Goal: Task Accomplishment & Management: Manage account settings

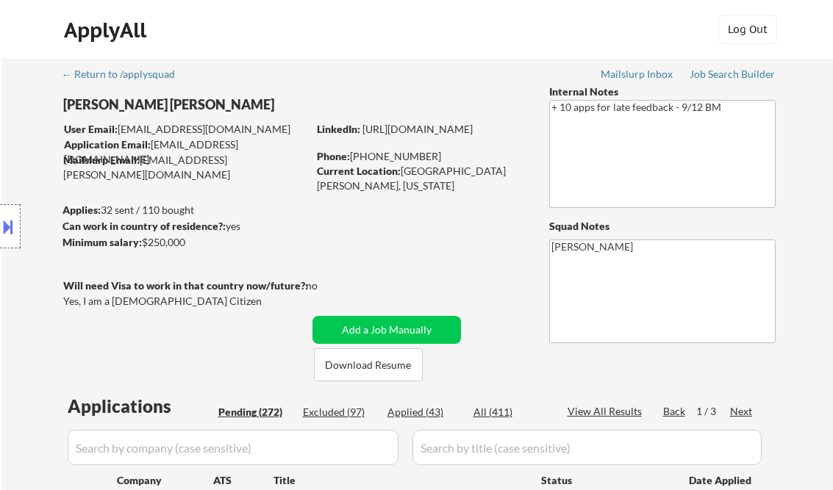
select select ""pending""
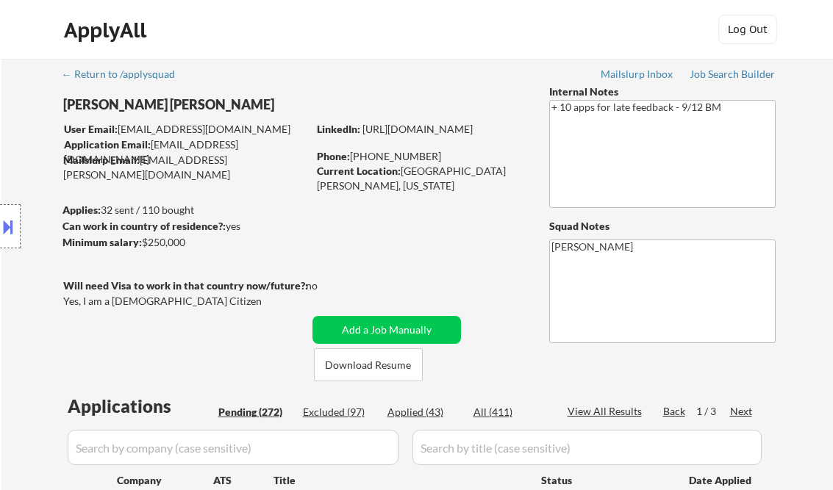
select select ""pending""
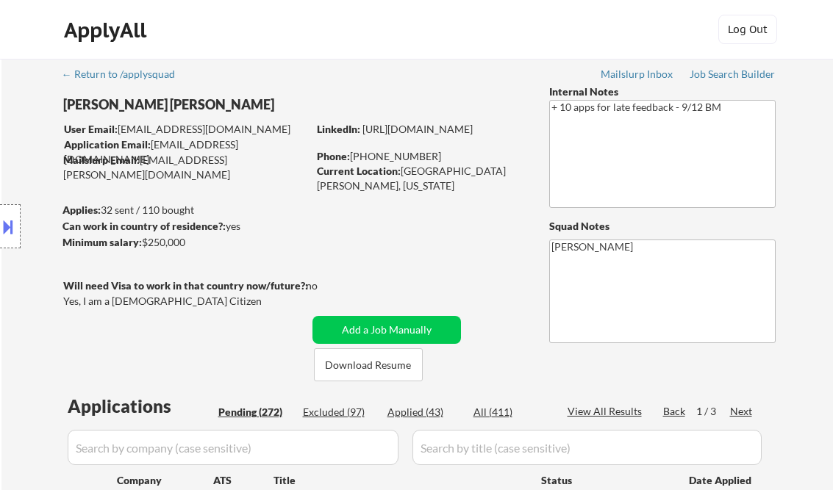
select select ""pending""
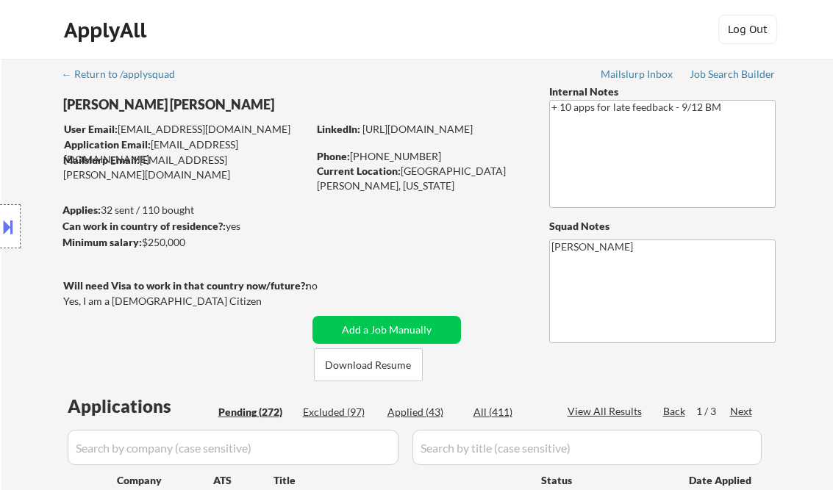
select select ""pending""
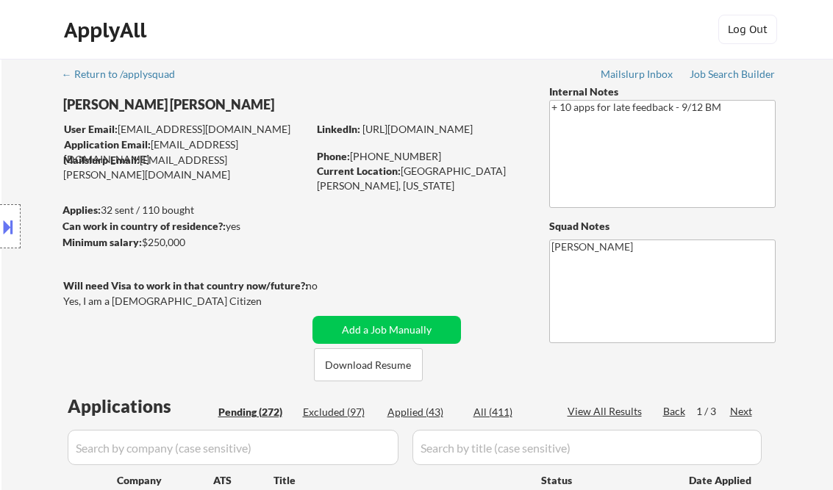
select select ""pending""
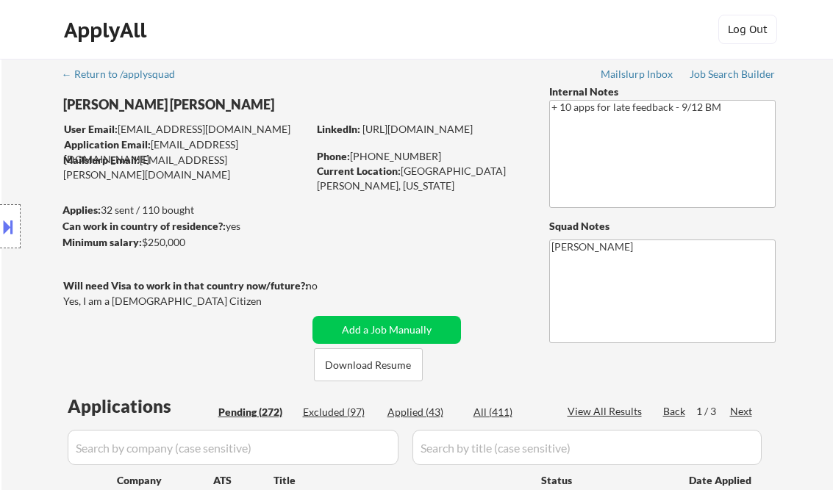
select select ""pending""
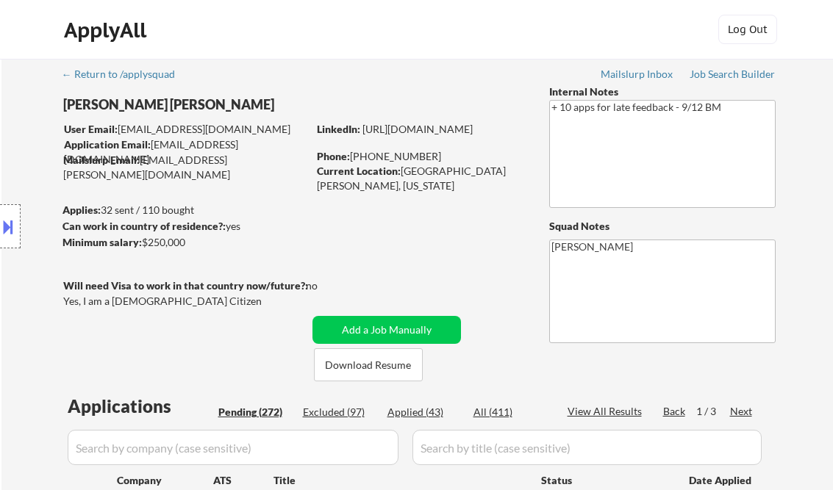
select select ""pending""
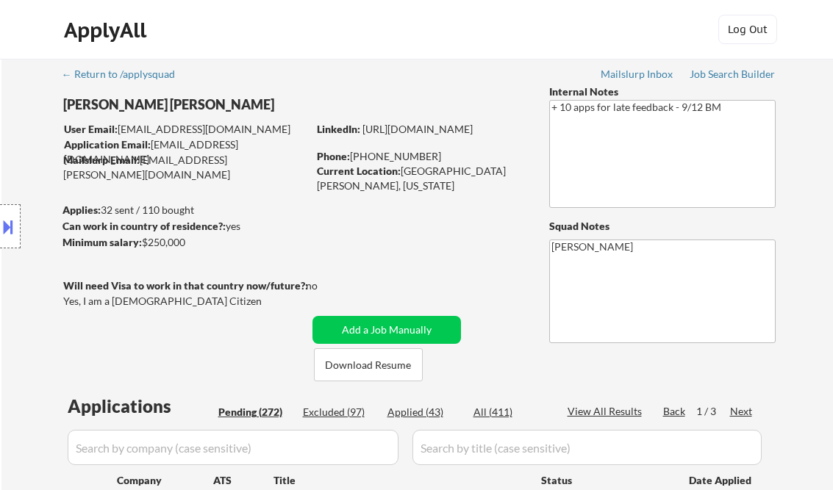
select select ""pending""
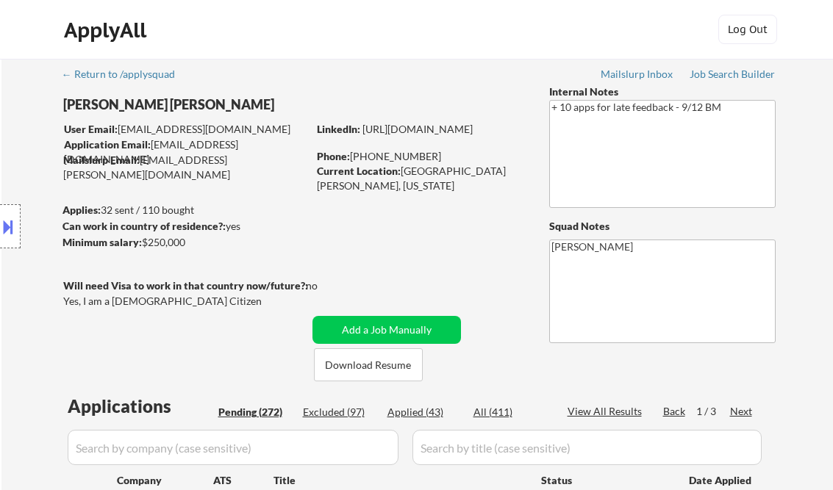
select select ""pending""
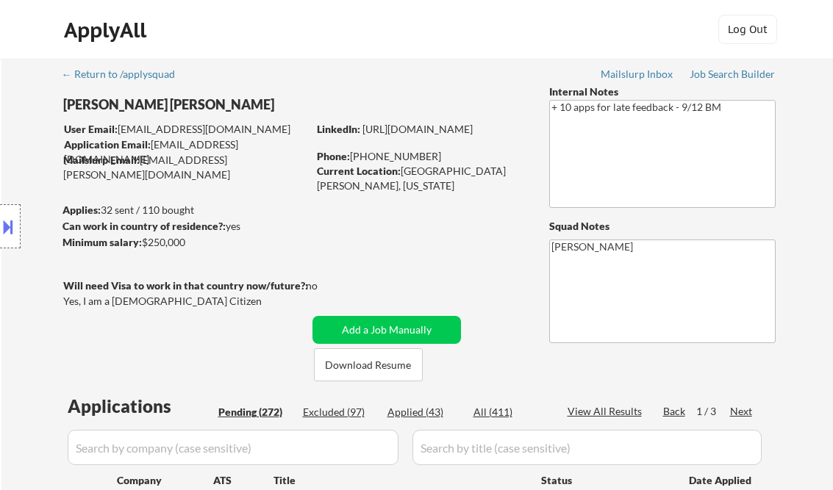
select select ""pending""
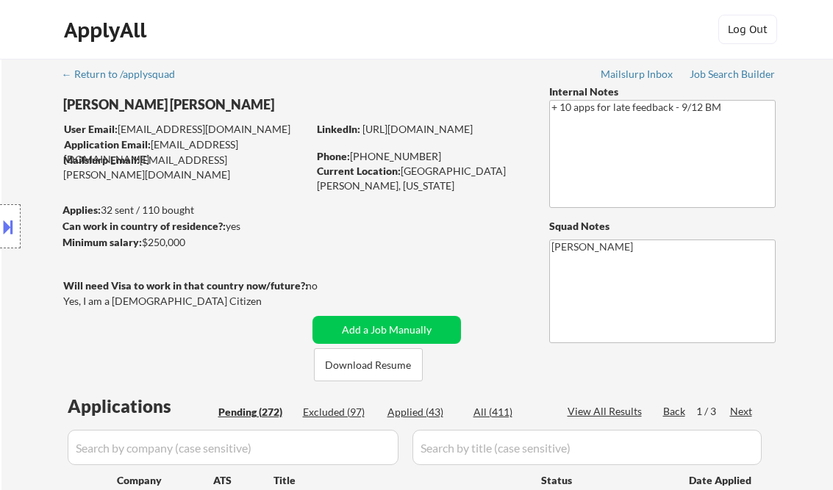
select select ""pending""
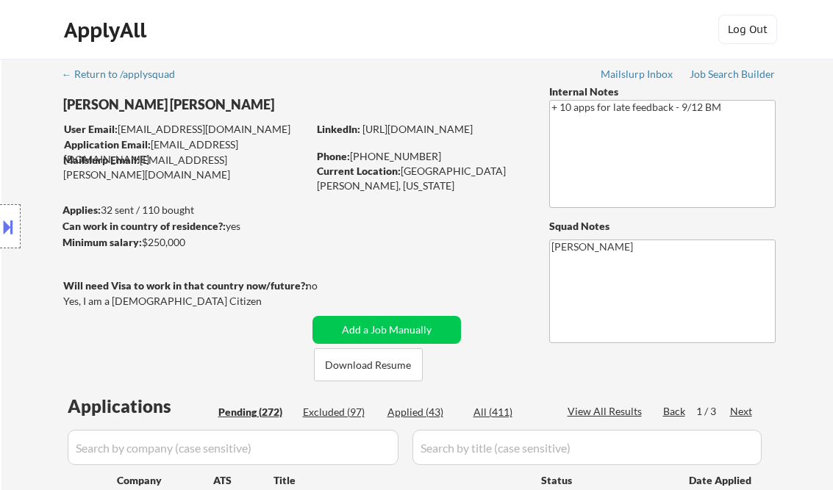
select select ""pending""
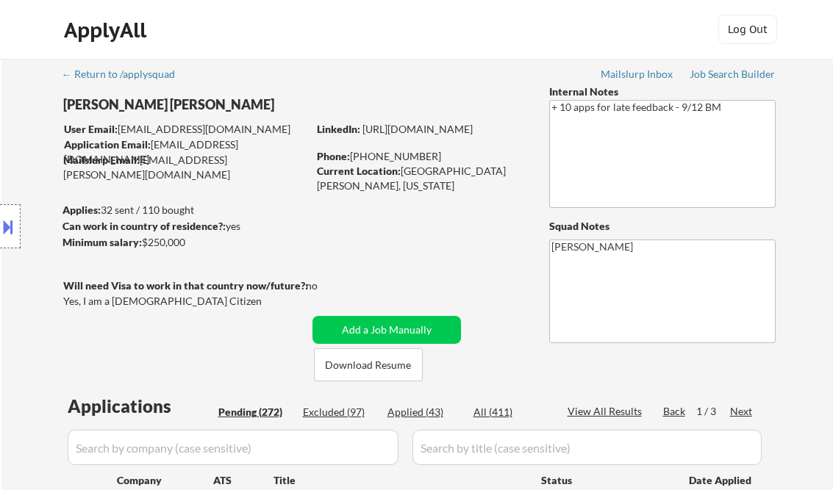
select select ""pending""
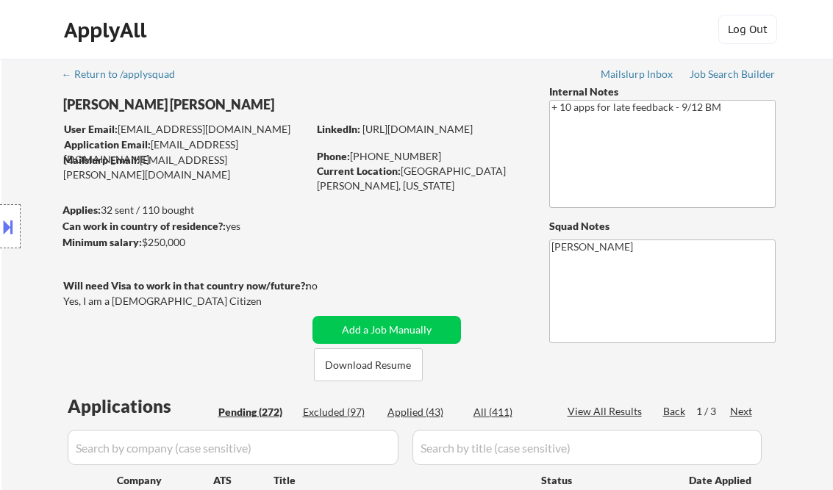
select select ""pending""
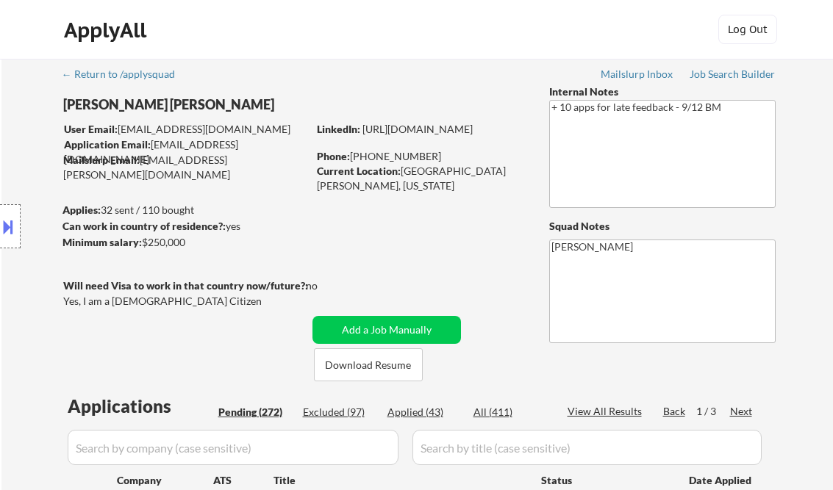
select select ""pending""
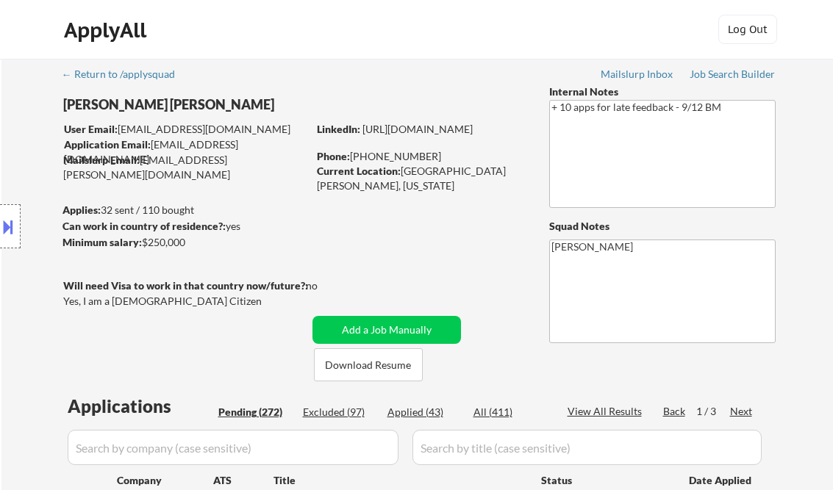
select select ""pending""
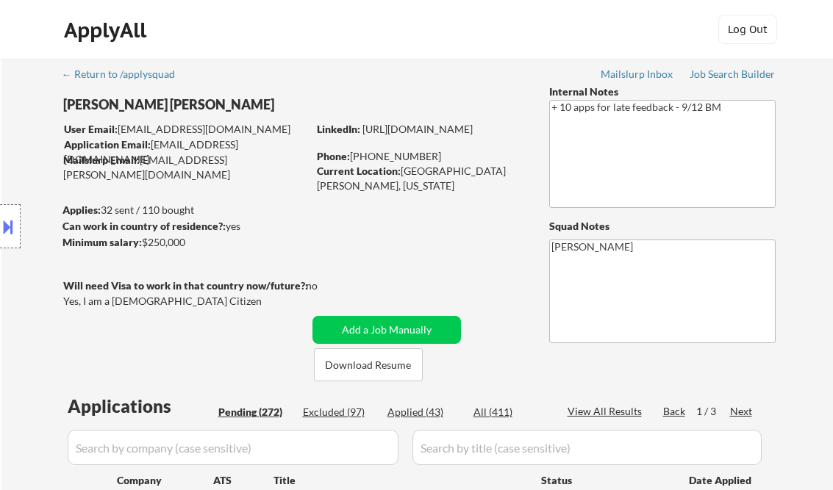
select select ""pending""
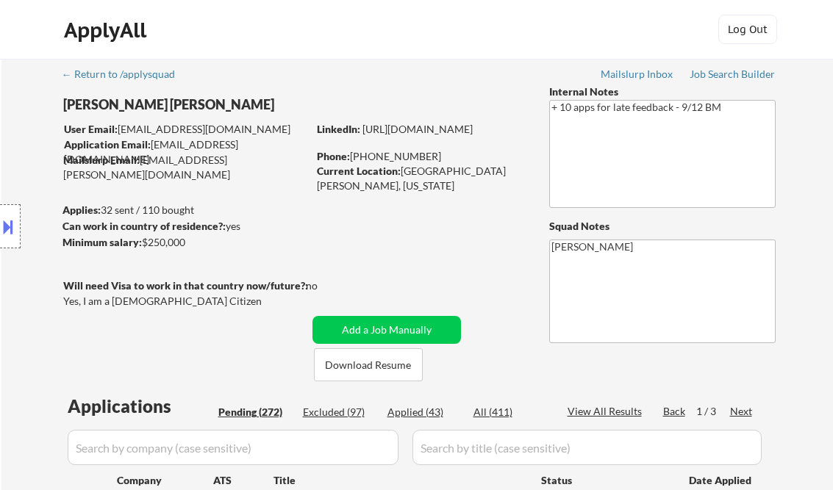
select select ""pending""
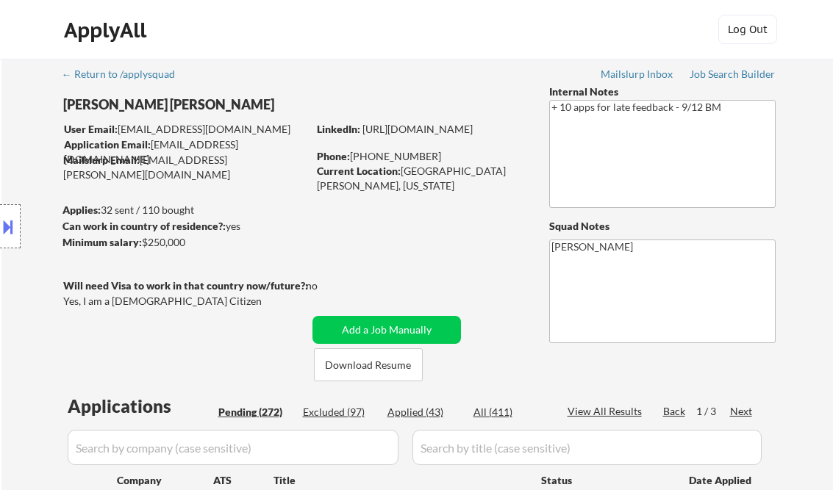
select select ""pending""
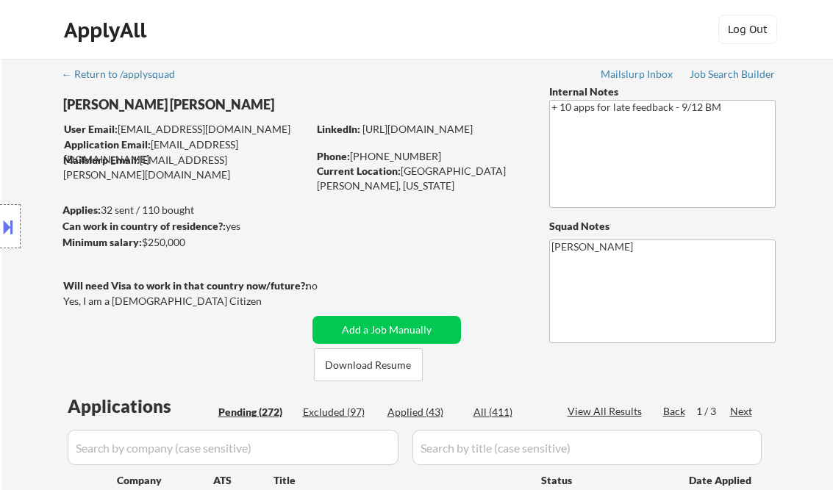
select select ""pending""
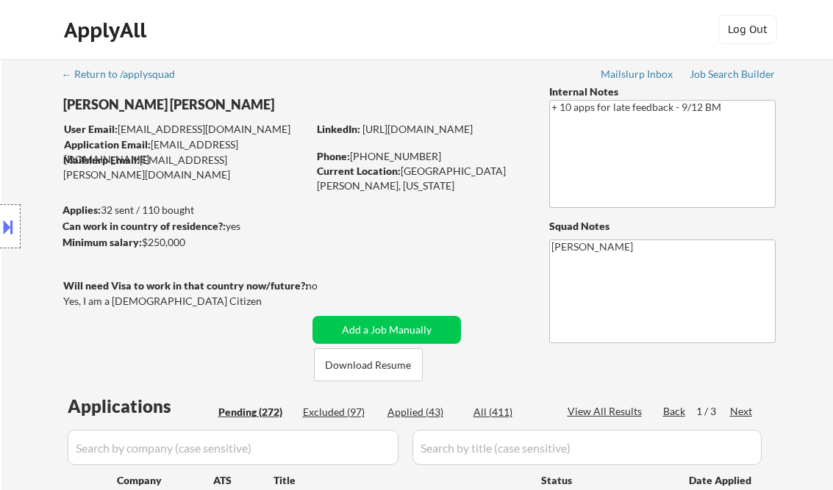
scroll to position [709, 0]
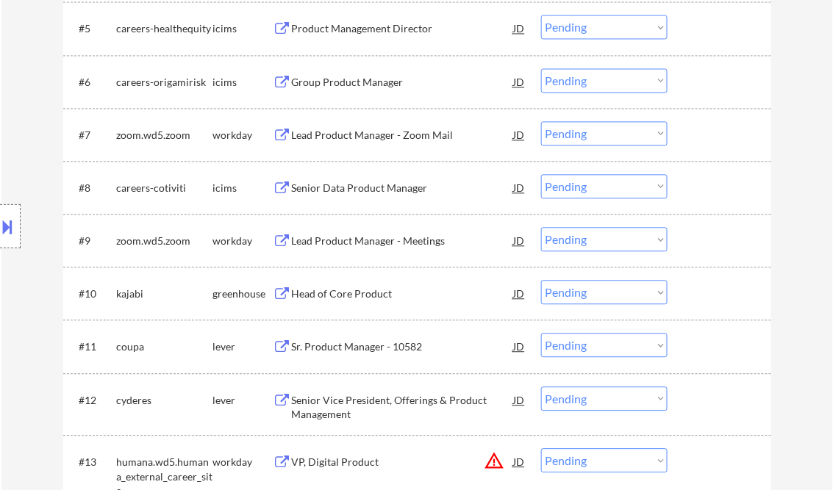
click at [12, 92] on div "Location Inclusions: Pawtucket, RI East Providence, RI Cranston, RI North Provi…" at bounding box center [131, 226] width 263 height 273
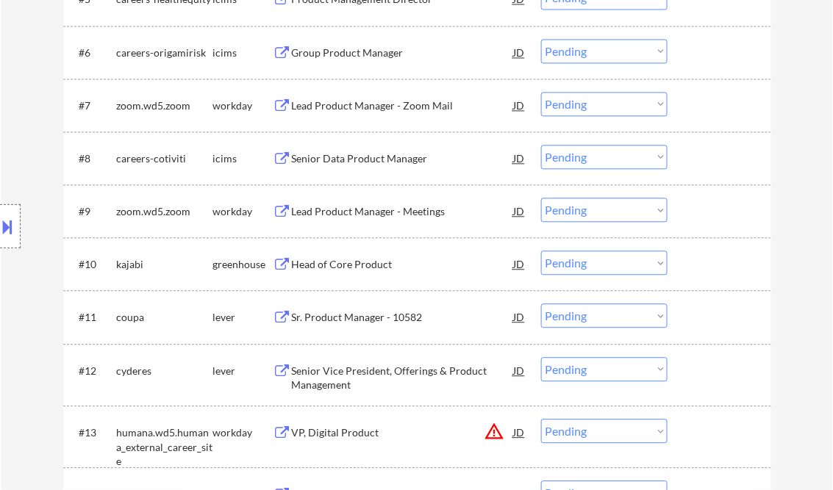
scroll to position [767, 0]
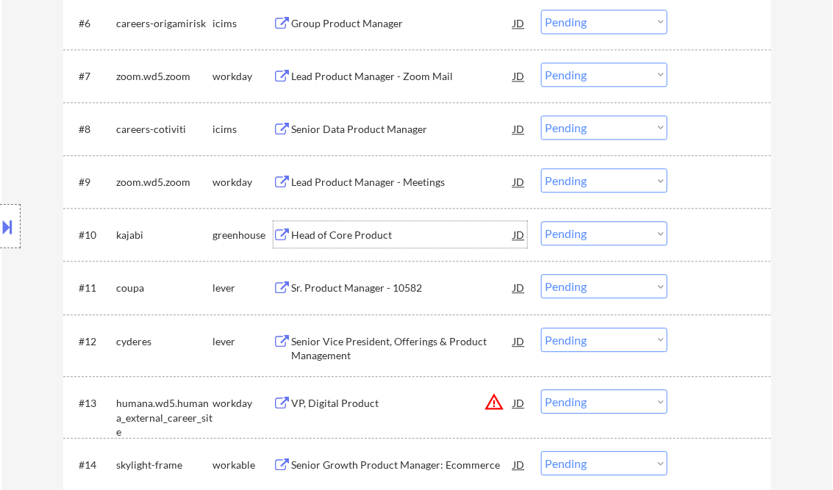
click at [359, 238] on div "Head of Core Product" at bounding box center [403, 235] width 222 height 15
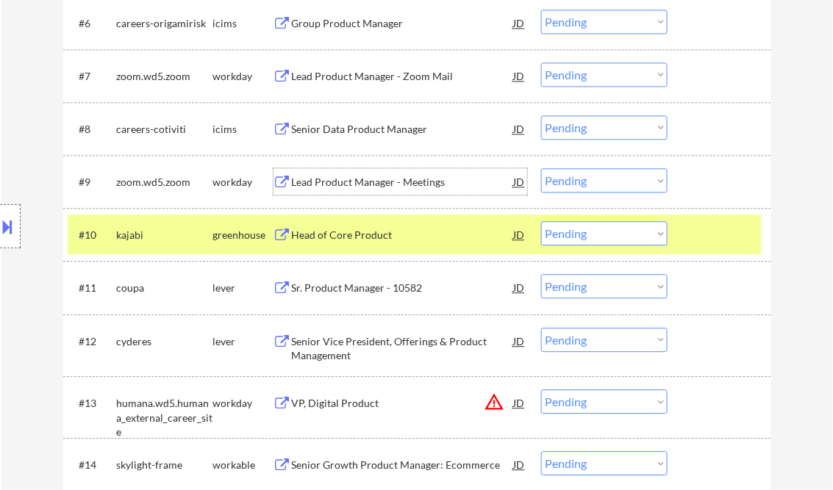
click at [340, 181] on div "Lead Product Manager - Meetings" at bounding box center [403, 182] width 222 height 15
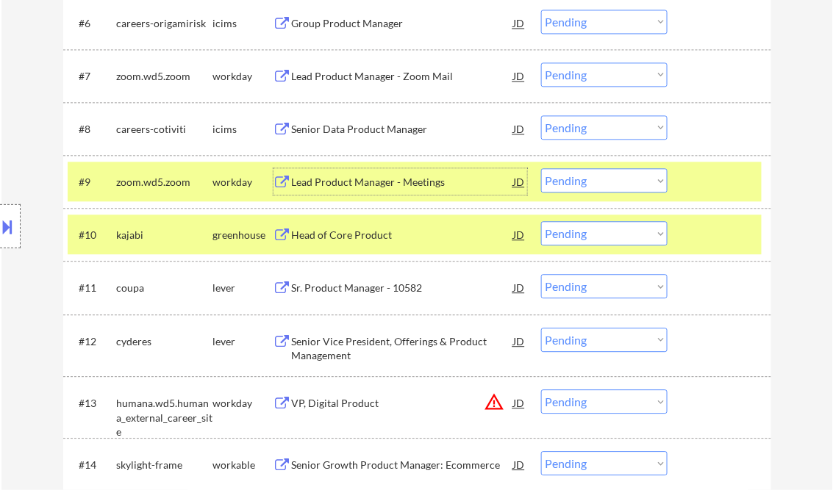
click at [404, 231] on div "Head of Core Product" at bounding box center [403, 235] width 222 height 15
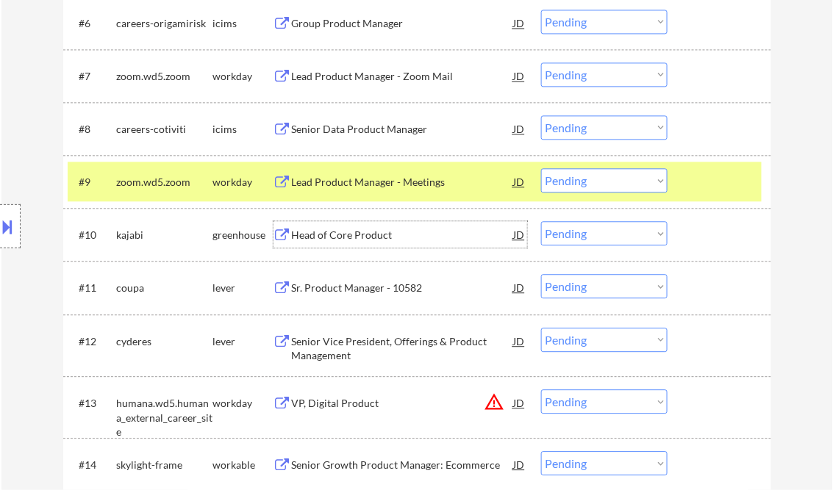
click at [715, 171] on div at bounding box center [721, 181] width 65 height 26
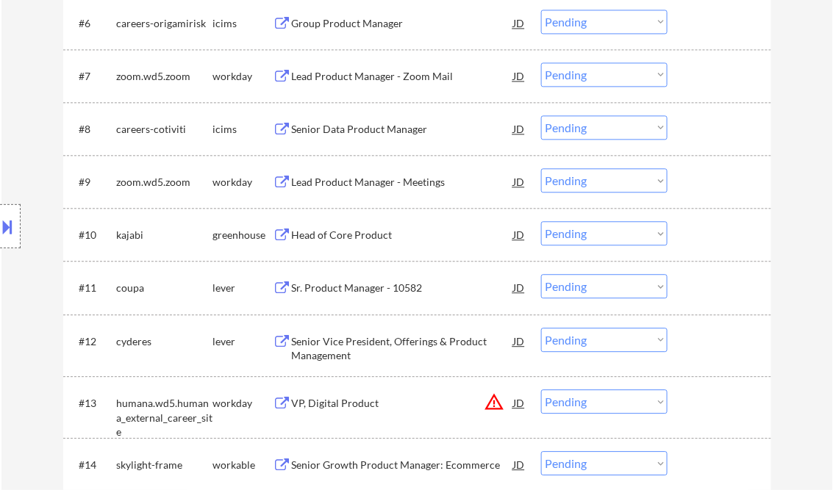
click at [706, 175] on div at bounding box center [721, 181] width 65 height 26
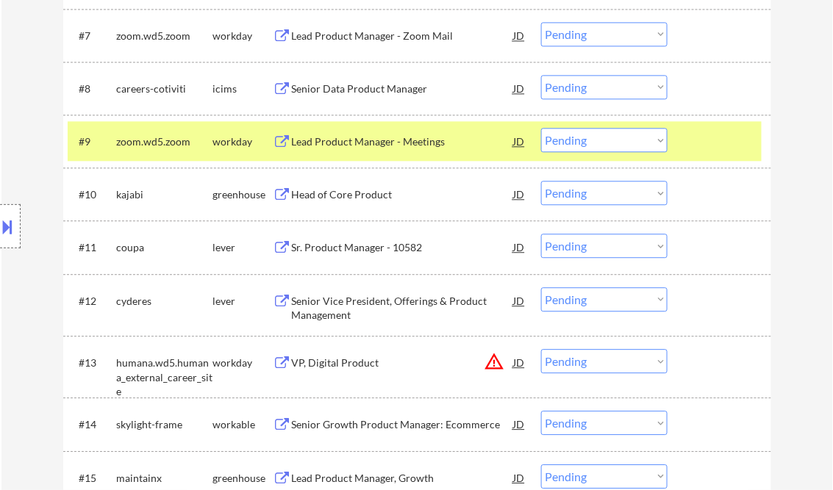
scroll to position [826, 0]
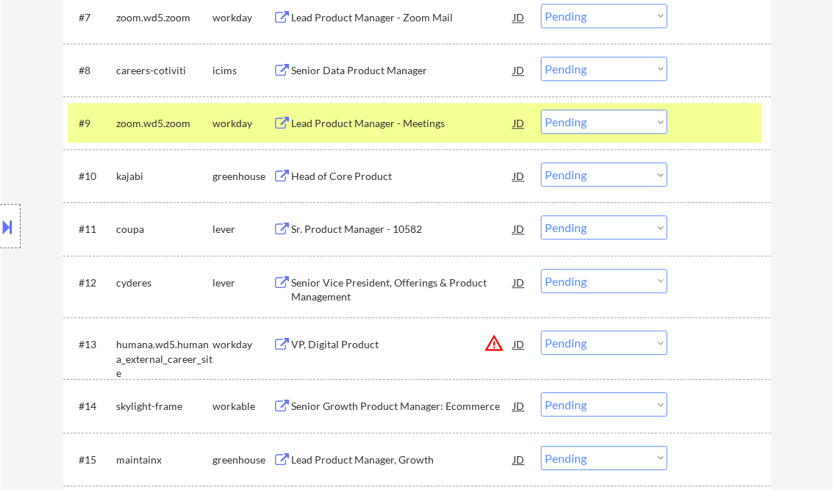
drag, startPoint x: 606, startPoint y: 175, endPoint x: 609, endPoint y: 185, distance: 10.9
click at [606, 175] on select "Choose an option... Pending Applied Excluded (Questions) Excluded (Expired) Exc…" at bounding box center [604, 174] width 126 height 24
click at [541, 162] on select "Choose an option... Pending Applied Excluded (Questions) Excluded (Expired) Exc…" at bounding box center [604, 174] width 126 height 24
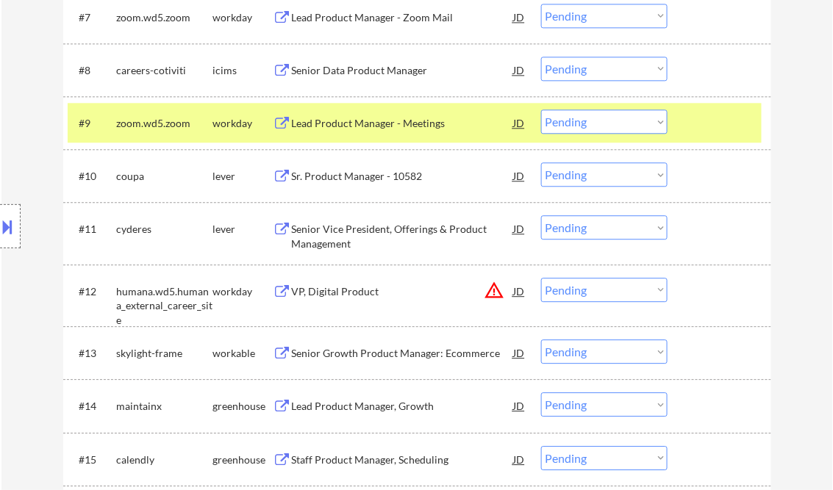
click at [373, 179] on div "Sr. Product Manager - 10582" at bounding box center [403, 176] width 222 height 15
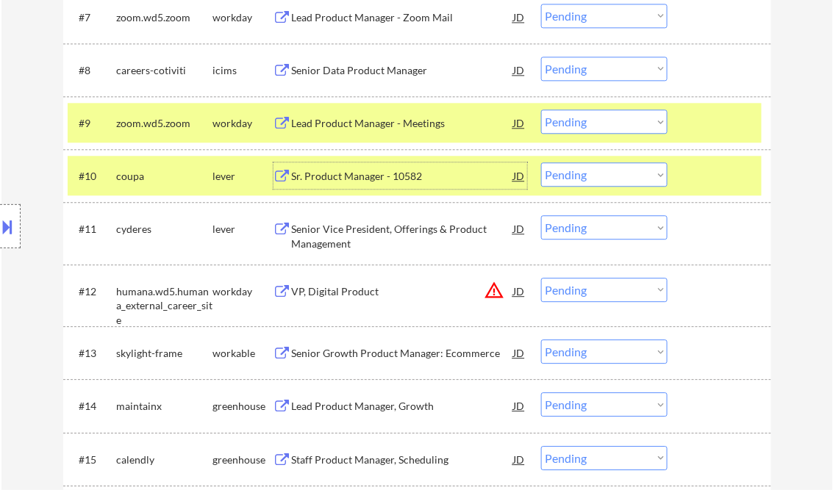
click at [351, 182] on div "Sr. Product Manager - 10582" at bounding box center [403, 176] width 222 height 15
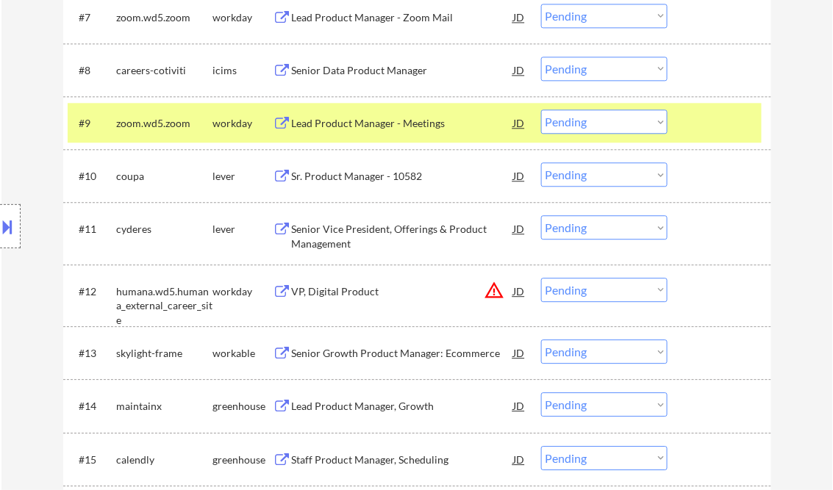
click at [6, 218] on button at bounding box center [8, 227] width 16 height 24
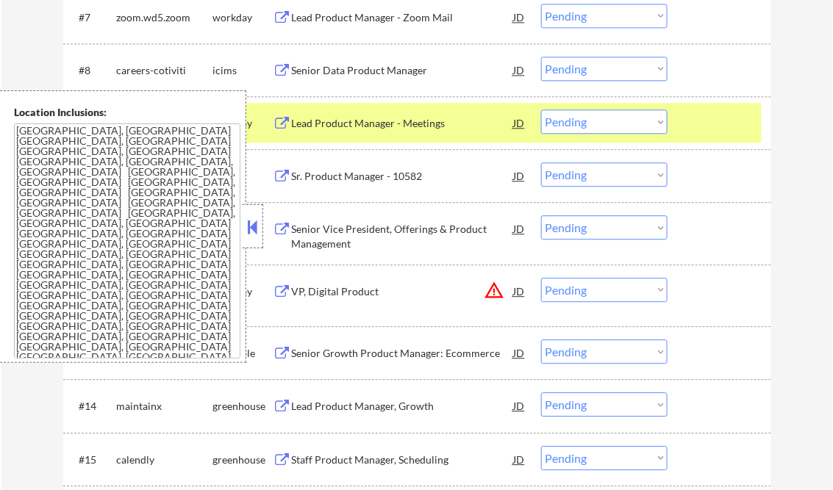
click at [254, 221] on button at bounding box center [253, 227] width 16 height 22
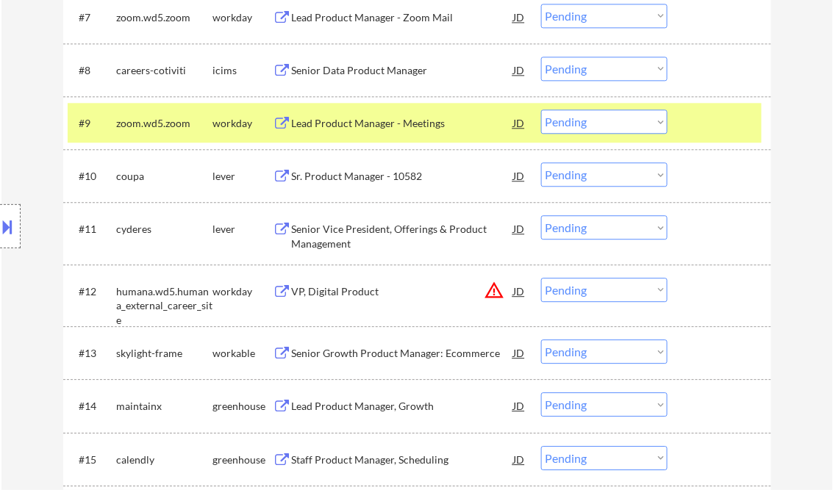
click at [584, 177] on select "Choose an option... Pending Applied Excluded (Questions) Excluded (Expired) Exc…" at bounding box center [604, 174] width 126 height 24
click at [541, 162] on select "Choose an option... Pending Applied Excluded (Questions) Excluded (Expired) Exc…" at bounding box center [604, 174] width 126 height 24
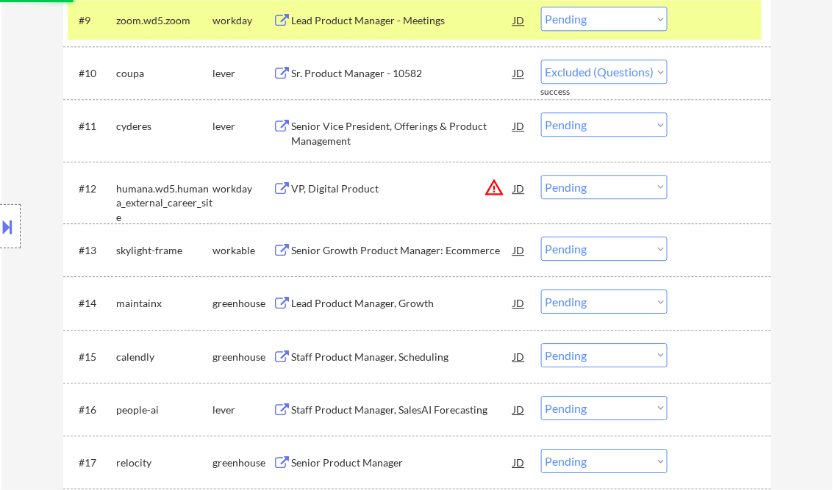
scroll to position [944, 0]
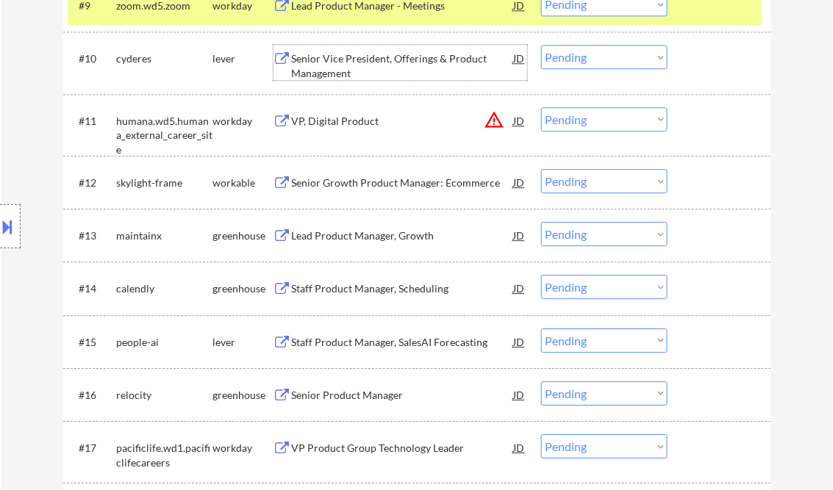
click at [371, 57] on div "Senior Vice President, Offerings & Product Management" at bounding box center [403, 65] width 222 height 29
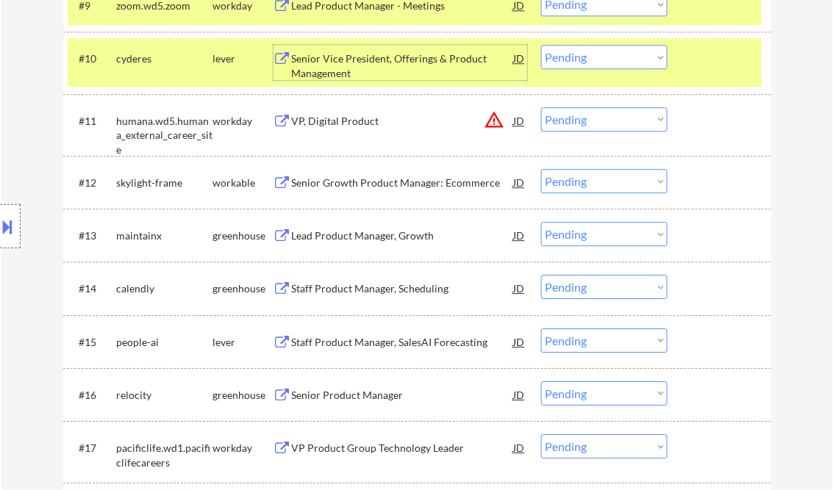
drag, startPoint x: 565, startPoint y: 51, endPoint x: 570, endPoint y: 61, distance: 11.2
click at [565, 51] on select "Choose an option... Pending Applied Excluded (Questions) Excluded (Expired) Exc…" at bounding box center [604, 57] width 126 height 24
click at [541, 45] on select "Choose an option... Pending Applied Excluded (Questions) Excluded (Expired) Exc…" at bounding box center [604, 57] width 126 height 24
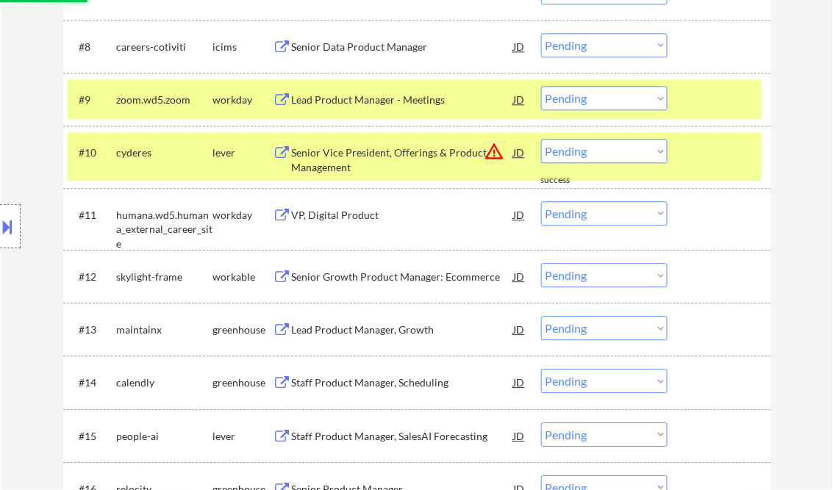
scroll to position [826, 0]
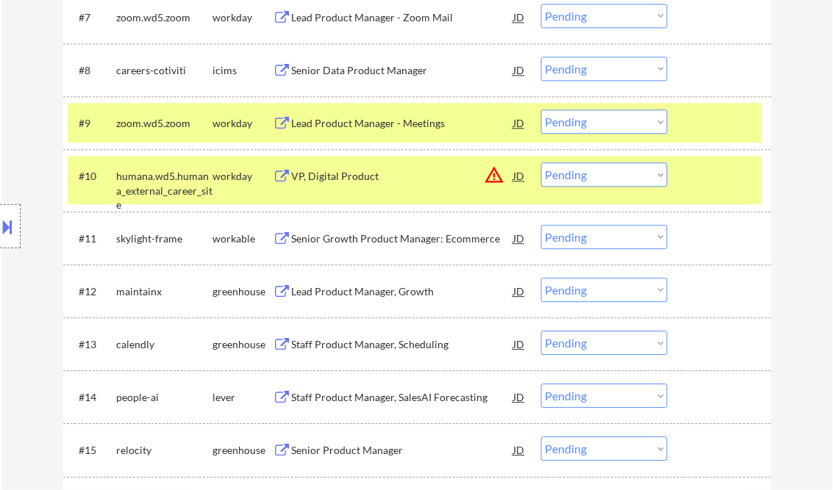
click at [351, 179] on div "VP, Digital Product" at bounding box center [403, 176] width 222 height 15
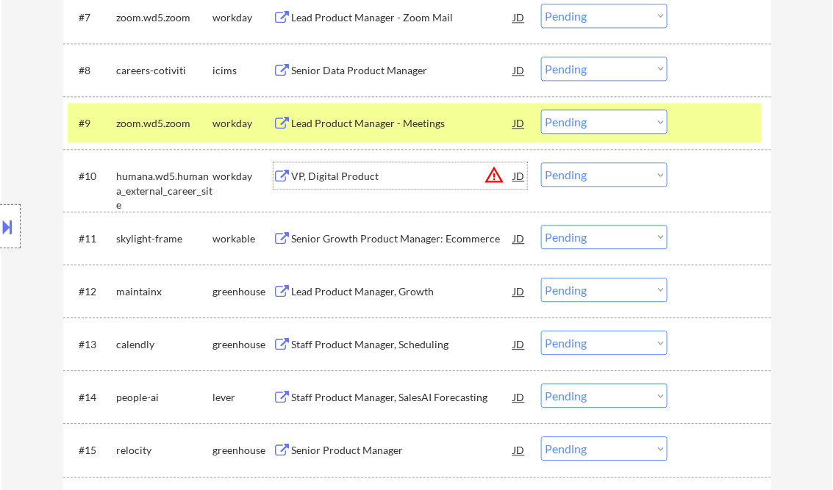
click at [569, 171] on select "Choose an option... Pending Applied Excluded (Questions) Excluded (Expired) Exc…" at bounding box center [604, 174] width 126 height 24
click at [541, 162] on select "Choose an option... Pending Applied Excluded (Questions) Excluded (Expired) Exc…" at bounding box center [604, 174] width 126 height 24
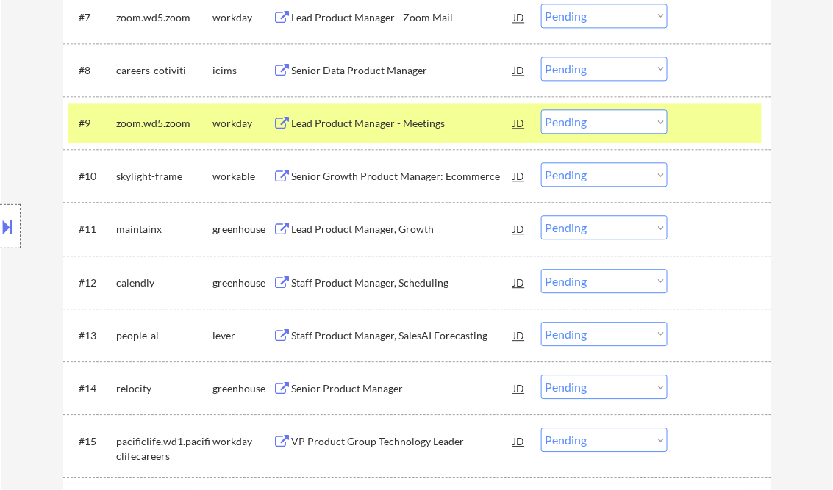
click at [380, 182] on div "Senior Growth Product Manager: Ecommerce" at bounding box center [403, 176] width 222 height 15
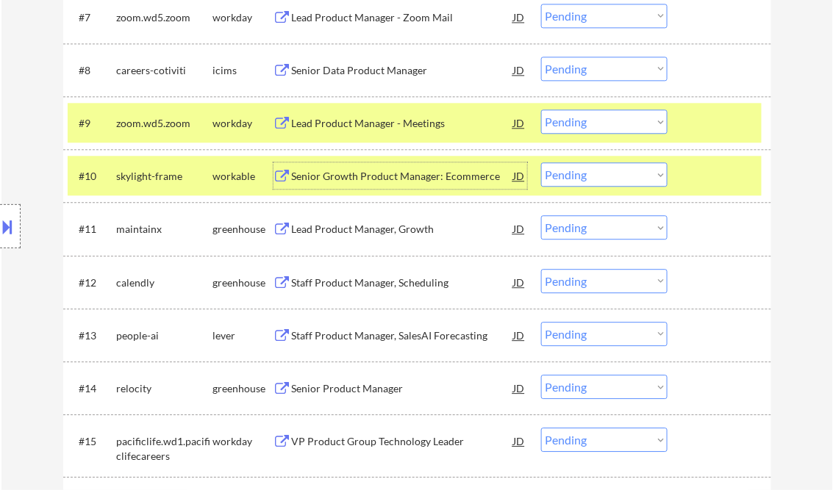
click at [710, 177] on div at bounding box center [721, 175] width 65 height 26
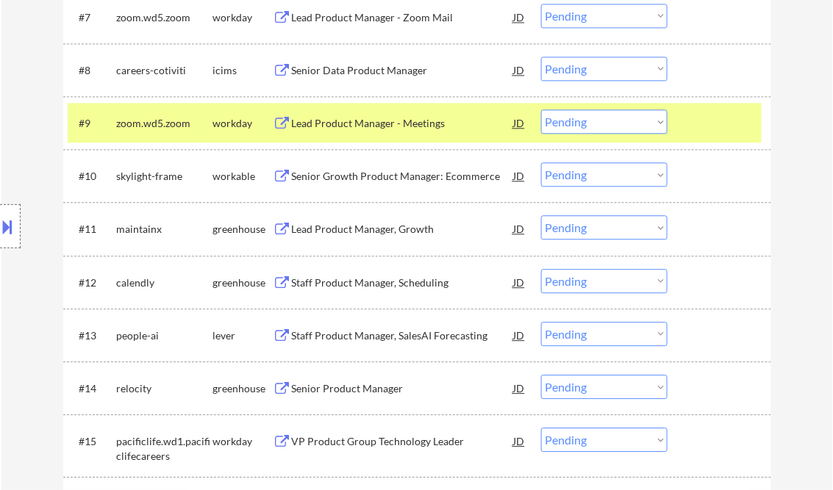
click at [657, 176] on select "Choose an option... Pending Applied Excluded (Questions) Excluded (Expired) Exc…" at bounding box center [604, 174] width 126 height 24
click at [541, 162] on select "Choose an option... Pending Applied Excluded (Questions) Excluded (Expired) Exc…" at bounding box center [604, 174] width 126 height 24
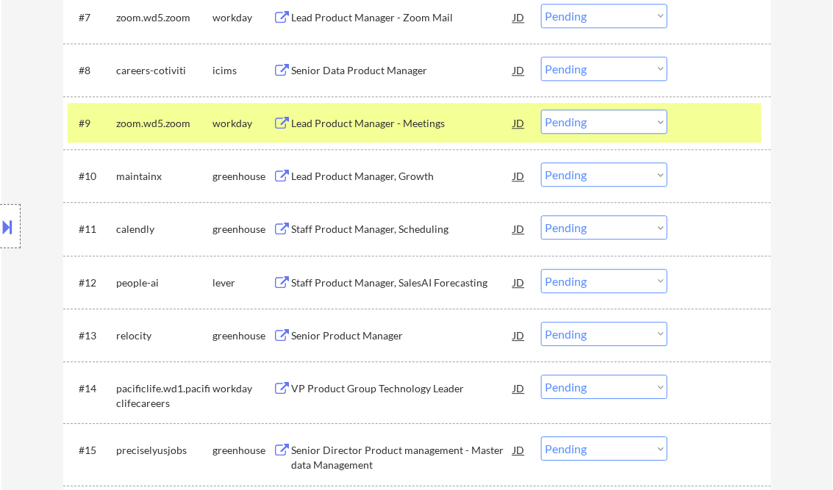
click at [364, 179] on div "Lead Product Manager, Growth" at bounding box center [403, 176] width 222 height 15
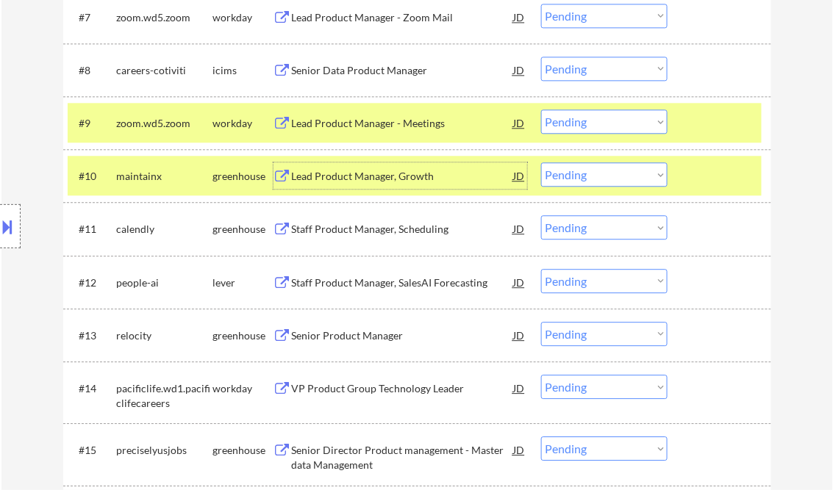
drag, startPoint x: 604, startPoint y: 179, endPoint x: 612, endPoint y: 182, distance: 7.9
click at [604, 179] on select "Choose an option... Pending Applied Excluded (Questions) Excluded (Expired) Exc…" at bounding box center [604, 174] width 126 height 24
click at [541, 162] on select "Choose an option... Pending Applied Excluded (Questions) Excluded (Expired) Exc…" at bounding box center [604, 174] width 126 height 24
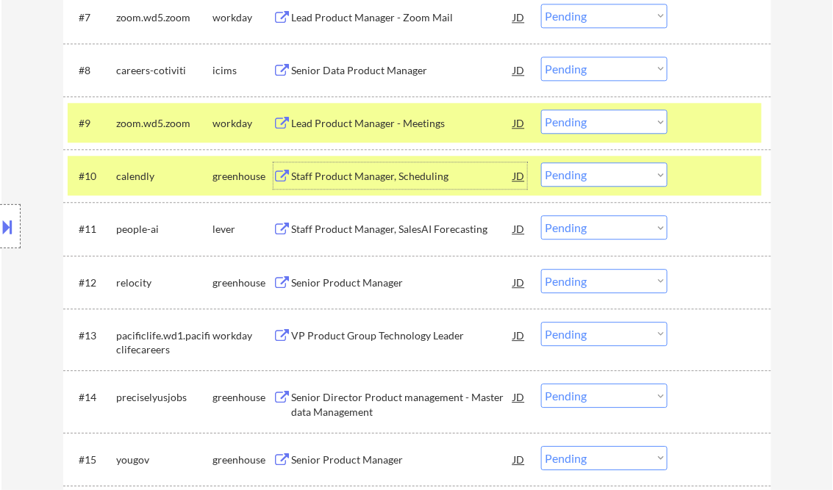
click at [366, 172] on div "Staff Product Manager, Scheduling" at bounding box center [403, 176] width 222 height 15
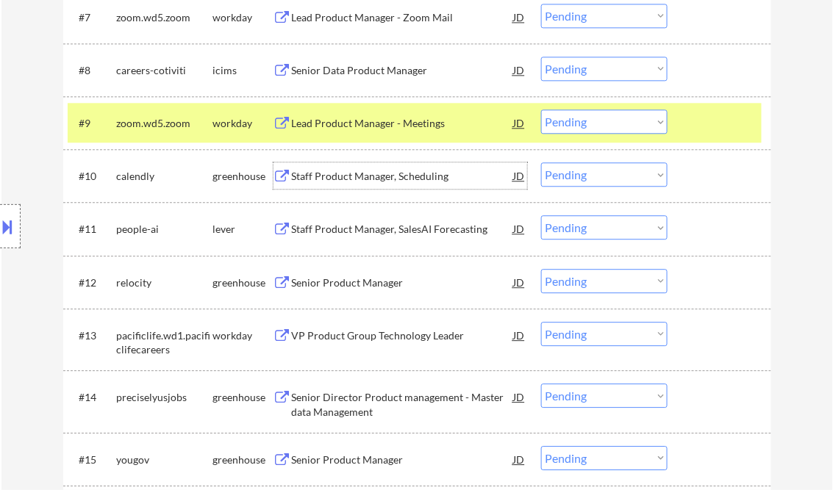
drag, startPoint x: 590, startPoint y: 171, endPoint x: 598, endPoint y: 176, distance: 10.2
click at [590, 171] on select "Choose an option... Pending Applied Excluded (Questions) Excluded (Expired) Exc…" at bounding box center [604, 174] width 126 height 24
click at [541, 162] on select "Choose an option... Pending Applied Excluded (Questions) Excluded (Expired) Exc…" at bounding box center [604, 174] width 126 height 24
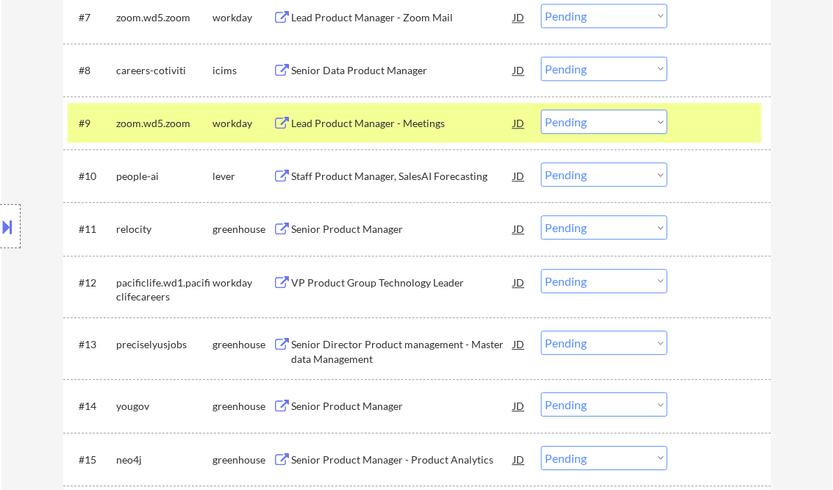
click at [354, 179] on div "Staff Product Manager, SalesAI Forecasting" at bounding box center [403, 176] width 222 height 15
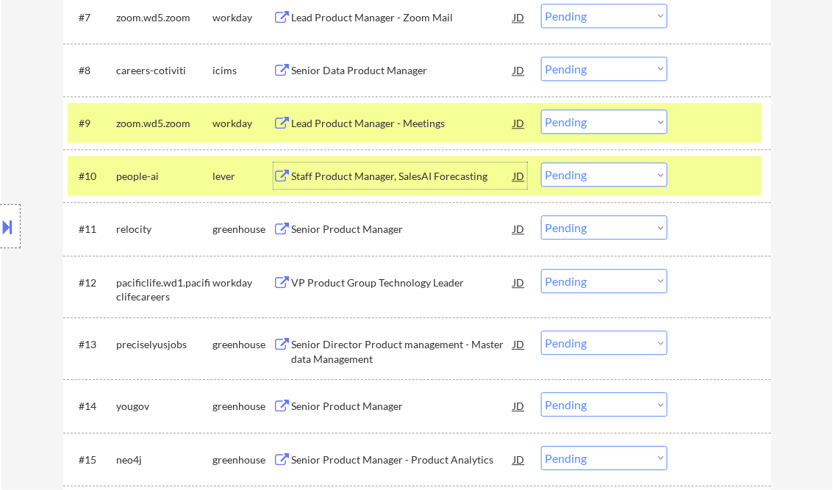
click at [614, 178] on select "Choose an option... Pending Applied Excluded (Questions) Excluded (Expired) Exc…" at bounding box center [604, 174] width 126 height 24
click at [541, 162] on select "Choose an option... Pending Applied Excluded (Questions) Excluded (Expired) Exc…" at bounding box center [604, 174] width 126 height 24
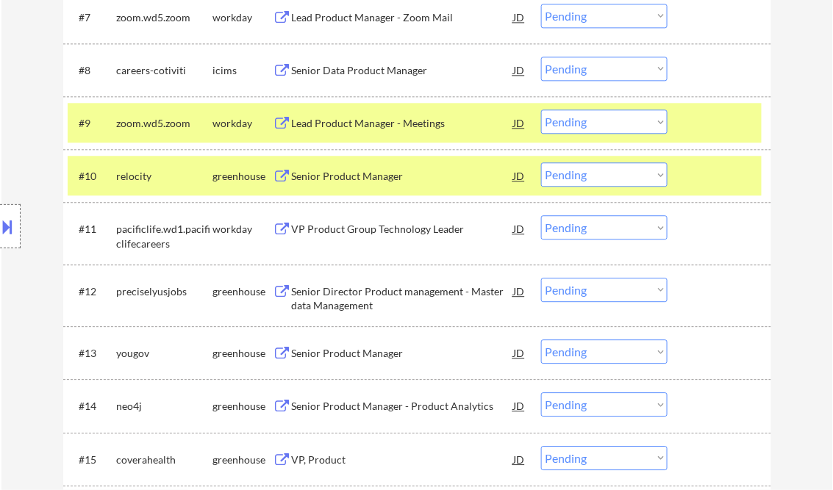
click at [376, 176] on div "Senior Product Manager" at bounding box center [403, 176] width 222 height 15
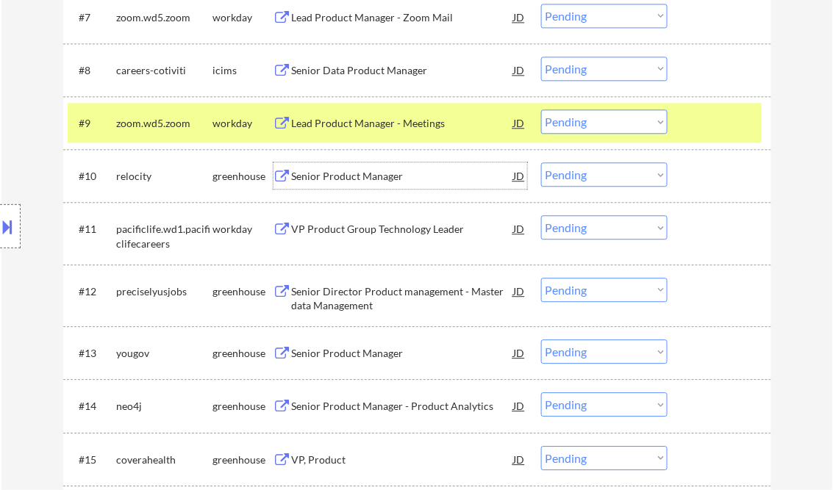
click at [591, 176] on select "Choose an option... Pending Applied Excluded (Questions) Excluded (Expired) Exc…" at bounding box center [604, 174] width 126 height 24
click at [541, 162] on select "Choose an option... Pending Applied Excluded (Questions) Excluded (Expired) Exc…" at bounding box center [604, 174] width 126 height 24
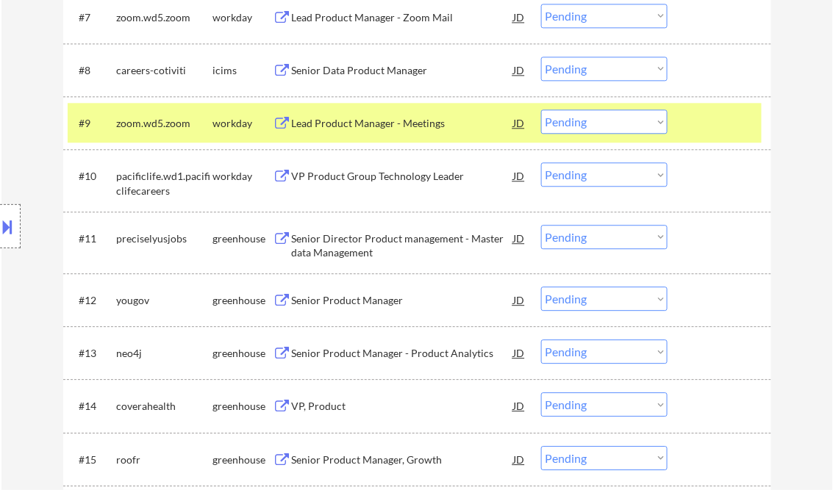
click at [388, 173] on div "VP Product Group Technology Leader" at bounding box center [403, 176] width 222 height 15
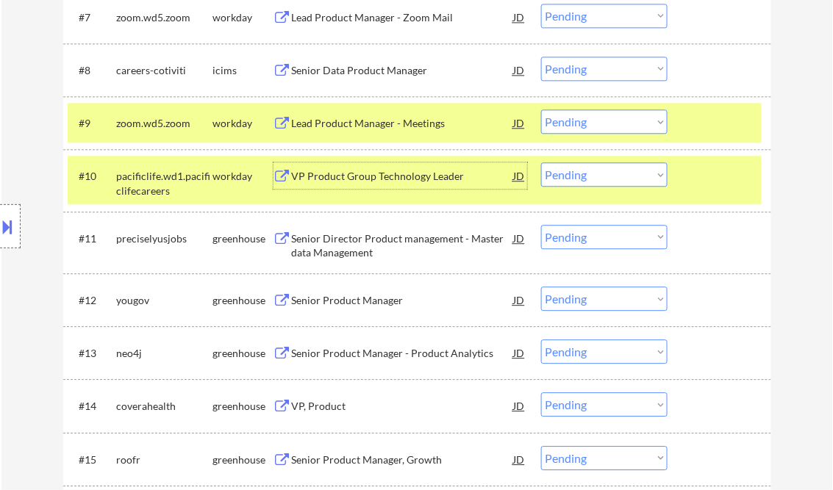
click at [603, 175] on select "Choose an option... Pending Applied Excluded (Questions) Excluded (Expired) Exc…" at bounding box center [604, 174] width 126 height 24
click at [541, 162] on select "Choose an option... Pending Applied Excluded (Questions) Excluded (Expired) Exc…" at bounding box center [604, 174] width 126 height 24
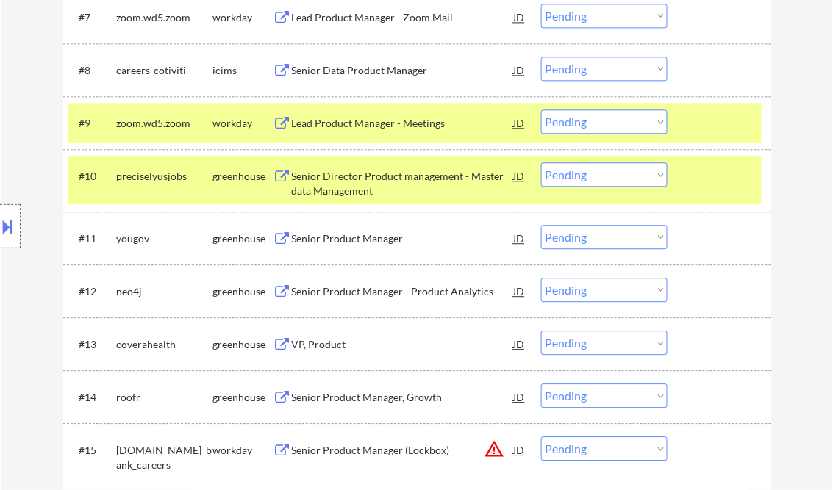
click at [397, 177] on div "Senior Director Product management - Master data Management" at bounding box center [403, 183] width 222 height 29
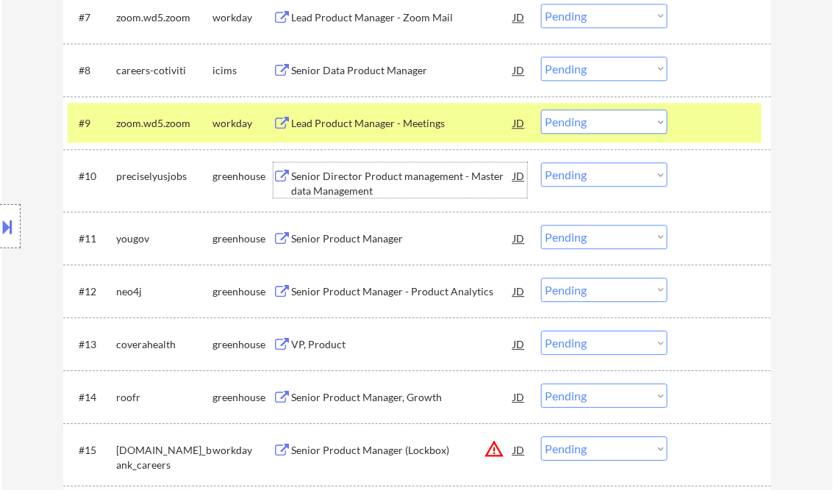
click at [614, 181] on select "Choose an option... Pending Applied Excluded (Questions) Excluded (Expired) Exc…" at bounding box center [604, 174] width 126 height 24
click at [541, 162] on select "Choose an option... Pending Applied Excluded (Questions) Excluded (Expired) Exc…" at bounding box center [604, 174] width 126 height 24
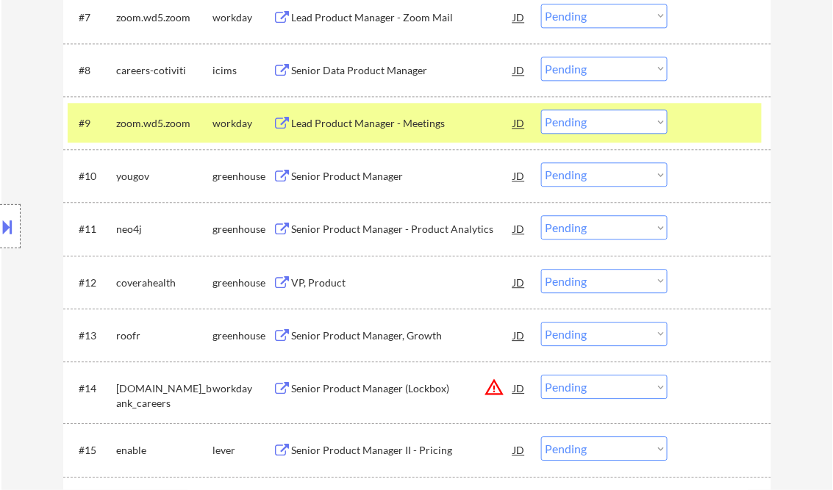
click at [346, 176] on div "Senior Product Manager" at bounding box center [403, 176] width 222 height 15
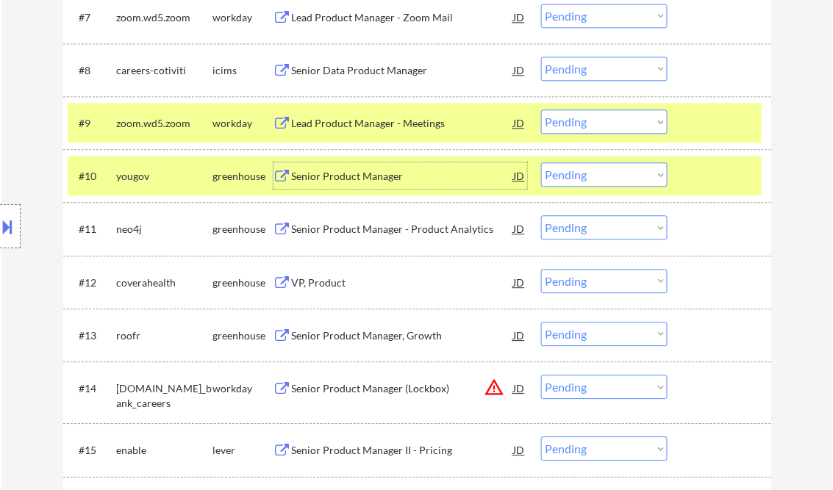
click at [615, 179] on select "Choose an option... Pending Applied Excluded (Questions) Excluded (Expired) Exc…" at bounding box center [604, 174] width 126 height 24
click at [541, 162] on select "Choose an option... Pending Applied Excluded (Questions) Excluded (Expired) Exc…" at bounding box center [604, 174] width 126 height 24
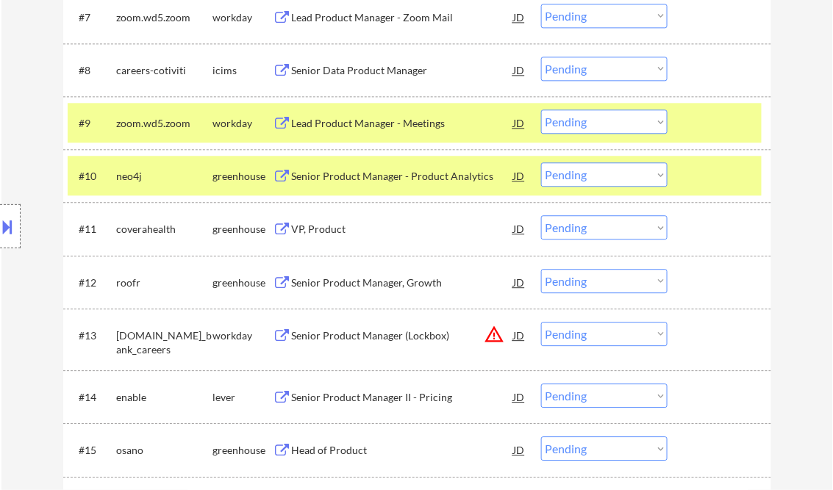
click at [400, 179] on div "Senior Product Manager - Product Analytics" at bounding box center [403, 176] width 222 height 15
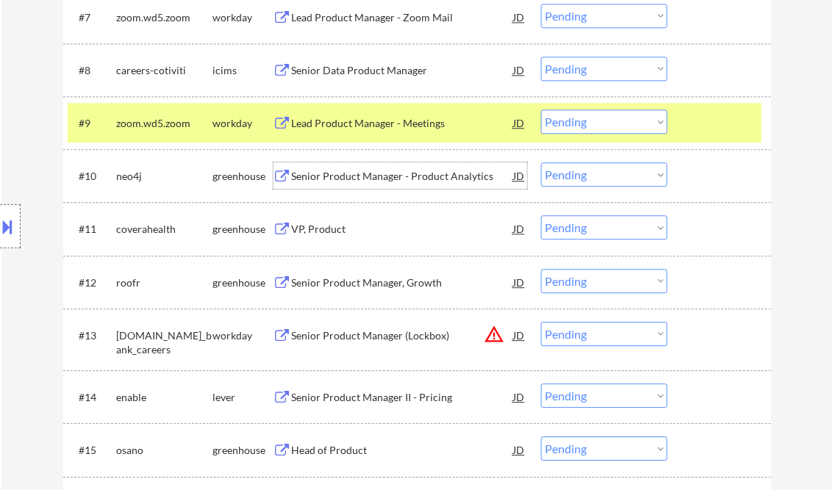
click at [593, 179] on select "Choose an option... Pending Applied Excluded (Questions) Excluded (Expired) Exc…" at bounding box center [604, 174] width 126 height 24
click at [541, 162] on select "Choose an option... Pending Applied Excluded (Questions) Excluded (Expired) Exc…" at bounding box center [604, 174] width 126 height 24
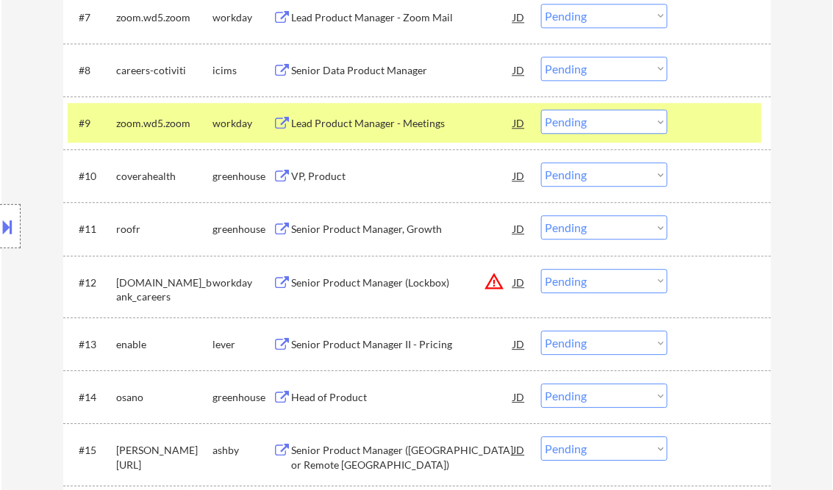
click at [342, 176] on div "VP, Product" at bounding box center [403, 176] width 222 height 15
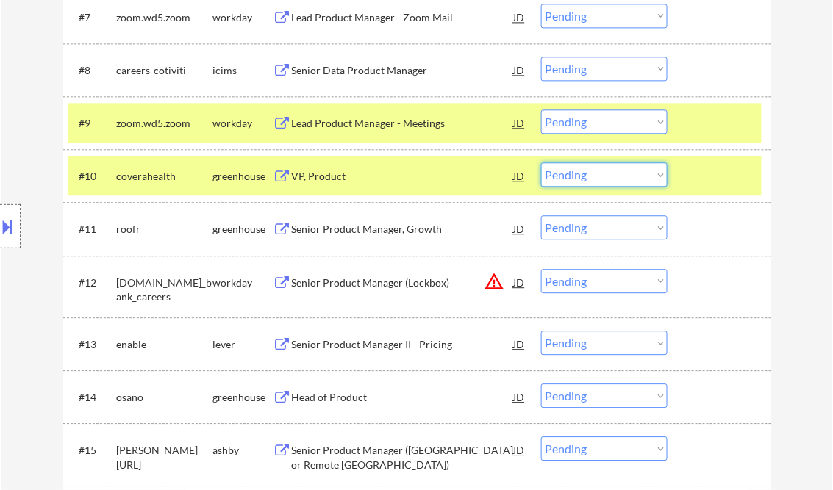
drag, startPoint x: 593, startPoint y: 175, endPoint x: 600, endPoint y: 183, distance: 10.4
click at [593, 175] on select "Choose an option... Pending Applied Excluded (Questions) Excluded (Expired) Exc…" at bounding box center [604, 174] width 126 height 24
click at [541, 162] on select "Choose an option... Pending Applied Excluded (Questions) Excluded (Expired) Exc…" at bounding box center [604, 174] width 126 height 24
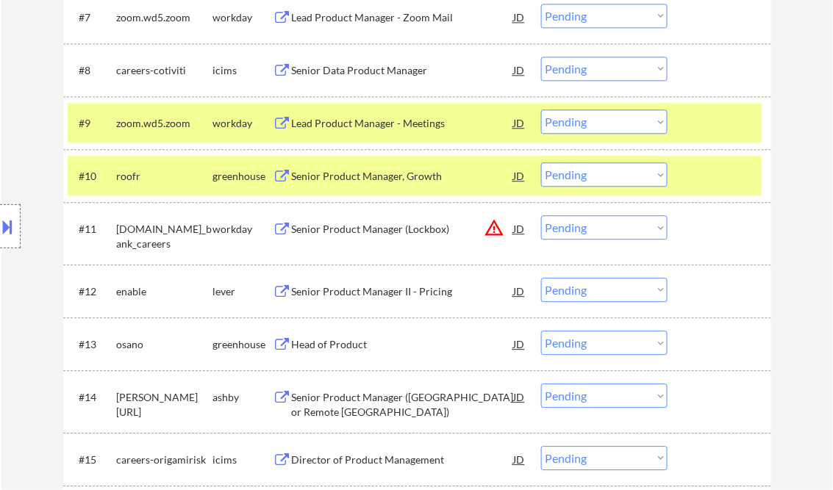
click at [705, 176] on div at bounding box center [721, 175] width 65 height 26
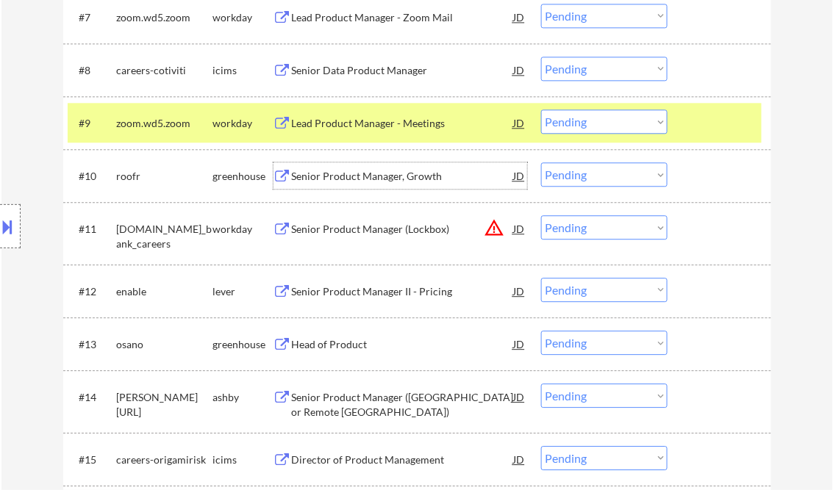
click at [407, 169] on div "Senior Product Manager, Growth" at bounding box center [403, 176] width 222 height 15
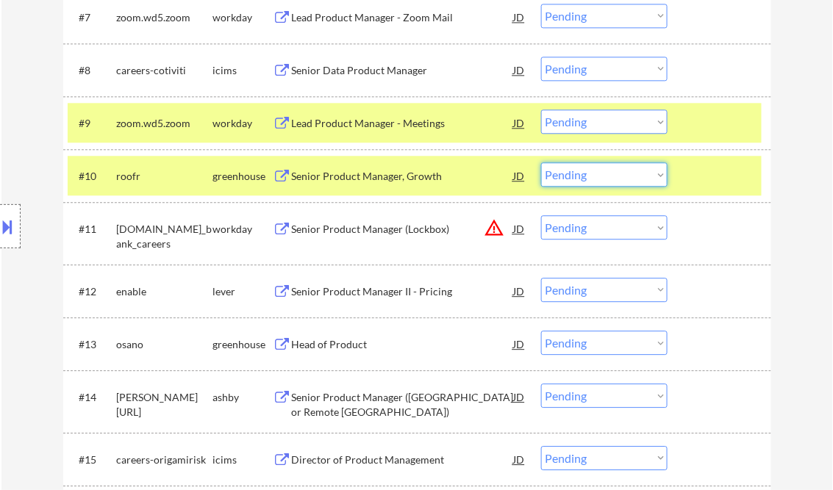
drag, startPoint x: 569, startPoint y: 176, endPoint x: 572, endPoint y: 187, distance: 10.7
click at [569, 176] on select "Choose an option... Pending Applied Excluded (Questions) Excluded (Expired) Exc…" at bounding box center [604, 174] width 126 height 24
click at [541, 162] on select "Choose an option... Pending Applied Excluded (Questions) Excluded (Expired) Exc…" at bounding box center [604, 174] width 126 height 24
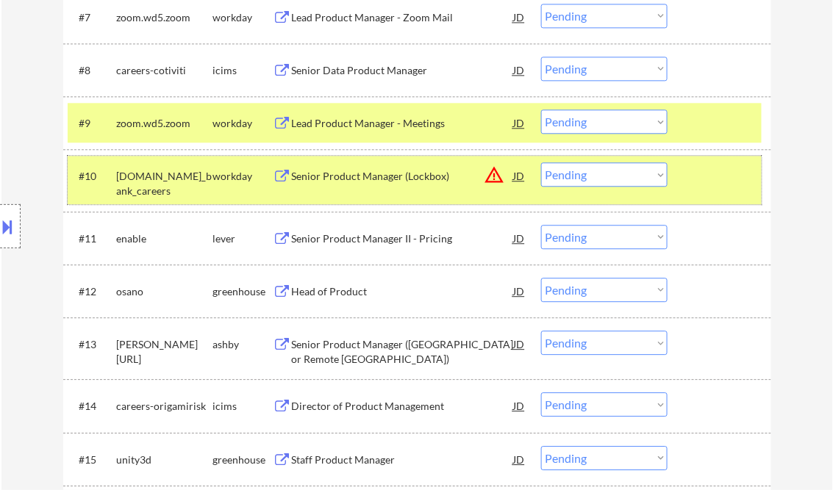
click at [715, 179] on div at bounding box center [721, 175] width 65 height 26
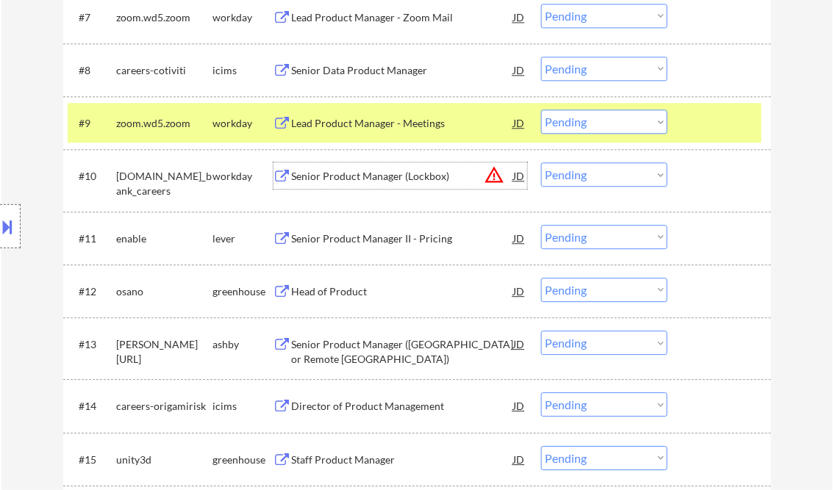
click at [388, 177] on div "Senior Product Manager (Lockbox)" at bounding box center [403, 176] width 222 height 15
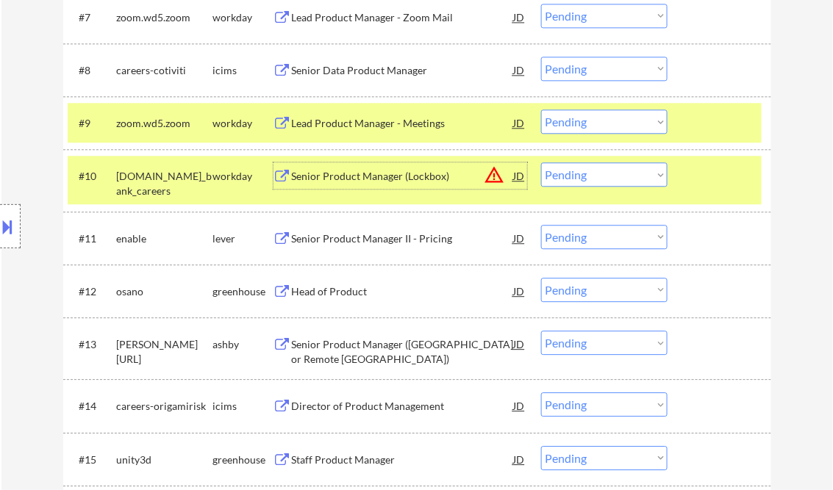
click at [626, 182] on select "Choose an option... Pending Applied Excluded (Questions) Excluded (Expired) Exc…" at bounding box center [604, 174] width 126 height 24
click at [541, 162] on select "Choose an option... Pending Applied Excluded (Questions) Excluded (Expired) Exc…" at bounding box center [604, 174] width 126 height 24
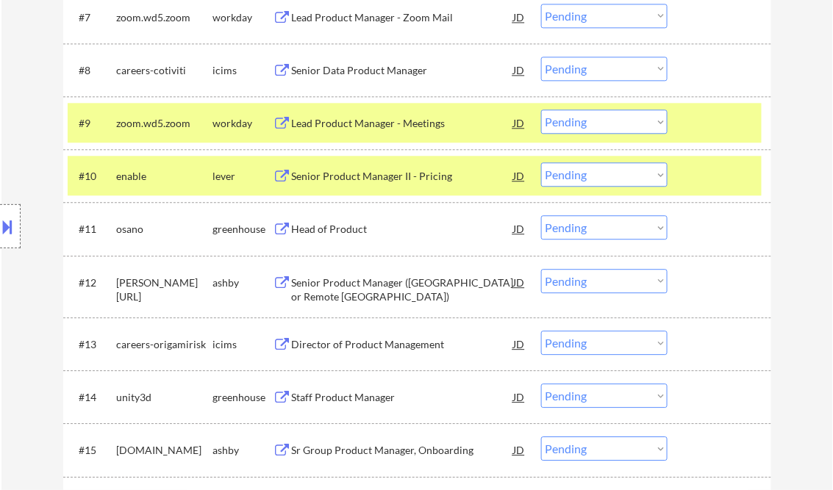
click at [391, 174] on div "Senior Product Manager II - Pricing" at bounding box center [403, 176] width 222 height 15
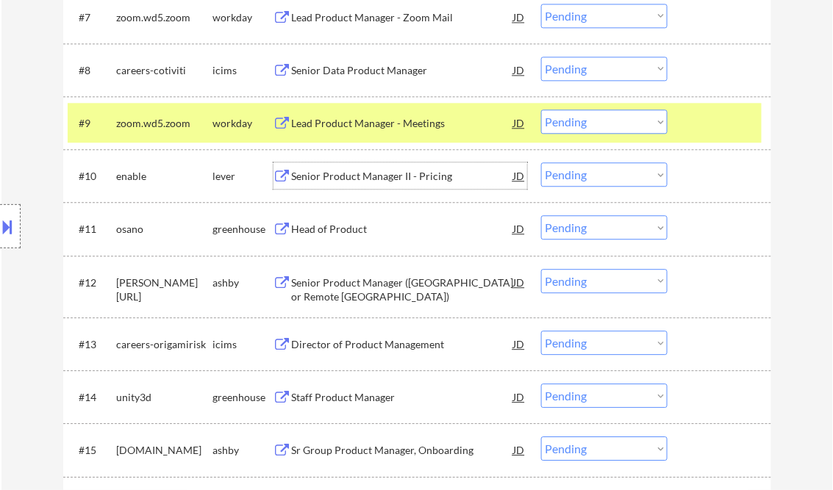
click at [556, 176] on select "Choose an option... Pending Applied Excluded (Questions) Excluded (Expired) Exc…" at bounding box center [604, 174] width 126 height 24
click at [541, 162] on select "Choose an option... Pending Applied Excluded (Questions) Excluded (Expired) Exc…" at bounding box center [604, 174] width 126 height 24
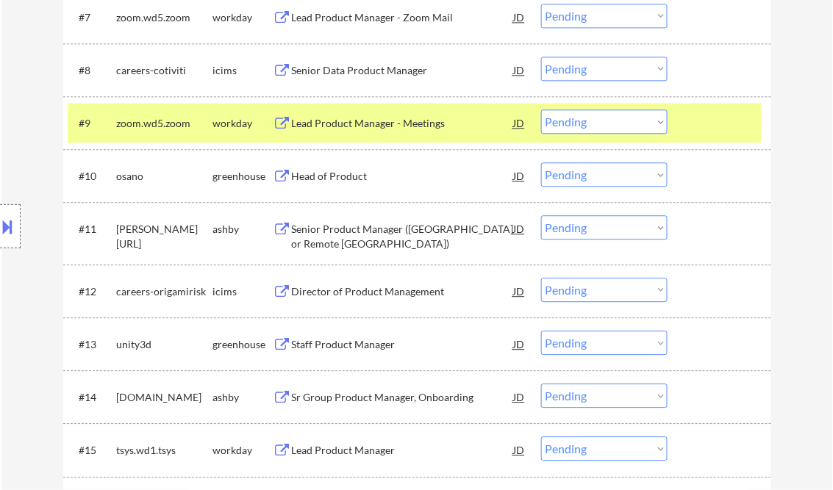
click at [342, 178] on div "Head of Product" at bounding box center [403, 176] width 222 height 15
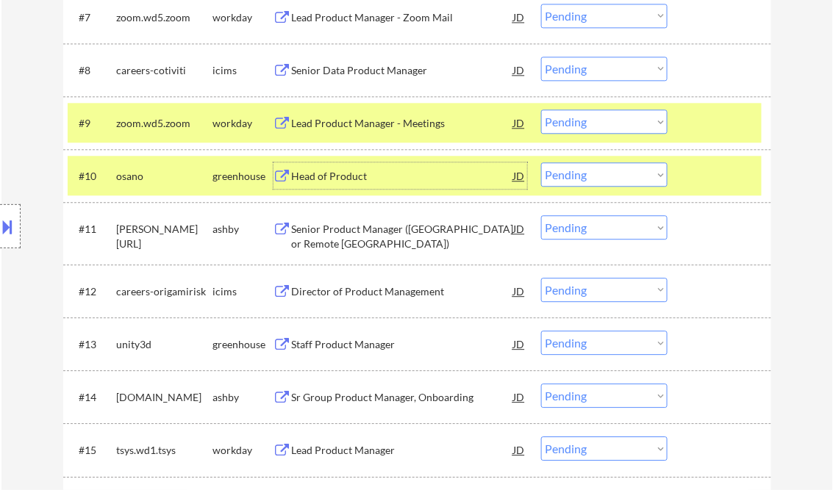
click at [582, 176] on select "Choose an option... Pending Applied Excluded (Questions) Excluded (Expired) Exc…" at bounding box center [604, 174] width 126 height 24
click at [541, 162] on select "Choose an option... Pending Applied Excluded (Questions) Excluded (Expired) Exc…" at bounding box center [604, 174] width 126 height 24
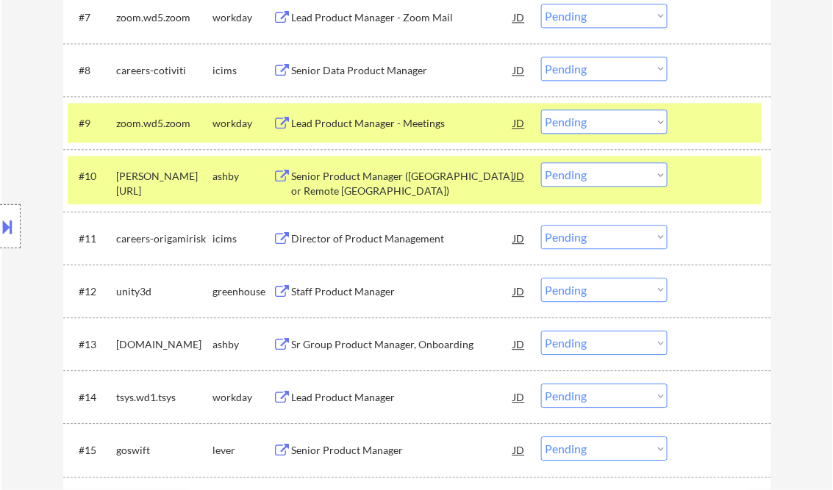
click at [401, 191] on div "Senior Product Manager (San Francisco or Remote East Coast)" at bounding box center [403, 183] width 222 height 29
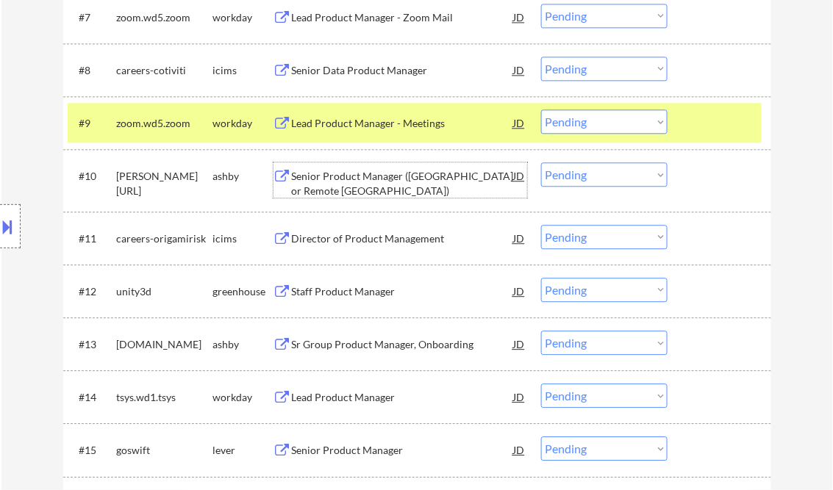
drag, startPoint x: 606, startPoint y: 166, endPoint x: 616, endPoint y: 185, distance: 21.4
click at [607, 166] on select "Choose an option... Pending Applied Excluded (Questions) Excluded (Expired) Exc…" at bounding box center [604, 174] width 126 height 24
click at [541, 162] on select "Choose an option... Pending Applied Excluded (Questions) Excluded (Expired) Exc…" at bounding box center [604, 174] width 126 height 24
select select ""pending""
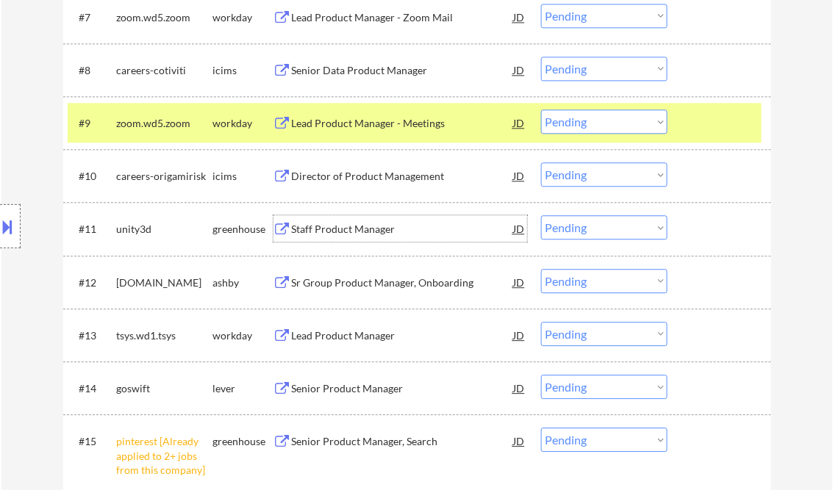
click at [357, 224] on div "Staff Product Manager" at bounding box center [403, 229] width 222 height 15
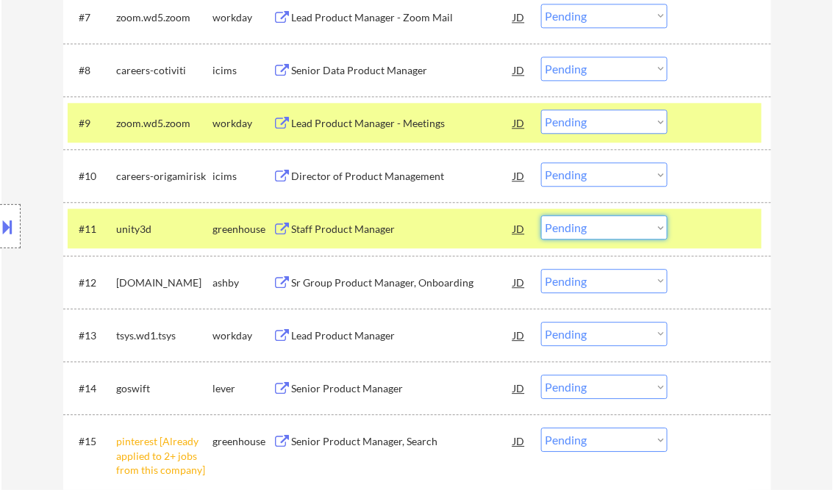
drag, startPoint x: 615, startPoint y: 230, endPoint x: 618, endPoint y: 241, distance: 11.6
click at [615, 230] on select "Choose an option... Pending Applied Excluded (Questions) Excluded (Expired) Exc…" at bounding box center [604, 227] width 126 height 24
click at [541, 215] on select "Choose an option... Pending Applied Excluded (Questions) Excluded (Expired) Exc…" at bounding box center [604, 227] width 126 height 24
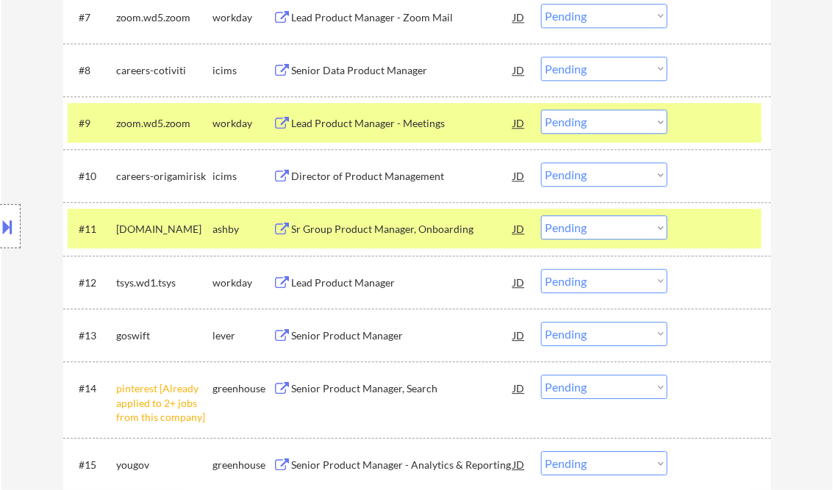
click at [385, 231] on div "Sr Group Product Manager, Onboarding" at bounding box center [403, 229] width 222 height 15
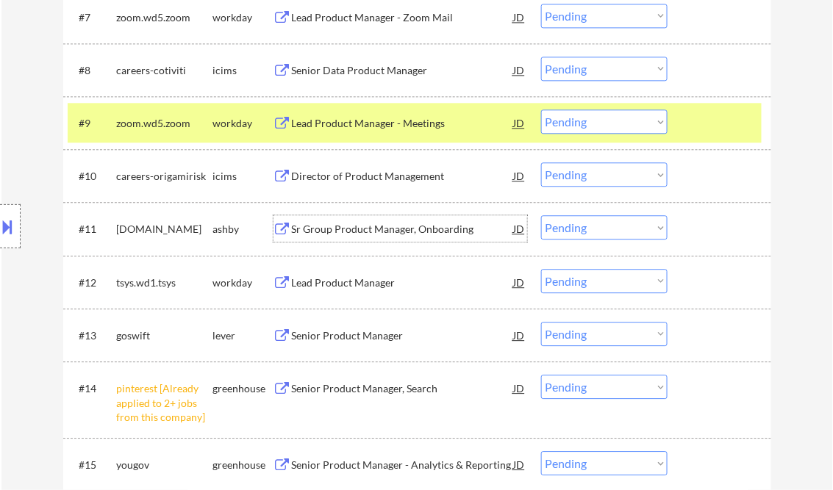
drag, startPoint x: 585, startPoint y: 224, endPoint x: 616, endPoint y: 241, distance: 35.2
click at [585, 224] on select "Choose an option... Pending Applied Excluded (Questions) Excluded (Expired) Exc…" at bounding box center [604, 227] width 126 height 24
click at [541, 215] on select "Choose an option... Pending Applied Excluded (Questions) Excluded (Expired) Exc…" at bounding box center [604, 227] width 126 height 24
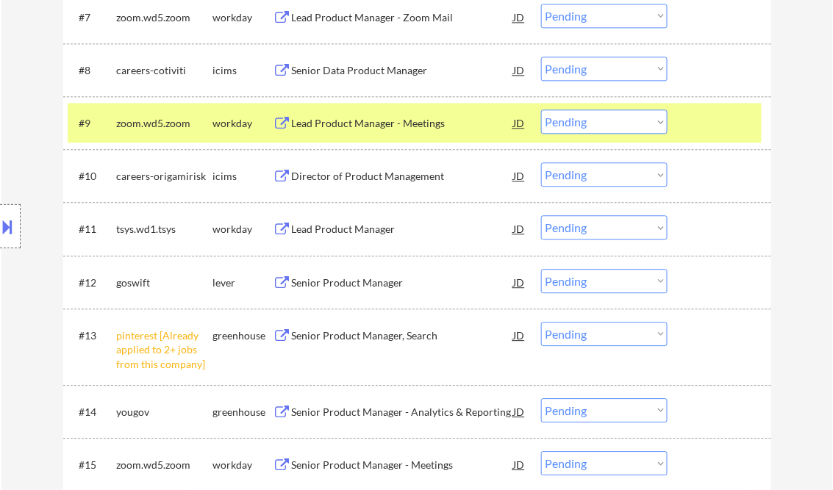
click at [321, 233] on div "Lead Product Manager" at bounding box center [403, 229] width 222 height 15
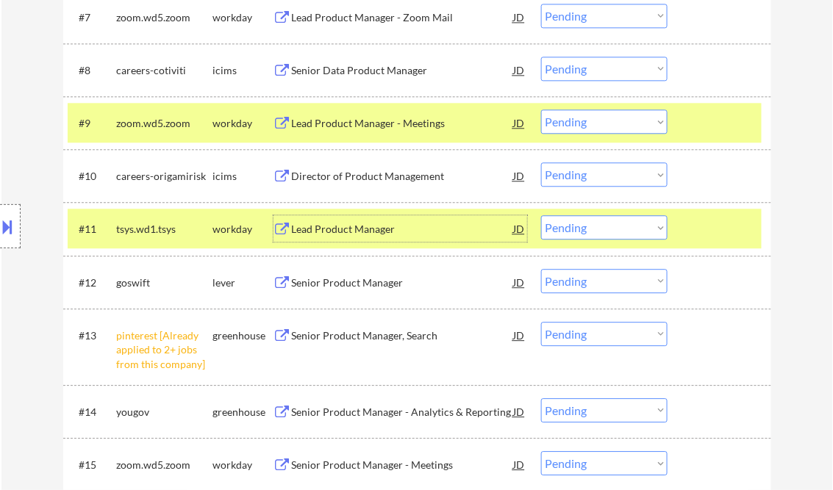
click at [355, 228] on div "Lead Product Manager" at bounding box center [403, 229] width 222 height 15
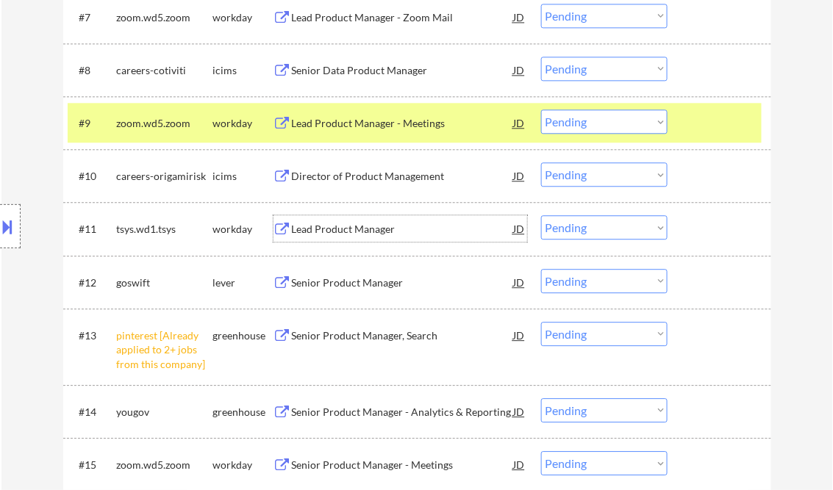
click at [586, 232] on select "Choose an option... Pending Applied Excluded (Questions) Excluded (Expired) Exc…" at bounding box center [604, 227] width 126 height 24
click at [541, 215] on select "Choose an option... Pending Applied Excluded (Questions) Excluded (Expired) Exc…" at bounding box center [604, 227] width 126 height 24
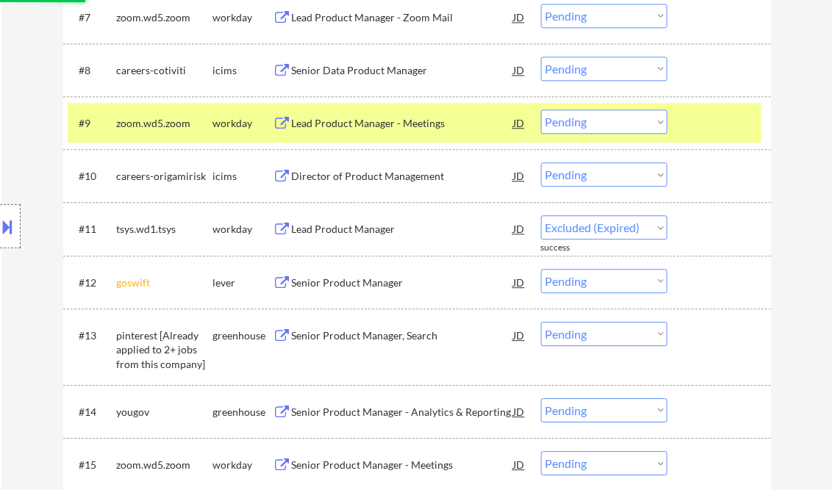
select select ""pending""
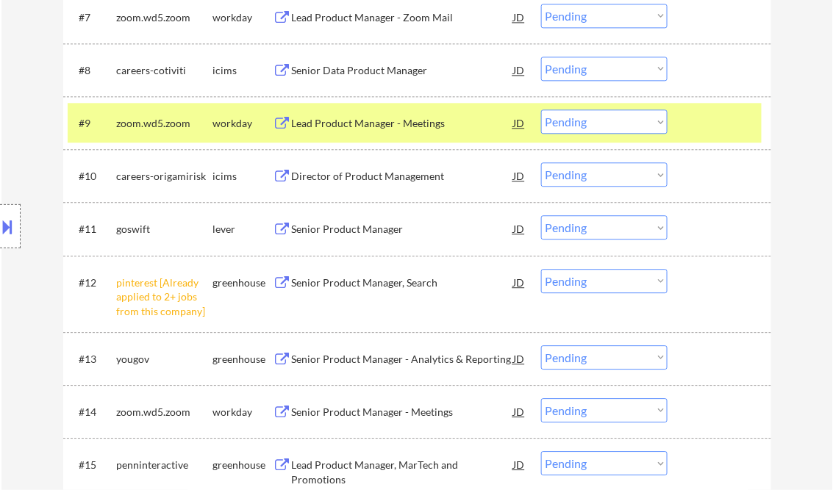
drag, startPoint x: 587, startPoint y: 283, endPoint x: 598, endPoint y: 293, distance: 15.2
click at [587, 283] on select "Choose an option... Pending Applied Excluded (Questions) Excluded (Expired) Exc…" at bounding box center [604, 281] width 126 height 24
click at [541, 269] on select "Choose an option... Pending Applied Excluded (Questions) Excluded (Expired) Exc…" at bounding box center [604, 281] width 126 height 24
select select ""pending""
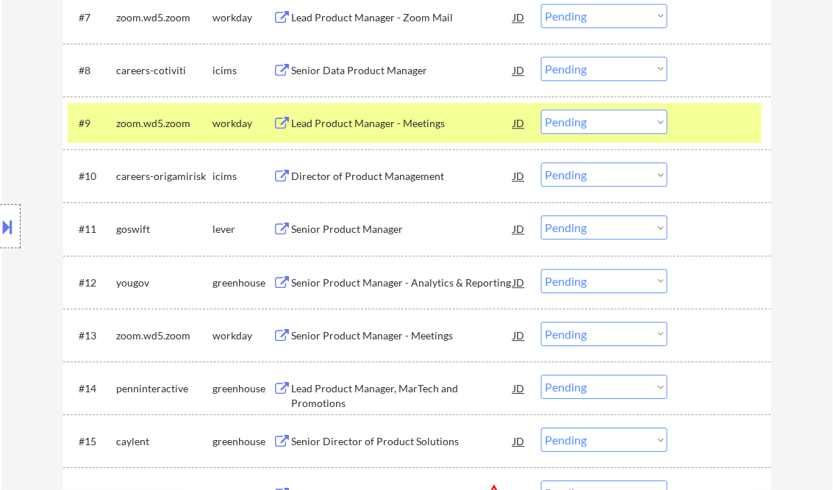
click at [341, 230] on div "Senior Product Manager" at bounding box center [403, 229] width 222 height 15
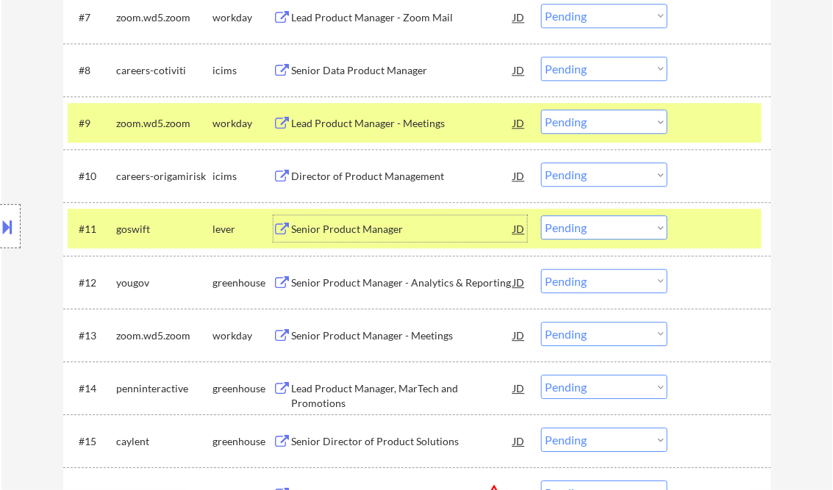
drag, startPoint x: 584, startPoint y: 225, endPoint x: 601, endPoint y: 238, distance: 20.9
click at [584, 225] on select "Choose an option... Pending Applied Excluded (Questions) Excluded (Expired) Exc…" at bounding box center [604, 227] width 126 height 24
click at [541, 215] on select "Choose an option... Pending Applied Excluded (Questions) Excluded (Expired) Exc…" at bounding box center [604, 227] width 126 height 24
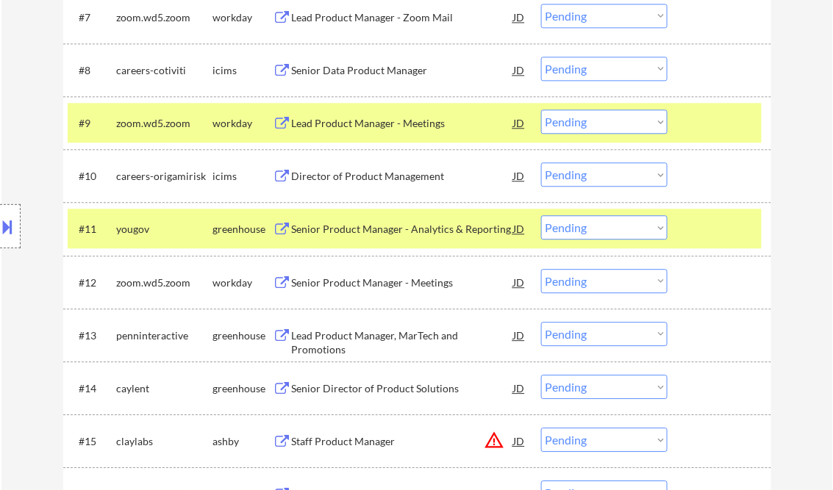
click at [329, 234] on div "Senior Product Manager - Analytics & Reporting" at bounding box center [403, 229] width 222 height 15
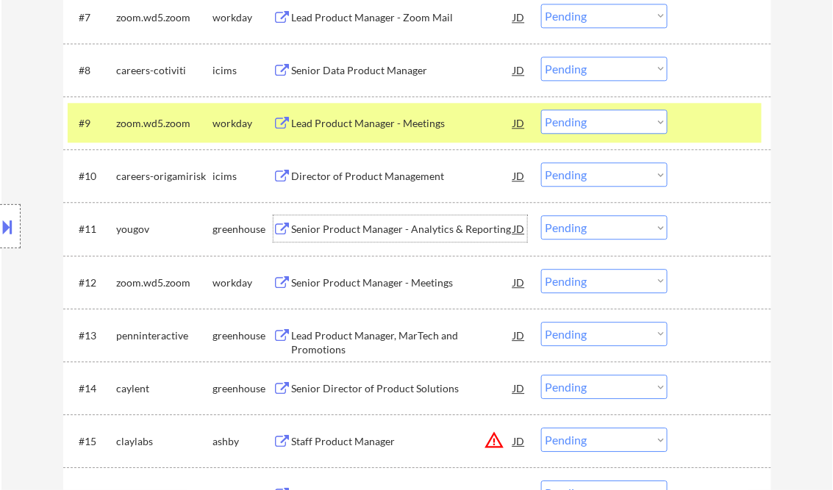
click at [569, 235] on select "Choose an option... Pending Applied Excluded (Questions) Excluded (Expired) Exc…" at bounding box center [604, 227] width 126 height 24
click at [541, 215] on select "Choose an option... Pending Applied Excluded (Questions) Excluded (Expired) Exc…" at bounding box center [604, 227] width 126 height 24
select select ""pending""
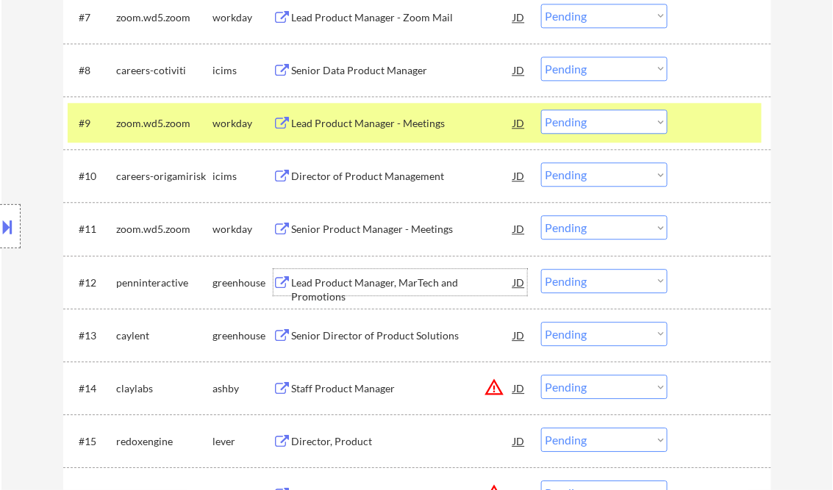
click at [349, 279] on div "Lead Product Manager, MarTech and Promotions" at bounding box center [403, 290] width 222 height 29
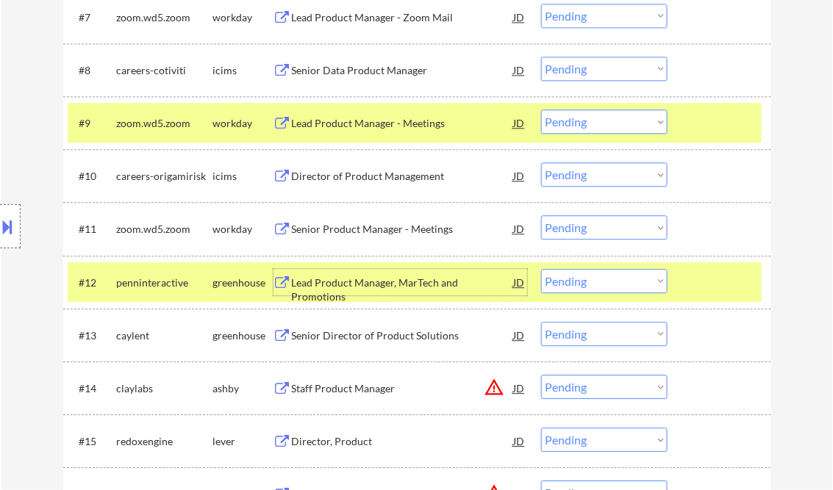
drag, startPoint x: 606, startPoint y: 277, endPoint x: 609, endPoint y: 290, distance: 13.4
click at [606, 277] on select "Choose an option... Pending Applied Excluded (Questions) Excluded (Expired) Exc…" at bounding box center [604, 281] width 126 height 24
click at [541, 269] on select "Choose an option... Pending Applied Excluded (Questions) Excluded (Expired) Exc…" at bounding box center [604, 281] width 126 height 24
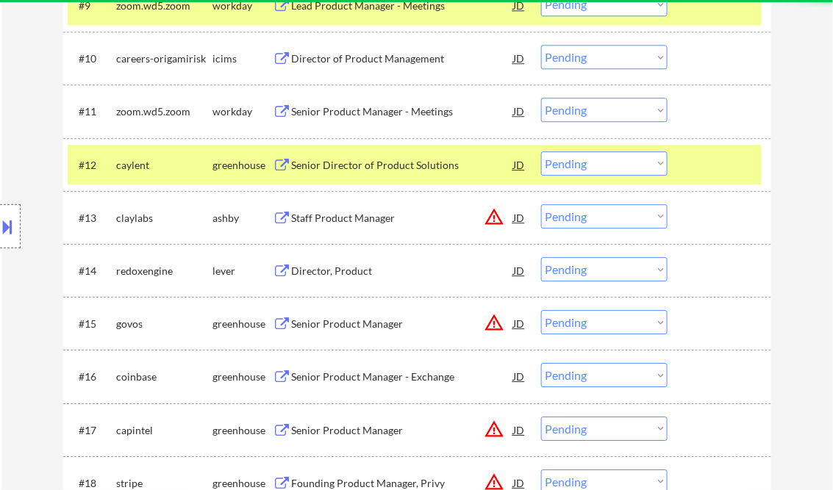
click at [353, 166] on div "Senior Director of Product Solutions" at bounding box center [403, 165] width 222 height 15
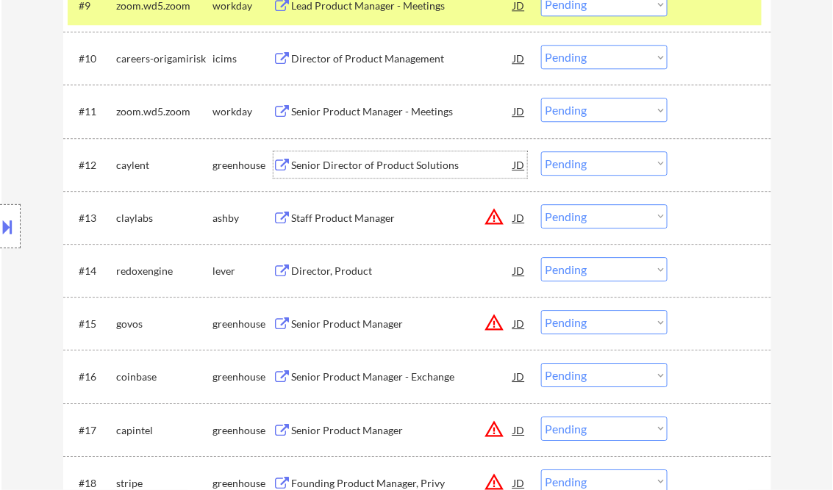
click at [590, 168] on select "Choose an option... Pending Applied Excluded (Questions) Excluded (Expired) Exc…" at bounding box center [604, 163] width 126 height 24
click at [541, 151] on select "Choose an option... Pending Applied Excluded (Questions) Excluded (Expired) Exc…" at bounding box center [604, 163] width 126 height 24
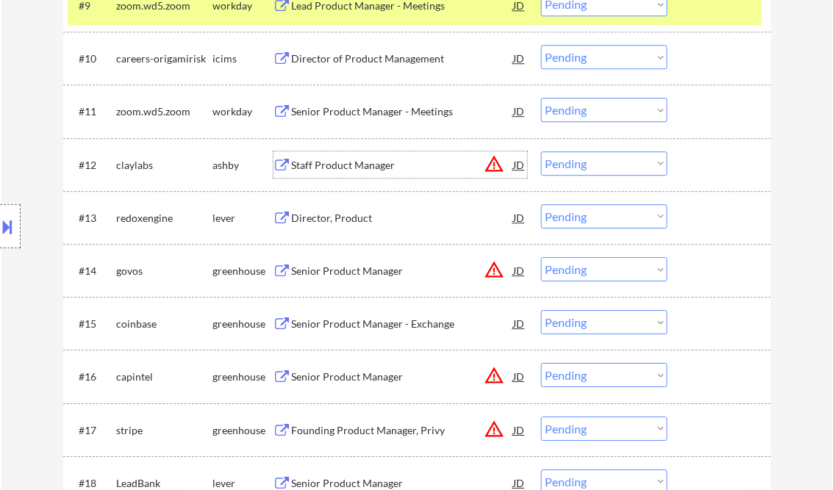
click at [376, 168] on div "Staff Product Manager" at bounding box center [403, 165] width 222 height 15
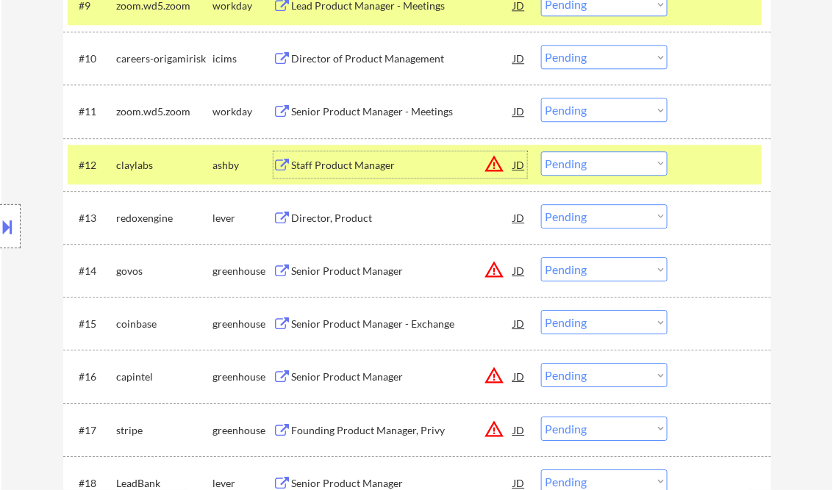
click at [14, 221] on button at bounding box center [8, 227] width 16 height 24
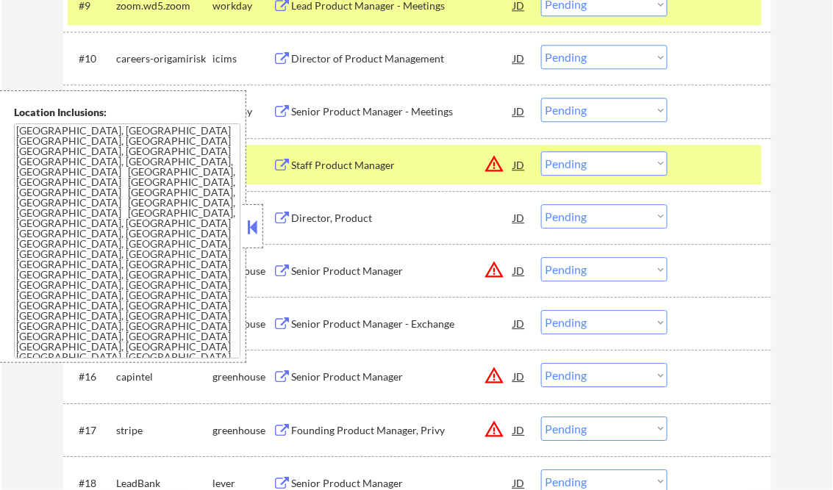
scroll to position [5033, 0]
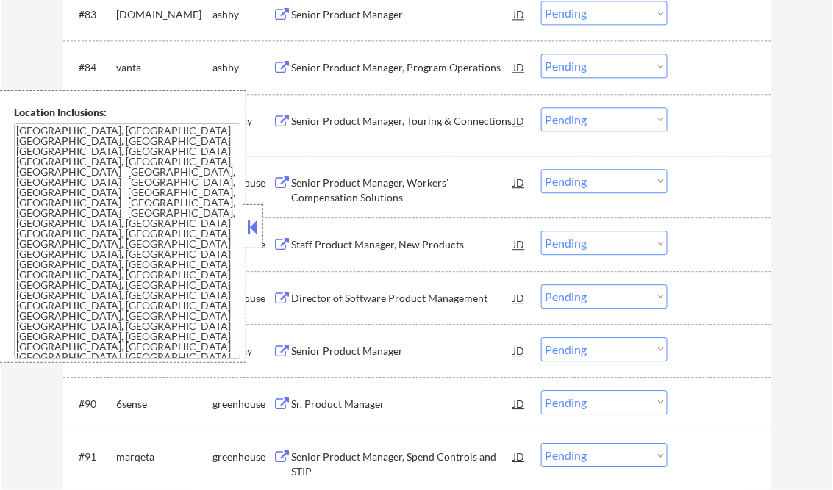
click at [252, 226] on button at bounding box center [253, 227] width 16 height 22
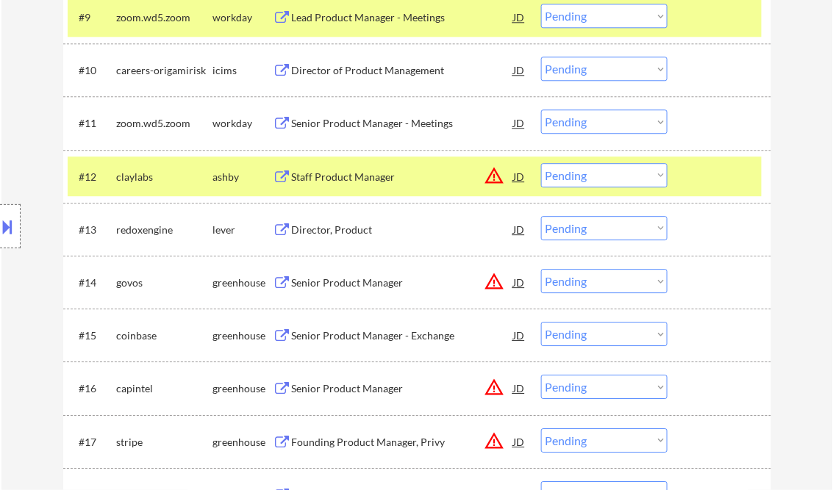
scroll to position [920, 0]
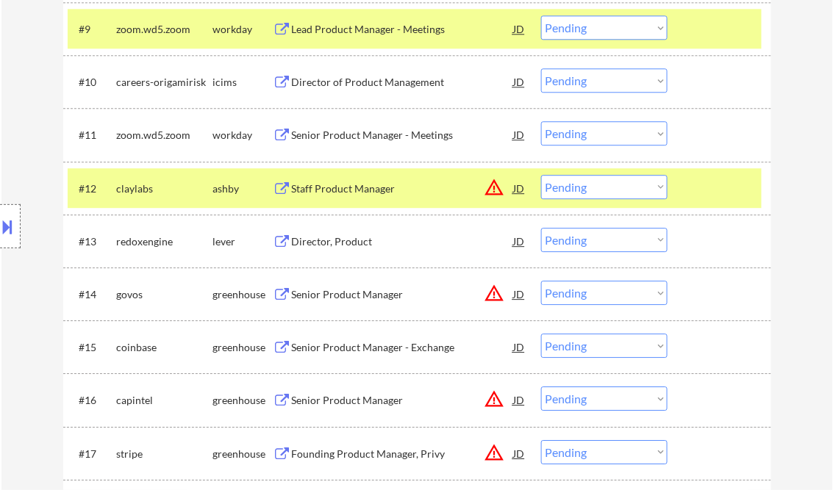
drag, startPoint x: 619, startPoint y: 190, endPoint x: 625, endPoint y: 200, distance: 11.9
click at [619, 190] on select "Choose an option... Pending Applied Excluded (Questions) Excluded (Expired) Exc…" at bounding box center [604, 187] width 126 height 24
click at [541, 175] on select "Choose an option... Pending Applied Excluded (Questions) Excluded (Expired) Exc…" at bounding box center [604, 187] width 126 height 24
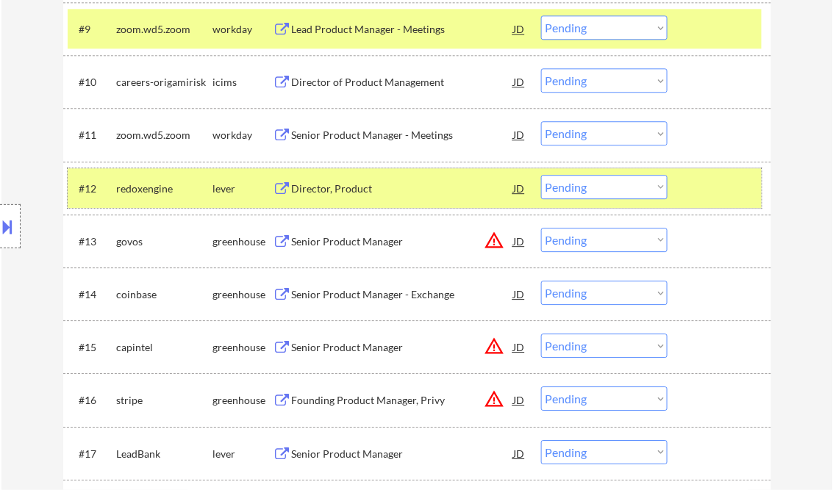
click at [692, 193] on div at bounding box center [721, 188] width 65 height 26
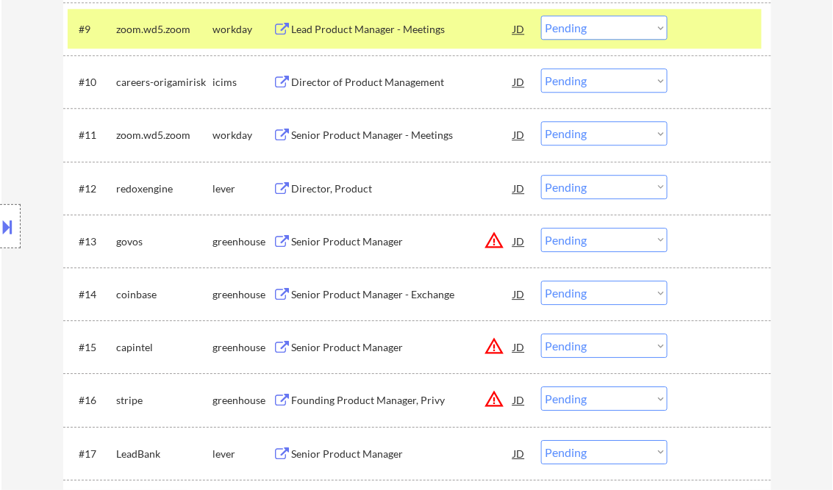
click at [345, 186] on div "Director, Product" at bounding box center [403, 189] width 222 height 15
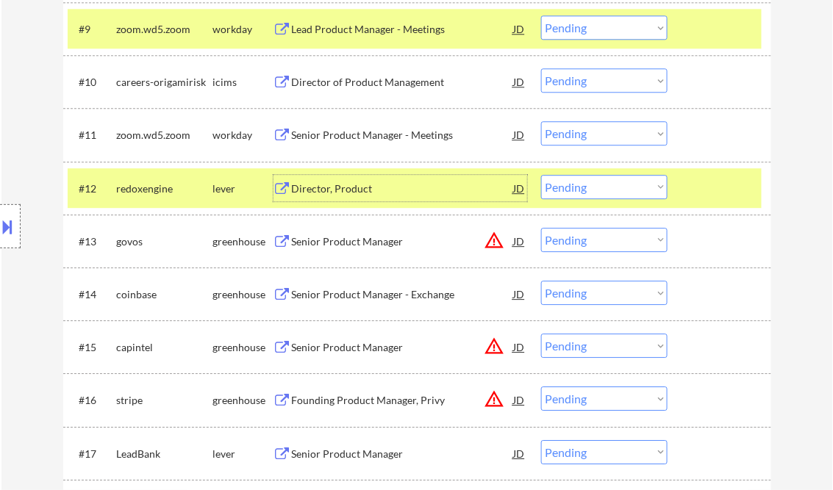
drag, startPoint x: 595, startPoint y: 183, endPoint x: 600, endPoint y: 195, distance: 12.6
click at [595, 183] on select "Choose an option... Pending Applied Excluded (Questions) Excluded (Expired) Exc…" at bounding box center [604, 187] width 126 height 24
click at [541, 175] on select "Choose an option... Pending Applied Excluded (Questions) Excluded (Expired) Exc…" at bounding box center [604, 187] width 126 height 24
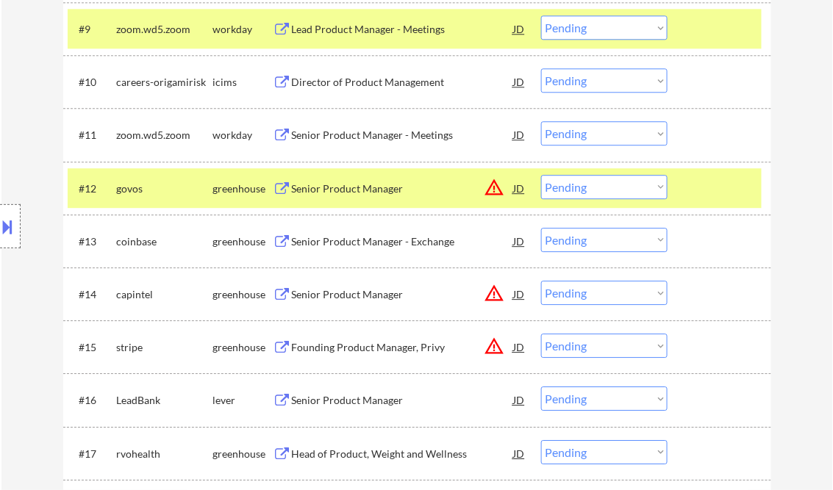
click at [333, 198] on div "Senior Product Manager" at bounding box center [403, 188] width 222 height 26
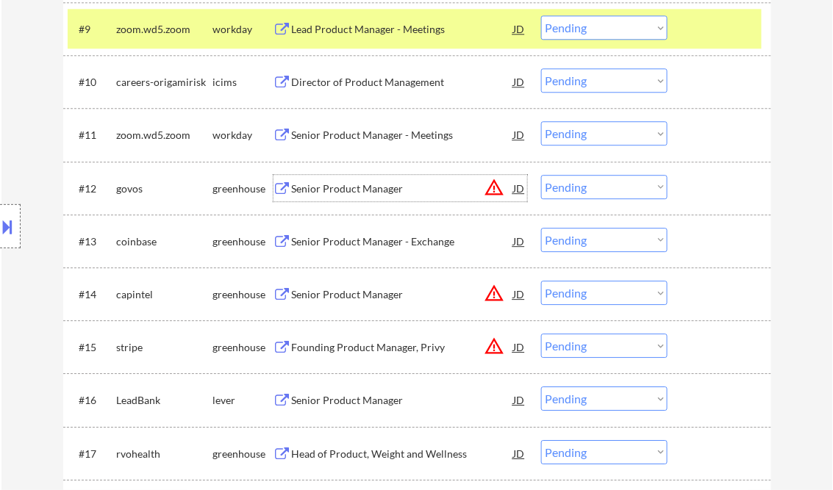
click at [583, 190] on select "Choose an option... Pending Applied Excluded (Questions) Excluded (Expired) Exc…" at bounding box center [604, 187] width 126 height 24
click at [541, 175] on select "Choose an option... Pending Applied Excluded (Questions) Excluded (Expired) Exc…" at bounding box center [604, 187] width 126 height 24
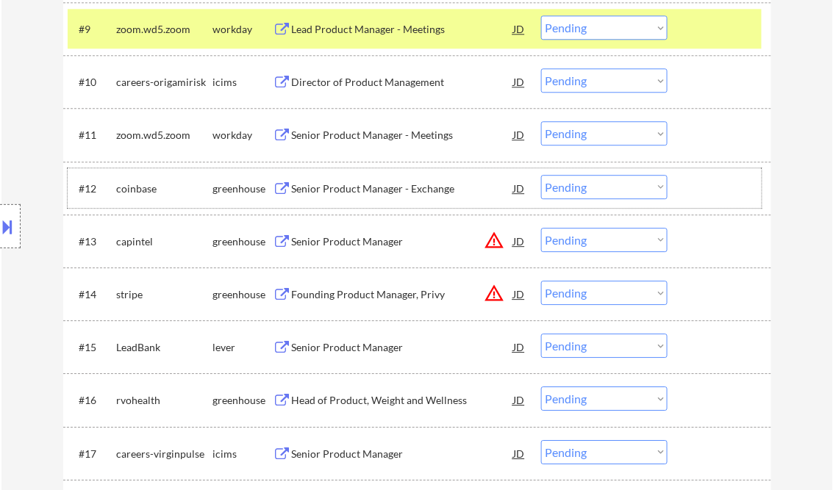
click at [387, 206] on div "#12 coinbase greenhouse Senior Product Manager - Exchange JD warning_amber Choo…" at bounding box center [415, 188] width 694 height 40
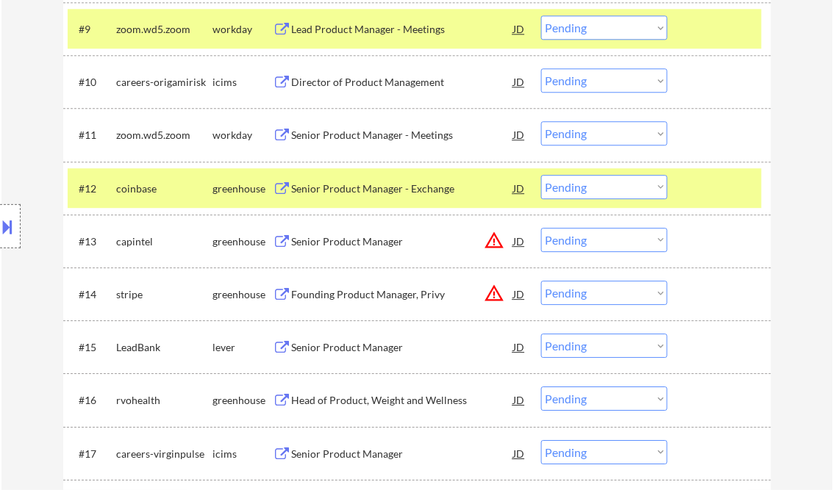
click at [387, 196] on div "Senior Product Manager - Exchange" at bounding box center [403, 188] width 222 height 26
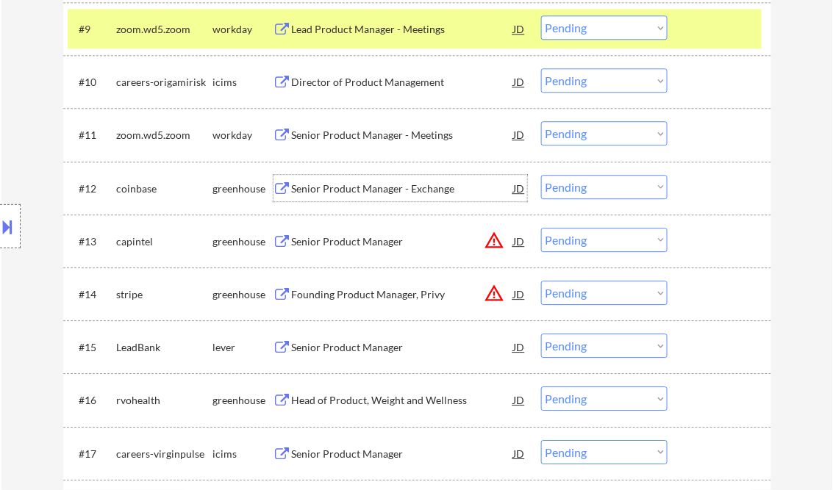
drag, startPoint x: 609, startPoint y: 190, endPoint x: 615, endPoint y: 201, distance: 12.2
click at [609, 190] on select "Choose an option... Pending Applied Excluded (Questions) Excluded (Expired) Exc…" at bounding box center [604, 187] width 126 height 24
click at [541, 175] on select "Choose an option... Pending Applied Excluded (Questions) Excluded (Expired) Exc…" at bounding box center [604, 187] width 126 height 24
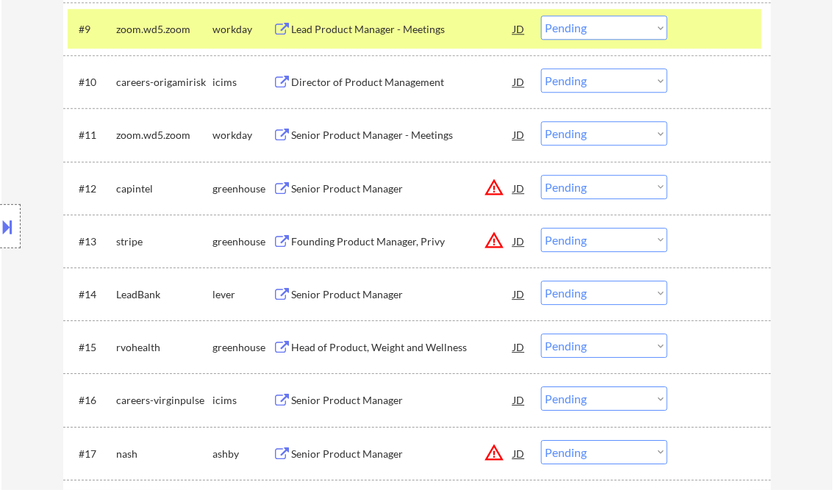
click at [361, 191] on div "Senior Product Manager" at bounding box center [403, 189] width 222 height 15
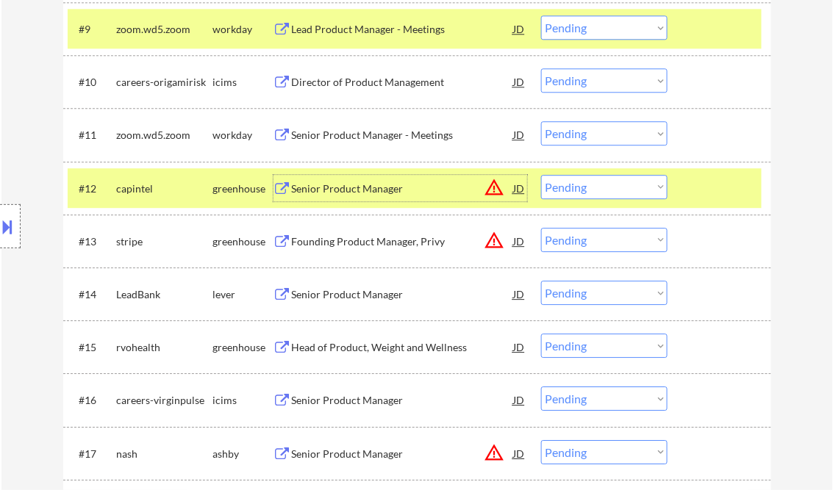
click at [593, 187] on select "Choose an option... Pending Applied Excluded (Questions) Excluded (Expired) Exc…" at bounding box center [604, 187] width 126 height 24
click at [590, 194] on select "Choose an option... Pending Applied Excluded (Questions) Excluded (Expired) Exc…" at bounding box center [604, 187] width 126 height 24
click at [541, 175] on select "Choose an option... Pending Applied Excluded (Questions) Excluded (Expired) Exc…" at bounding box center [604, 187] width 126 height 24
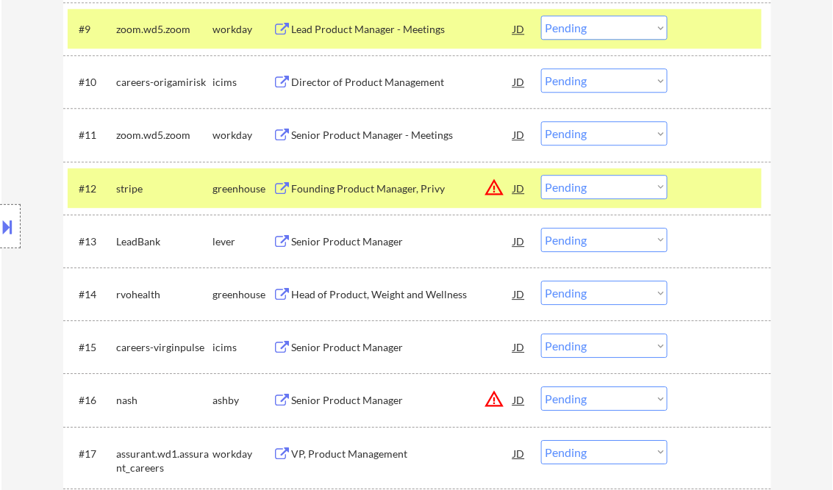
click at [384, 185] on div "Founding Product Manager, Privy" at bounding box center [403, 189] width 222 height 15
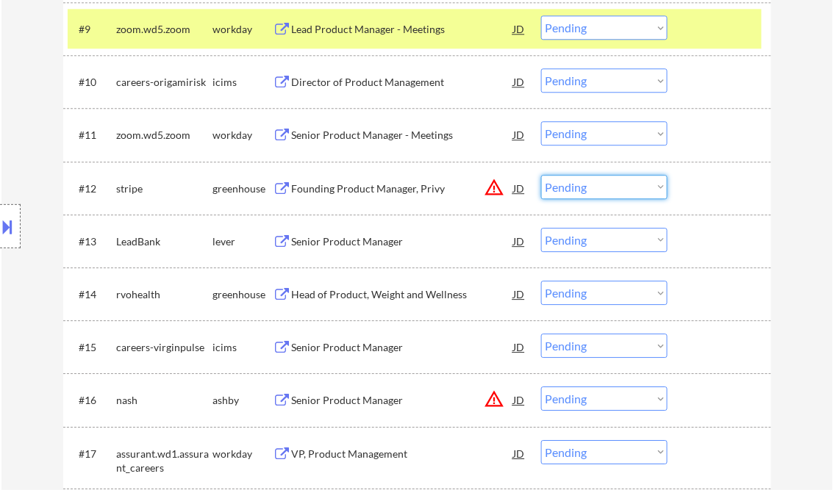
drag, startPoint x: 588, startPoint y: 184, endPoint x: 595, endPoint y: 198, distance: 16.4
click at [588, 184] on select "Choose an option... Pending Applied Excluded (Questions) Excluded (Expired) Exc…" at bounding box center [604, 187] width 126 height 24
click at [541, 175] on select "Choose an option... Pending Applied Excluded (Questions) Excluded (Expired) Exc…" at bounding box center [604, 187] width 126 height 24
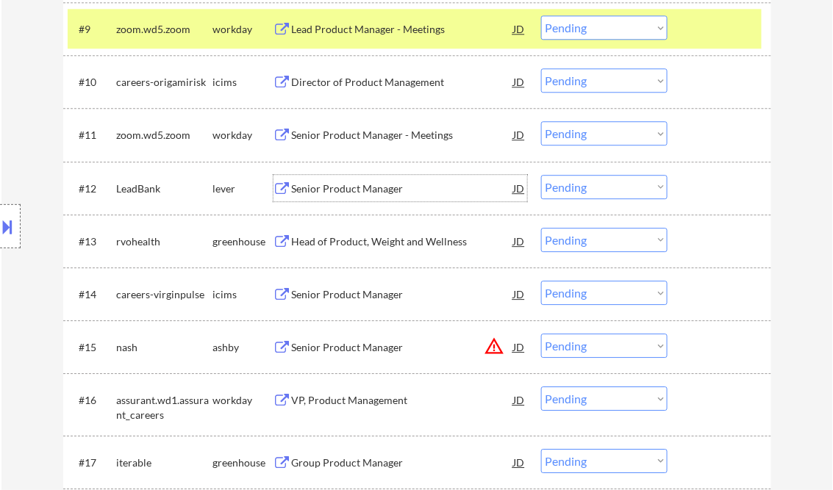
click at [340, 185] on div "Senior Product Manager" at bounding box center [403, 189] width 222 height 15
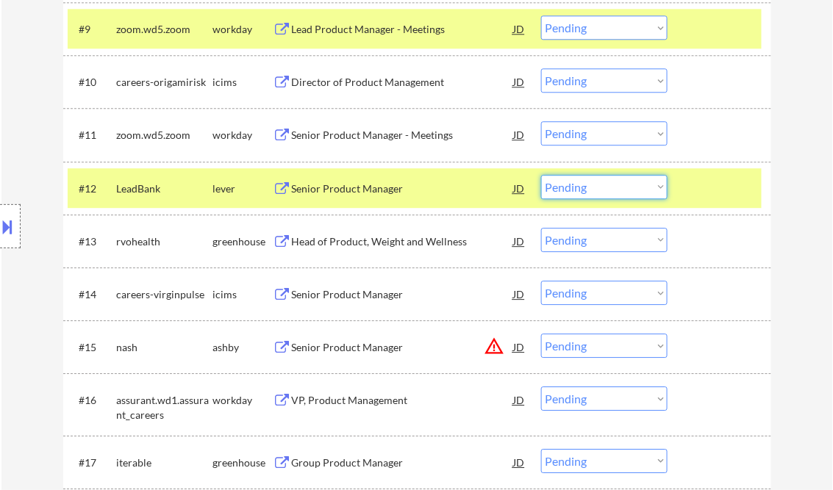
click at [592, 185] on select "Choose an option... Pending Applied Excluded (Questions) Excluded (Expired) Exc…" at bounding box center [604, 187] width 126 height 24
click at [541, 175] on select "Choose an option... Pending Applied Excluded (Questions) Excluded (Expired) Exc…" at bounding box center [604, 187] width 126 height 24
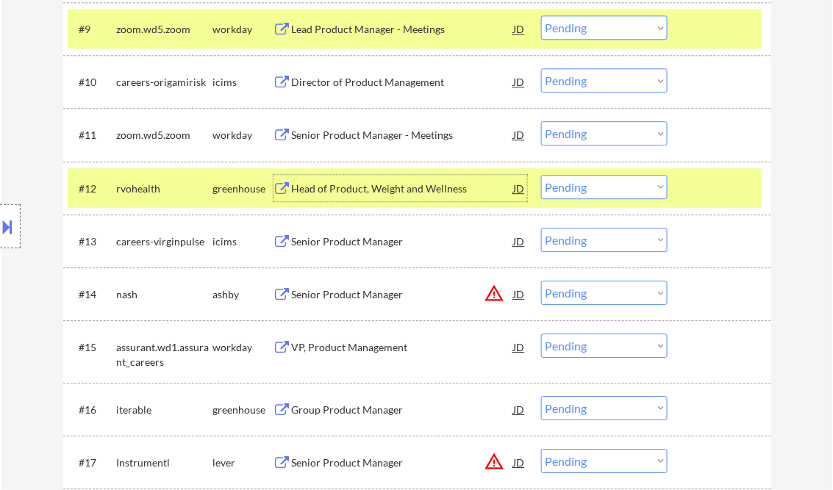
click at [376, 191] on div "Head of Product, Weight and Wellness" at bounding box center [403, 189] width 222 height 15
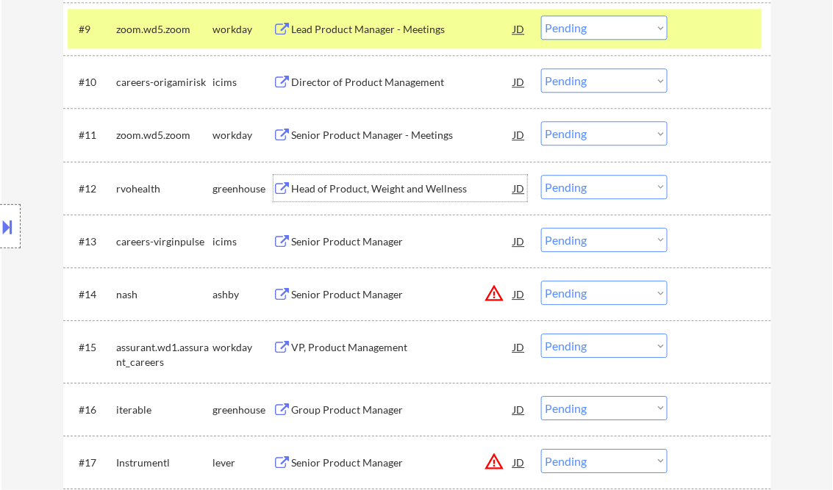
click at [518, 189] on div "JD" at bounding box center [519, 188] width 15 height 26
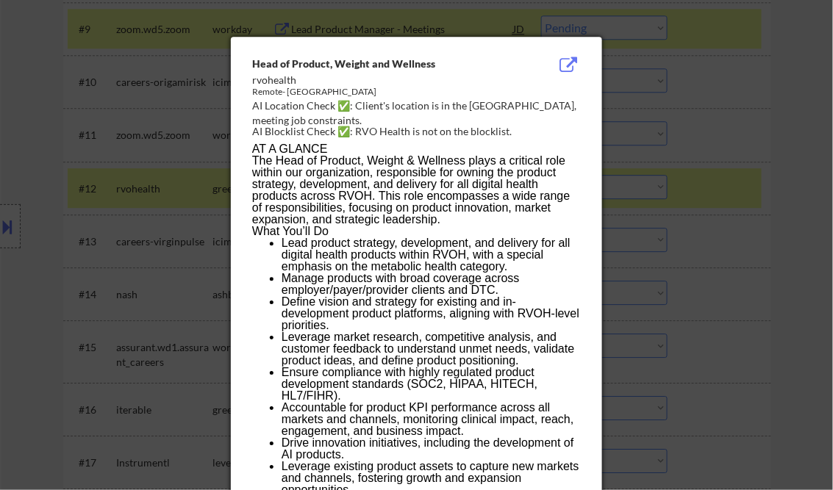
drag, startPoint x: 254, startPoint y: 64, endPoint x: 350, endPoint y: 85, distance: 97.9
click at [307, 76] on div "Head of Product, Weight and Wellness rvohealth Remote- US AI Location Check ✅: …" at bounding box center [419, 98] width 334 height 83
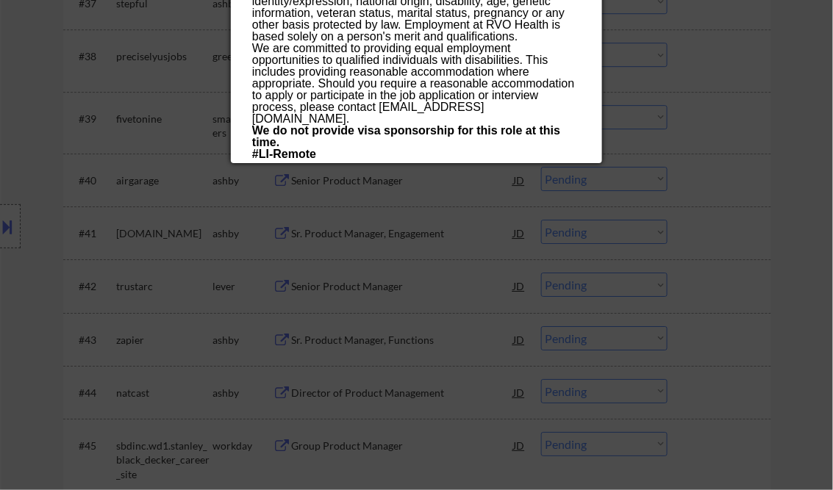
scroll to position [2508, 0]
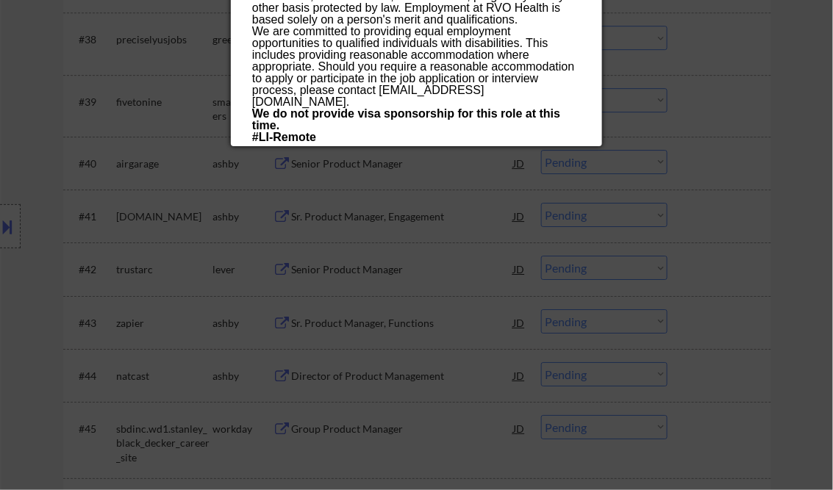
click at [579, 143] on p "RVO Health Privacy Policy: https://rvohealth.com/legal/privacy" at bounding box center [416, 149] width 328 height 12
drag, startPoint x: 579, startPoint y: 137, endPoint x: 488, endPoint y: 117, distance: 93.3
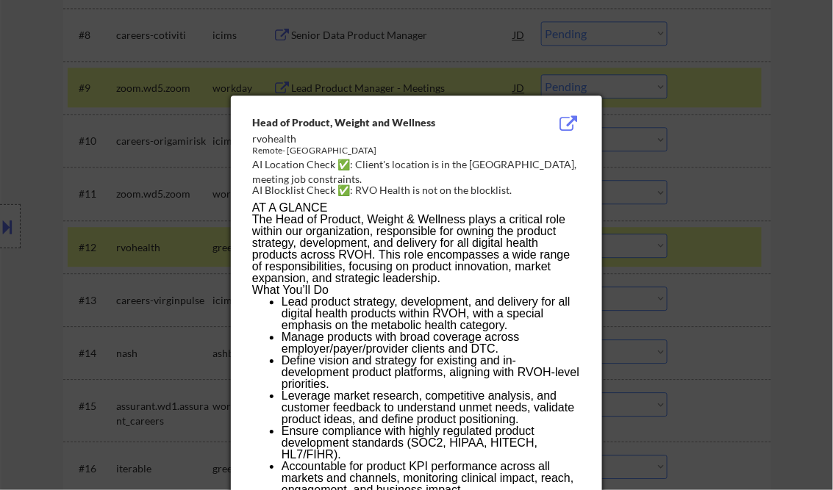
scroll to position [803, 0]
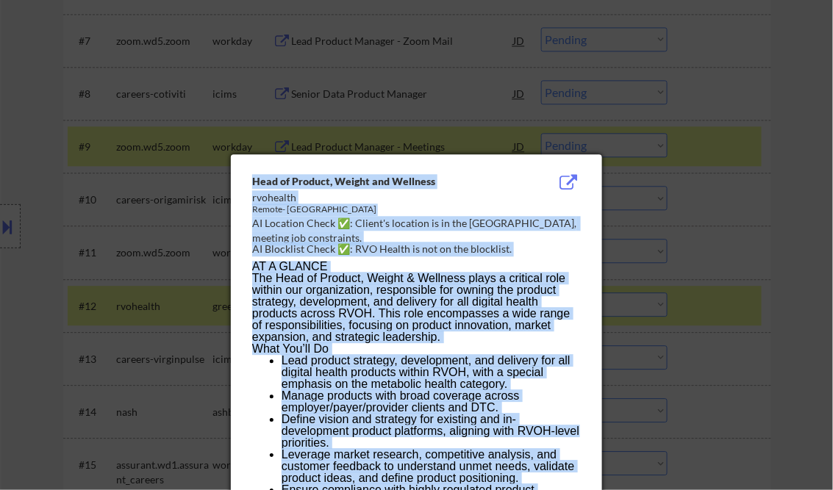
click at [253, 180] on div "Head of Product, Weight and Wellness" at bounding box center [379, 181] width 254 height 15
copy body "Head of Product, Weight and Wellness rvohealth Remote- US AI Location Check ✅: …"
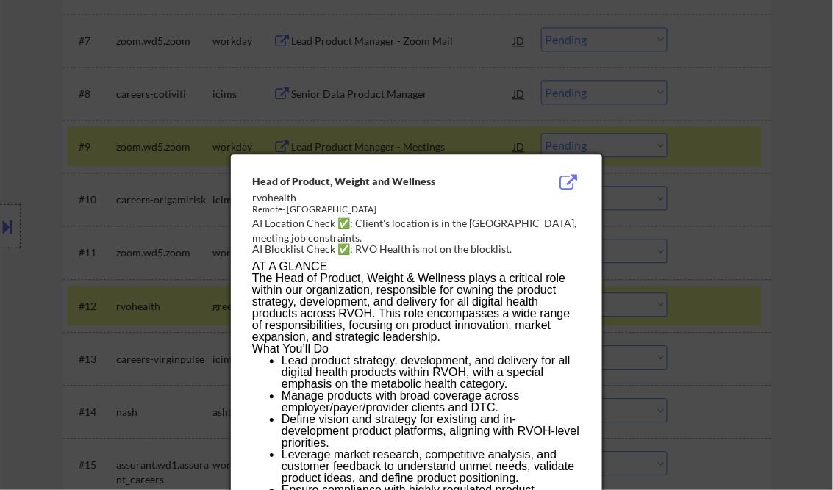
click at [781, 175] on div at bounding box center [416, 245] width 833 height 490
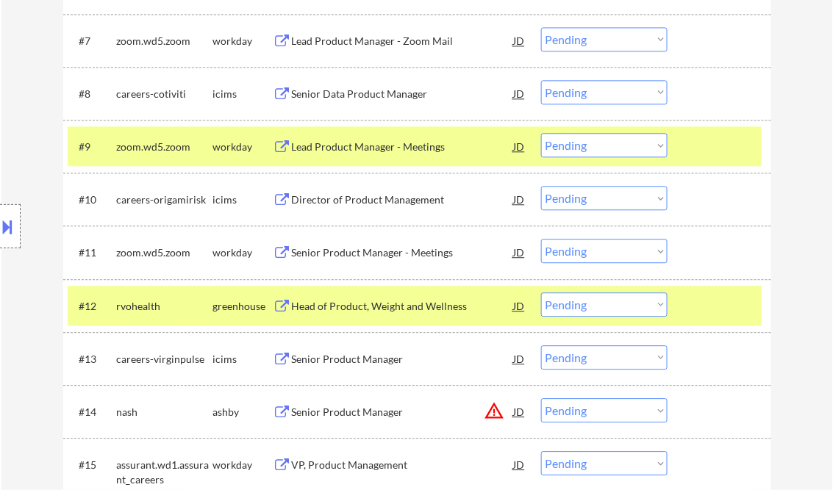
scroll to position [920, 0]
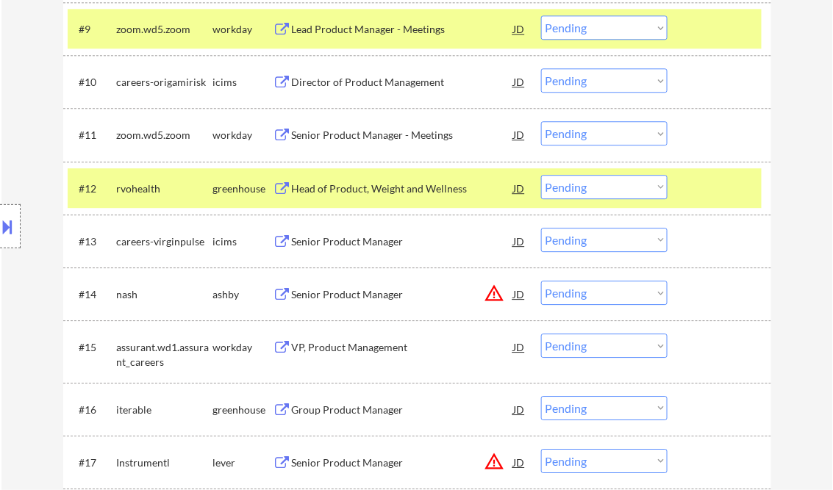
drag, startPoint x: 569, startPoint y: 190, endPoint x: 573, endPoint y: 197, distance: 8.2
click at [569, 190] on select "Choose an option... Pending Applied Excluded (Questions) Excluded (Expired) Exc…" at bounding box center [604, 187] width 126 height 24
click at [541, 175] on select "Choose an option... Pending Applied Excluded (Questions) Excluded (Expired) Exc…" at bounding box center [604, 187] width 126 height 24
select select ""pending""
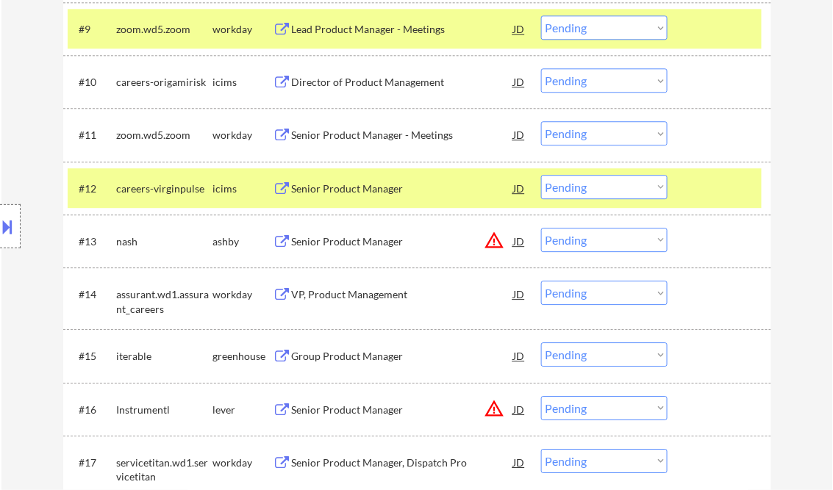
click at [326, 240] on div "Senior Product Manager" at bounding box center [403, 242] width 222 height 15
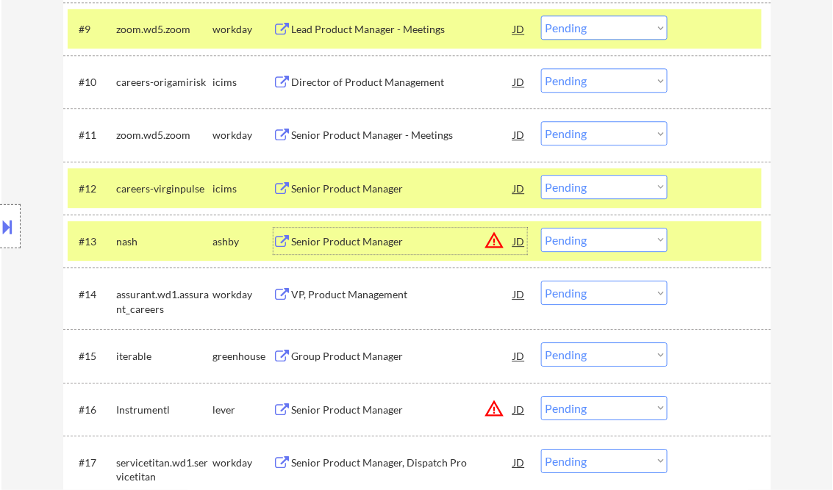
click at [17, 223] on div at bounding box center [10, 226] width 21 height 44
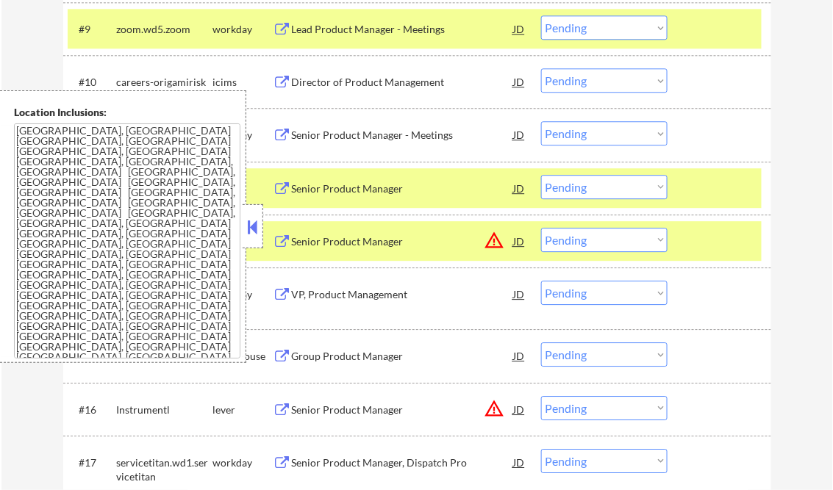
click at [254, 232] on button at bounding box center [253, 227] width 16 height 22
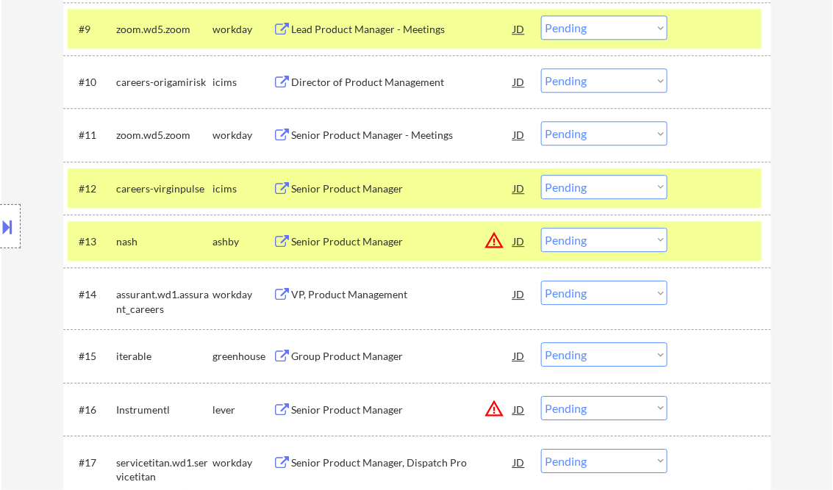
drag, startPoint x: 588, startPoint y: 235, endPoint x: 604, endPoint y: 251, distance: 21.8
click at [588, 235] on select "Choose an option... Pending Applied Excluded (Questions) Excluded (Expired) Exc…" at bounding box center [604, 240] width 126 height 24
click at [541, 228] on select "Choose an option... Pending Applied Excluded (Questions) Excluded (Expired) Exc…" at bounding box center [604, 240] width 126 height 24
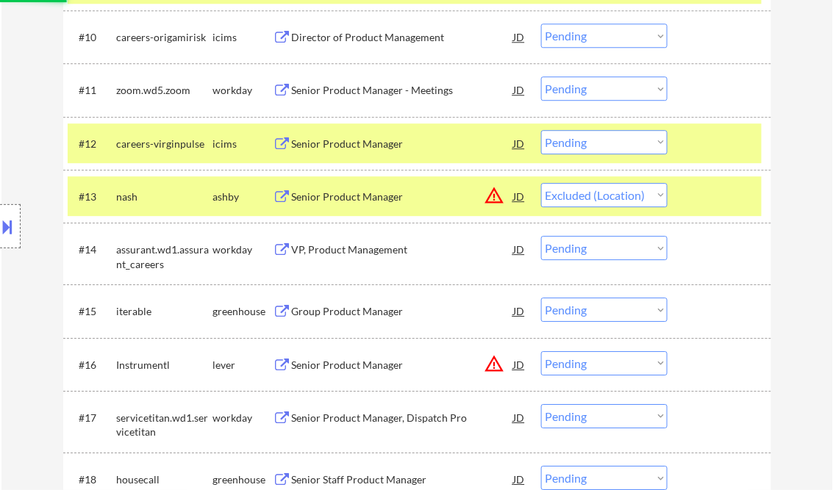
scroll to position [979, 0]
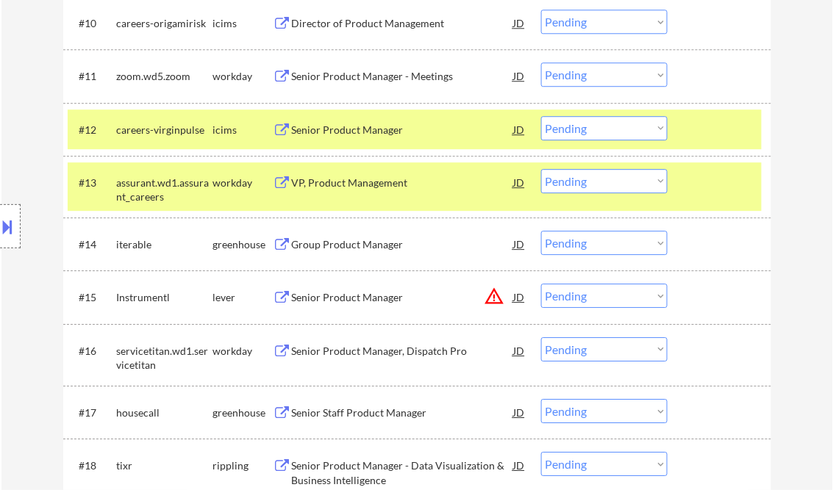
click at [354, 177] on div "VP, Product Management" at bounding box center [403, 183] width 222 height 15
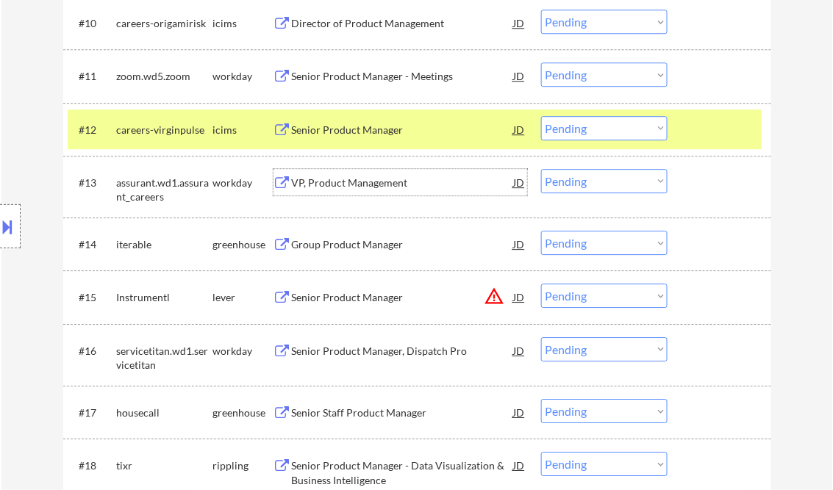
click at [601, 182] on select "Choose an option... Pending Applied Excluded (Questions) Excluded (Expired) Exc…" at bounding box center [604, 181] width 126 height 24
click at [541, 169] on select "Choose an option... Pending Applied Excluded (Questions) Excluded (Expired) Exc…" at bounding box center [604, 181] width 126 height 24
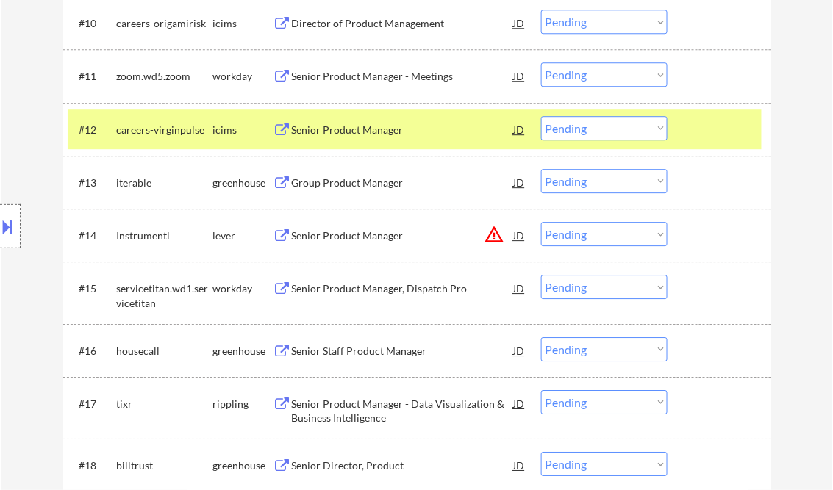
click at [356, 181] on div "Group Product Manager" at bounding box center [403, 183] width 222 height 15
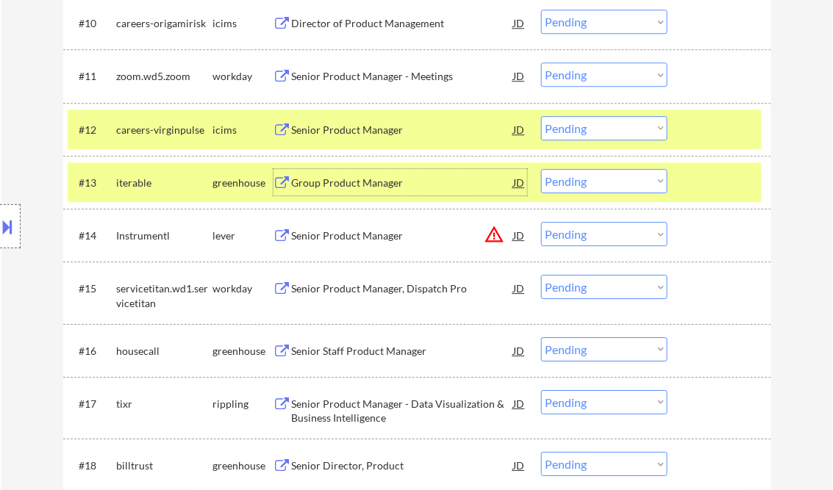
click at [625, 173] on select "Choose an option... Pending Applied Excluded (Questions) Excluded (Expired) Exc…" at bounding box center [604, 181] width 126 height 24
click at [541, 169] on select "Choose an option... Pending Applied Excluded (Questions) Excluded (Expired) Exc…" at bounding box center [604, 181] width 126 height 24
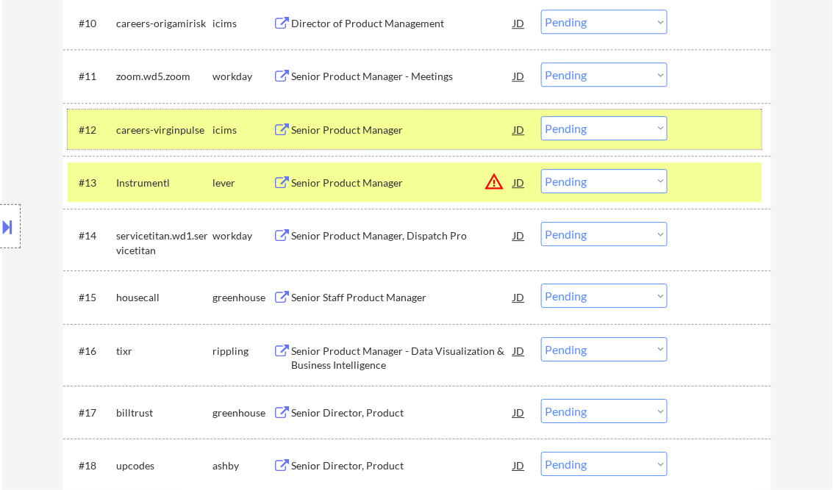
click at [712, 124] on div at bounding box center [721, 129] width 65 height 26
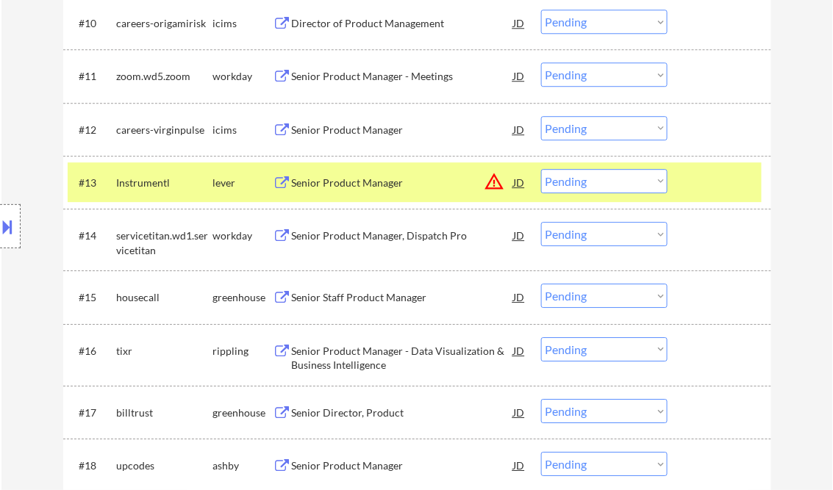
click at [353, 177] on div "Senior Product Manager" at bounding box center [403, 183] width 222 height 15
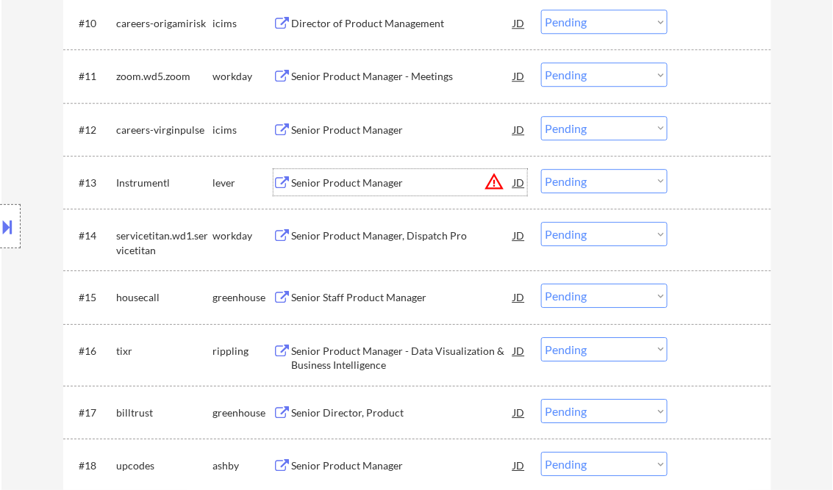
drag, startPoint x: 576, startPoint y: 182, endPoint x: 590, endPoint y: 193, distance: 17.4
click at [576, 182] on select "Choose an option... Pending Applied Excluded (Questions) Excluded (Expired) Exc…" at bounding box center [604, 181] width 126 height 24
click at [541, 169] on select "Choose an option... Pending Applied Excluded (Questions) Excluded (Expired) Exc…" at bounding box center [604, 181] width 126 height 24
select select ""pending""
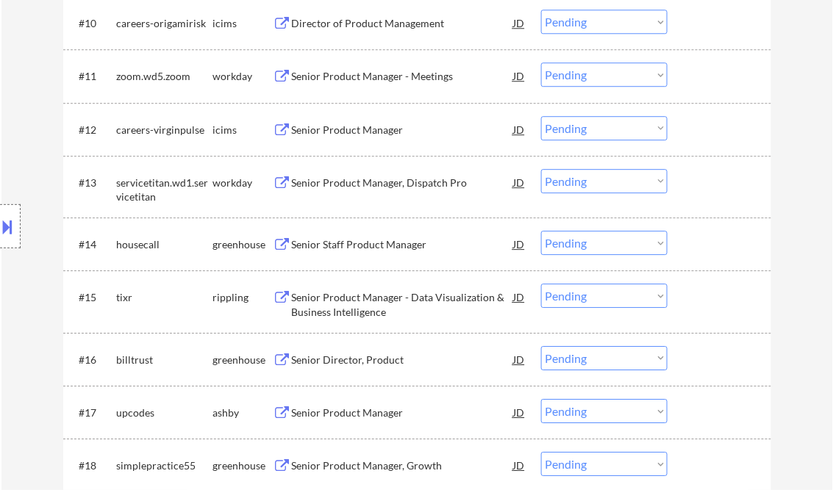
click at [359, 243] on div "Senior Staff Product Manager" at bounding box center [403, 244] width 222 height 15
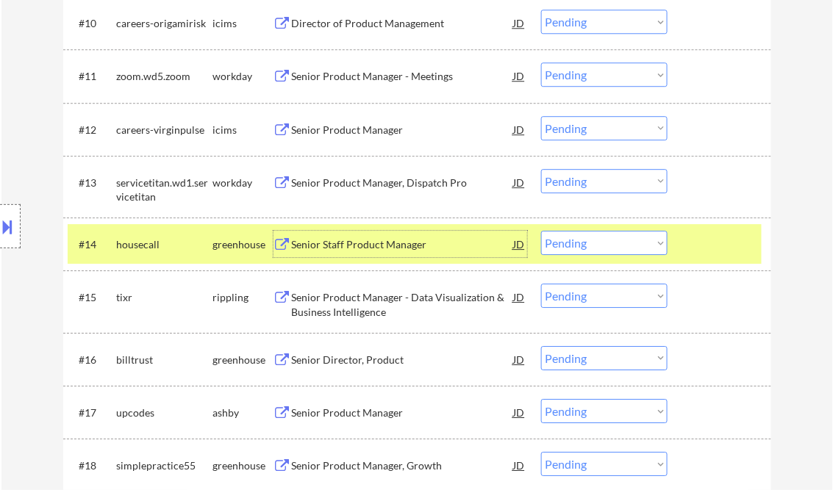
click at [379, 241] on div "Senior Staff Product Manager" at bounding box center [403, 244] width 222 height 15
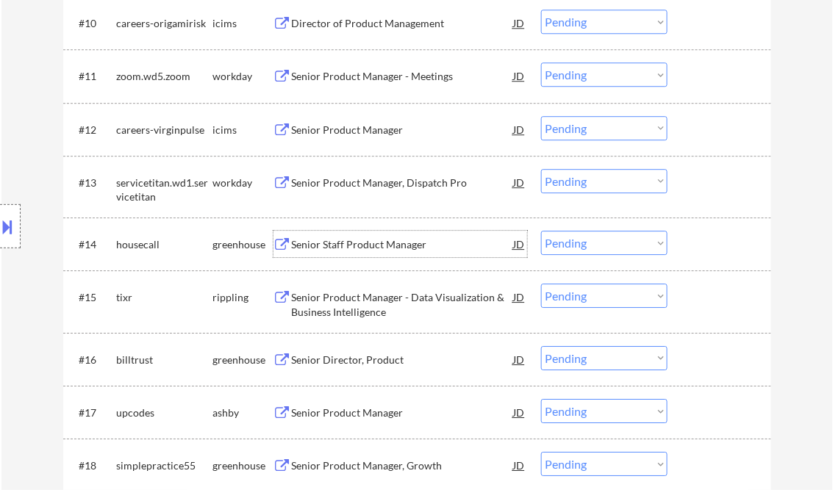
drag, startPoint x: 599, startPoint y: 245, endPoint x: 604, endPoint y: 253, distance: 9.6
click at [599, 245] on select "Choose an option... Pending Applied Excluded (Questions) Excluded (Expired) Exc…" at bounding box center [604, 243] width 126 height 24
click at [541, 231] on select "Choose an option... Pending Applied Excluded (Questions) Excluded (Expired) Exc…" at bounding box center [604, 243] width 126 height 24
select select ""pending""
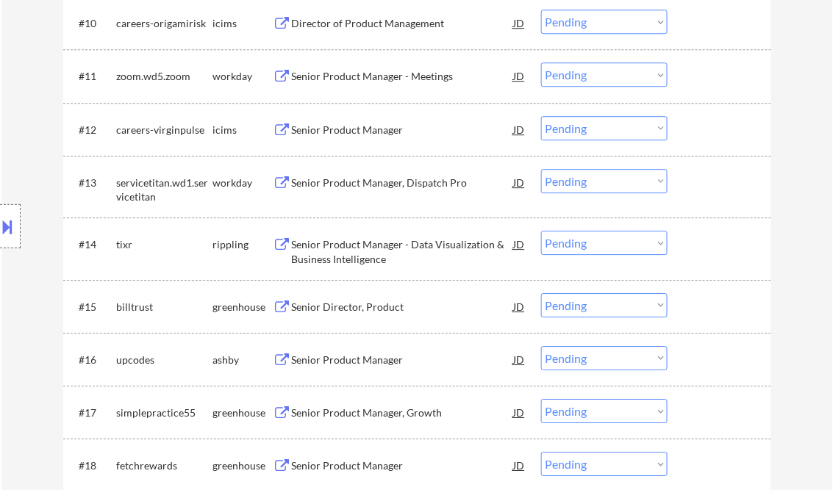
click at [384, 182] on div "Senior Product Manager, Dispatch Pro" at bounding box center [403, 183] width 222 height 15
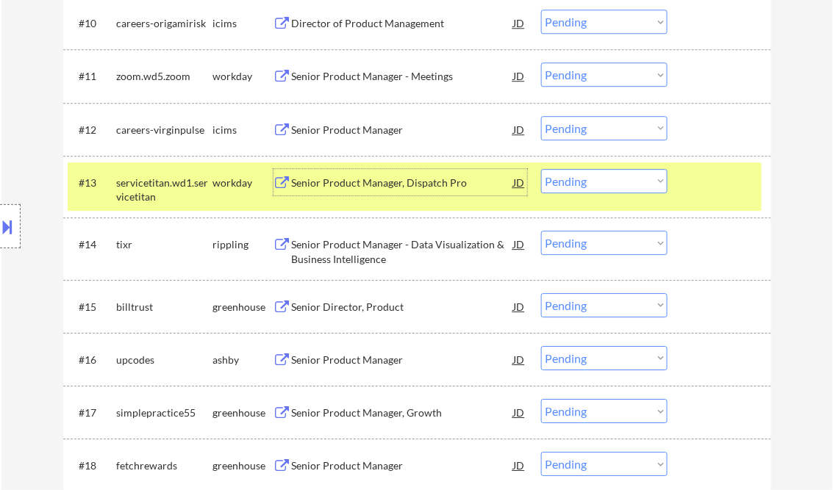
click at [587, 186] on select "Choose an option... Pending Applied Excluded (Questions) Excluded (Expired) Exc…" at bounding box center [604, 181] width 126 height 24
click at [541, 169] on select "Choose an option... Pending Applied Excluded (Questions) Excluded (Expired) Exc…" at bounding box center [604, 181] width 126 height 24
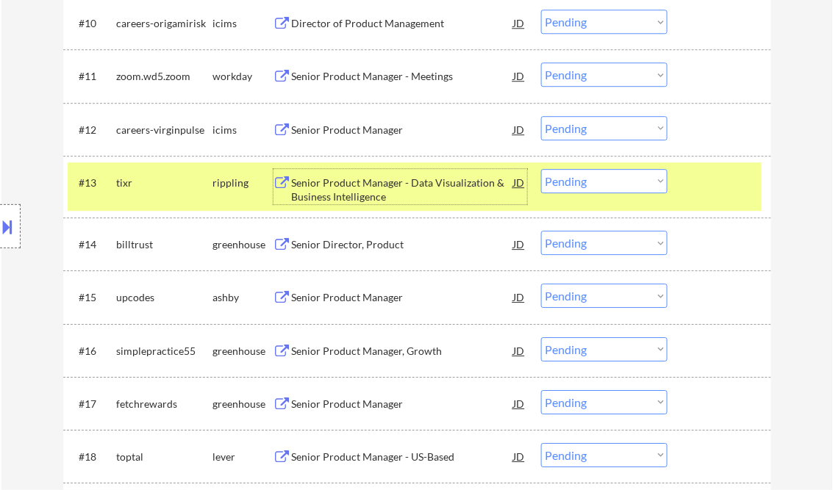
click at [384, 186] on div "Senior Product Manager - Data Visualization & Business Intelligence" at bounding box center [403, 190] width 222 height 29
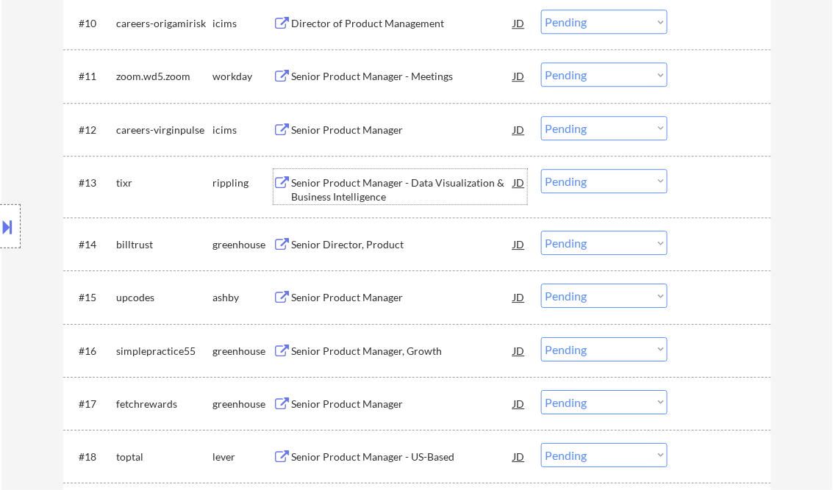
click at [385, 192] on div "Senior Product Manager - Data Visualization & Business Intelligence" at bounding box center [403, 190] width 222 height 29
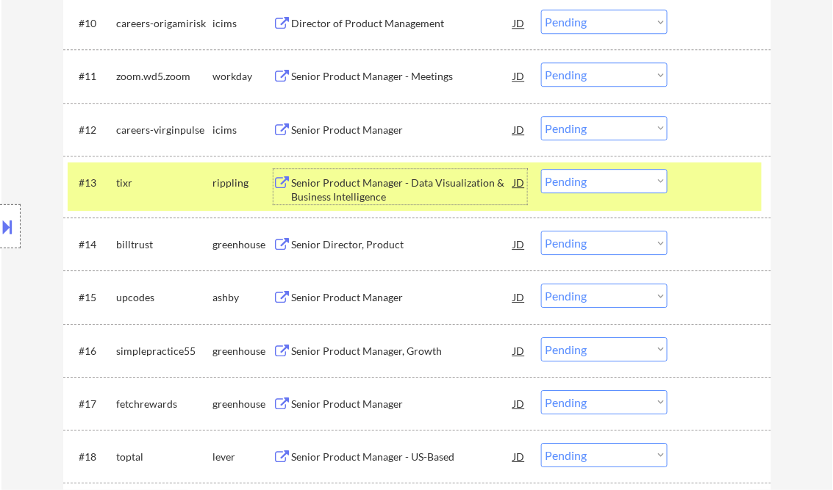
drag, startPoint x: 604, startPoint y: 173, endPoint x: 619, endPoint y: 190, distance: 23.4
click at [604, 173] on select "Choose an option... Pending Applied Excluded (Questions) Excluded (Expired) Exc…" at bounding box center [604, 181] width 126 height 24
click at [541, 169] on select "Choose an option... Pending Applied Excluded (Questions) Excluded (Expired) Exc…" at bounding box center [604, 181] width 126 height 24
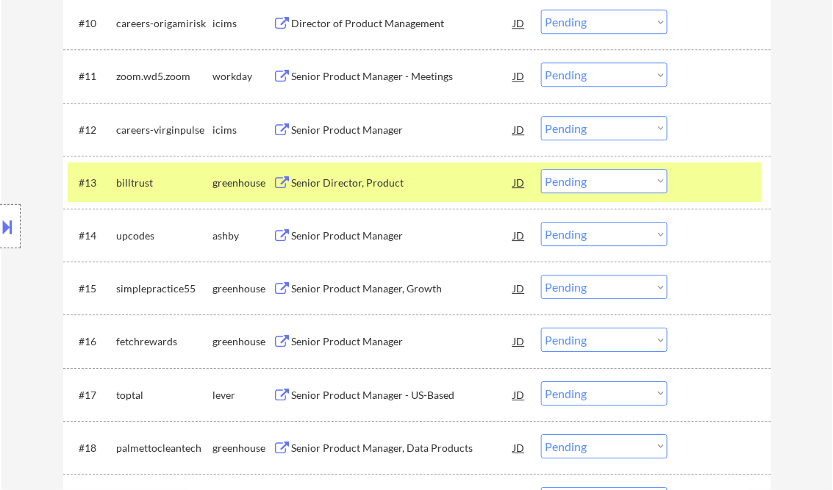
click at [351, 180] on div "Senior Director, Product" at bounding box center [403, 183] width 222 height 15
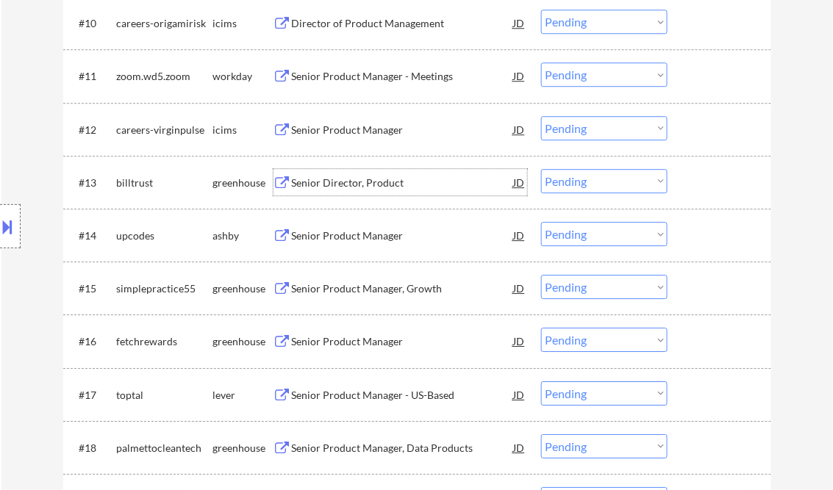
drag, startPoint x: 574, startPoint y: 186, endPoint x: 579, endPoint y: 192, distance: 7.8
click at [574, 186] on select "Choose an option... Pending Applied Excluded (Questions) Excluded (Expired) Exc…" at bounding box center [604, 181] width 126 height 24
click at [541, 169] on select "Choose an option... Pending Applied Excluded (Questions) Excluded (Expired) Exc…" at bounding box center [604, 181] width 126 height 24
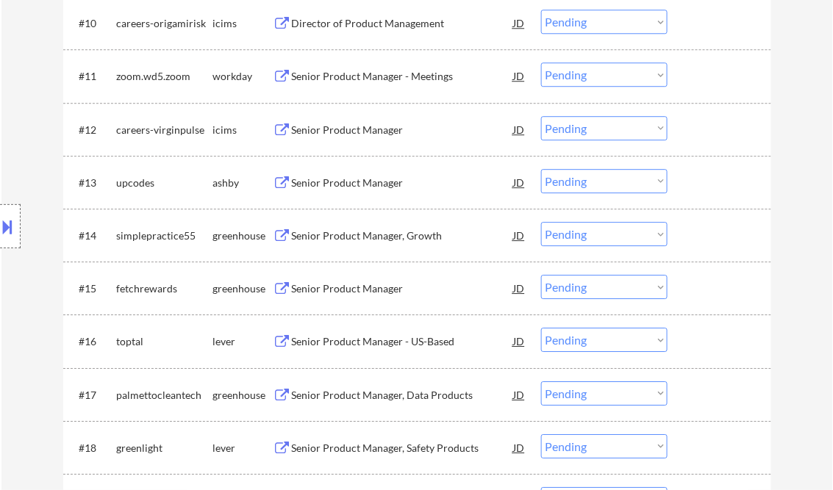
click at [341, 184] on div "Senior Product Manager" at bounding box center [403, 183] width 222 height 15
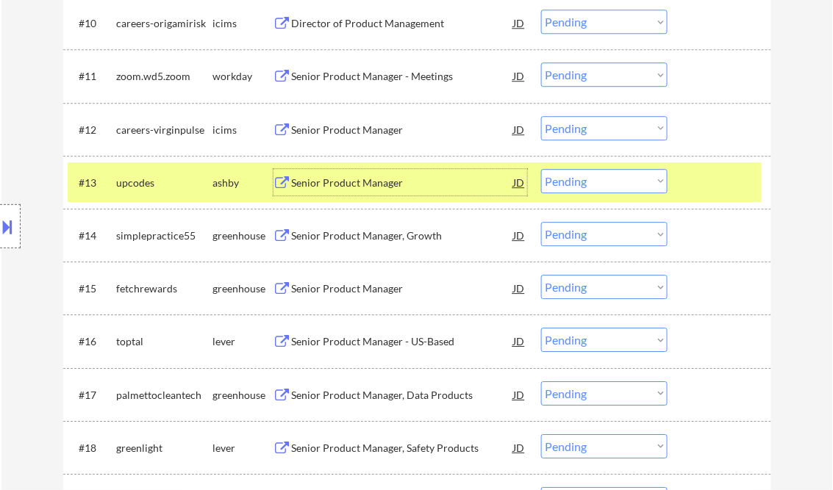
click at [583, 178] on select "Choose an option... Pending Applied Excluded (Questions) Excluded (Expired) Exc…" at bounding box center [604, 181] width 126 height 24
click at [541, 169] on select "Choose an option... Pending Applied Excluded (Questions) Excluded (Expired) Exc…" at bounding box center [604, 181] width 126 height 24
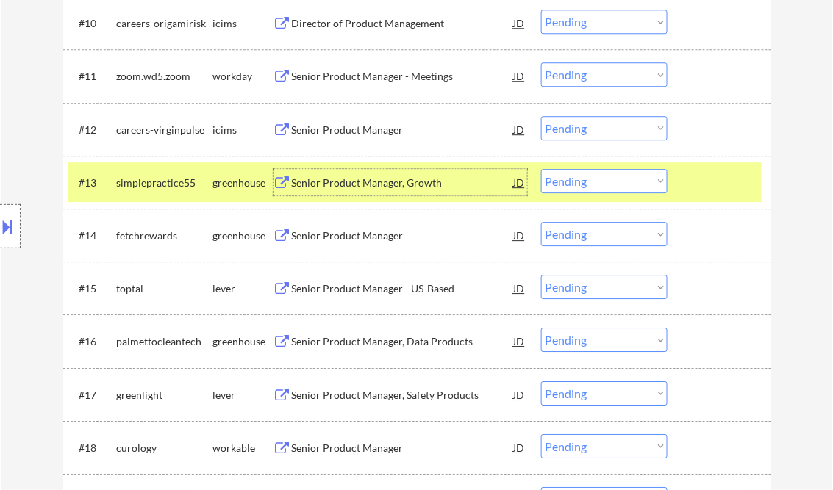
click at [368, 179] on div "Senior Product Manager, Growth" at bounding box center [403, 183] width 222 height 15
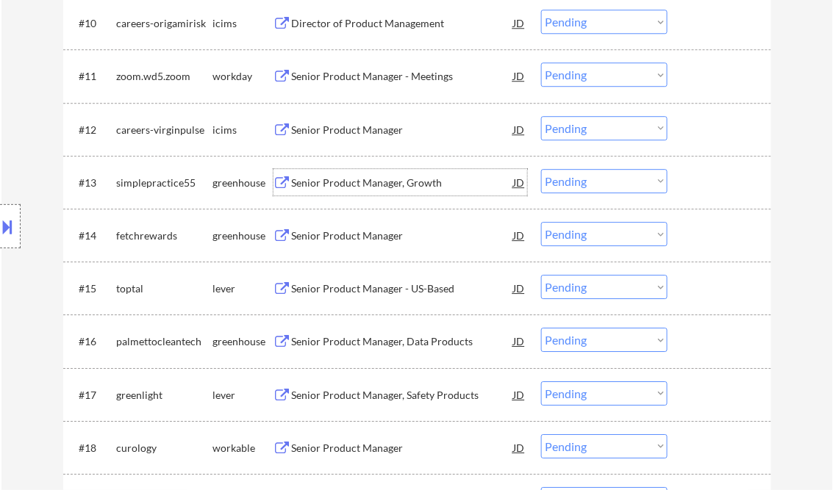
click at [593, 182] on select "Choose an option... Pending Applied Excluded (Questions) Excluded (Expired) Exc…" at bounding box center [604, 181] width 126 height 24
click at [541, 169] on select "Choose an option... Pending Applied Excluded (Questions) Excluded (Expired) Exc…" at bounding box center [604, 181] width 126 height 24
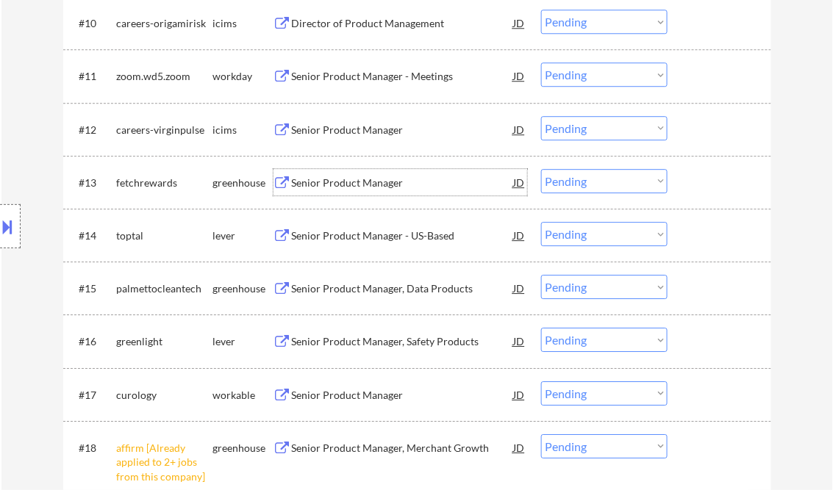
click at [350, 185] on div "Senior Product Manager" at bounding box center [403, 183] width 222 height 15
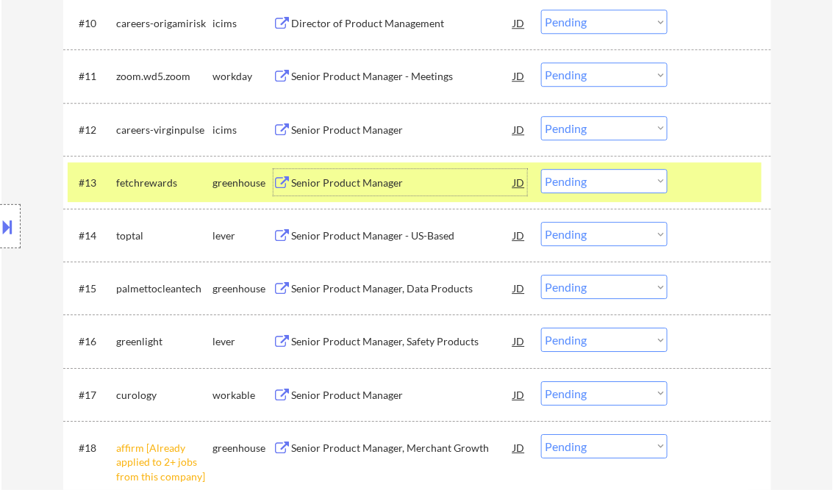
drag, startPoint x: 578, startPoint y: 169, endPoint x: 594, endPoint y: 193, distance: 28.5
click at [578, 169] on select "Choose an option... Pending Applied Excluded (Questions) Excluded (Expired) Exc…" at bounding box center [604, 181] width 126 height 24
click at [541, 169] on select "Choose an option... Pending Applied Excluded (Questions) Excluded (Expired) Exc…" at bounding box center [604, 181] width 126 height 24
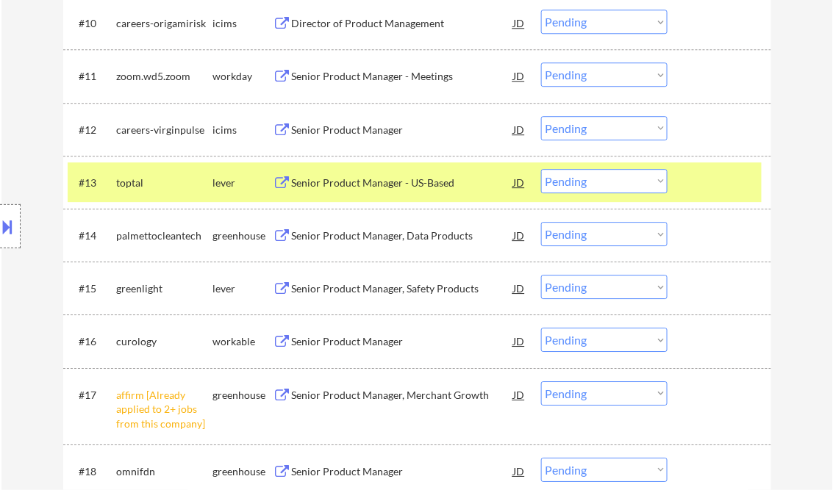
click at [346, 181] on div "Senior Product Manager - US-Based" at bounding box center [403, 183] width 222 height 15
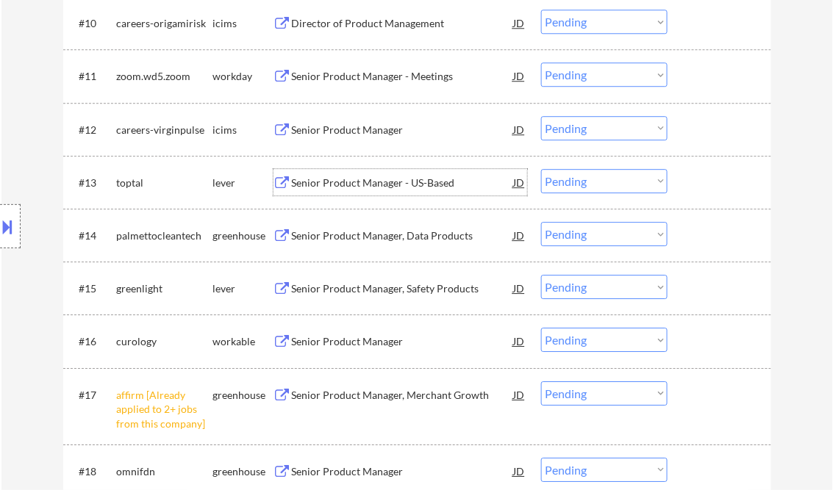
click at [582, 176] on select "Choose an option... Pending Applied Excluded (Questions) Excluded (Expired) Exc…" at bounding box center [604, 181] width 126 height 24
click at [541, 169] on select "Choose an option... Pending Applied Excluded (Questions) Excluded (Expired) Exc…" at bounding box center [604, 181] width 126 height 24
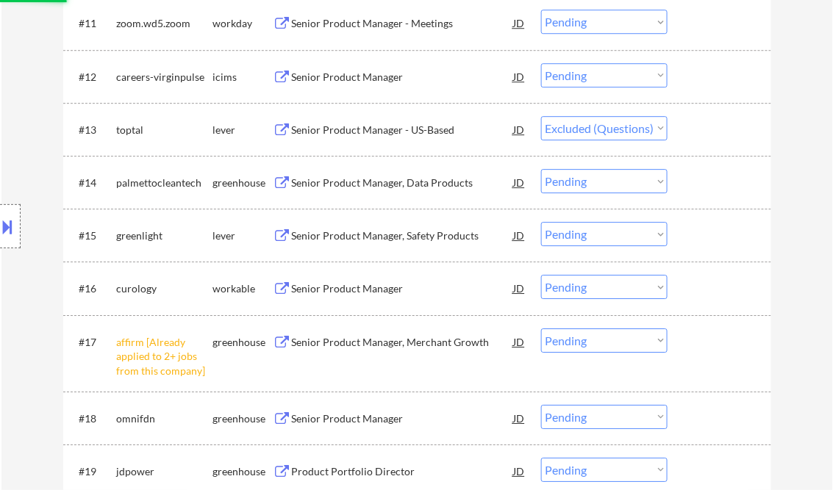
scroll to position [1038, 0]
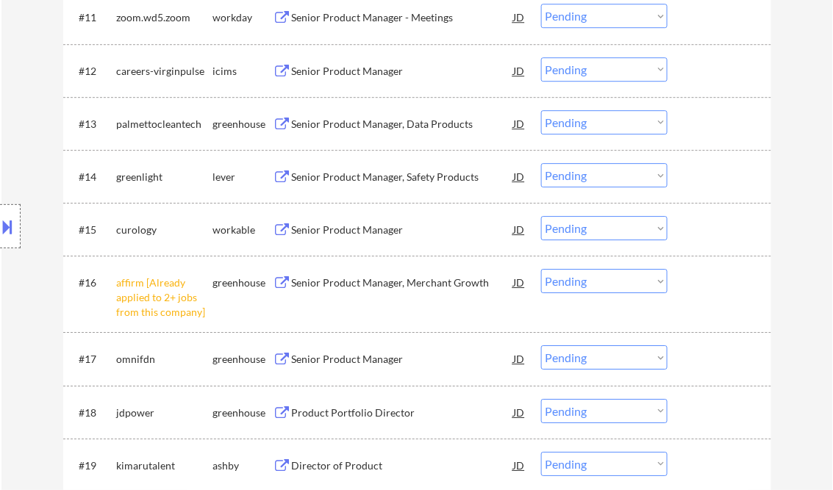
click at [373, 124] on div "Senior Product Manager, Data Products" at bounding box center [403, 124] width 222 height 15
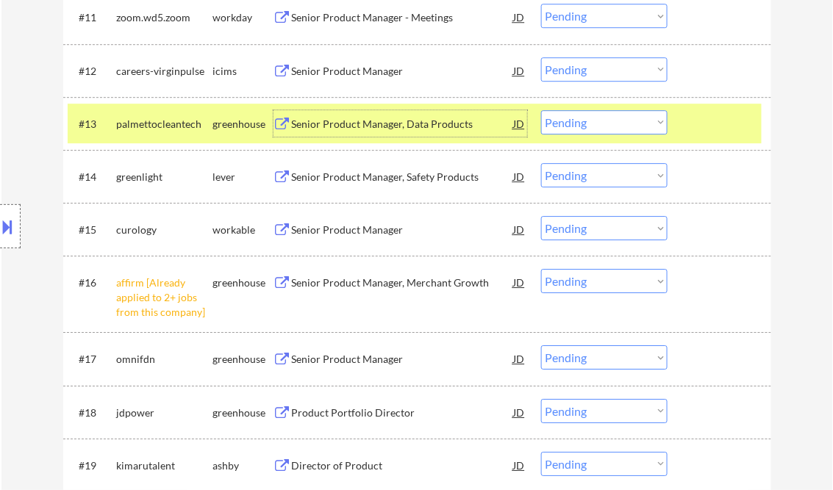
drag, startPoint x: 16, startPoint y: 222, endPoint x: 37, endPoint y: 235, distance: 24.1
click at [16, 225] on div at bounding box center [10, 226] width 21 height 44
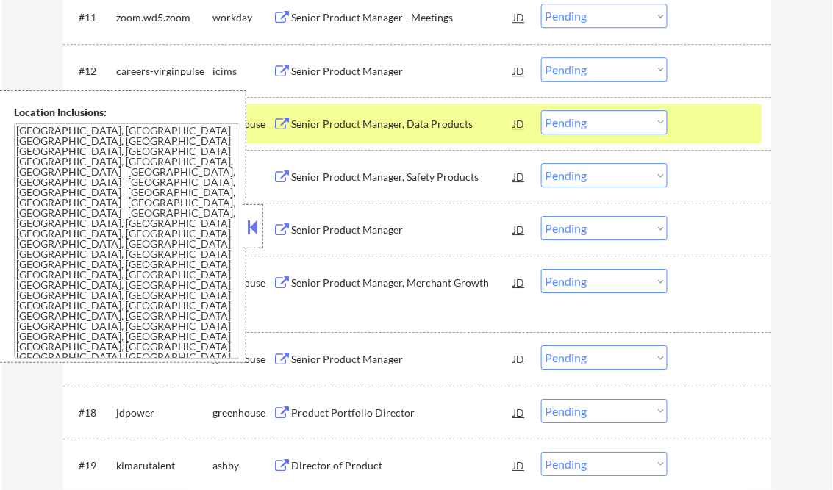
click at [250, 226] on button at bounding box center [253, 227] width 16 height 22
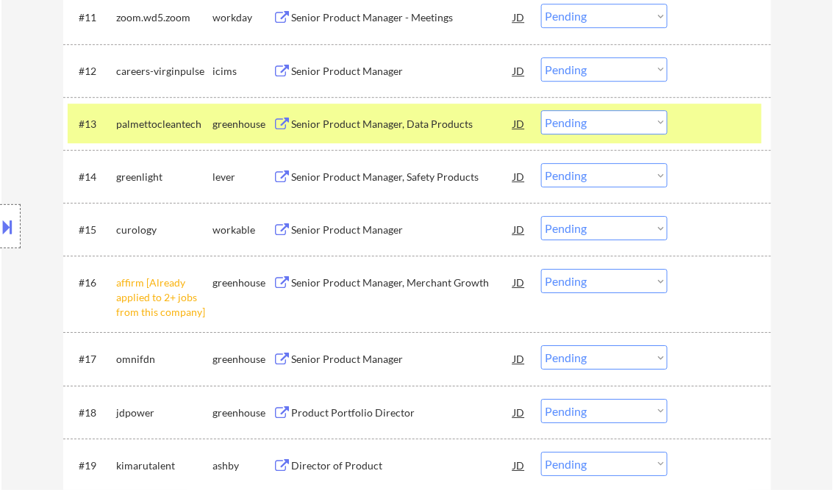
click at [577, 124] on select "Choose an option... Pending Applied Excluded (Questions) Excluded (Expired) Exc…" at bounding box center [604, 122] width 126 height 24
click at [541, 110] on select "Choose an option... Pending Applied Excluded (Questions) Excluded (Expired) Exc…" at bounding box center [604, 122] width 126 height 24
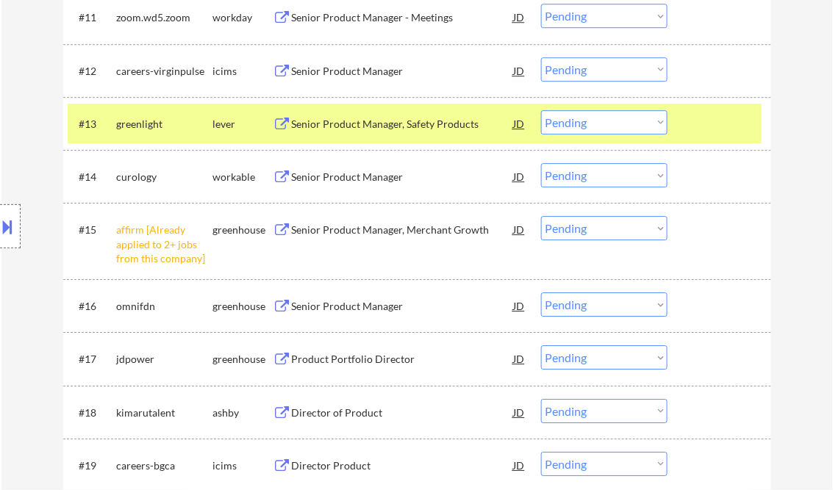
click at [370, 129] on div "Senior Product Manager, Safety Products" at bounding box center [403, 124] width 222 height 15
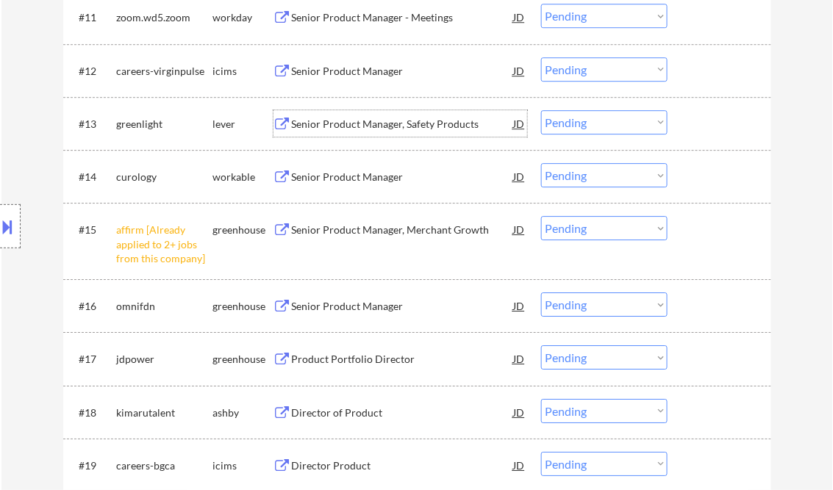
click at [573, 122] on select "Choose an option... Pending Applied Excluded (Questions) Excluded (Expired) Exc…" at bounding box center [604, 122] width 126 height 24
click at [541, 110] on select "Choose an option... Pending Applied Excluded (Questions) Excluded (Expired) Exc…" at bounding box center [604, 122] width 126 height 24
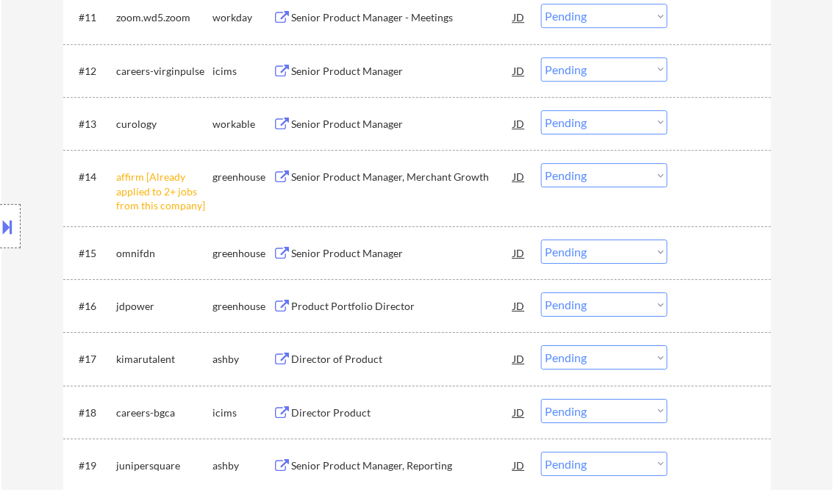
click at [352, 126] on div "Senior Product Manager" at bounding box center [403, 124] width 222 height 15
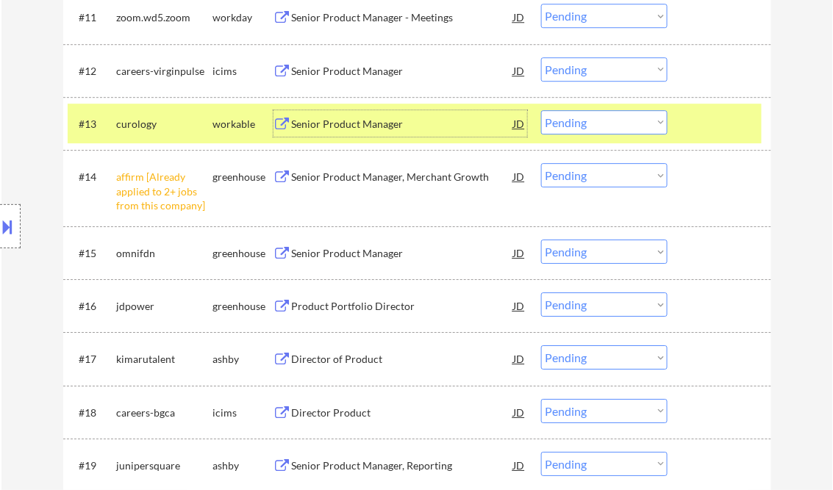
click at [587, 121] on select "Choose an option... Pending Applied Excluded (Questions) Excluded (Expired) Exc…" at bounding box center [604, 122] width 126 height 24
click at [541, 110] on select "Choose an option... Pending Applied Excluded (Questions) Excluded (Expired) Exc…" at bounding box center [604, 122] width 126 height 24
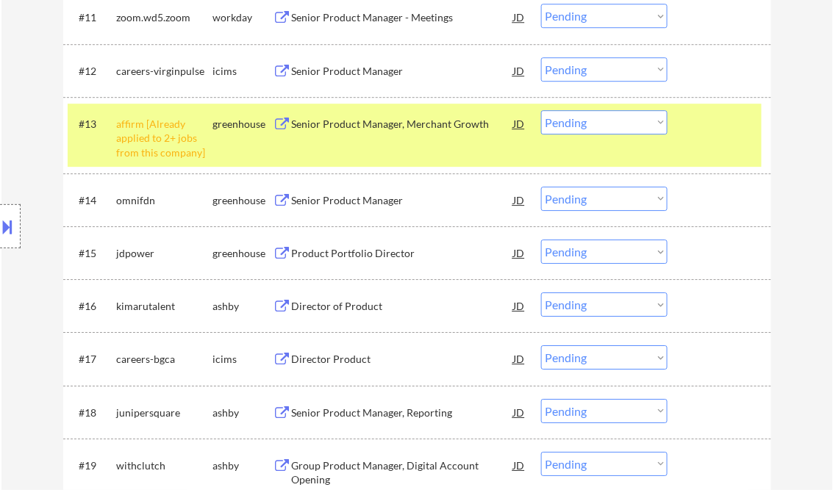
drag, startPoint x: 594, startPoint y: 119, endPoint x: 597, endPoint y: 135, distance: 16.4
click at [594, 119] on select "Choose an option... Pending Applied Excluded (Questions) Excluded (Expired) Exc…" at bounding box center [604, 122] width 126 height 24
click at [541, 110] on select "Choose an option... Pending Applied Excluded (Questions) Excluded (Expired) Exc…" at bounding box center [604, 122] width 126 height 24
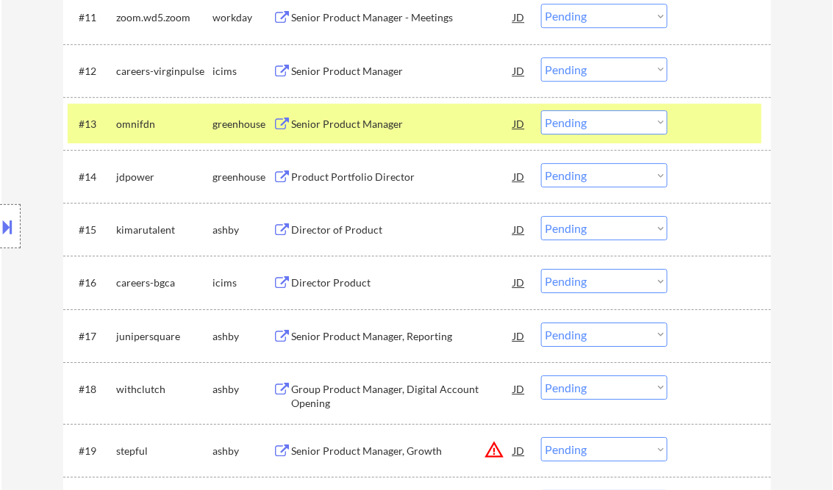
click at [342, 115] on div "Senior Product Manager" at bounding box center [403, 123] width 222 height 26
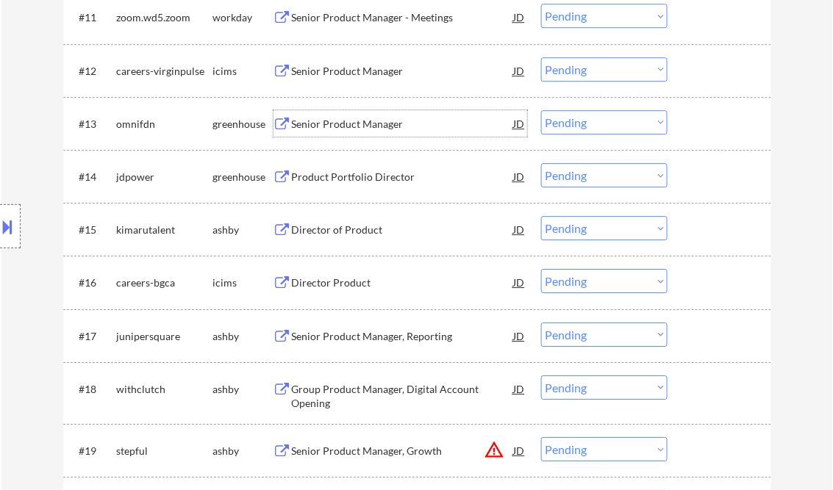
drag, startPoint x: 597, startPoint y: 122, endPoint x: 612, endPoint y: 132, distance: 17.9
click at [597, 122] on select "Choose an option... Pending Applied Excluded (Questions) Excluded (Expired) Exc…" at bounding box center [604, 122] width 126 height 24
click at [541, 110] on select "Choose an option... Pending Applied Excluded (Questions) Excluded (Expired) Exc…" at bounding box center [604, 122] width 126 height 24
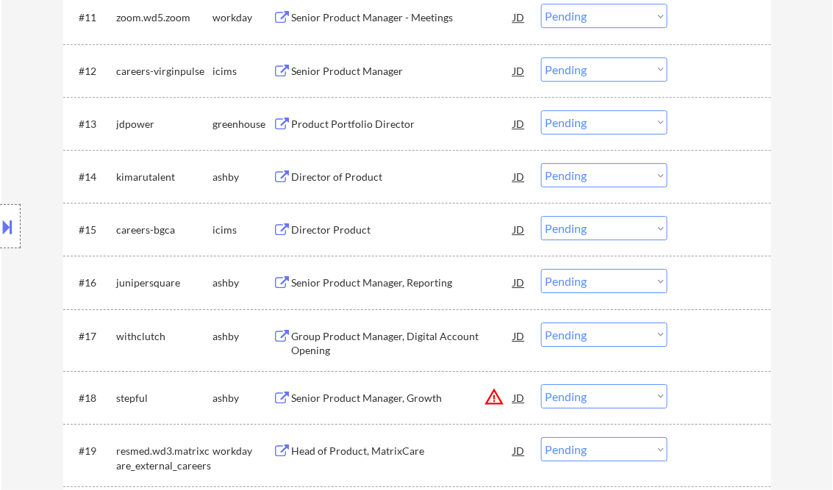
click at [357, 126] on div "Product Portfolio Director" at bounding box center [403, 124] width 222 height 15
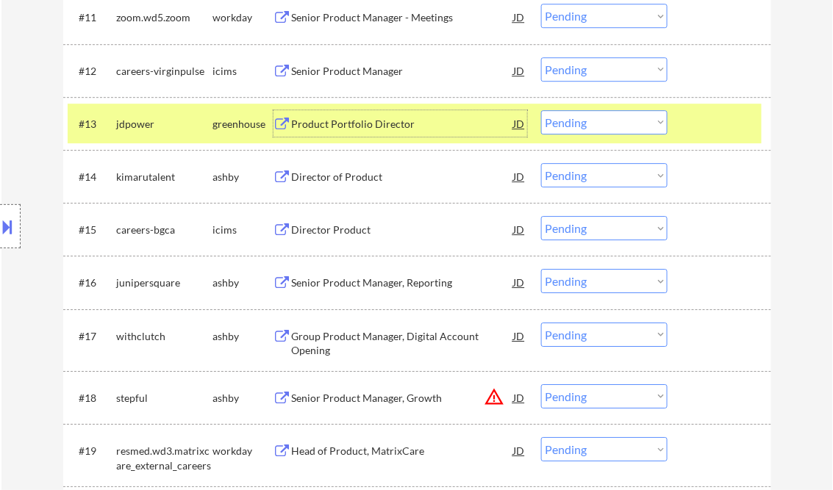
drag, startPoint x: 612, startPoint y: 125, endPoint x: 616, endPoint y: 132, distance: 8.6
click at [612, 125] on select "Choose an option... Pending Applied Excluded (Questions) Excluded (Expired) Exc…" at bounding box center [604, 122] width 126 height 24
click at [541, 110] on select "Choose an option... Pending Applied Excluded (Questions) Excluded (Expired) Exc…" at bounding box center [604, 122] width 126 height 24
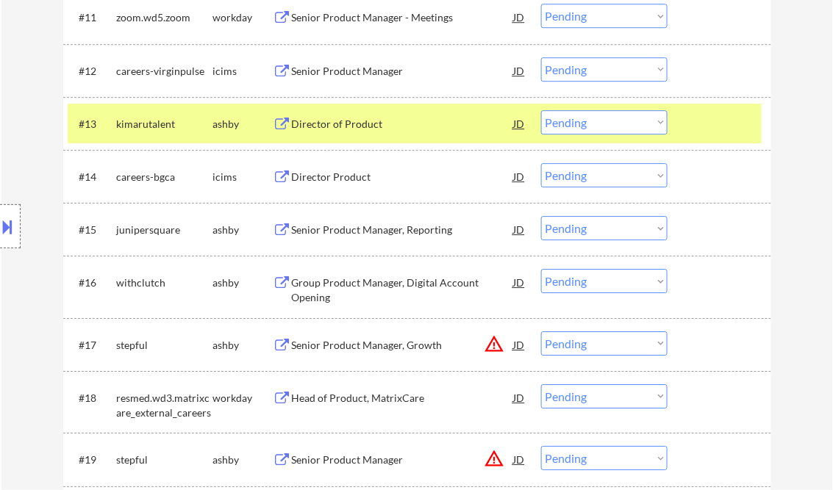
click at [354, 123] on div "Director of Product" at bounding box center [403, 124] width 222 height 15
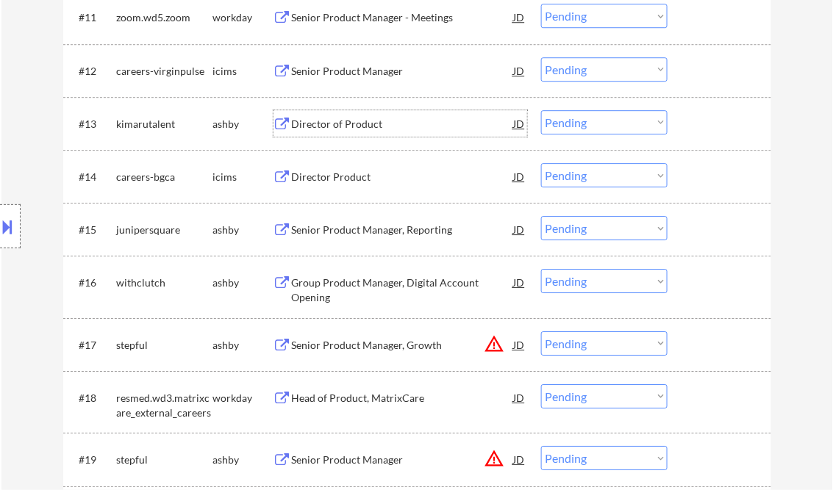
click at [587, 110] on select "Choose an option... Pending Applied Excluded (Questions) Excluded (Expired) Exc…" at bounding box center [604, 122] width 126 height 24
click at [541, 110] on select "Choose an option... Pending Applied Excluded (Questions) Excluded (Expired) Exc…" at bounding box center [604, 122] width 126 height 24
select select ""pending""
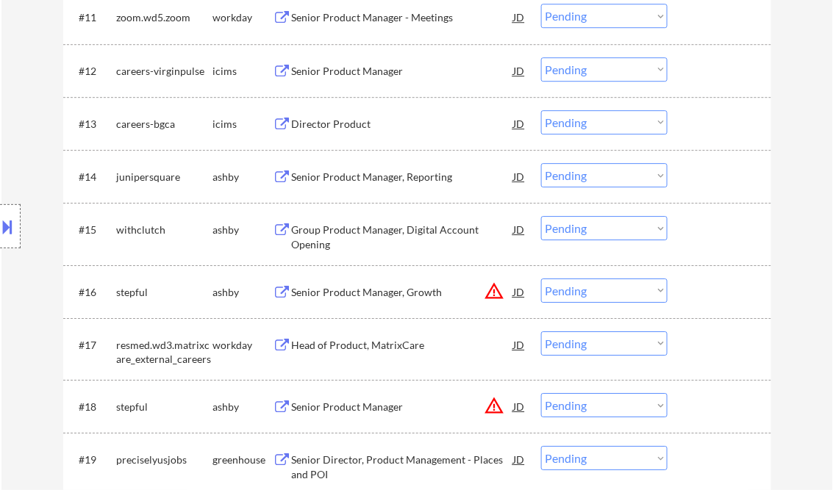
click at [353, 172] on div "Senior Product Manager, Reporting" at bounding box center [403, 177] width 222 height 15
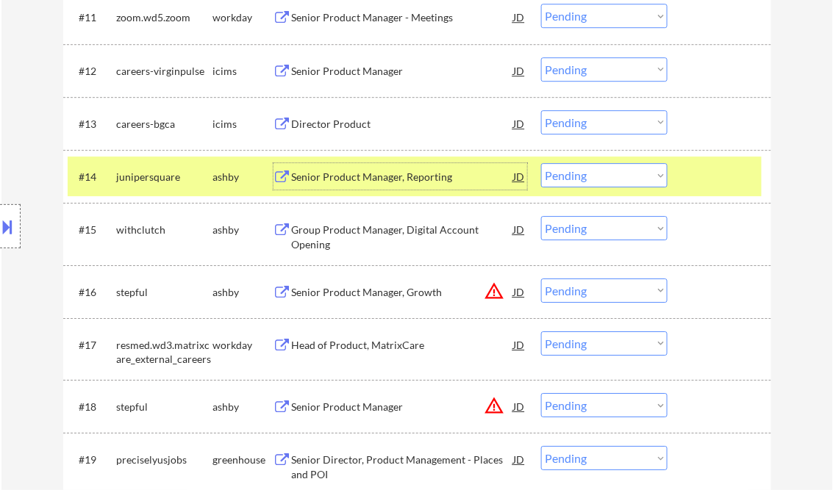
drag, startPoint x: 554, startPoint y: 169, endPoint x: 595, endPoint y: 185, distance: 44.0
click at [554, 169] on select "Choose an option... Pending Applied Excluded (Questions) Excluded (Expired) Exc…" at bounding box center [604, 175] width 126 height 24
click at [541, 163] on select "Choose an option... Pending Applied Excluded (Questions) Excluded (Expired) Exc…" at bounding box center [604, 175] width 126 height 24
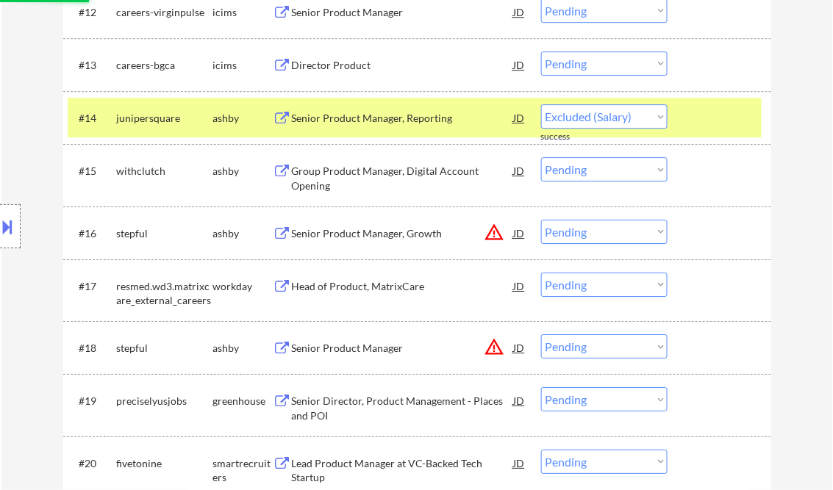
click at [363, 173] on div "Group Product Manager, Digital Account Opening" at bounding box center [403, 178] width 222 height 29
select select ""pending""
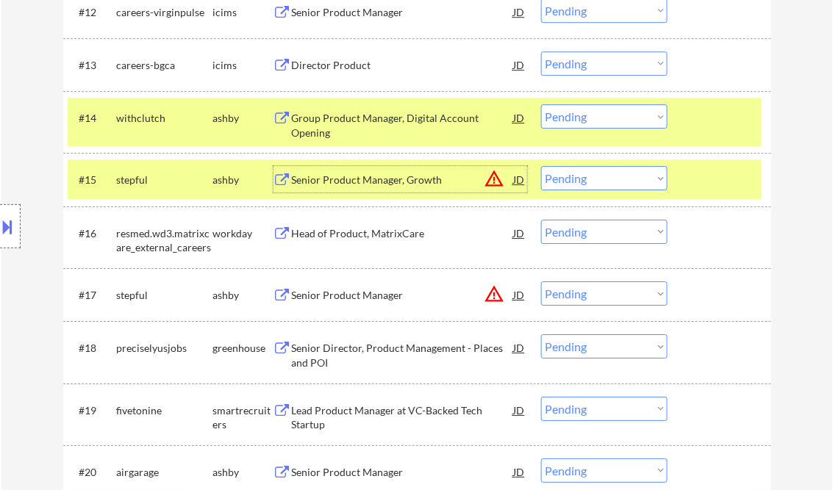
click at [574, 178] on select "Choose an option... Pending Applied Excluded (Questions) Excluded (Expired) Exc…" at bounding box center [604, 178] width 126 height 24
click at [541, 166] on select "Choose an option... Pending Applied Excluded (Questions) Excluded (Expired) Exc…" at bounding box center [604, 178] width 126 height 24
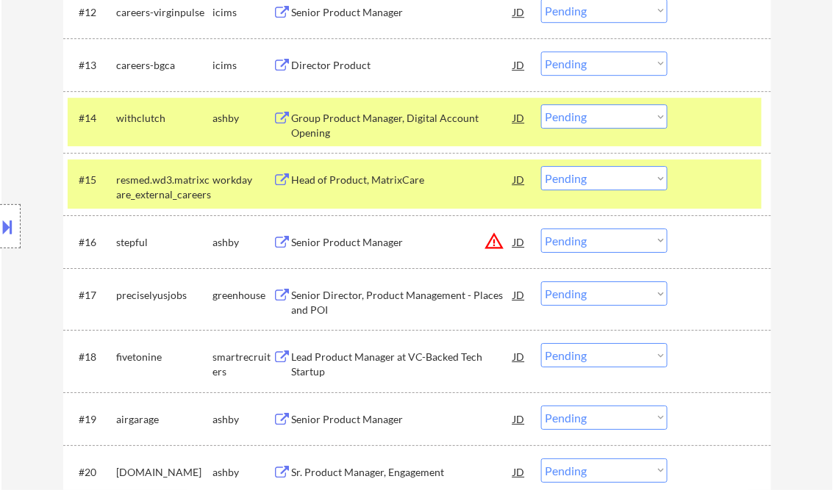
click at [712, 115] on div at bounding box center [721, 117] width 65 height 26
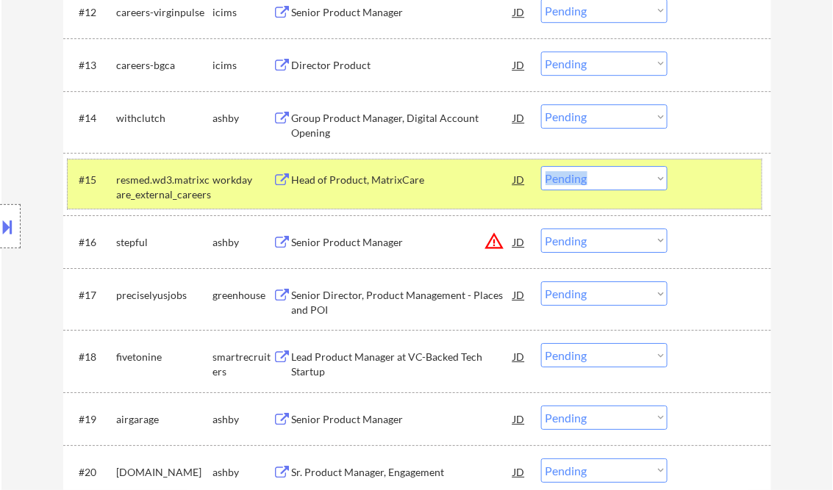
drag, startPoint x: 678, startPoint y: 185, endPoint x: 693, endPoint y: 184, distance: 14.8
click at [680, 185] on div "#15 resmed.wd3.matrixcare_external_careers workday Head of Product, MatrixCare …" at bounding box center [415, 184] width 694 height 49
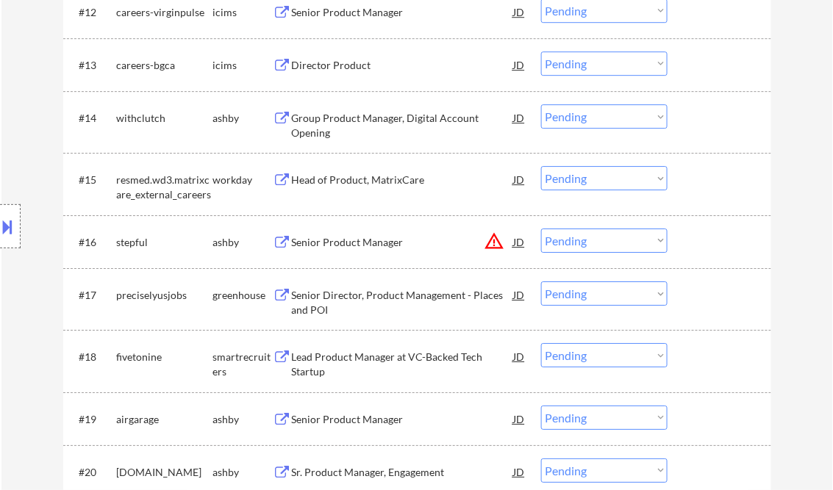
click at [343, 179] on div "Head of Product, MatrixCare" at bounding box center [403, 180] width 222 height 15
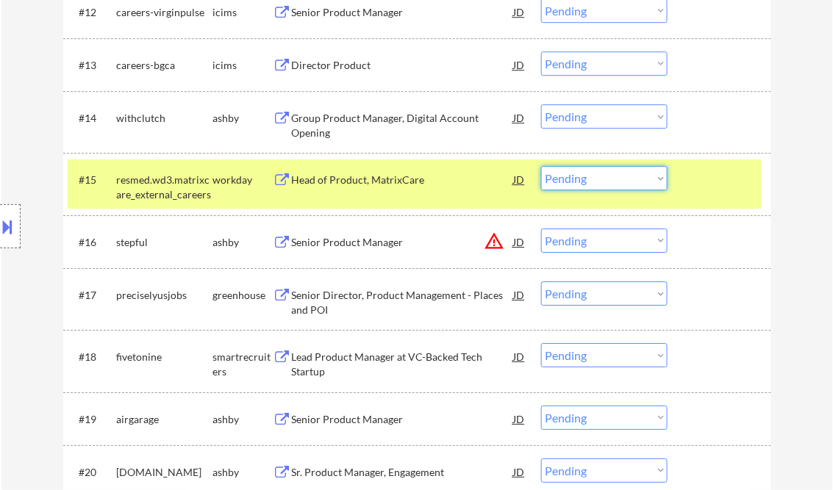
drag, startPoint x: 585, startPoint y: 170, endPoint x: 592, endPoint y: 181, distance: 12.9
click at [585, 170] on select "Choose an option... Pending Applied Excluded (Questions) Excluded (Expired) Exc…" at bounding box center [604, 178] width 126 height 24
click at [541, 166] on select "Choose an option... Pending Applied Excluded (Questions) Excluded (Expired) Exc…" at bounding box center [604, 178] width 126 height 24
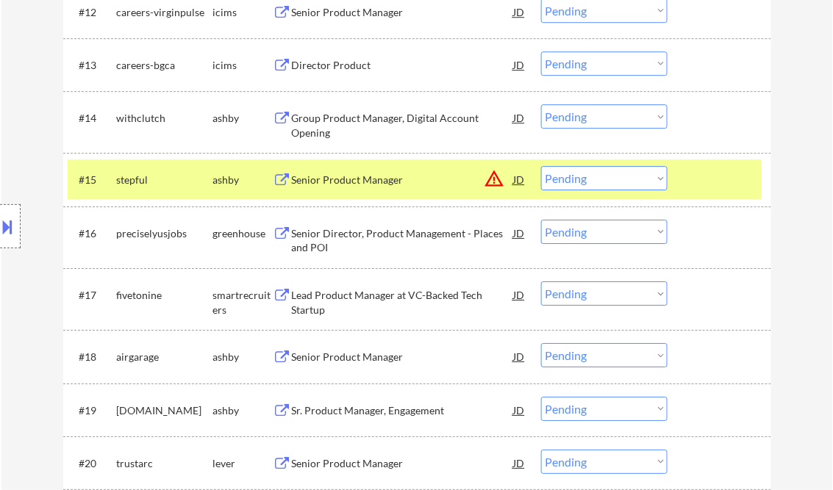
click at [353, 182] on div "Senior Product Manager" at bounding box center [403, 180] width 222 height 15
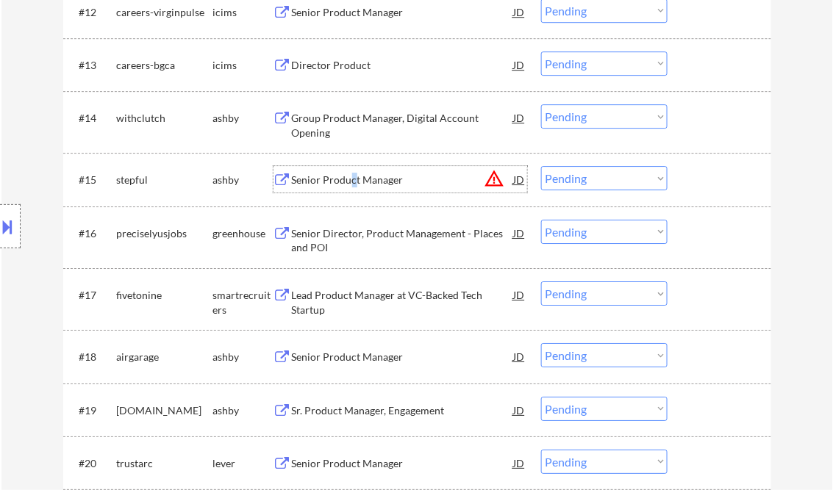
drag, startPoint x: 604, startPoint y: 180, endPoint x: 605, endPoint y: 187, distance: 7.5
click at [604, 180] on select "Choose an option... Pending Applied Excluded (Questions) Excluded (Expired) Exc…" at bounding box center [604, 178] width 126 height 24
click at [541, 166] on select "Choose an option... Pending Applied Excluded (Questions) Excluded (Expired) Exc…" at bounding box center [604, 178] width 126 height 24
select select ""pending""
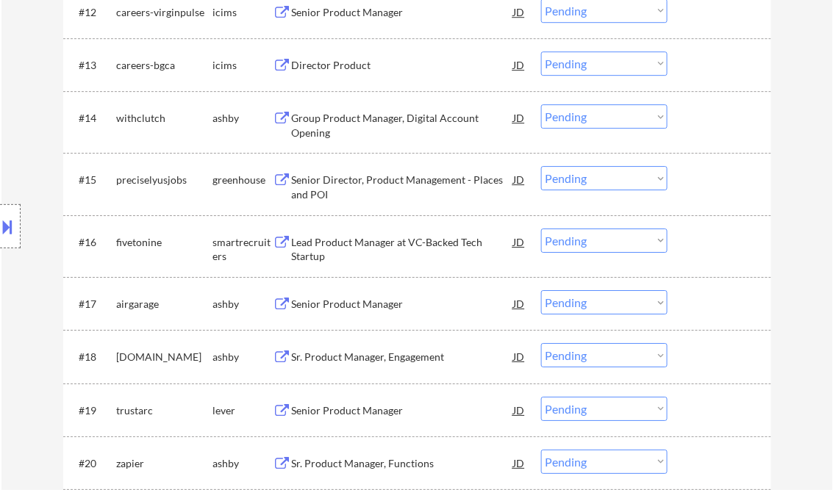
click at [399, 121] on div "Group Product Manager, Digital Account Opening" at bounding box center [403, 125] width 222 height 29
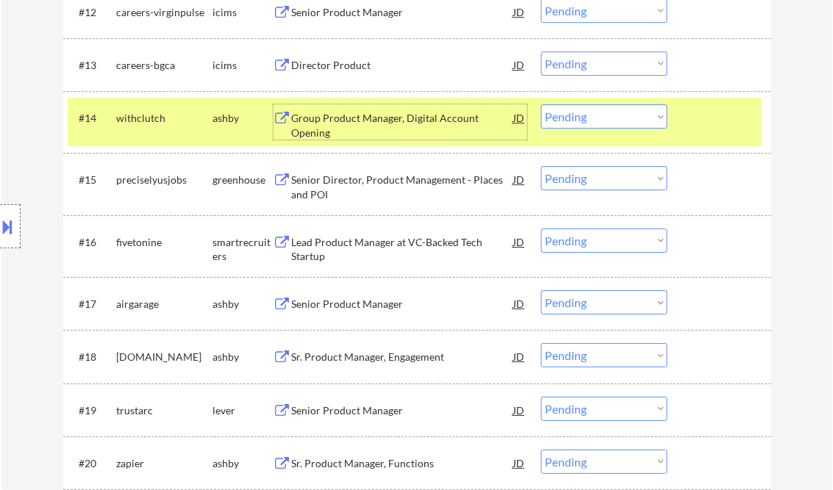
drag, startPoint x: 570, startPoint y: 118, endPoint x: 579, endPoint y: 129, distance: 13.6
click at [570, 118] on select "Choose an option... Pending Applied Excluded (Questions) Excluded (Expired) Exc…" at bounding box center [604, 116] width 126 height 24
click at [541, 104] on select "Choose an option... Pending Applied Excluded (Questions) Excluded (Expired) Exc…" at bounding box center [604, 116] width 126 height 24
select select ""pending""
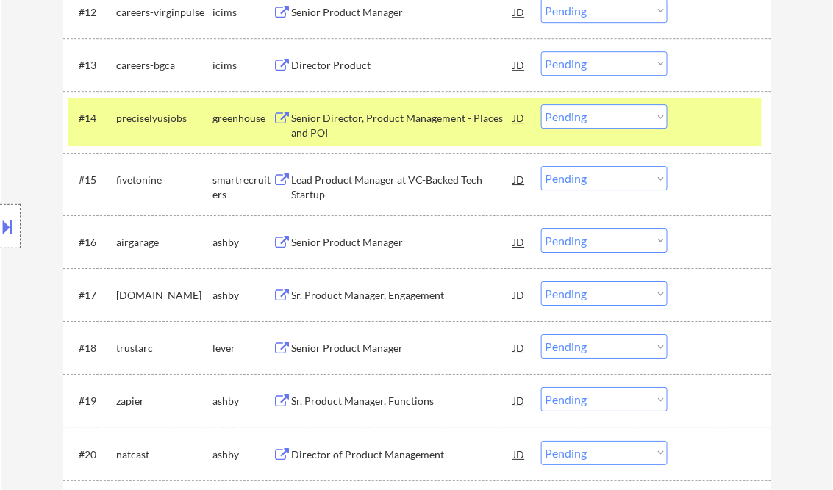
click at [355, 195] on div "Lead Product Manager at VC-Backed Tech Startup" at bounding box center [403, 187] width 222 height 29
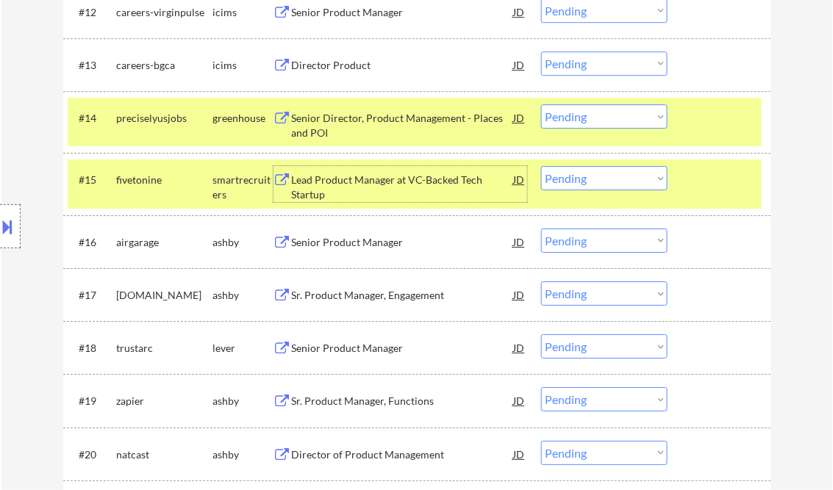
click at [591, 178] on select "Choose an option... Pending Applied Excluded (Questions) Excluded (Expired) Exc…" at bounding box center [604, 178] width 126 height 24
click at [541, 166] on select "Choose an option... Pending Applied Excluded (Questions) Excluded (Expired) Exc…" at bounding box center [604, 178] width 126 height 24
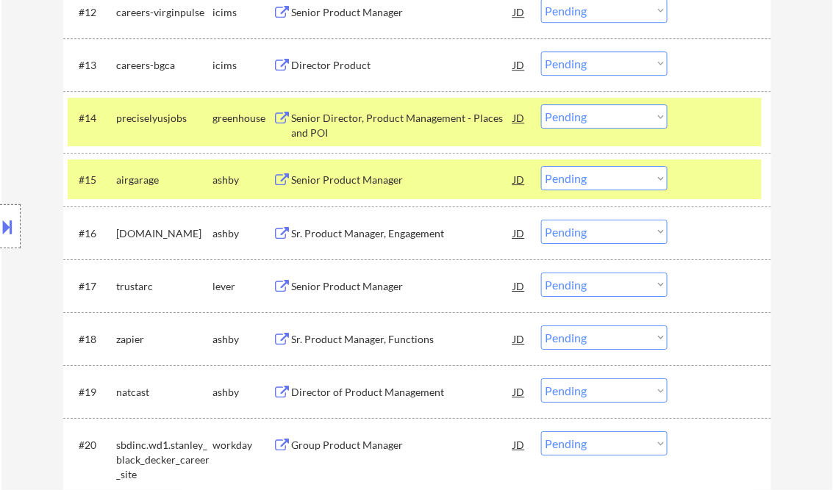
click at [353, 182] on div "Senior Product Manager" at bounding box center [403, 180] width 222 height 15
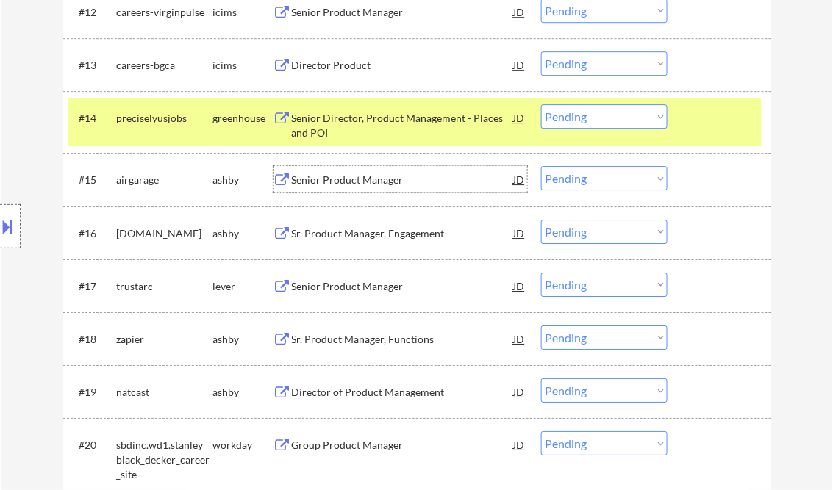
click at [565, 176] on select "Choose an option... Pending Applied Excluded (Questions) Excluded (Expired) Exc…" at bounding box center [604, 178] width 126 height 24
click at [541, 166] on select "Choose an option... Pending Applied Excluded (Questions) Excluded (Expired) Exc…" at bounding box center [604, 178] width 126 height 24
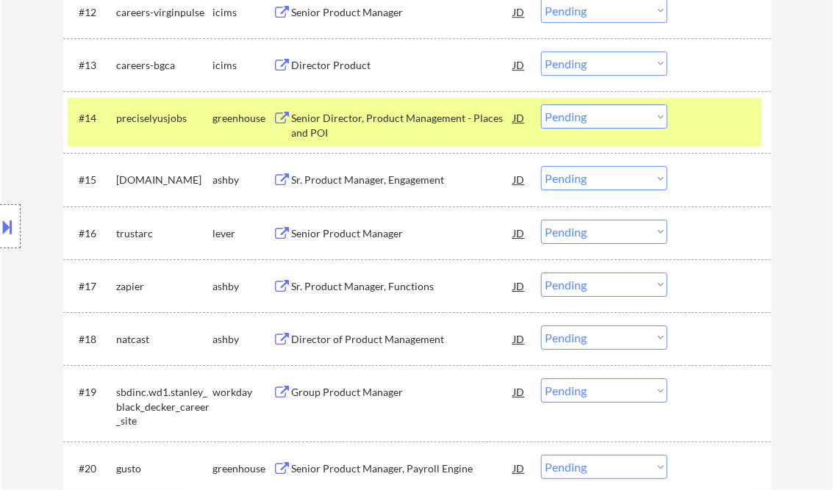
click at [340, 186] on div "Sr. Product Manager, Engagement" at bounding box center [403, 180] width 222 height 15
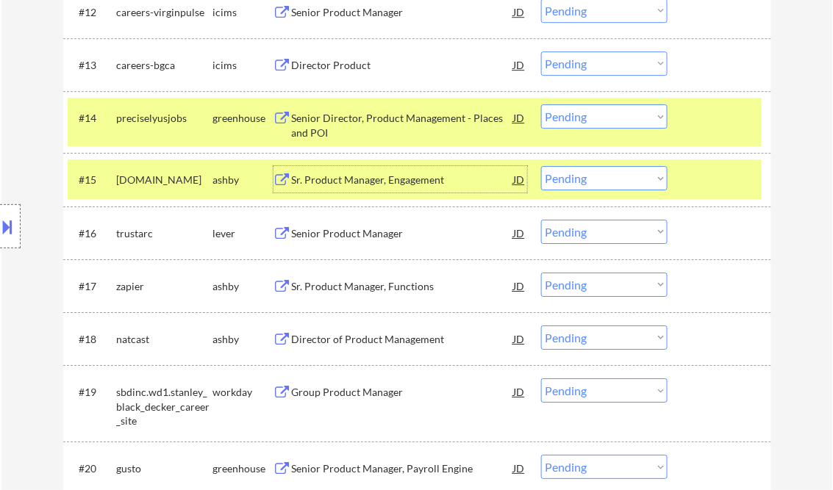
drag, startPoint x: 584, startPoint y: 179, endPoint x: 590, endPoint y: 189, distance: 11.9
click at [584, 179] on select "Choose an option... Pending Applied Excluded (Questions) Excluded (Expired) Exc…" at bounding box center [604, 178] width 126 height 24
click at [541, 166] on select "Choose an option... Pending Applied Excluded (Questions) Excluded (Expired) Exc…" at bounding box center [604, 178] width 126 height 24
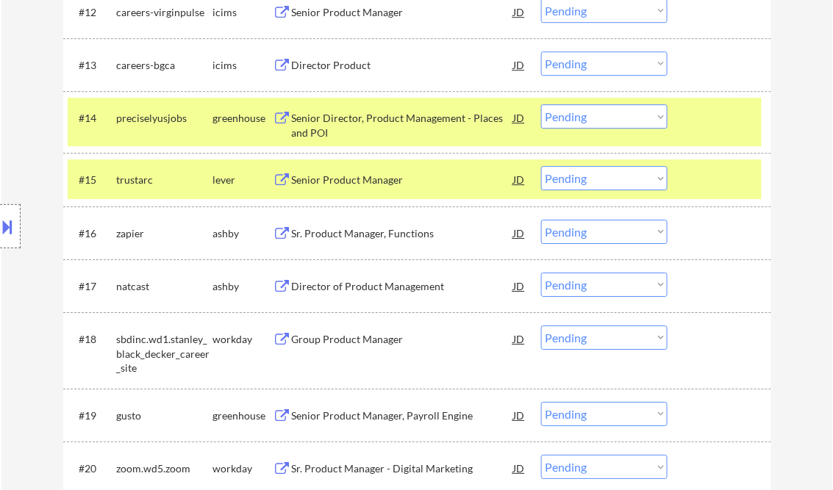
click at [697, 116] on div at bounding box center [721, 117] width 65 height 26
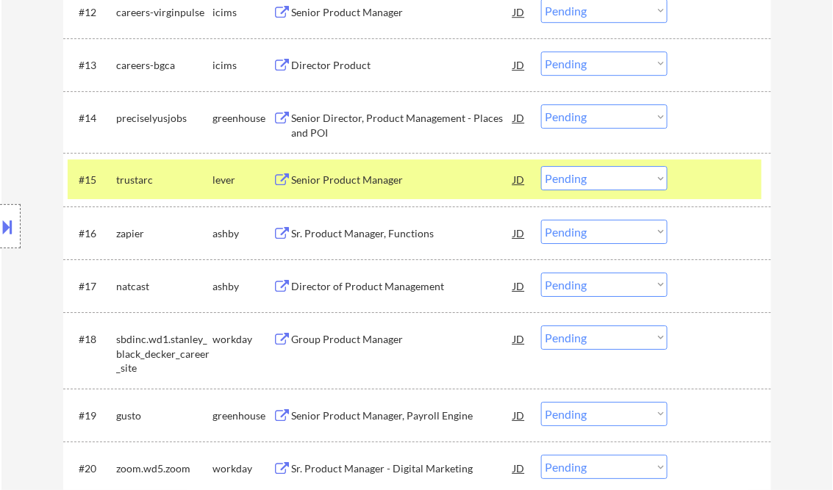
click at [388, 182] on div "Senior Product Manager" at bounding box center [403, 180] width 222 height 15
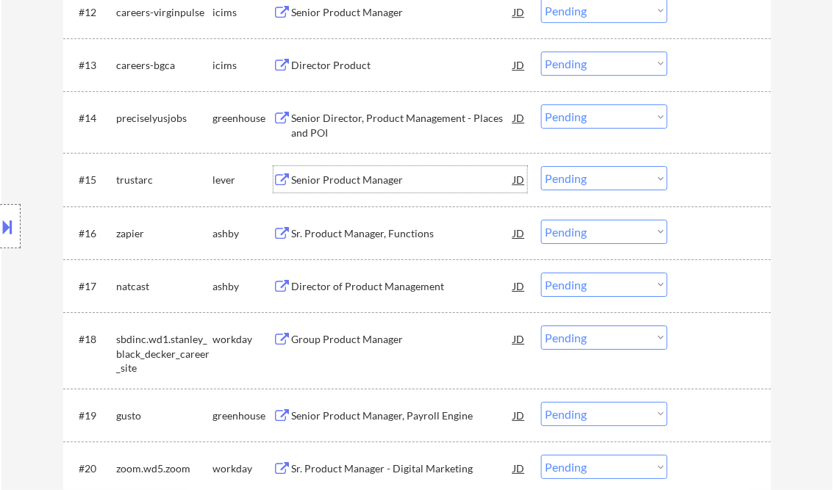
click at [604, 176] on select "Choose an option... Pending Applied Excluded (Questions) Excluded (Expired) Exc…" at bounding box center [604, 178] width 126 height 24
click at [541, 166] on select "Choose an option... Pending Applied Excluded (Questions) Excluded (Expired) Exc…" at bounding box center [604, 178] width 126 height 24
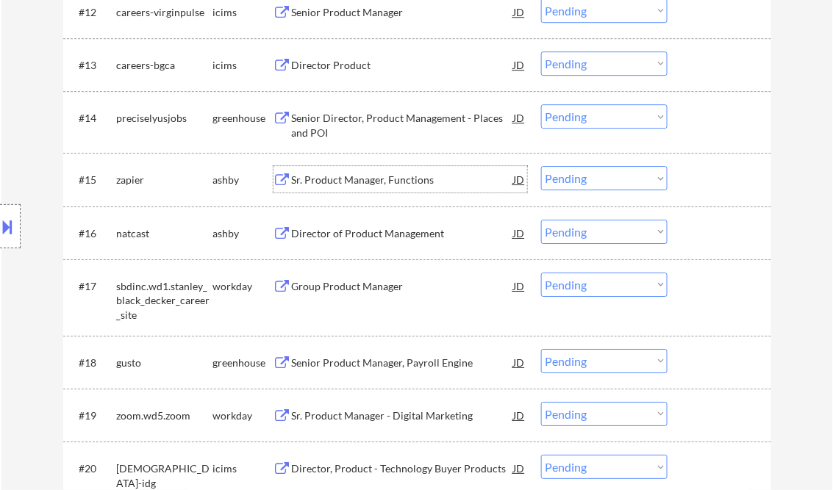
click at [373, 179] on div "Sr. Product Manager, Functions" at bounding box center [403, 180] width 222 height 15
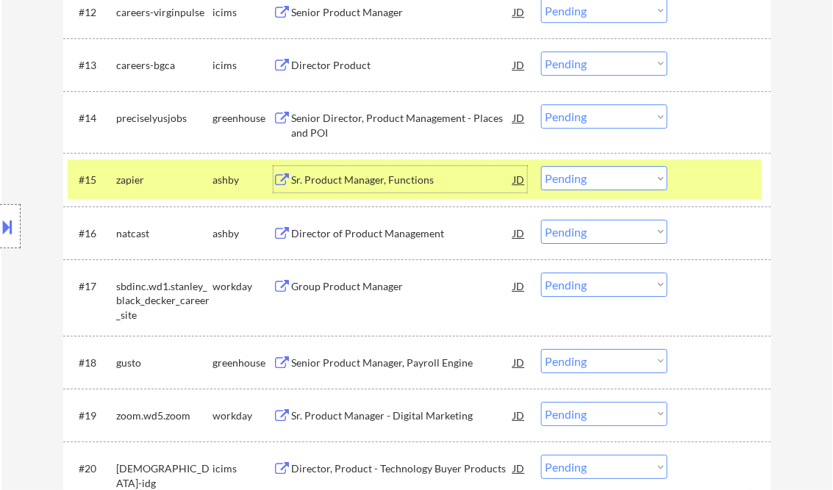
click at [580, 179] on select "Choose an option... Pending Applied Excluded (Questions) Excluded (Expired) Exc…" at bounding box center [604, 178] width 126 height 24
click at [541, 166] on select "Choose an option... Pending Applied Excluded (Questions) Excluded (Expired) Exc…" at bounding box center [604, 178] width 126 height 24
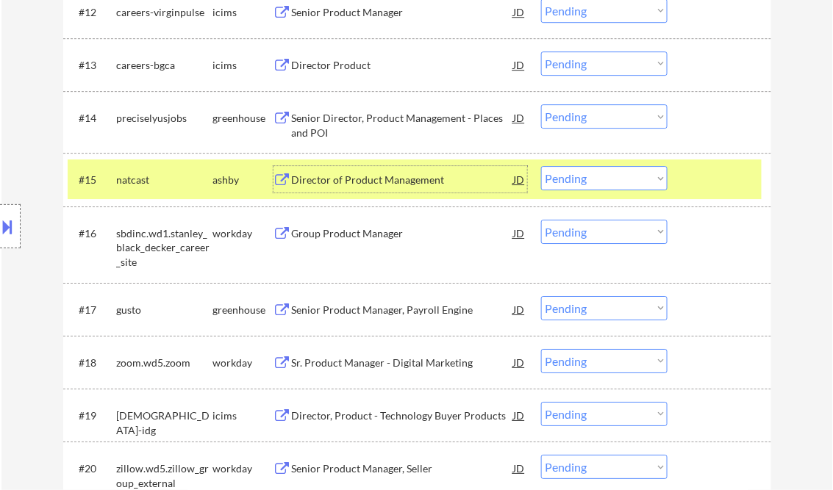
click at [357, 179] on div "Director of Product Management" at bounding box center [403, 180] width 222 height 15
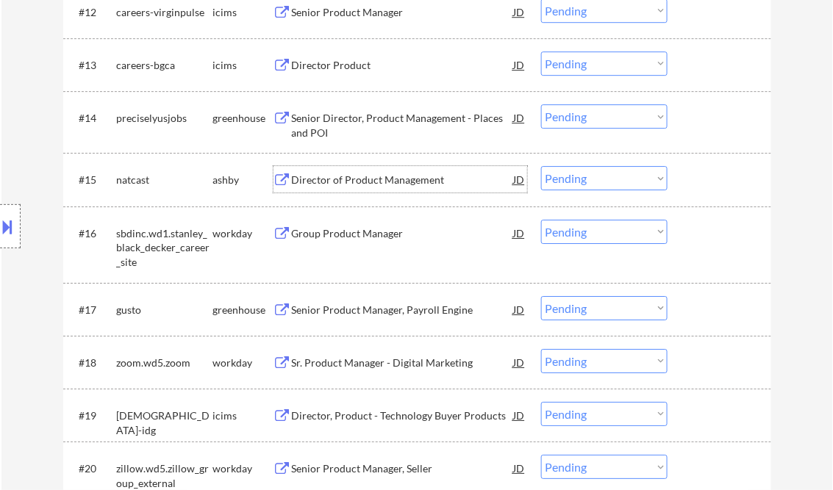
click at [582, 179] on select "Choose an option... Pending Applied Excluded (Questions) Excluded (Expired) Exc…" at bounding box center [604, 178] width 126 height 24
click at [541, 166] on select "Choose an option... Pending Applied Excluded (Questions) Excluded (Expired) Exc…" at bounding box center [604, 178] width 126 height 24
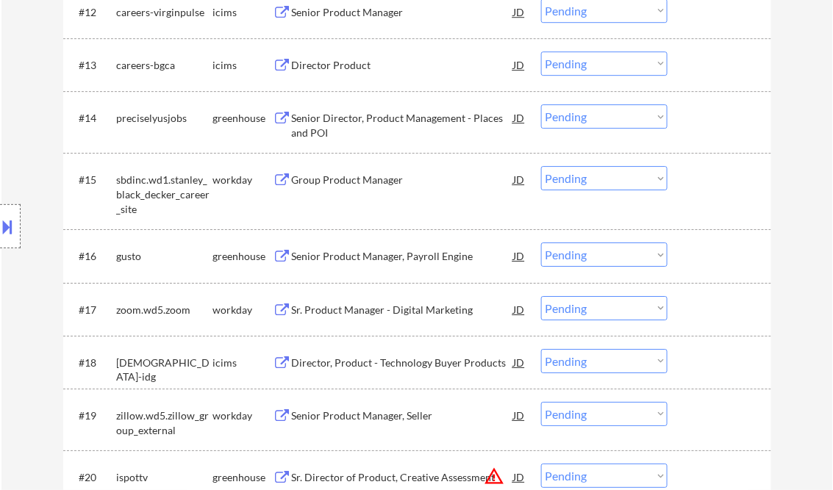
click at [326, 182] on div "Group Product Manager" at bounding box center [403, 180] width 222 height 15
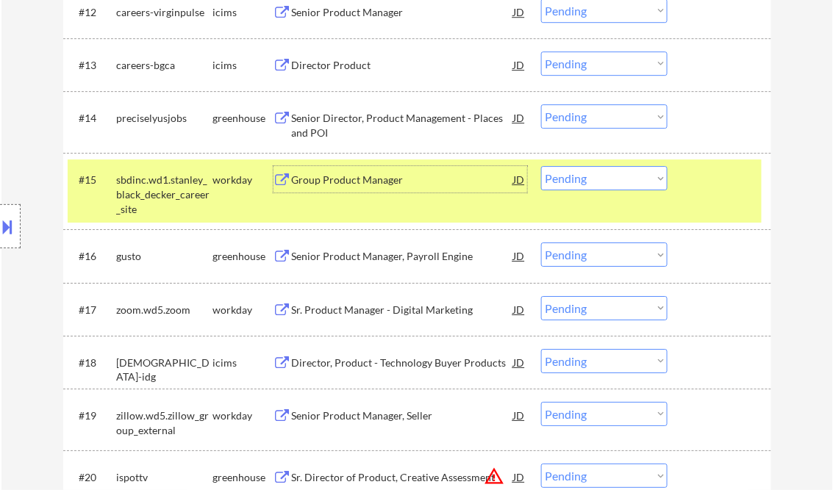
click at [573, 176] on select "Choose an option... Pending Applied Excluded (Questions) Excluded (Expired) Exc…" at bounding box center [604, 178] width 126 height 24
click at [541, 166] on select "Choose an option... Pending Applied Excluded (Questions) Excluded (Expired) Exc…" at bounding box center [604, 178] width 126 height 24
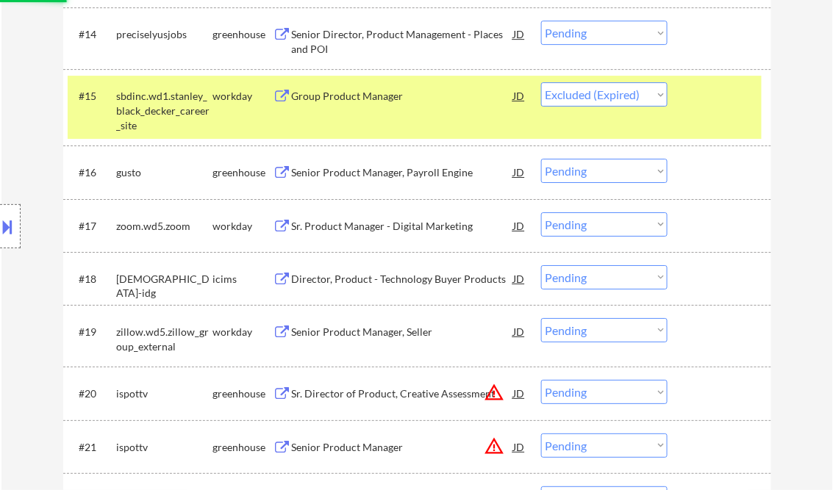
scroll to position [1214, 0]
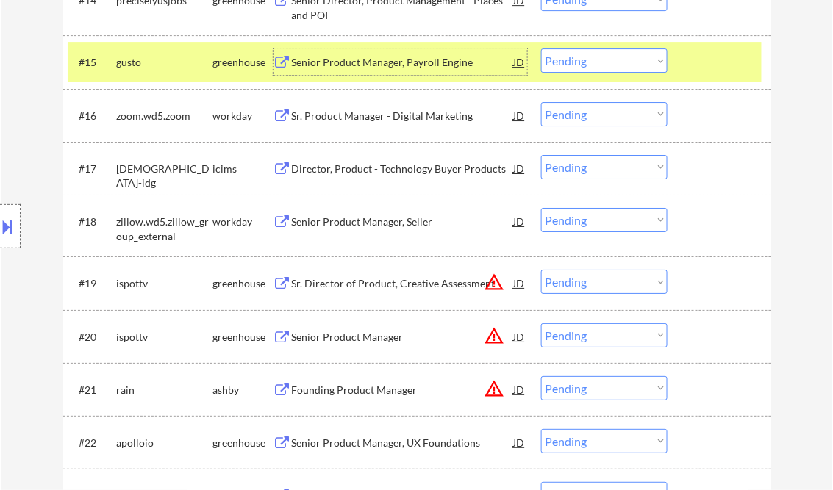
click at [347, 65] on div "Senior Product Manager, Payroll Engine" at bounding box center [403, 62] width 222 height 15
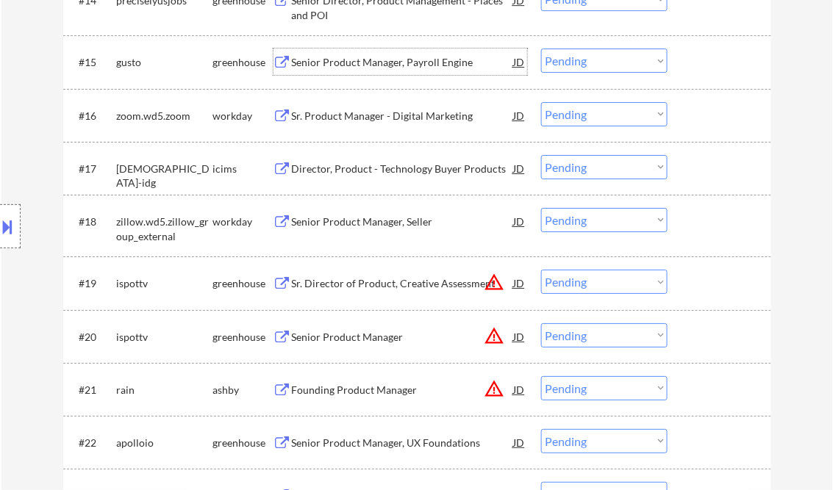
click at [584, 54] on select "Choose an option... Pending Applied Excluded (Questions) Excluded (Expired) Exc…" at bounding box center [604, 61] width 126 height 24
click at [541, 49] on select "Choose an option... Pending Applied Excluded (Questions) Excluded (Expired) Exc…" at bounding box center [604, 61] width 126 height 24
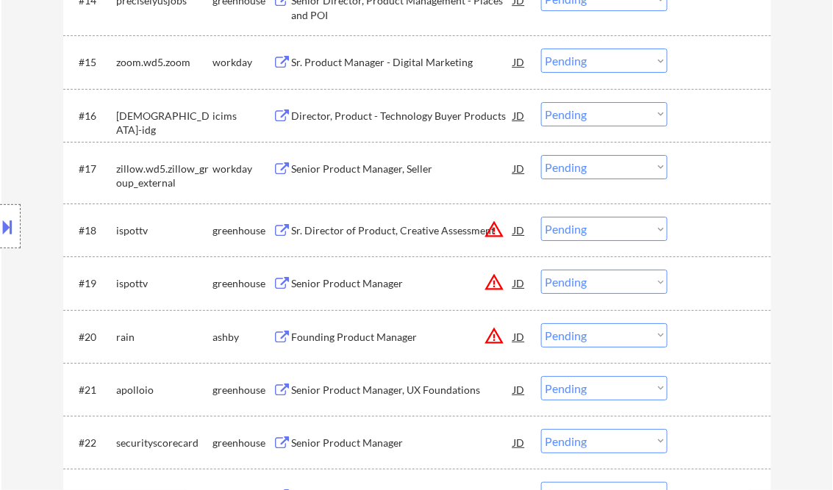
click at [356, 68] on div "Sr. Product Manager - Digital Marketing" at bounding box center [403, 62] width 222 height 15
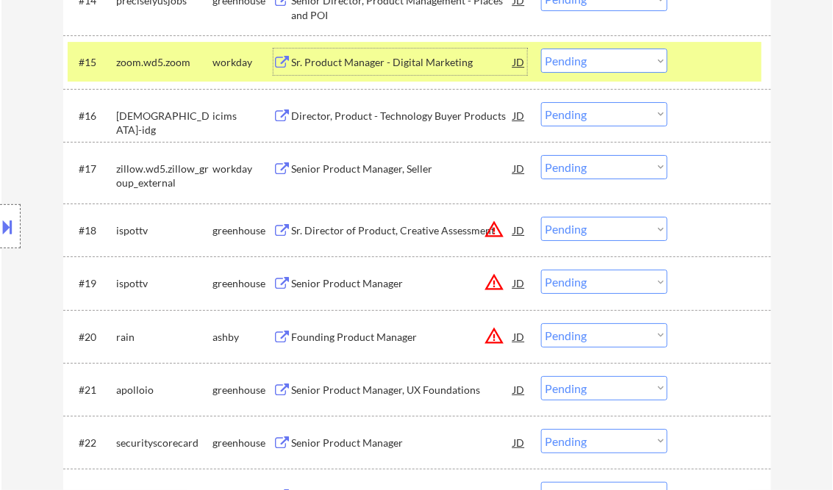
drag, startPoint x: 559, startPoint y: 70, endPoint x: 576, endPoint y: 75, distance: 18.4
click at [559, 69] on select "Choose an option... Pending Applied Excluded (Questions) Excluded (Expired) Exc…" at bounding box center [604, 61] width 126 height 24
click at [541, 49] on select "Choose an option... Pending Applied Excluded (Questions) Excluded (Expired) Exc…" at bounding box center [604, 61] width 126 height 24
select select ""pending""
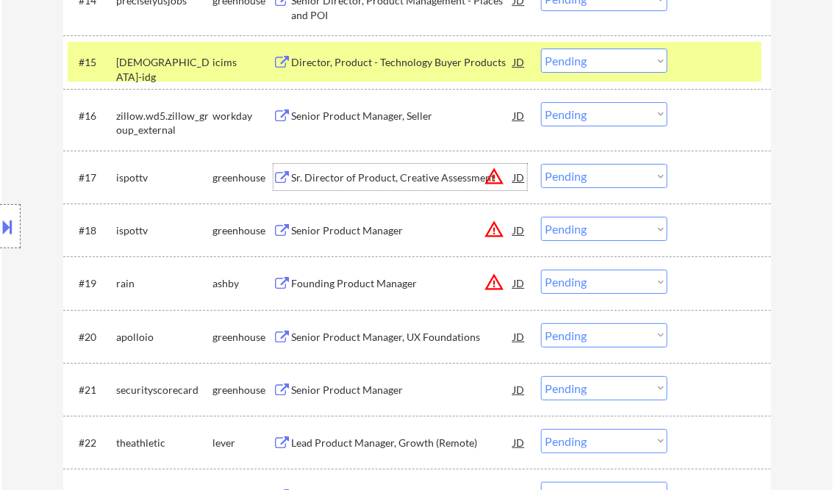
click at [379, 175] on div "Sr. Director of Product, Creative Assessment" at bounding box center [403, 178] width 222 height 15
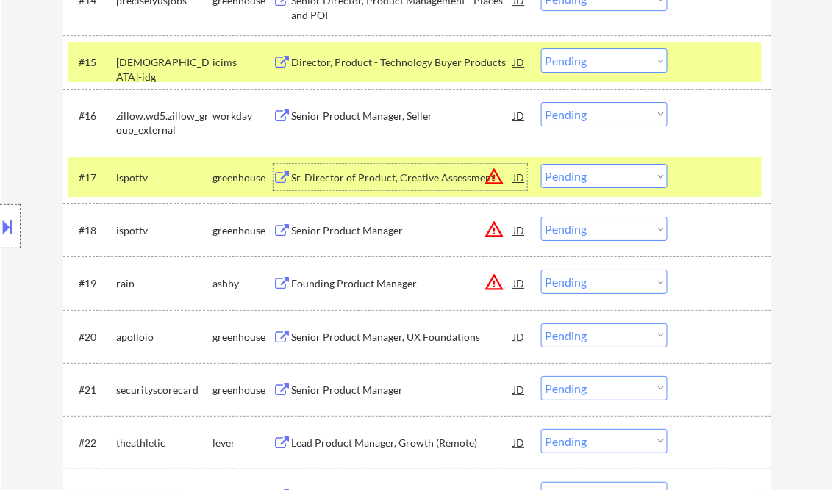
drag, startPoint x: 579, startPoint y: 169, endPoint x: 603, endPoint y: 179, distance: 25.4
click at [579, 169] on select "Choose an option... Pending Applied Excluded (Questions) Excluded (Expired) Exc…" at bounding box center [604, 176] width 126 height 24
click at [541, 164] on select "Choose an option... Pending Applied Excluded (Questions) Excluded (Expired) Exc…" at bounding box center [604, 176] width 126 height 24
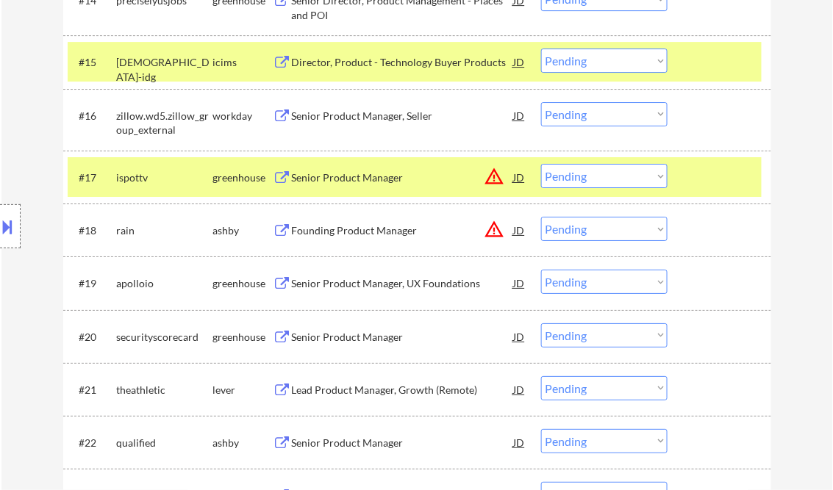
click at [361, 182] on div "Senior Product Manager" at bounding box center [403, 178] width 222 height 15
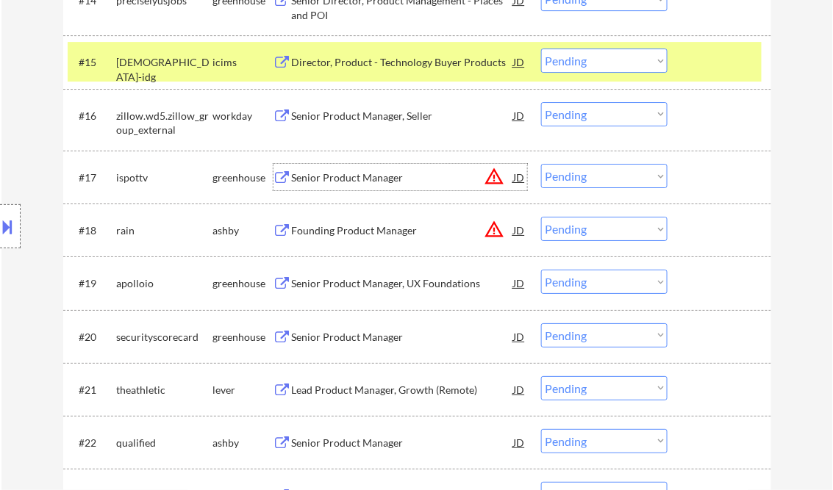
click at [567, 175] on select "Choose an option... Pending Applied Excluded (Questions) Excluded (Expired) Exc…" at bounding box center [604, 176] width 126 height 24
click at [541, 164] on select "Choose an option... Pending Applied Excluded (Questions) Excluded (Expired) Exc…" at bounding box center [604, 176] width 126 height 24
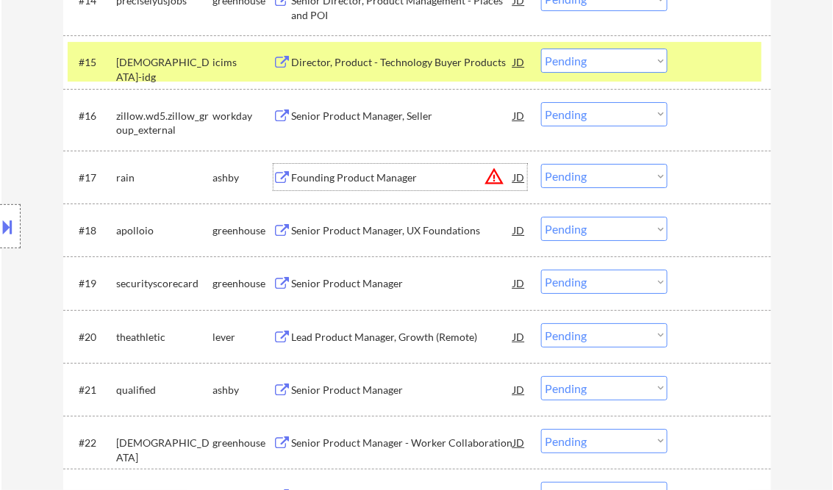
click at [341, 181] on div "Founding Product Manager" at bounding box center [403, 178] width 222 height 15
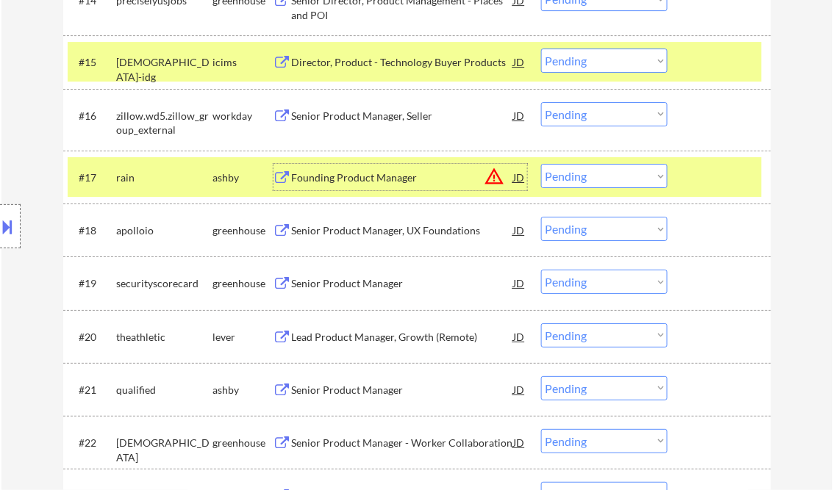
click at [590, 178] on select "Choose an option... Pending Applied Excluded (Questions) Excluded (Expired) Exc…" at bounding box center [604, 176] width 126 height 24
click at [541, 164] on select "Choose an option... Pending Applied Excluded (Questions) Excluded (Expired) Exc…" at bounding box center [604, 176] width 126 height 24
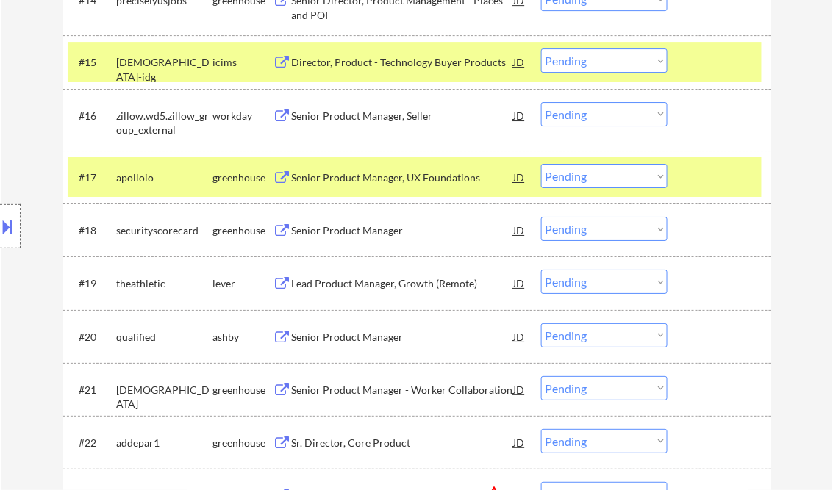
click at [378, 182] on div "Senior Product Manager, UX Foundations" at bounding box center [403, 178] width 222 height 15
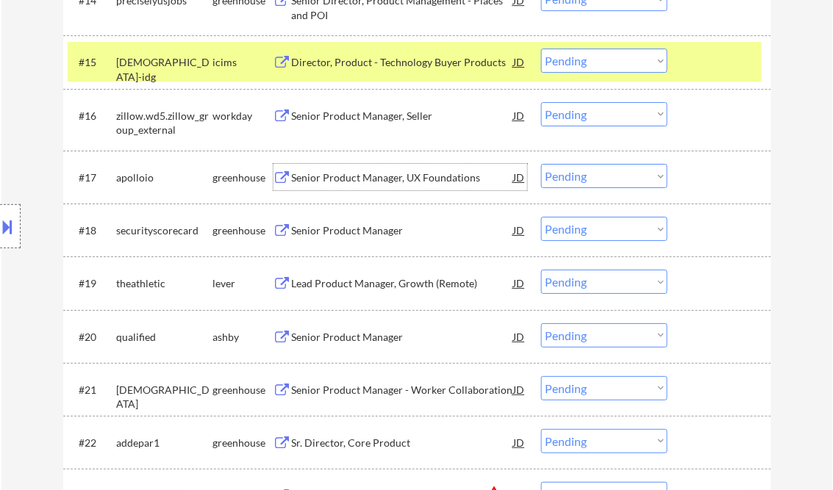
drag, startPoint x: 580, startPoint y: 176, endPoint x: 618, endPoint y: 188, distance: 39.3
click at [580, 176] on select "Choose an option... Pending Applied Excluded (Questions) Excluded (Expired) Exc…" at bounding box center [604, 176] width 126 height 24
click at [541, 164] on select "Choose an option... Pending Applied Excluded (Questions) Excluded (Expired) Exc…" at bounding box center [604, 176] width 126 height 24
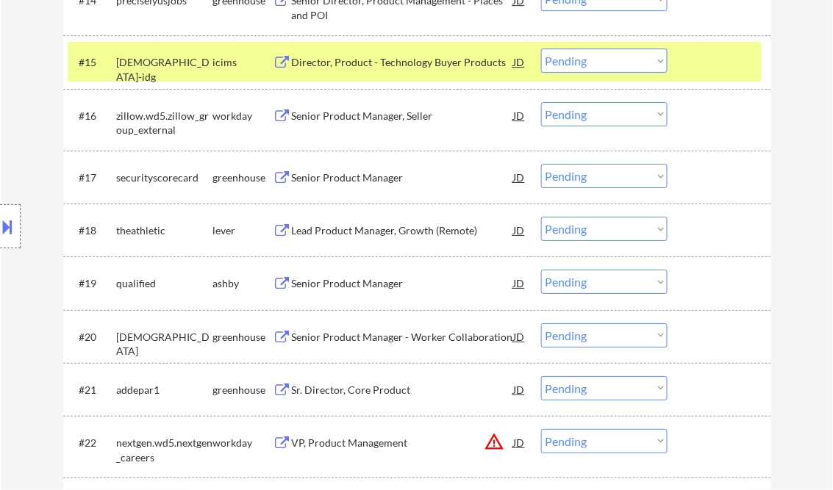
click at [367, 172] on div "Senior Product Manager" at bounding box center [403, 178] width 222 height 15
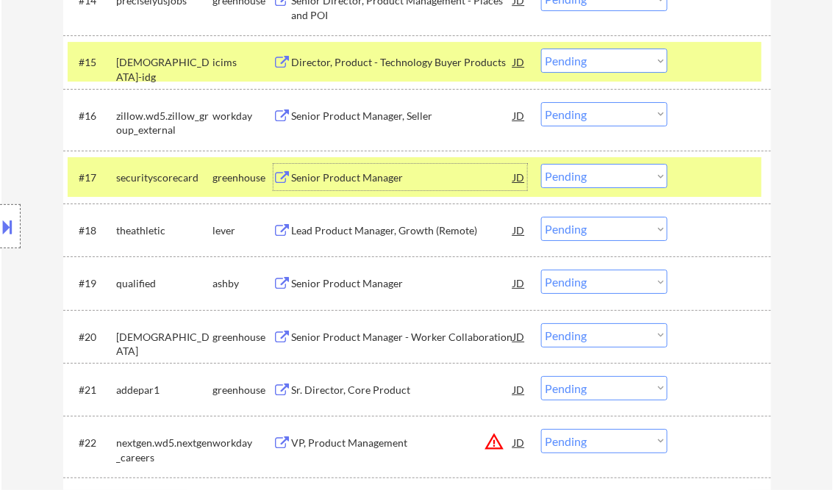
drag, startPoint x: 366, startPoint y: 171, endPoint x: 373, endPoint y: 174, distance: 8.2
click at [367, 171] on div "Senior Product Manager" at bounding box center [403, 178] width 222 height 15
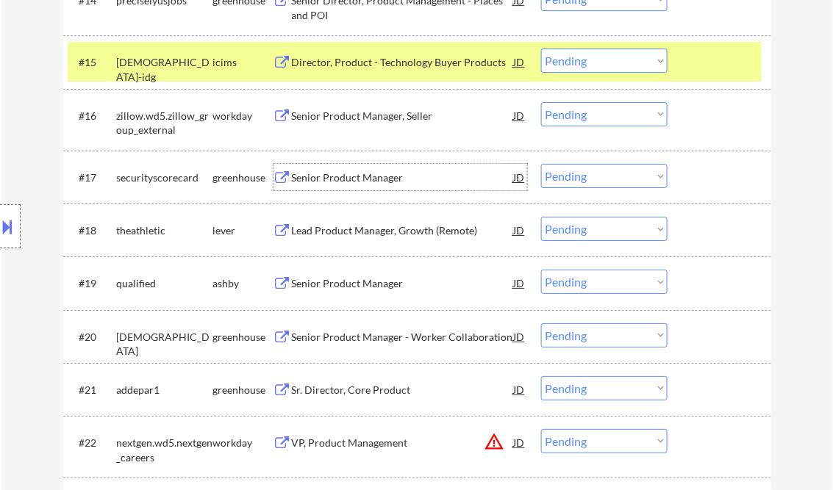
drag, startPoint x: 595, startPoint y: 173, endPoint x: 599, endPoint y: 184, distance: 10.9
click at [595, 173] on select "Choose an option... Pending Applied Excluded (Questions) Excluded (Expired) Exc…" at bounding box center [604, 176] width 126 height 24
click at [541, 164] on select "Choose an option... Pending Applied Excluded (Questions) Excluded (Expired) Exc…" at bounding box center [604, 176] width 126 height 24
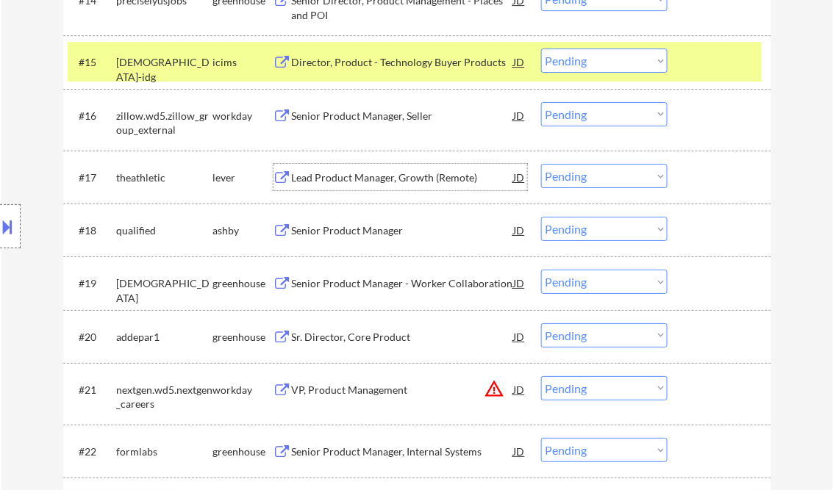
click at [357, 176] on div "Lead Product Manager, Growth (Remote)" at bounding box center [403, 178] width 222 height 15
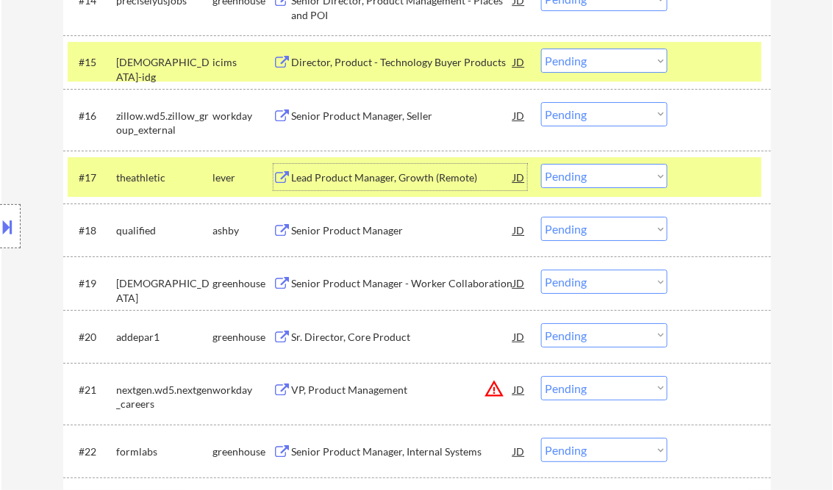
click at [566, 182] on select "Choose an option... Pending Applied Excluded (Questions) Excluded (Expired) Exc…" at bounding box center [604, 176] width 126 height 24
click at [541, 164] on select "Choose an option... Pending Applied Excluded (Questions) Excluded (Expired) Exc…" at bounding box center [604, 176] width 126 height 24
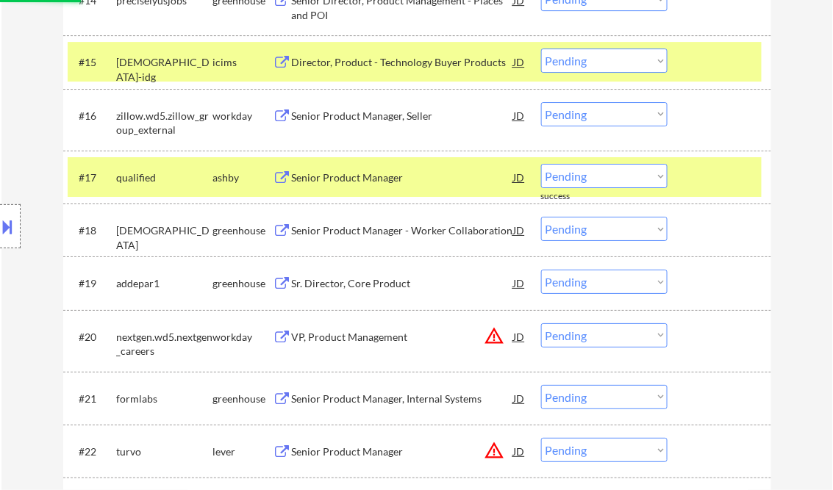
click at [366, 185] on div "Senior Product Manager" at bounding box center [403, 177] width 222 height 26
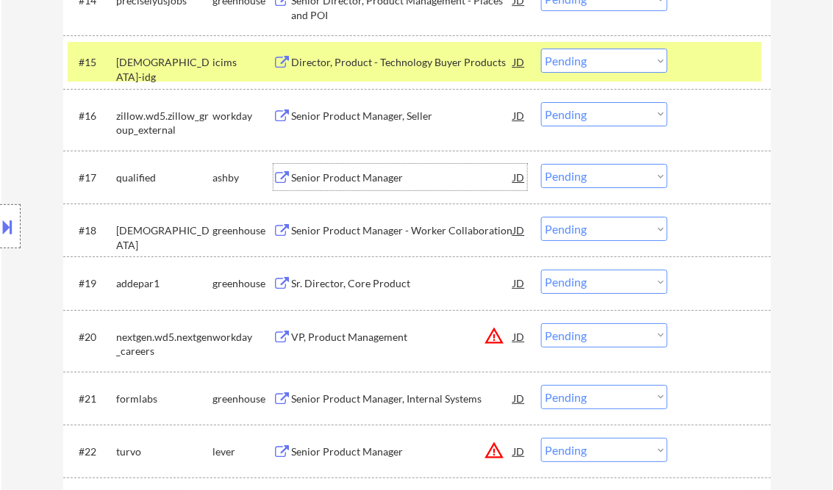
click at [593, 186] on select "Choose an option... Pending Applied Excluded (Questions) Excluded (Expired) Exc…" at bounding box center [604, 176] width 126 height 24
click at [541, 164] on select "Choose an option... Pending Applied Excluded (Questions) Excluded (Expired) Exc…" at bounding box center [604, 176] width 126 height 24
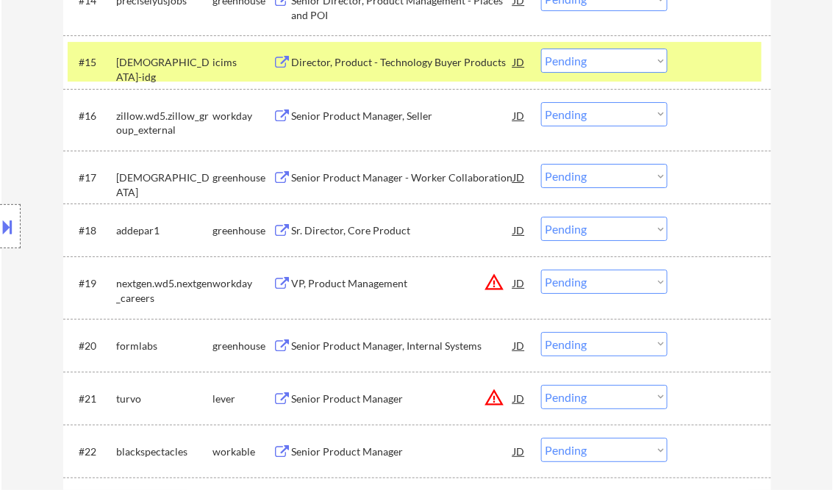
click at [338, 172] on div "Senior Product Manager - Worker Collaboration" at bounding box center [403, 178] width 222 height 15
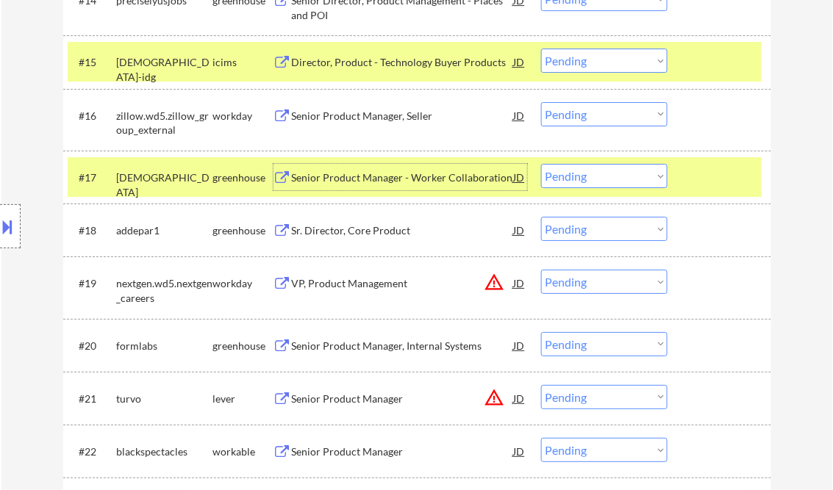
drag, startPoint x: 584, startPoint y: 179, endPoint x: 593, endPoint y: 187, distance: 12.1
click at [584, 179] on select "Choose an option... Pending Applied Excluded (Questions) Excluded (Expired) Exc…" at bounding box center [604, 176] width 126 height 24
click at [541, 164] on select "Choose an option... Pending Applied Excluded (Questions) Excluded (Expired) Exc…" at bounding box center [604, 176] width 126 height 24
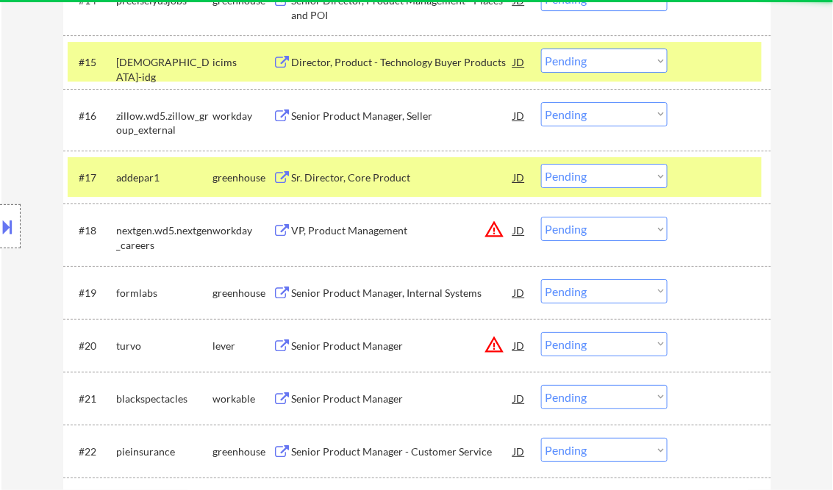
click at [348, 173] on div "Sr. Director, Core Product" at bounding box center [403, 178] width 222 height 15
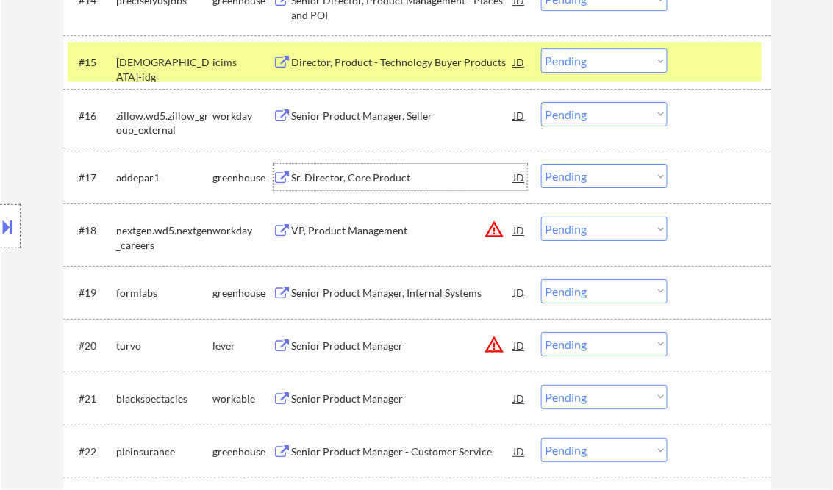
drag, startPoint x: 595, startPoint y: 182, endPoint x: 598, endPoint y: 188, distance: 7.6
click at [595, 182] on select "Choose an option... Pending Applied Excluded (Questions) Excluded (Expired) Exc…" at bounding box center [604, 176] width 126 height 24
click at [541, 164] on select "Choose an option... Pending Applied Excluded (Questions) Excluded (Expired) Exc…" at bounding box center [604, 176] width 126 height 24
select select ""pending""
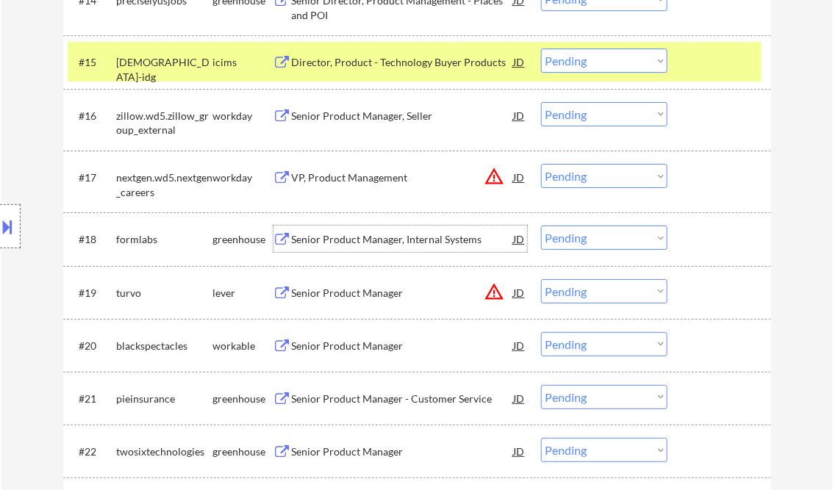
click at [355, 241] on div "Senior Product Manager, Internal Systems" at bounding box center [403, 239] width 222 height 15
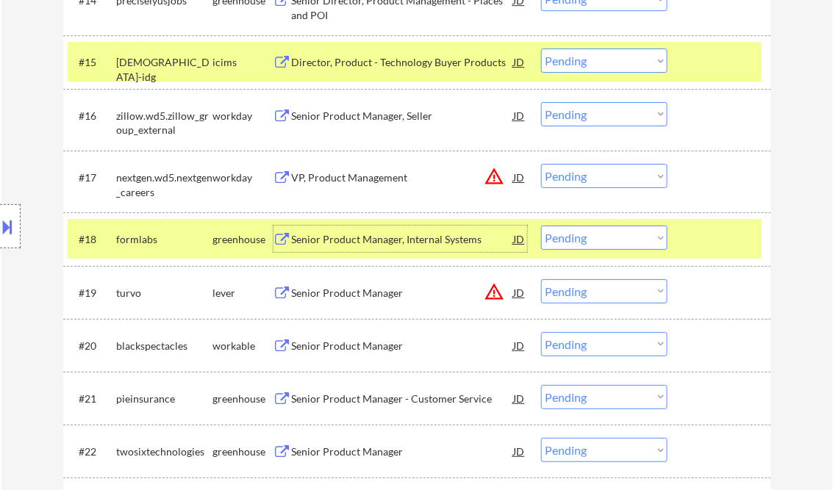
drag, startPoint x: 579, startPoint y: 237, endPoint x: 585, endPoint y: 249, distance: 13.5
click at [579, 237] on select "Choose an option... Pending Applied Excluded (Questions) Excluded (Expired) Exc…" at bounding box center [604, 238] width 126 height 24
click at [541, 226] on select "Choose an option... Pending Applied Excluded (Questions) Excluded (Expired) Exc…" at bounding box center [604, 238] width 126 height 24
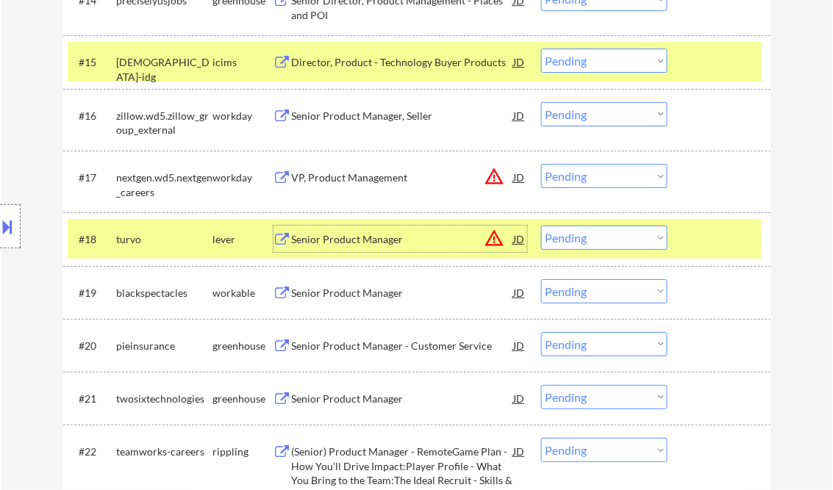
click at [368, 242] on div "Senior Product Manager" at bounding box center [403, 239] width 222 height 15
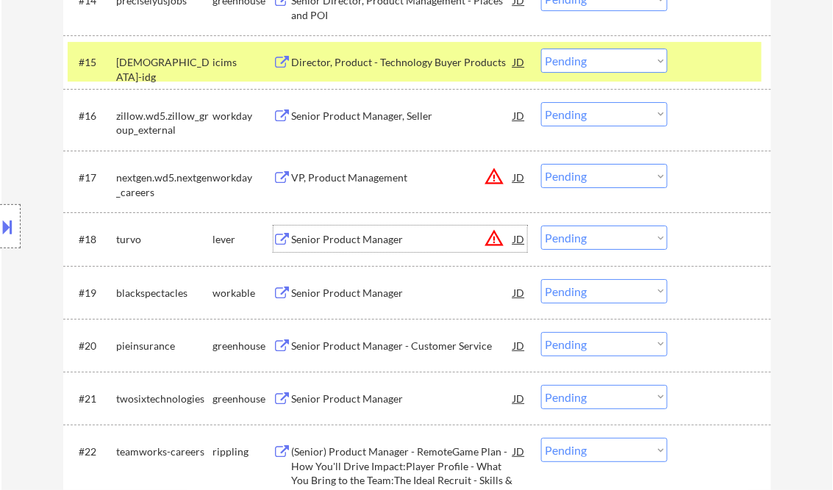
drag, startPoint x: 587, startPoint y: 234, endPoint x: 588, endPoint y: 250, distance: 16.2
click at [587, 234] on select "Choose an option... Pending Applied Excluded (Questions) Excluded (Expired) Exc…" at bounding box center [604, 238] width 126 height 24
click at [541, 226] on select "Choose an option... Pending Applied Excluded (Questions) Excluded (Expired) Exc…" at bounding box center [604, 238] width 126 height 24
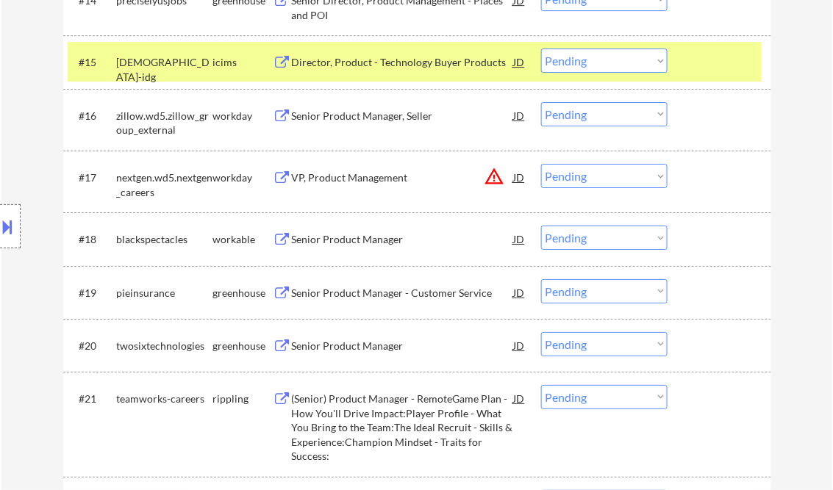
click at [351, 240] on div "Senior Product Manager" at bounding box center [403, 239] width 222 height 15
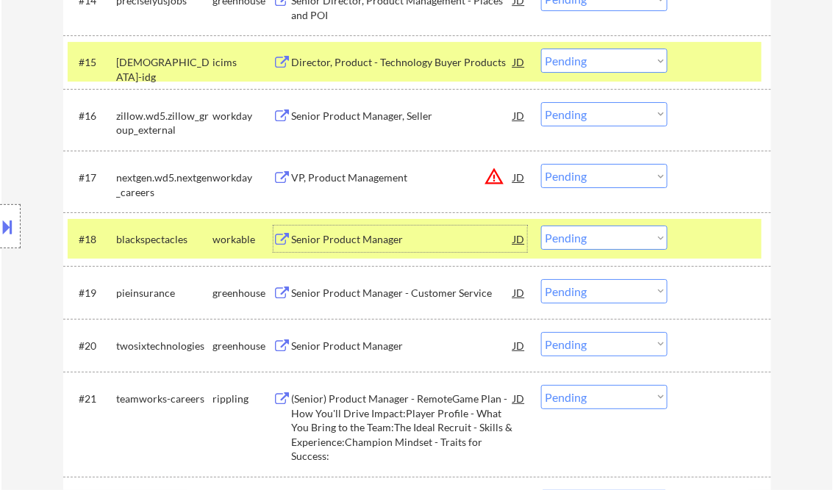
drag, startPoint x: 570, startPoint y: 237, endPoint x: 578, endPoint y: 247, distance: 12.5
click at [570, 237] on select "Choose an option... Pending Applied Excluded (Questions) Excluded (Expired) Exc…" at bounding box center [604, 238] width 126 height 24
click at [541, 226] on select "Choose an option... Pending Applied Excluded (Questions) Excluded (Expired) Exc…" at bounding box center [604, 238] width 126 height 24
select select ""pending""
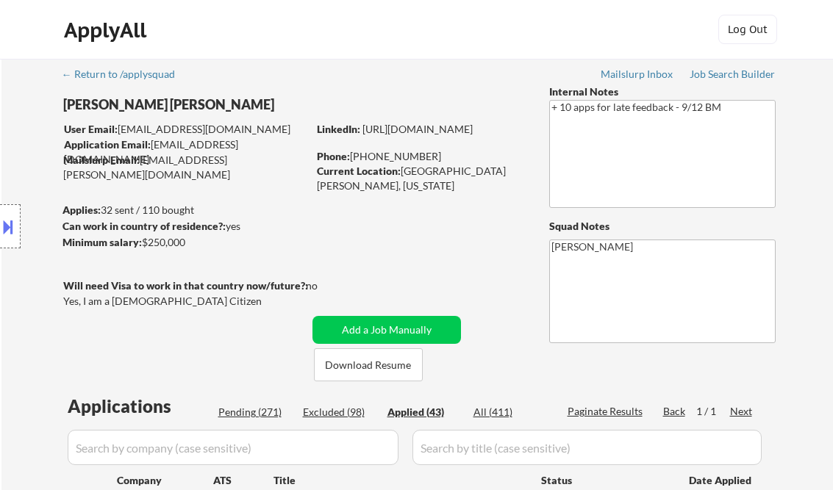
select select ""applied""
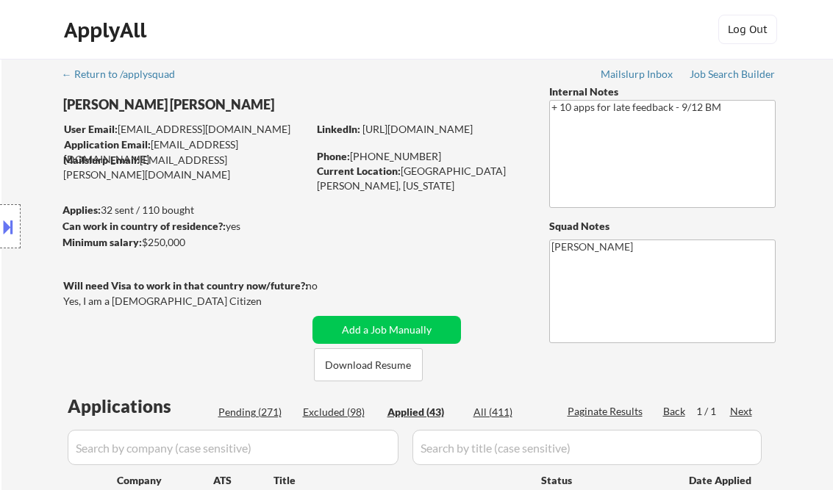
select select ""applied""
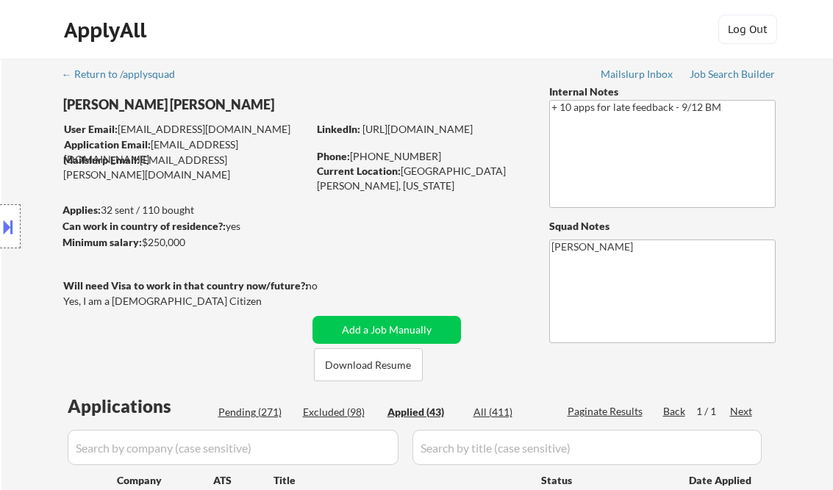
select select ""applied""
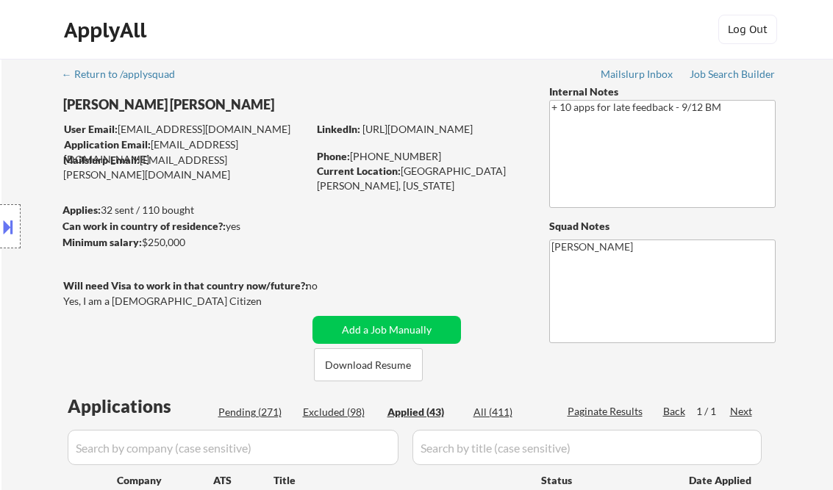
select select ""applied""
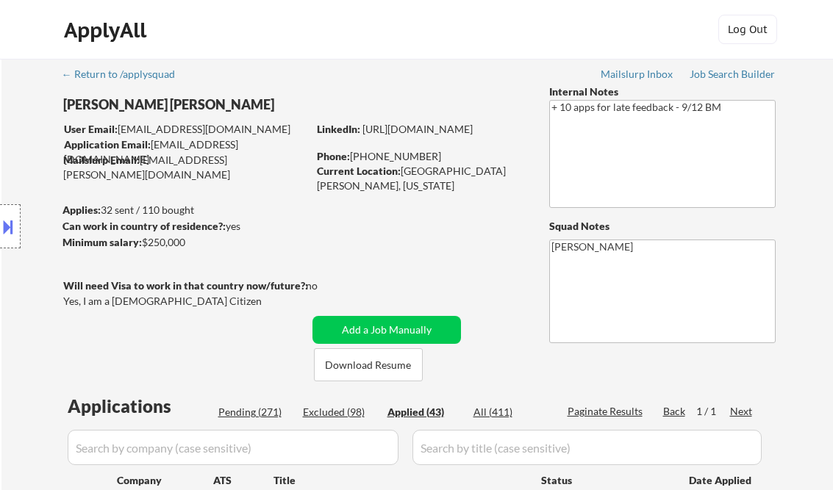
select select ""applied""
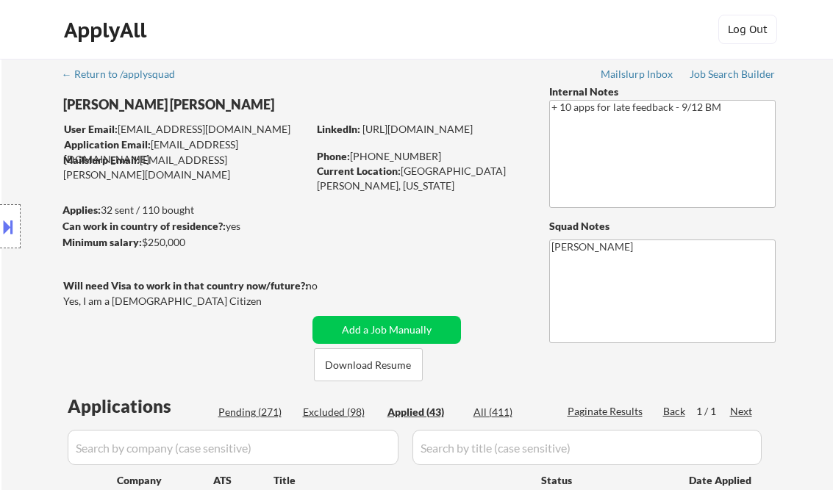
select select ""applied""
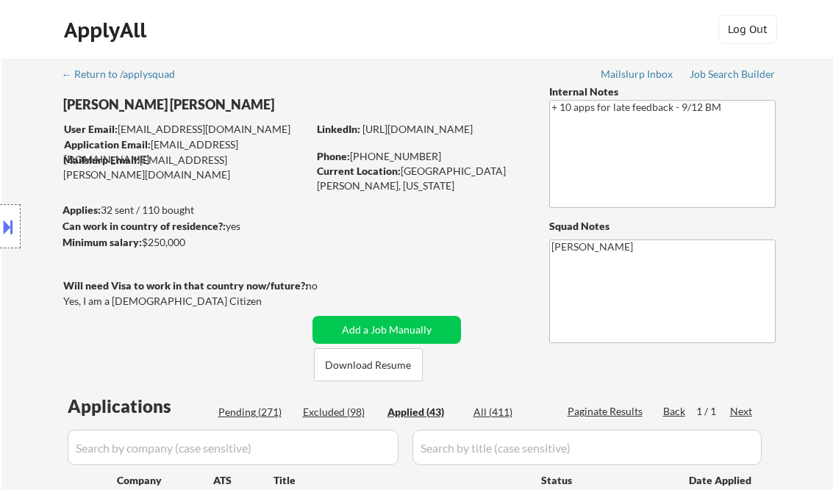
select select ""applied""
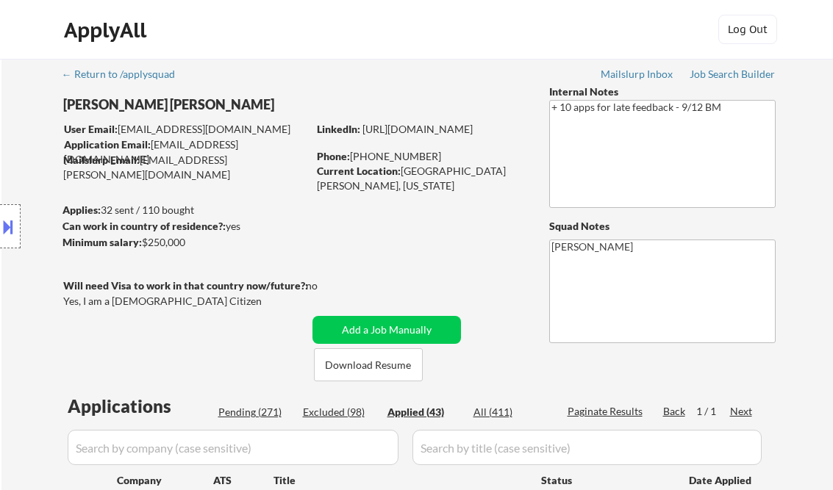
select select ""applied""
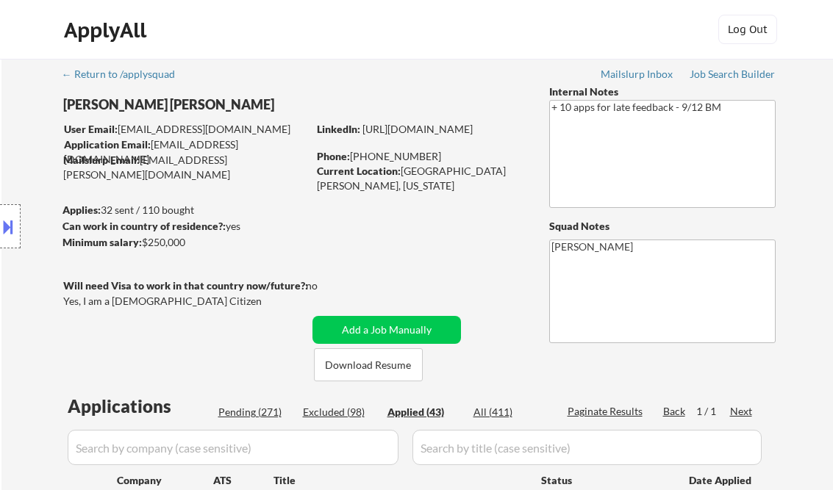
select select ""applied""
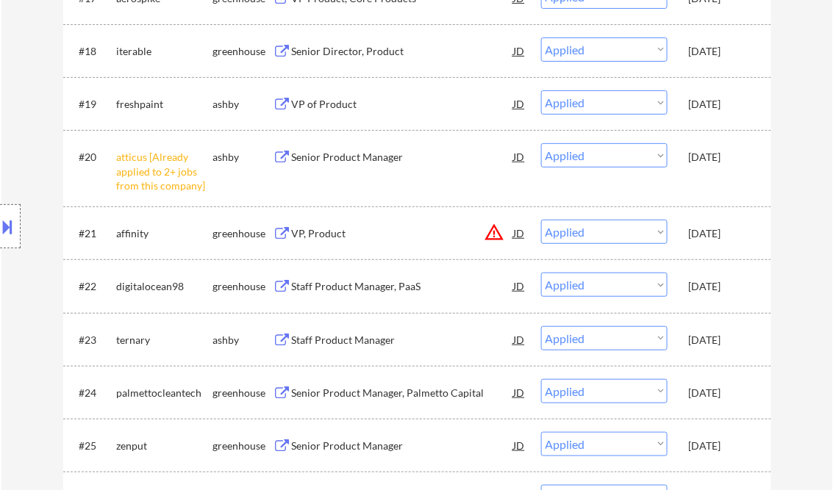
select select ""applied""
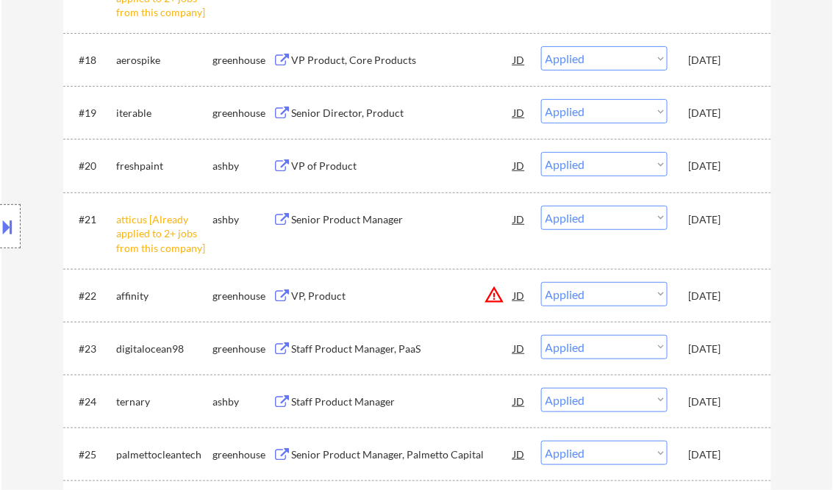
select select ""applied""
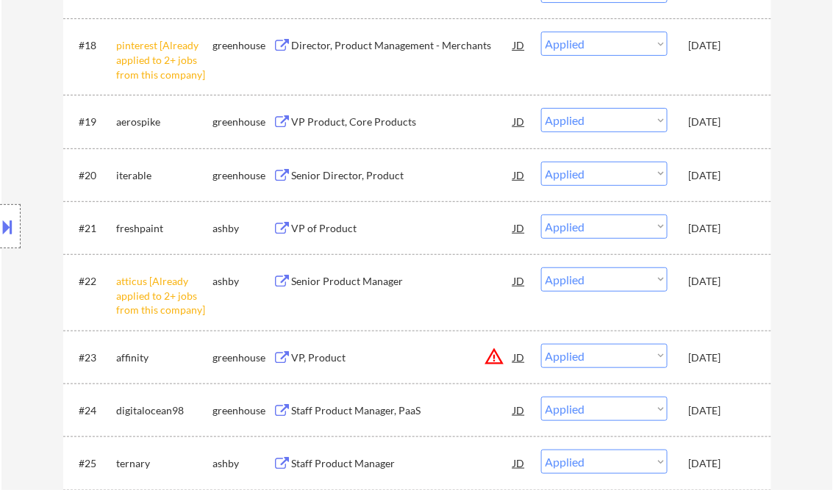
select select ""applied""
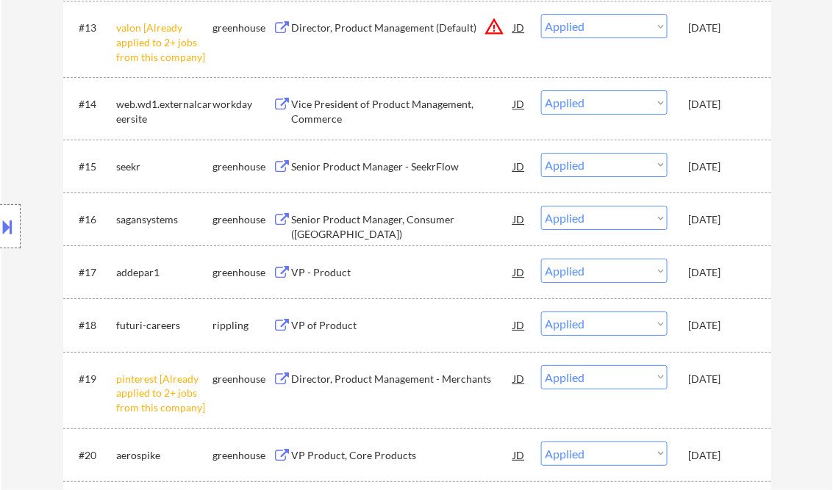
scroll to position [1179, 0]
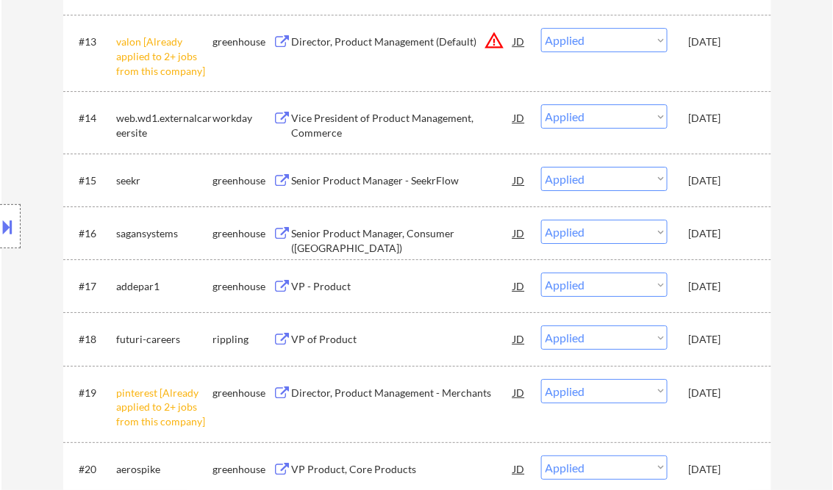
select select ""applied""
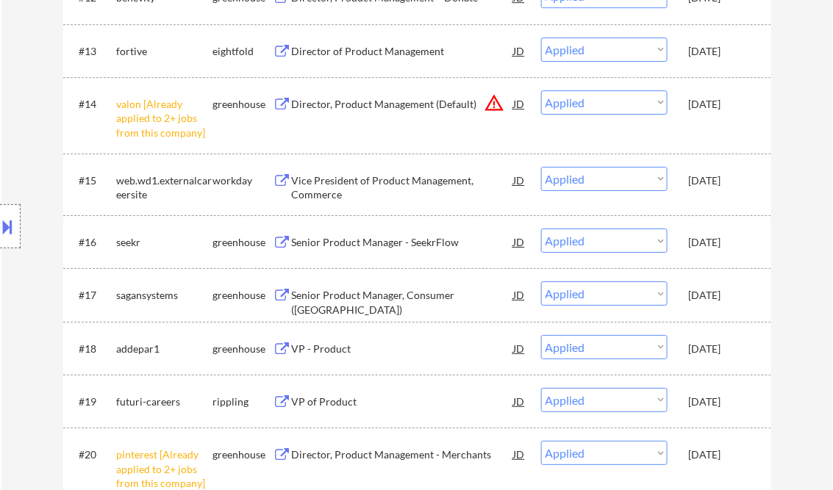
select select ""applied""
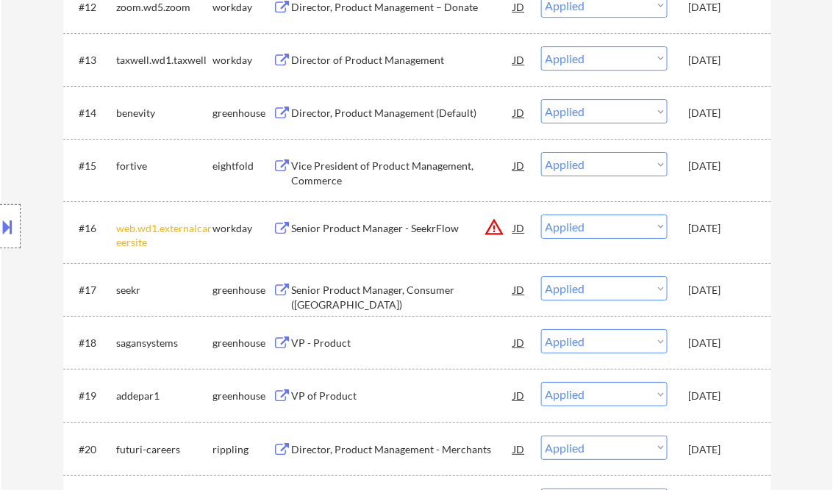
select select ""applied""
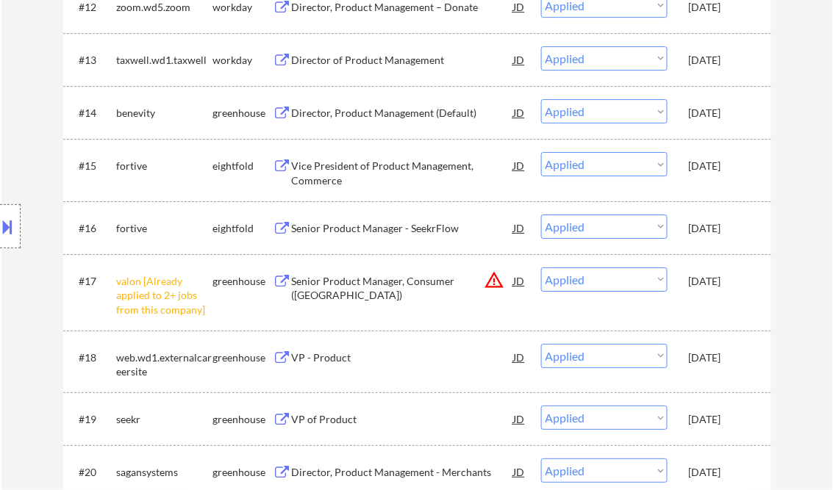
select select ""applied""
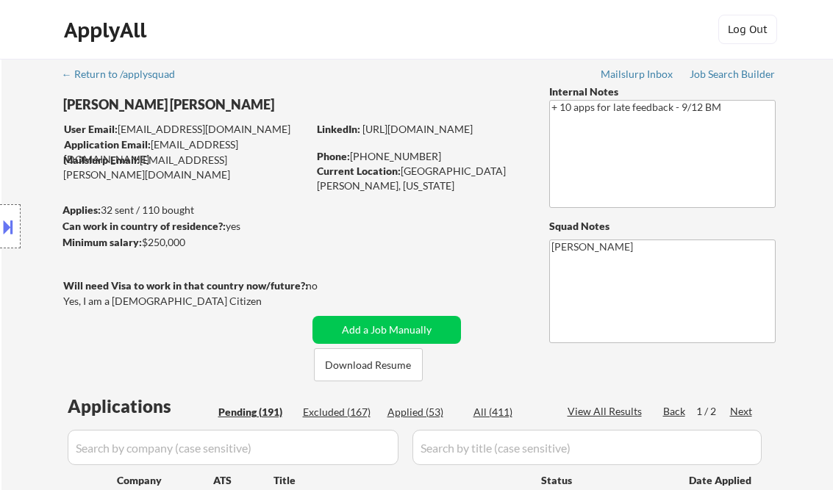
select select ""pending""
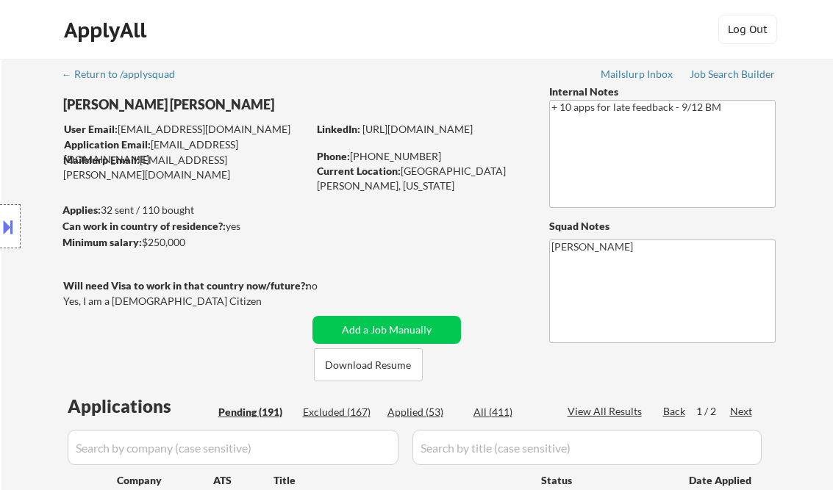
select select ""pending""
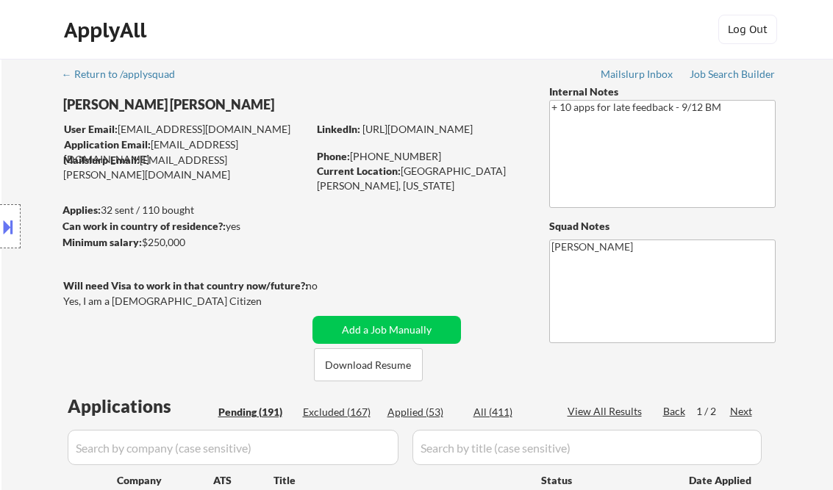
select select ""pending""
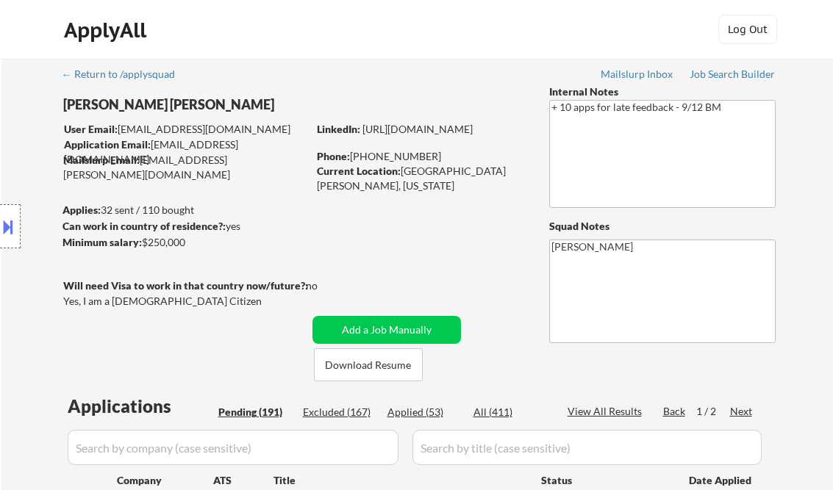
select select ""pending""
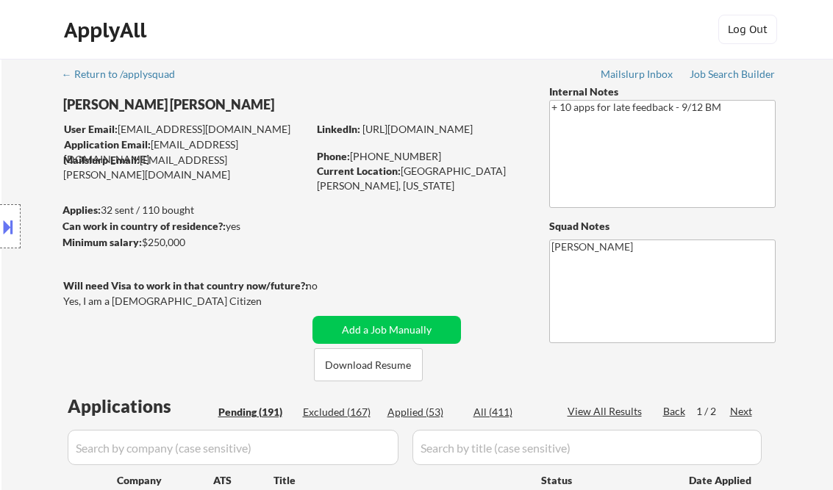
select select ""pending""
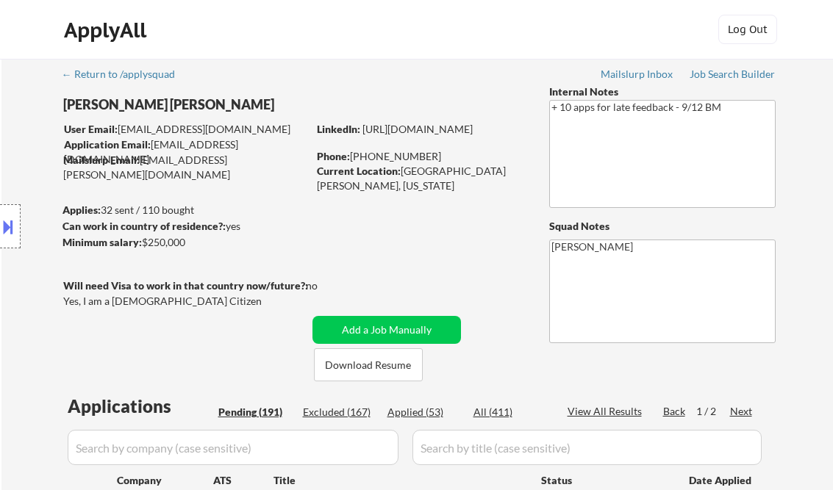
select select ""pending""
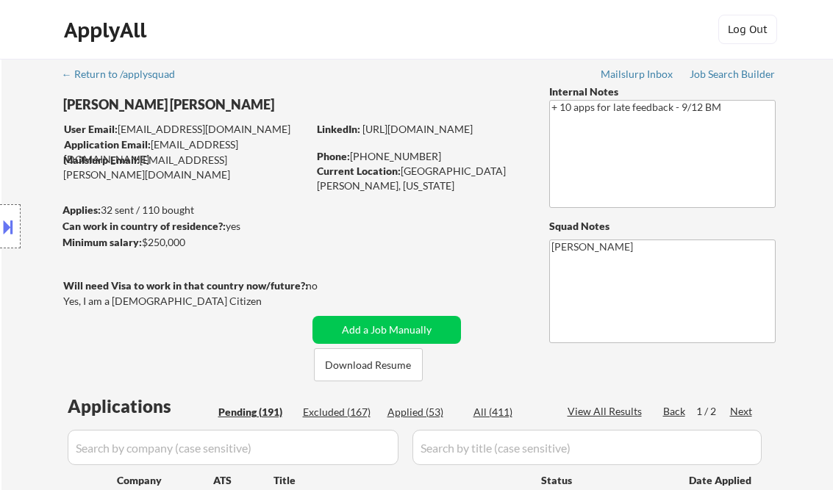
select select ""pending""
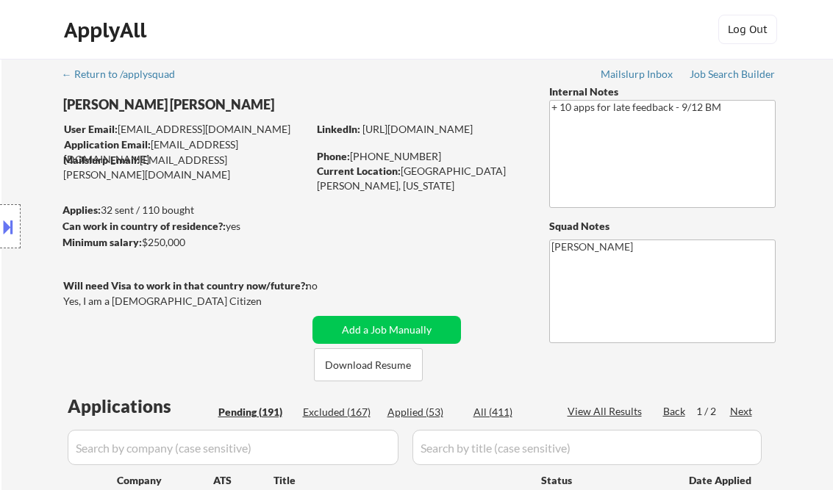
select select ""pending""
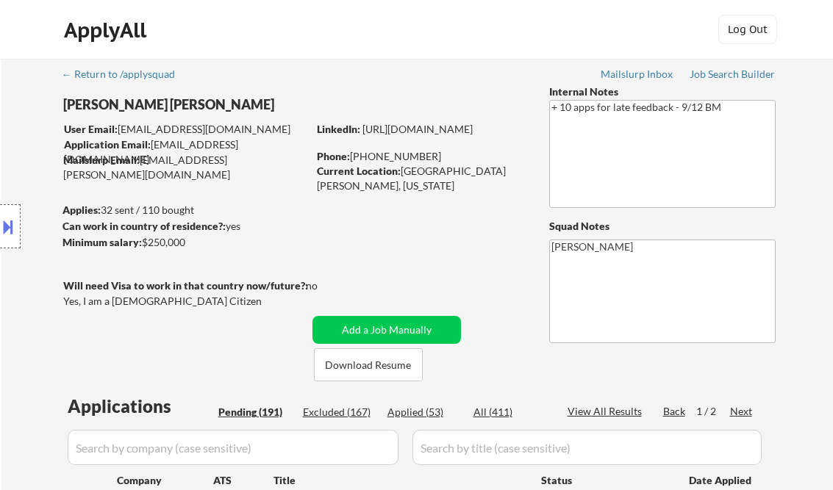
select select ""pending""
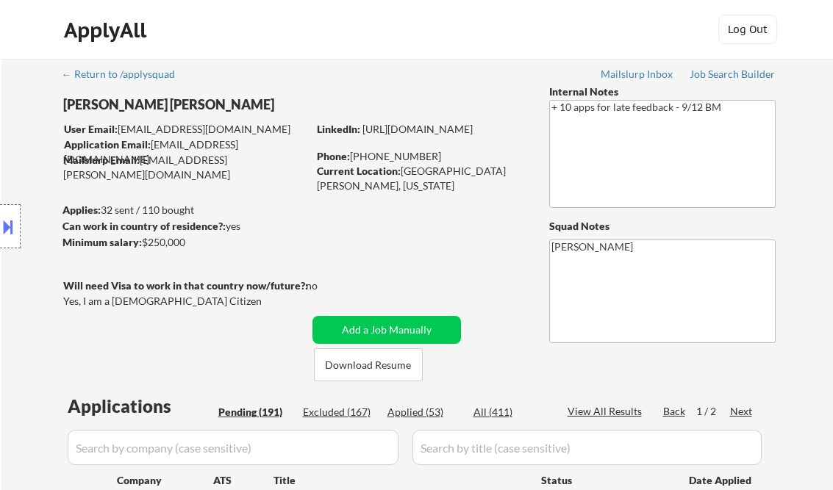
select select ""pending""
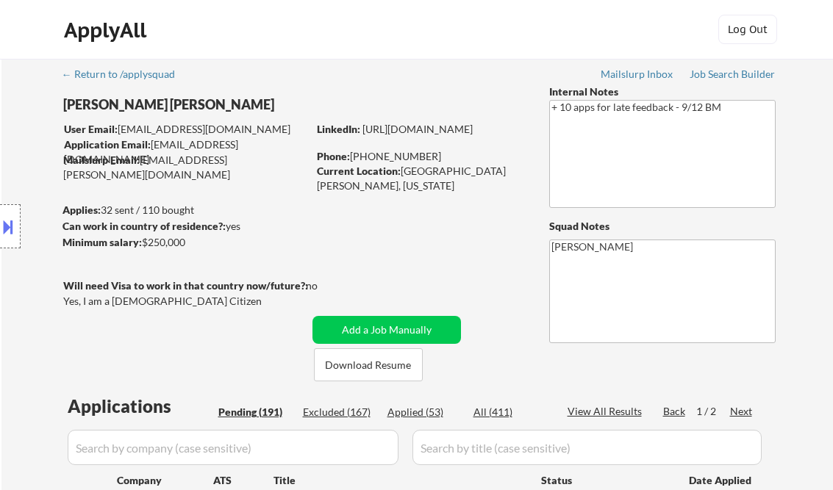
select select ""pending""
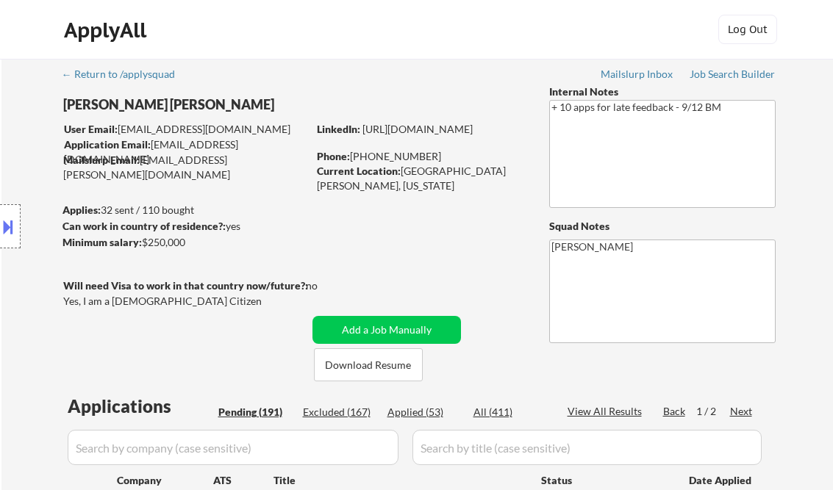
select select ""pending""
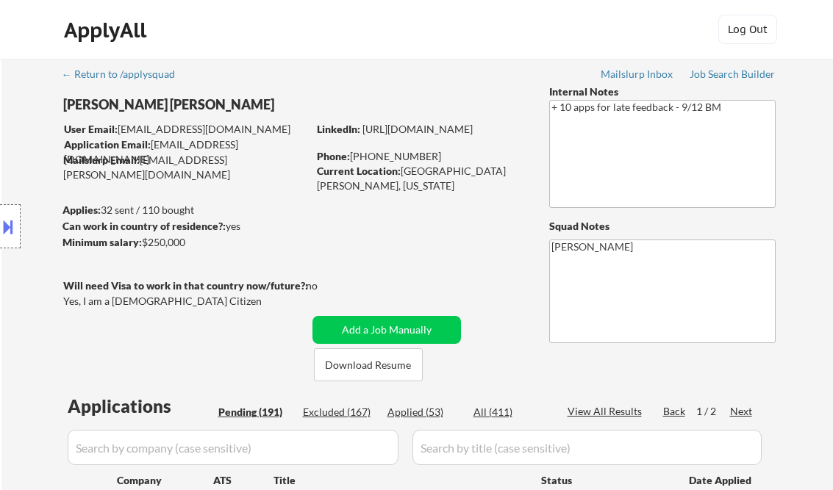
select select ""pending""
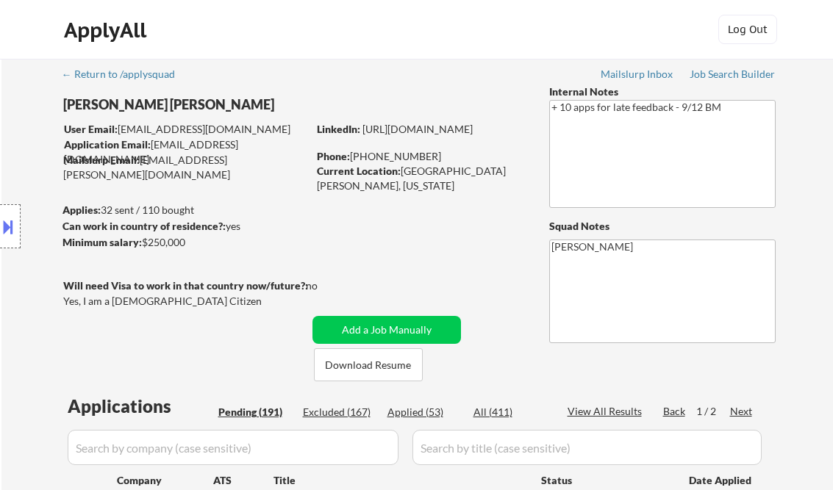
select select ""pending""
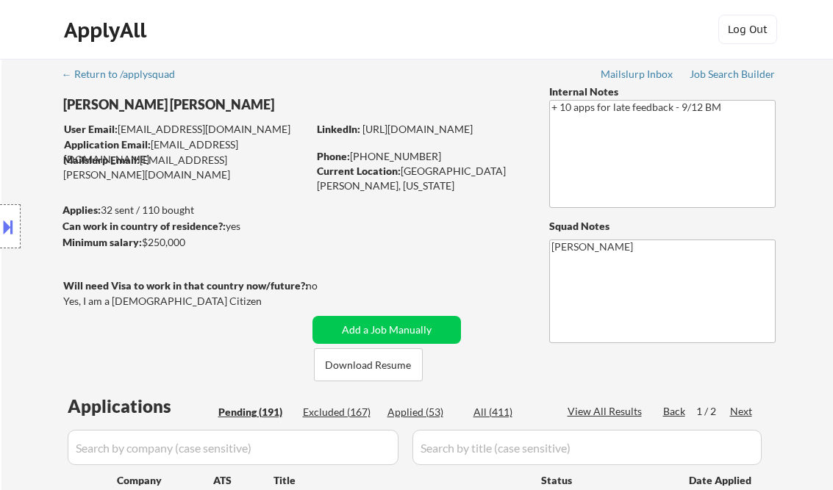
select select ""pending""
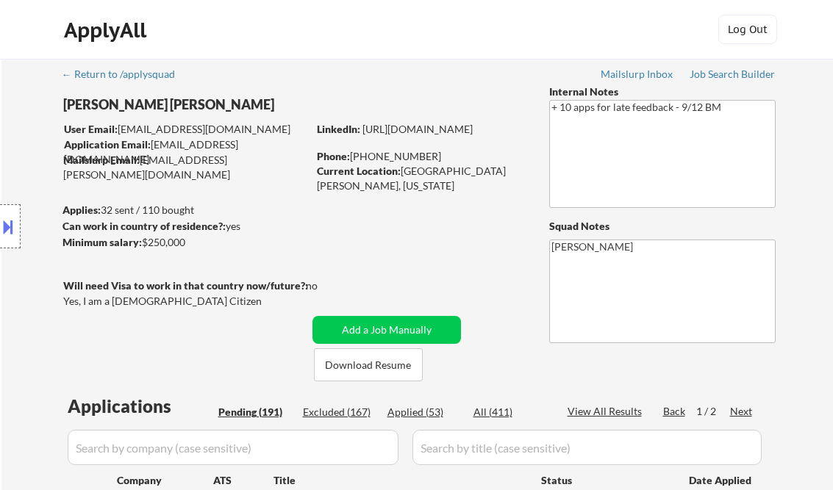
select select ""pending""
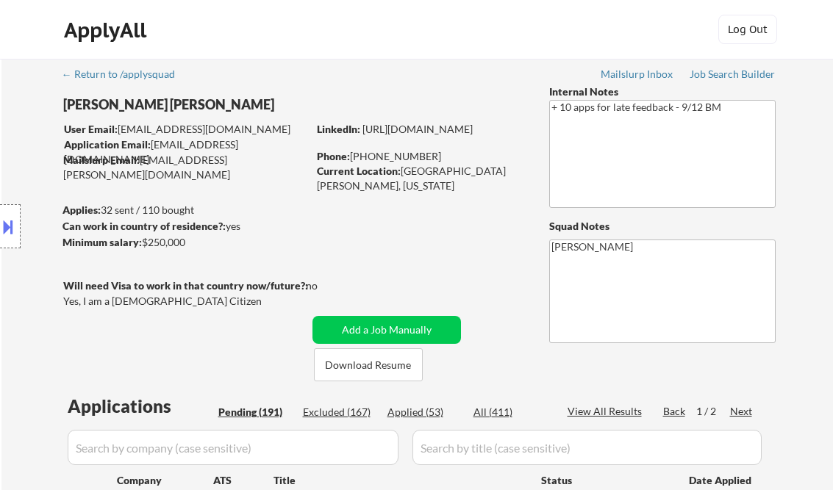
select select ""pending""
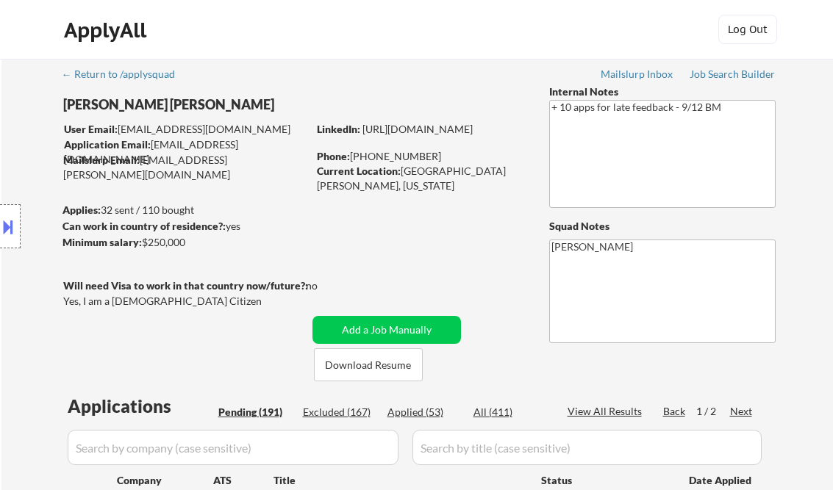
select select ""pending""
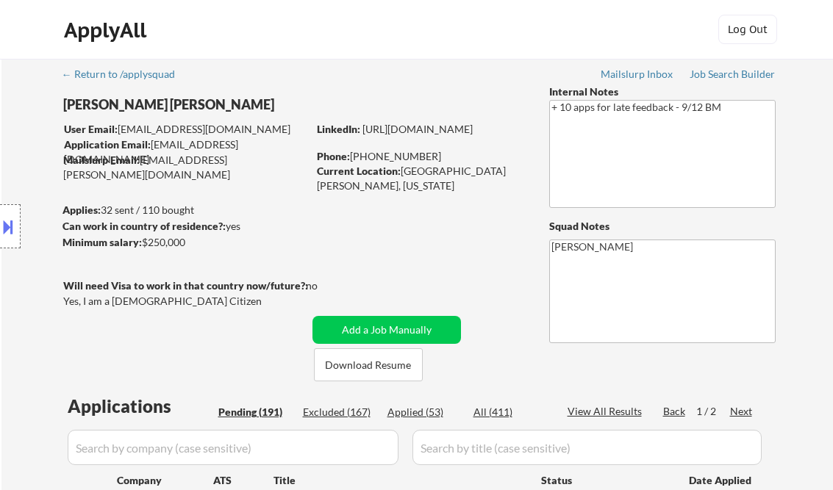
select select ""pending""
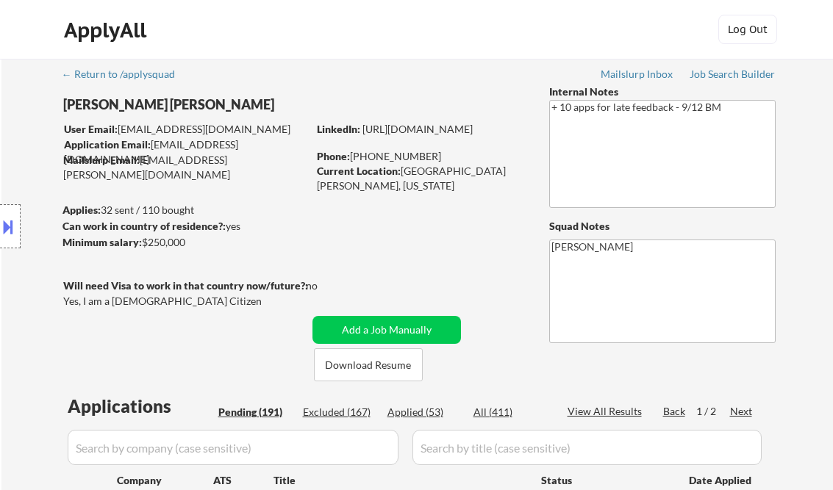
select select ""pending""
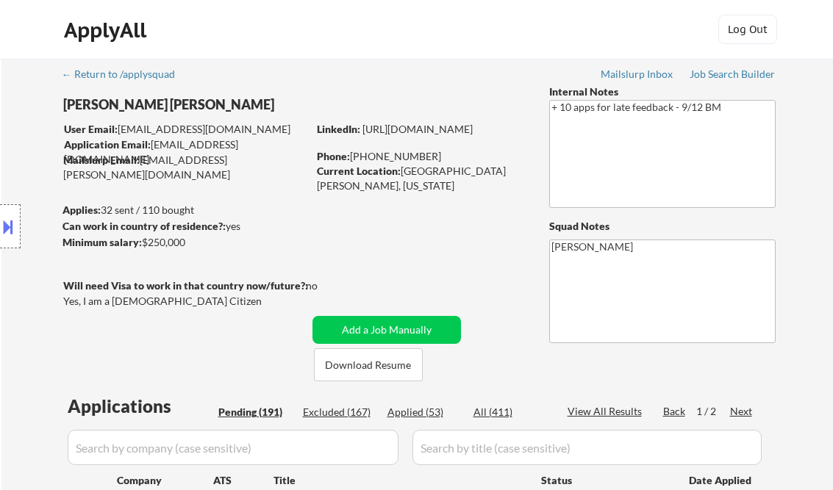
scroll to position [1214, 0]
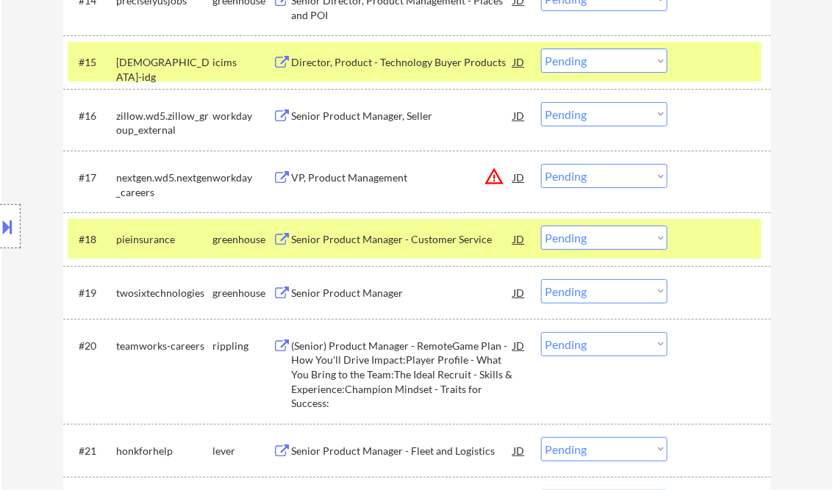
click at [337, 239] on div "Senior Product Manager - Customer Service" at bounding box center [403, 239] width 222 height 15
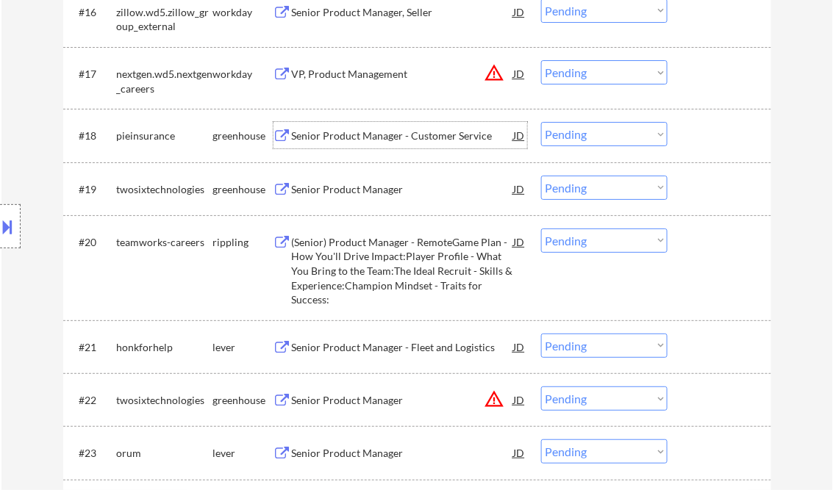
scroll to position [1332, 0]
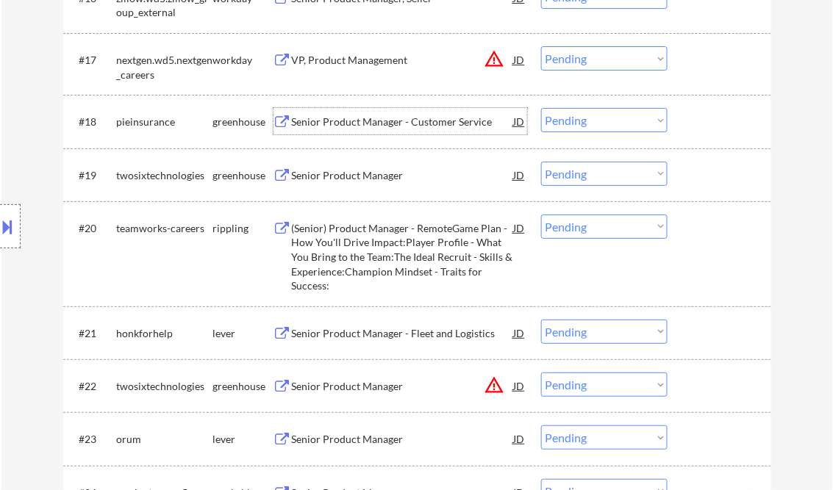
drag, startPoint x: 571, startPoint y: 122, endPoint x: 576, endPoint y: 133, distance: 11.9
click at [572, 122] on select "Choose an option... Pending Applied Excluded (Questions) Excluded (Expired) Exc…" at bounding box center [604, 120] width 126 height 24
click at [541, 108] on select "Choose an option... Pending Applied Excluded (Questions) Excluded (Expired) Exc…" at bounding box center [604, 120] width 126 height 24
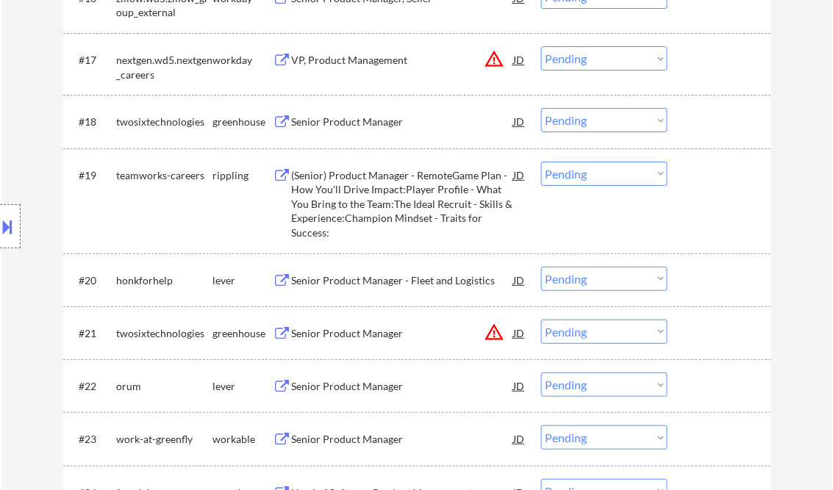
click at [357, 120] on div "Senior Product Manager" at bounding box center [403, 122] width 222 height 15
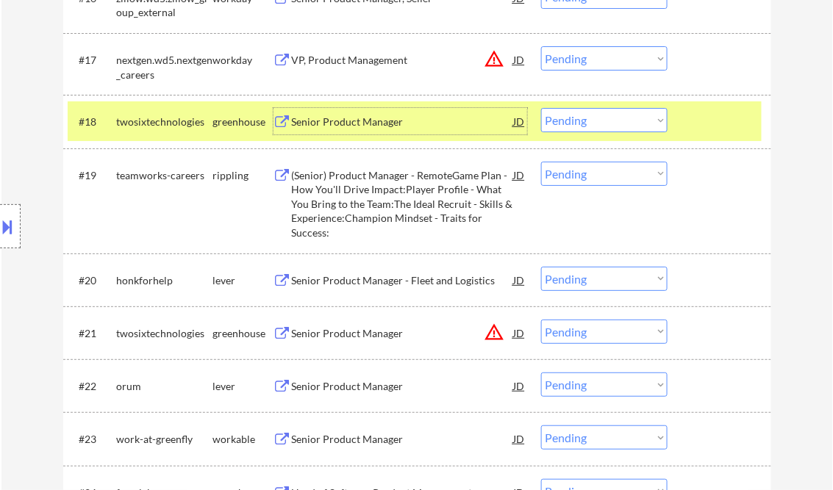
click at [579, 118] on select "Choose an option... Pending Applied Excluded (Questions) Excluded (Expired) Exc…" at bounding box center [604, 120] width 126 height 24
click at [541, 108] on select "Choose an option... Pending Applied Excluded (Questions) Excluded (Expired) Exc…" at bounding box center [604, 120] width 126 height 24
click at [390, 196] on div "(Senior) Product Manager - RemoteGame Plan - How You'll Drive Impact:Player Pro…" at bounding box center [403, 204] width 222 height 72
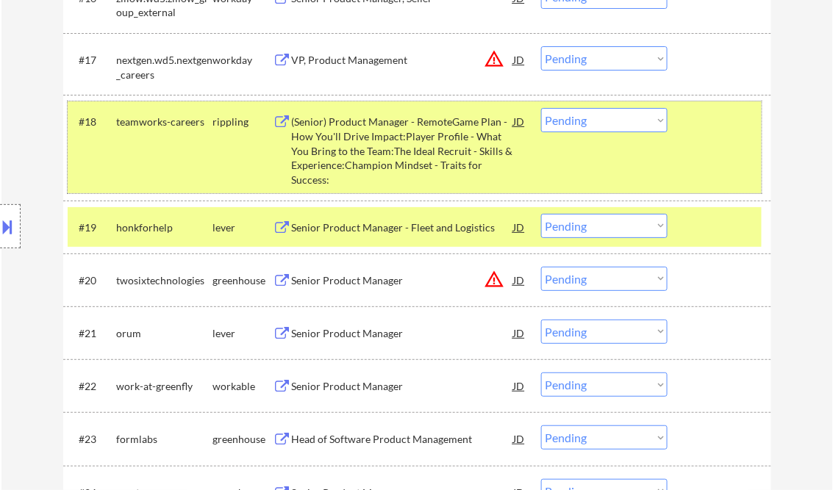
click at [620, 168] on div "#18 teamworks-careers rippling (Senior) Product Manager - RemoteGame Plan - How…" at bounding box center [415, 147] width 694 height 92
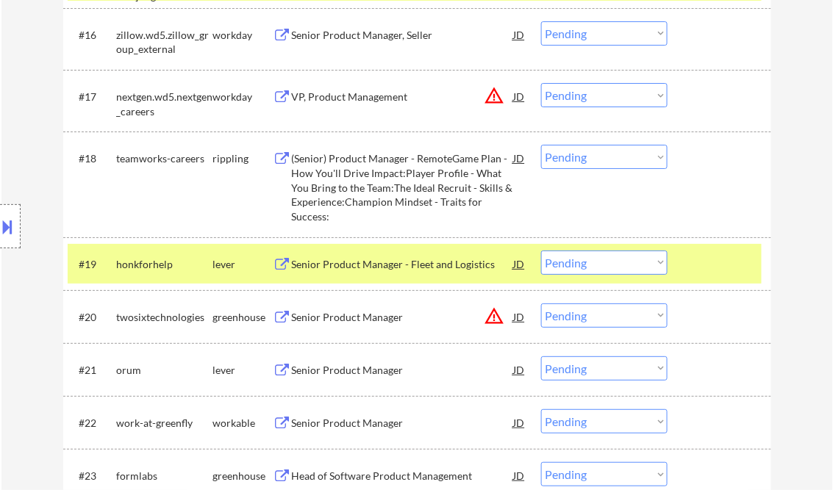
scroll to position [1273, 0]
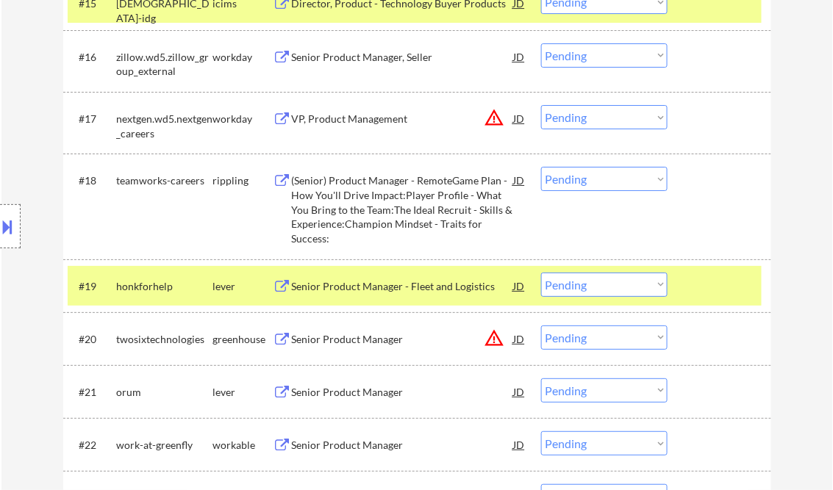
click at [609, 182] on select "Choose an option... Pending Applied Excluded (Questions) Excluded (Expired) Exc…" at bounding box center [604, 179] width 126 height 24
click at [541, 167] on select "Choose an option... Pending Applied Excluded (Questions) Excluded (Expired) Exc…" at bounding box center [604, 179] width 126 height 24
click at [695, 285] on div at bounding box center [721, 286] width 65 height 26
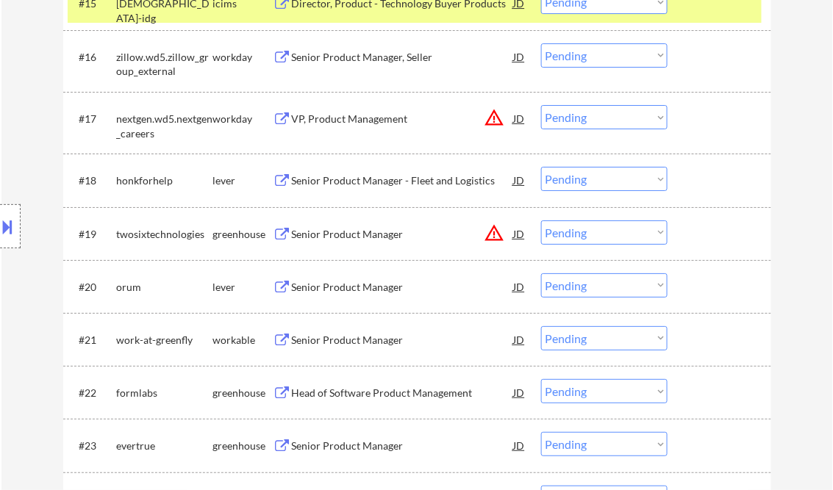
click at [369, 184] on div "Senior Product Manager - Fleet and Logistics" at bounding box center [403, 180] width 222 height 15
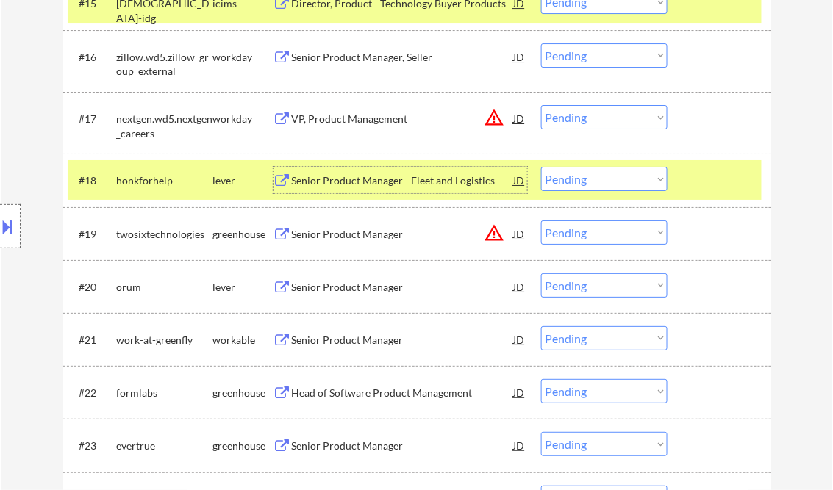
click at [573, 184] on select "Choose an option... Pending Applied Excluded (Questions) Excluded (Expired) Exc…" at bounding box center [604, 179] width 126 height 24
click at [541, 167] on select "Choose an option... Pending Applied Excluded (Questions) Excluded (Expired) Exc…" at bounding box center [604, 179] width 126 height 24
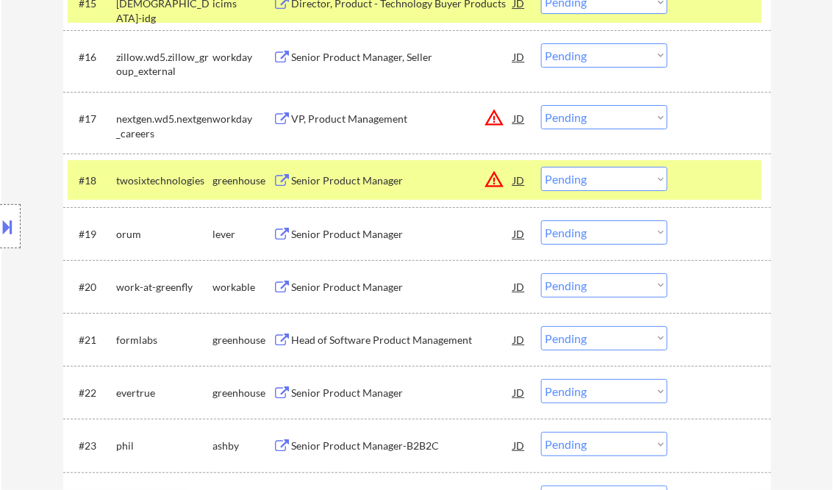
click at [357, 189] on div "Senior Product Manager" at bounding box center [403, 180] width 222 height 26
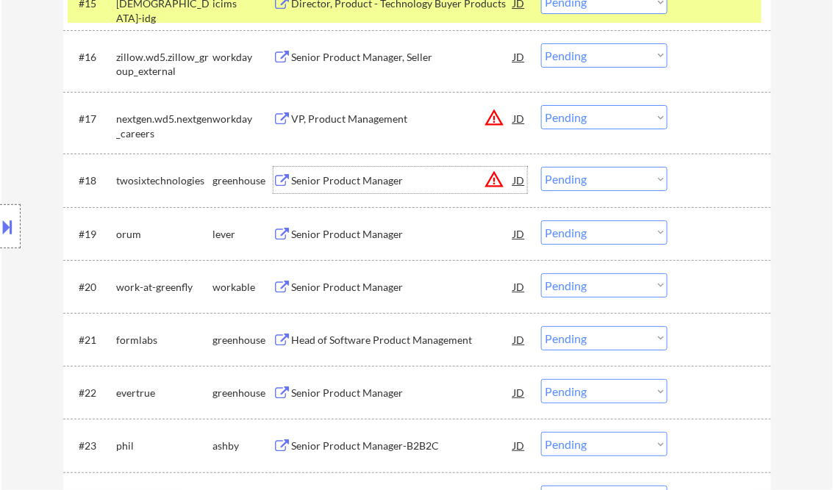
drag, startPoint x: 595, startPoint y: 180, endPoint x: 602, endPoint y: 190, distance: 12.6
click at [595, 180] on select "Choose an option... Pending Applied Excluded (Questions) Excluded (Expired) Exc…" at bounding box center [604, 179] width 126 height 24
click at [541, 167] on select "Choose an option... Pending Applied Excluded (Questions) Excluded (Expired) Exc…" at bounding box center [604, 179] width 126 height 24
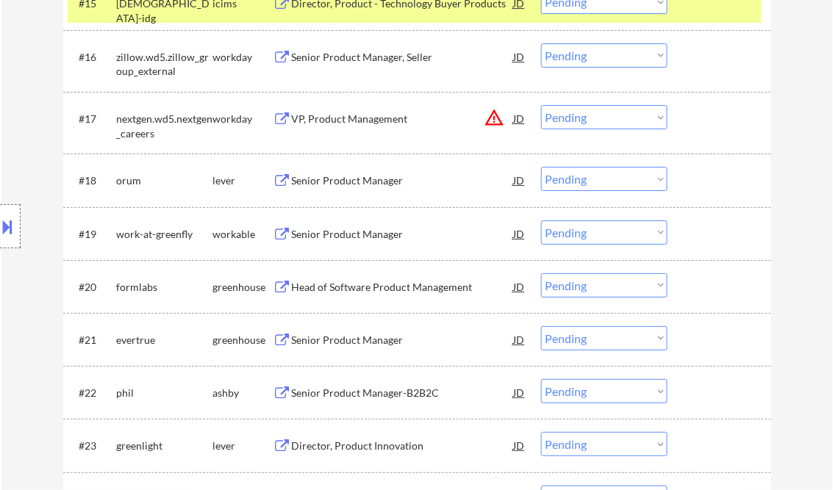
click at [379, 182] on div "Senior Product Manager" at bounding box center [403, 180] width 222 height 15
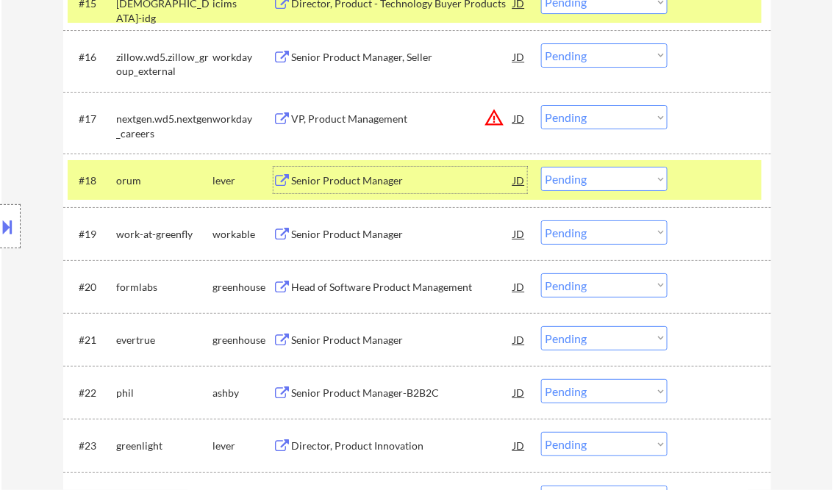
click at [579, 185] on select "Choose an option... Pending Applied Excluded (Questions) Excluded (Expired) Exc…" at bounding box center [604, 179] width 126 height 24
click at [541, 167] on select "Choose an option... Pending Applied Excluded (Questions) Excluded (Expired) Exc…" at bounding box center [604, 179] width 126 height 24
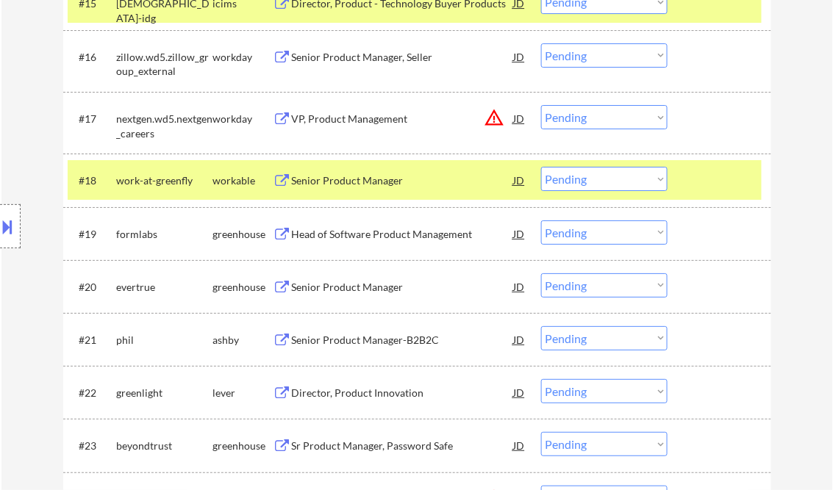
click at [376, 184] on div "Senior Product Manager" at bounding box center [403, 180] width 222 height 15
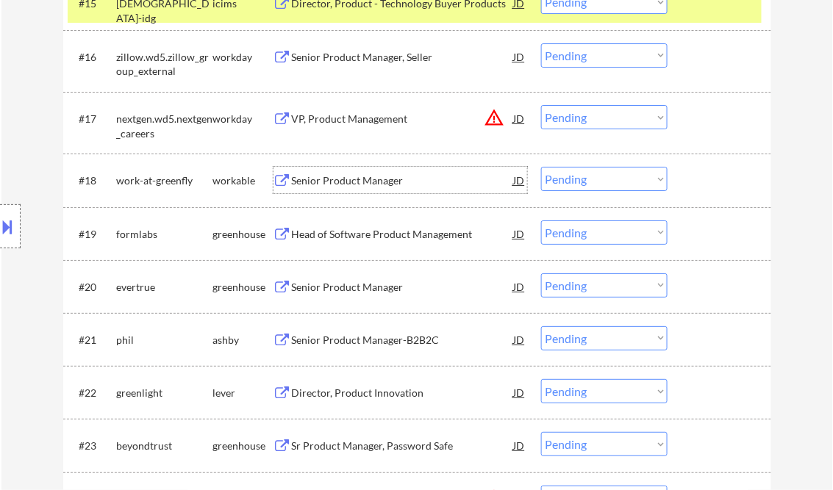
click at [579, 182] on select "Choose an option... Pending Applied Excluded (Questions) Excluded (Expired) Exc…" at bounding box center [604, 179] width 126 height 24
click at [541, 167] on select "Choose an option... Pending Applied Excluded (Questions) Excluded (Expired) Exc…" at bounding box center [604, 179] width 126 height 24
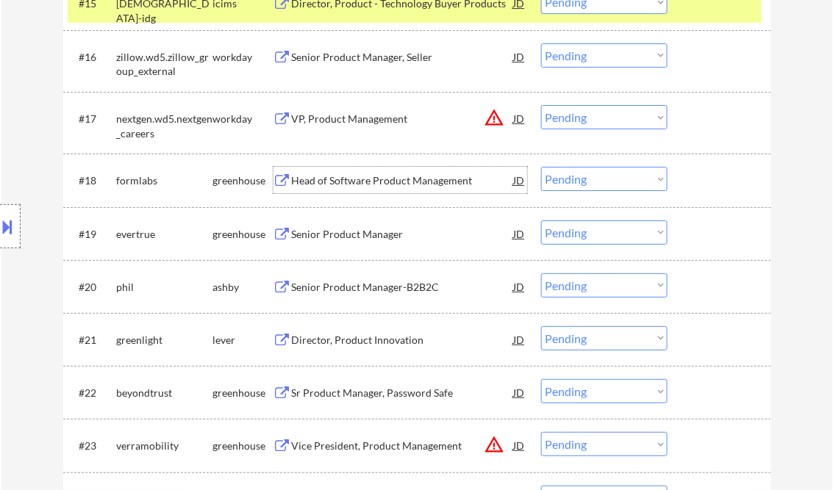
click at [343, 178] on div "Head of Software Product Management" at bounding box center [403, 180] width 222 height 15
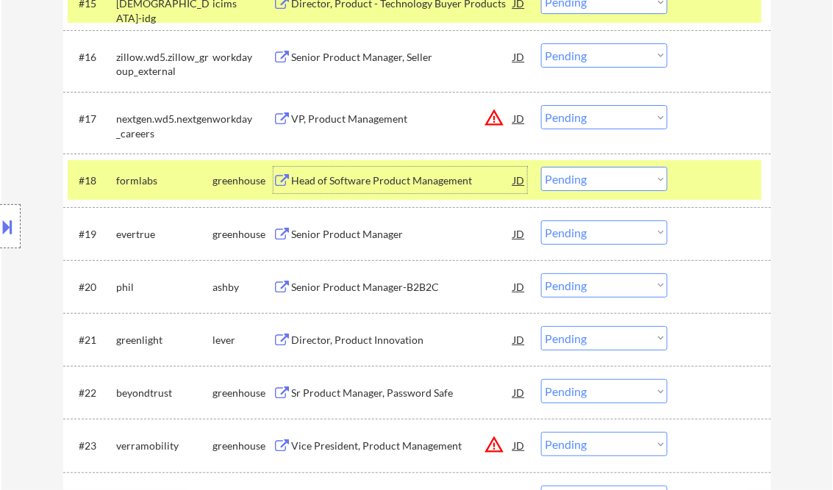
click at [2, 240] on div at bounding box center [10, 226] width 21 height 44
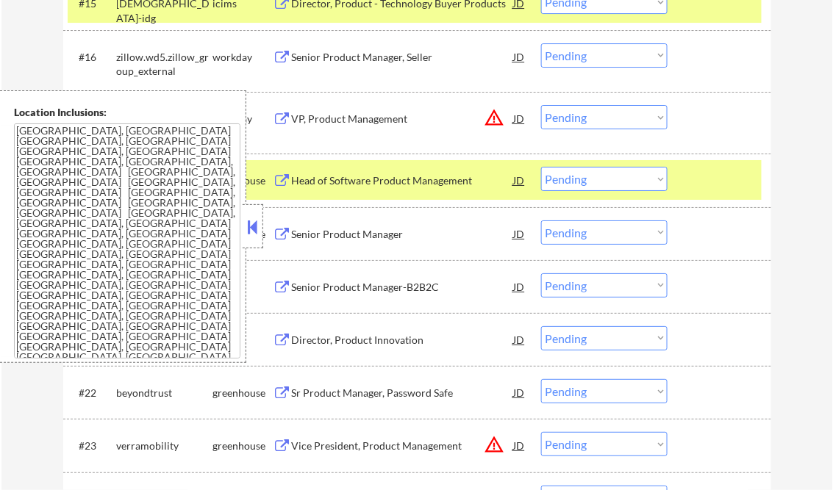
click at [254, 223] on button at bounding box center [253, 227] width 16 height 22
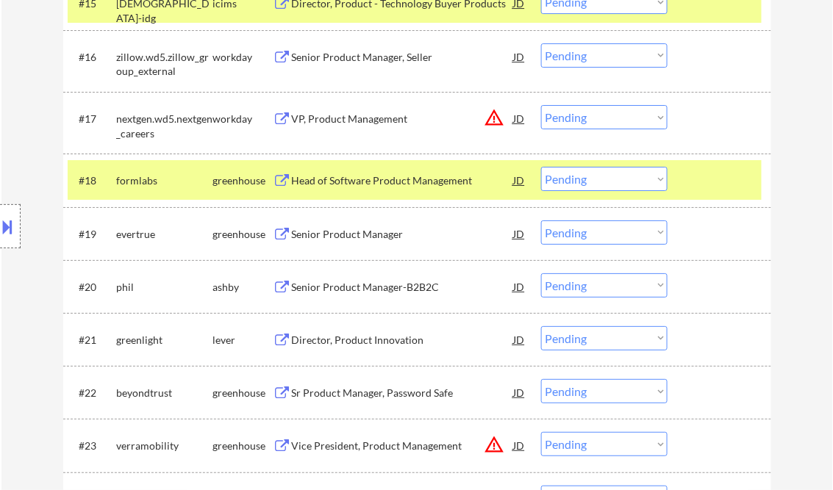
click at [522, 178] on div "JD" at bounding box center [519, 180] width 15 height 26
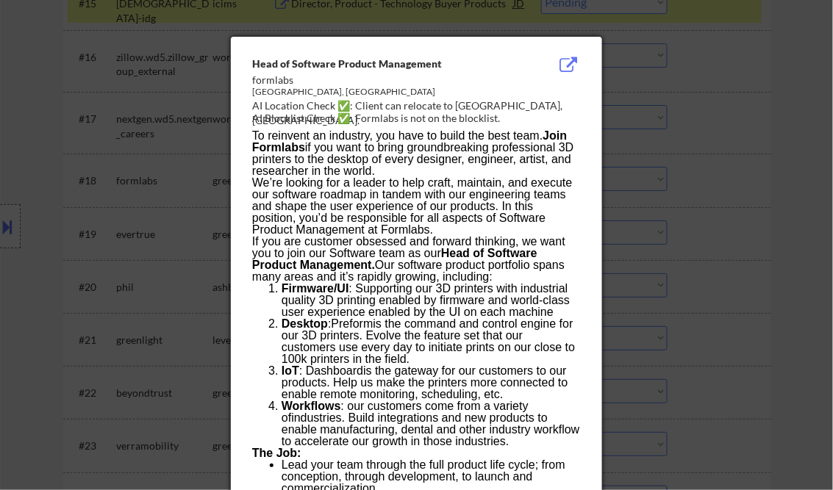
click at [779, 104] on div at bounding box center [416, 245] width 833 height 490
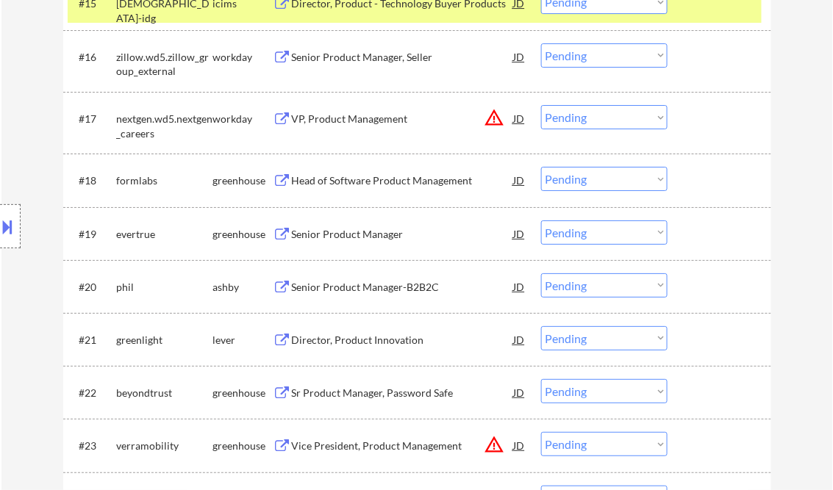
click at [2, 212] on div at bounding box center [10, 226] width 21 height 44
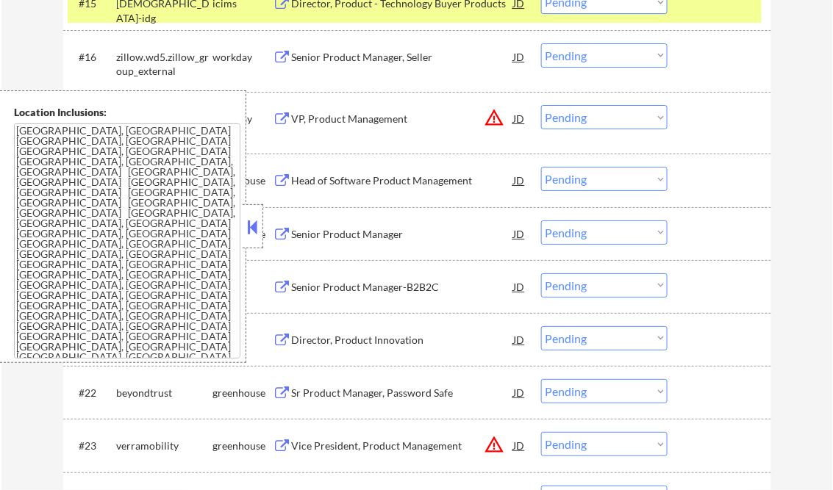
click at [248, 226] on button at bounding box center [253, 227] width 16 height 22
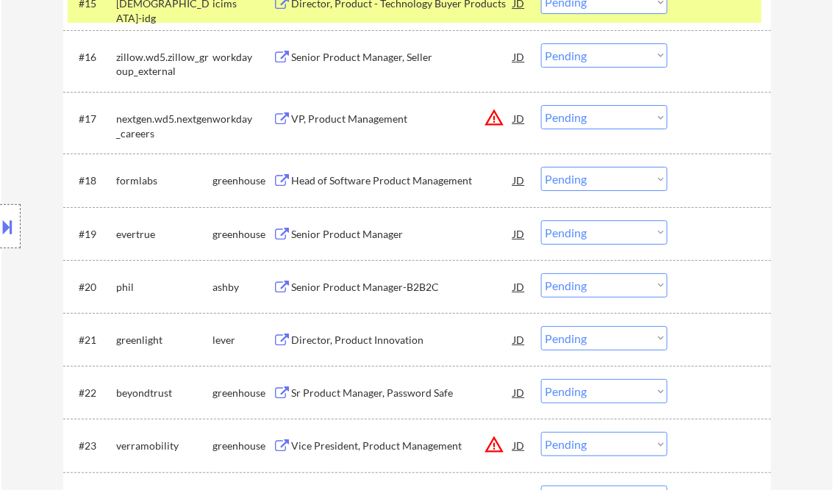
drag, startPoint x: 591, startPoint y: 172, endPoint x: 610, endPoint y: 186, distance: 23.7
click at [591, 172] on select "Choose an option... Pending Applied Excluded (Questions) Excluded (Expired) Exc…" at bounding box center [604, 179] width 126 height 24
click at [541, 167] on select "Choose an option... Pending Applied Excluded (Questions) Excluded (Expired) Exc…" at bounding box center [604, 179] width 126 height 24
click at [346, 235] on div "Senior Product Manager" at bounding box center [403, 234] width 222 height 15
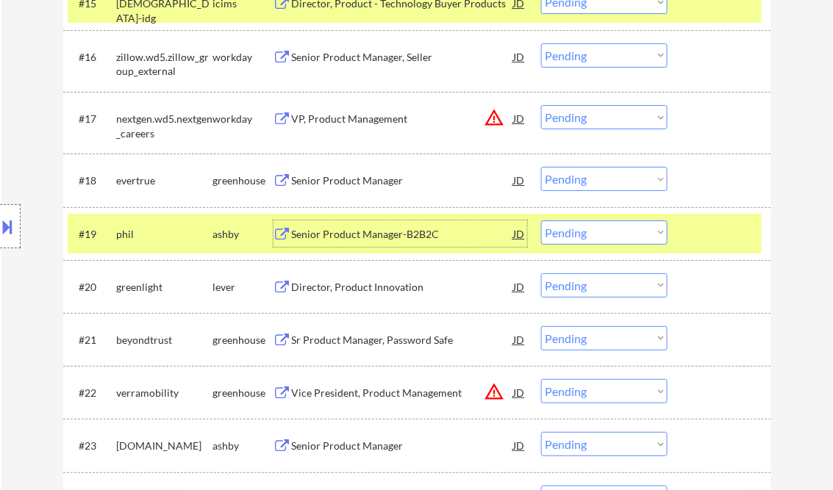
click at [377, 174] on div "Senior Product Manager" at bounding box center [403, 180] width 222 height 15
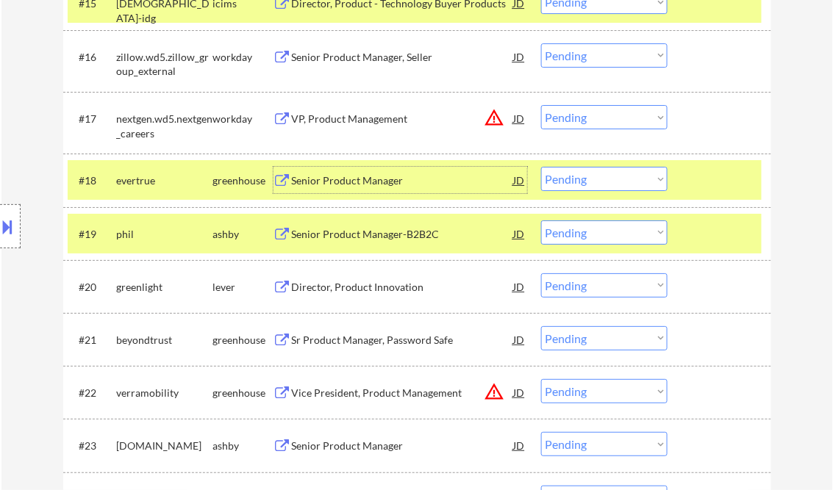
click at [594, 182] on select "Choose an option... Pending Applied Excluded (Questions) Excluded (Expired) Exc…" at bounding box center [604, 179] width 126 height 24
click at [541, 167] on select "Choose an option... Pending Applied Excluded (Questions) Excluded (Expired) Exc…" at bounding box center [604, 179] width 126 height 24
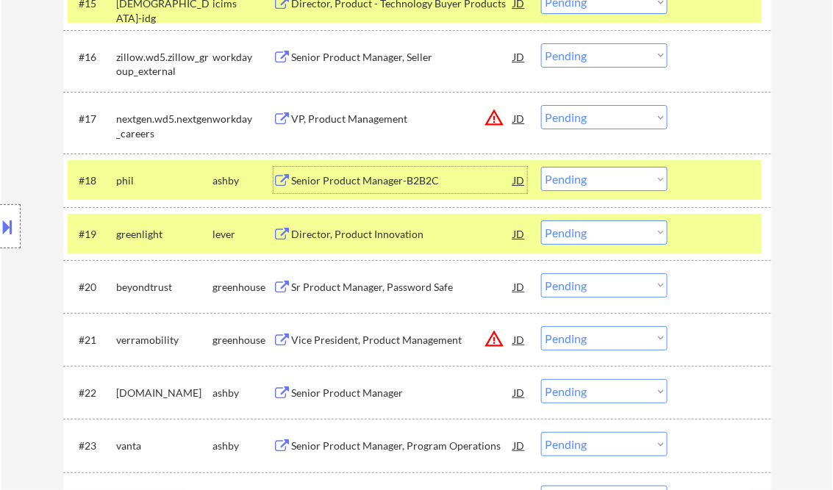
click at [346, 184] on div "Senior Product Manager-B2B2C" at bounding box center [403, 180] width 222 height 15
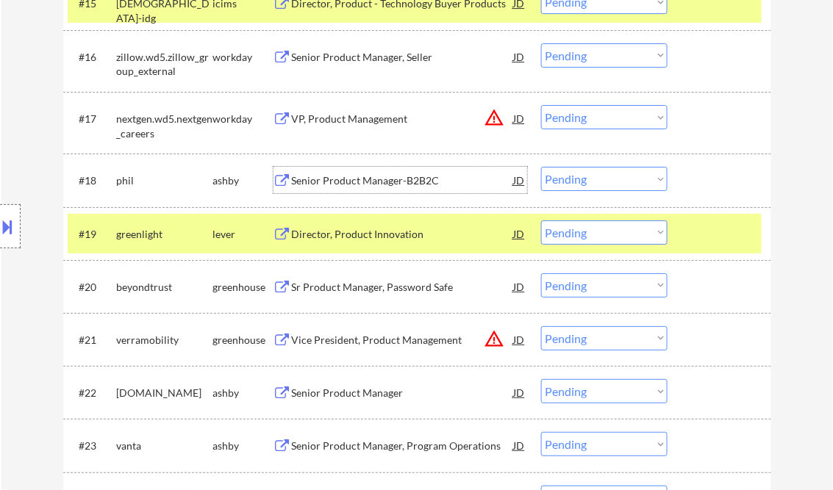
click at [447, 184] on div "Senior Product Manager-B2B2C" at bounding box center [403, 180] width 222 height 15
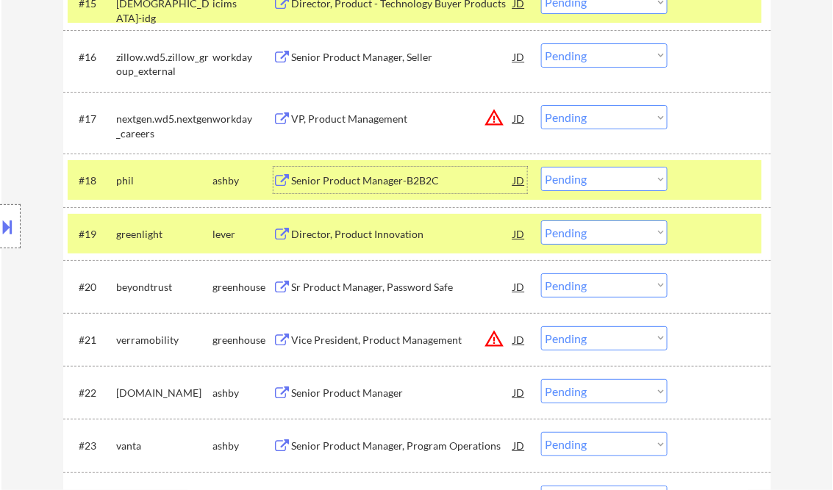
click at [610, 179] on select "Choose an option... Pending Applied Excluded (Questions) Excluded (Expired) Exc…" at bounding box center [604, 179] width 126 height 24
click at [541, 167] on select "Choose an option... Pending Applied Excluded (Questions) Excluded (Expired) Exc…" at bounding box center [604, 179] width 126 height 24
click at [690, 239] on div at bounding box center [721, 234] width 65 height 26
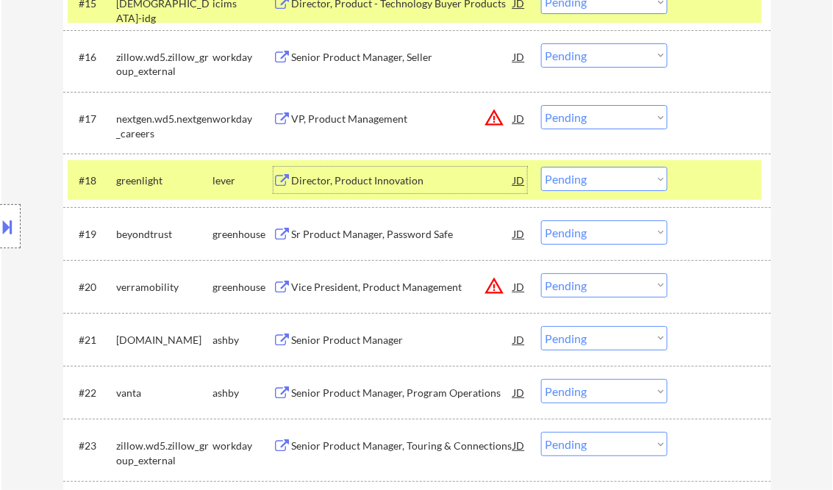
click at [384, 178] on div "Director, Product Innovation" at bounding box center [403, 180] width 222 height 15
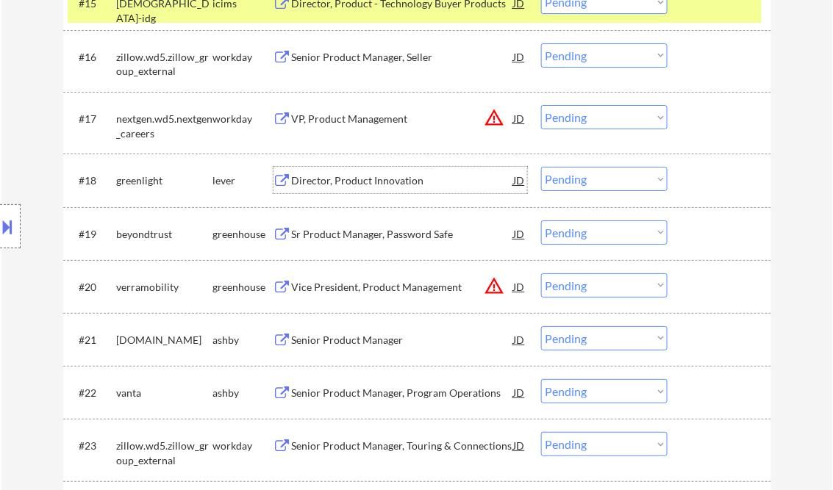
click at [575, 178] on select "Choose an option... Pending Applied Excluded (Questions) Excluded (Expired) Exc…" at bounding box center [604, 179] width 126 height 24
click at [541, 167] on select "Choose an option... Pending Applied Excluded (Questions) Excluded (Expired) Exc…" at bounding box center [604, 179] width 126 height 24
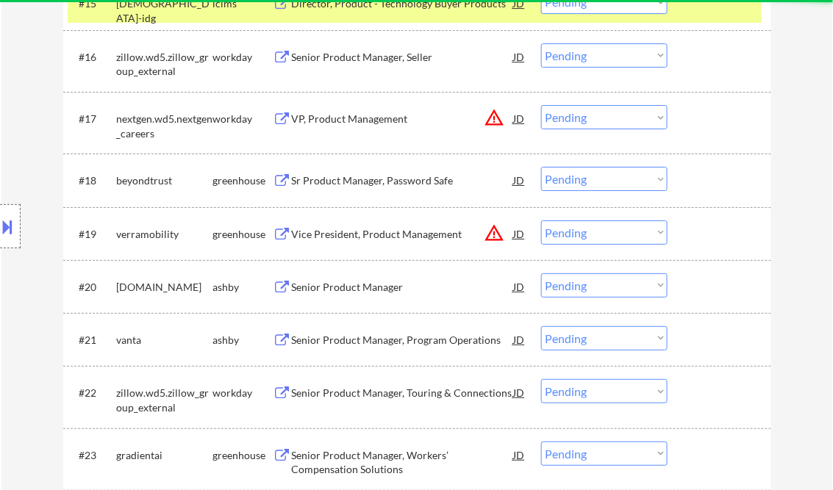
click at [368, 186] on div "Sr Product Manager, Password Safe" at bounding box center [403, 180] width 222 height 15
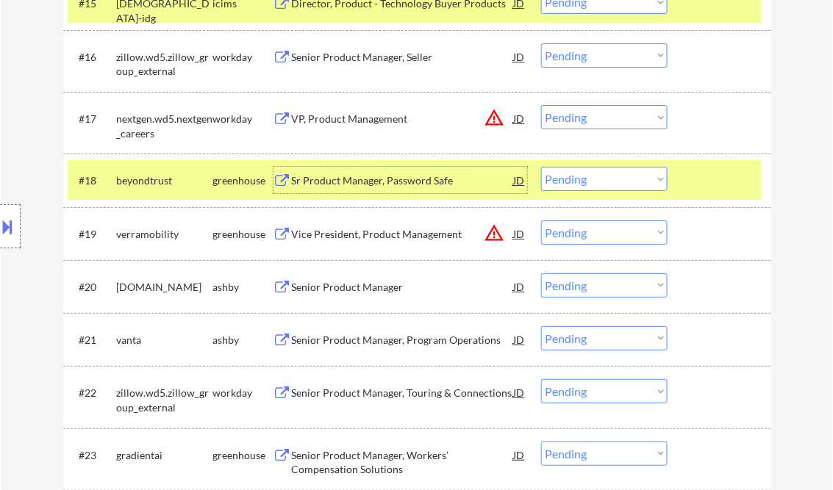
click at [516, 179] on div "JD" at bounding box center [519, 180] width 15 height 26
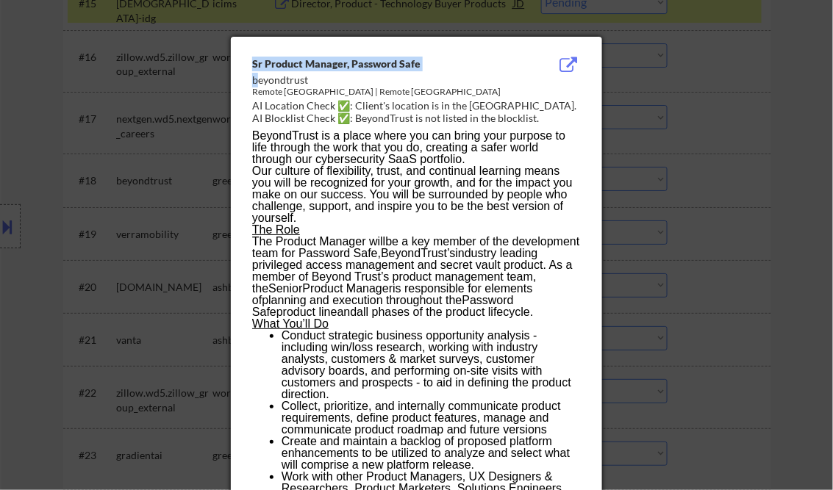
drag, startPoint x: 260, startPoint y: 81, endPoint x: 285, endPoint y: 100, distance: 31.5
click at [280, 97] on div "Sr Product Manager, Password Safe beyondtrust Remote Canada | Remote United Sta…" at bounding box center [419, 92] width 334 height 71
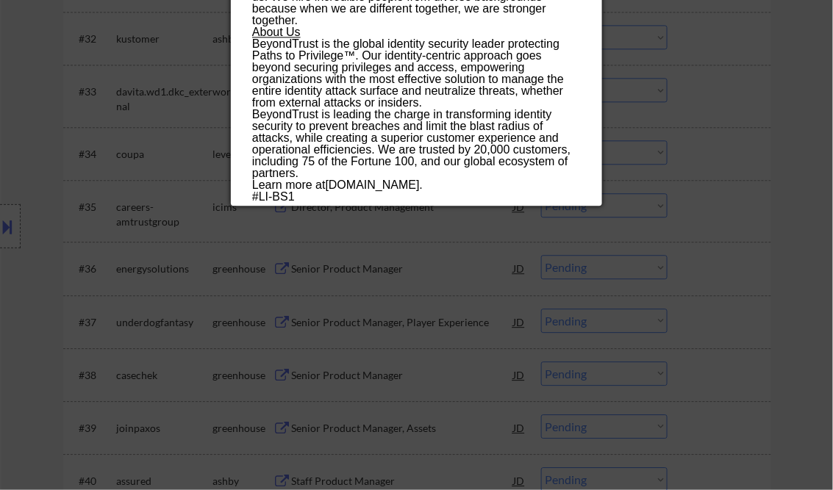
scroll to position [2214, 0]
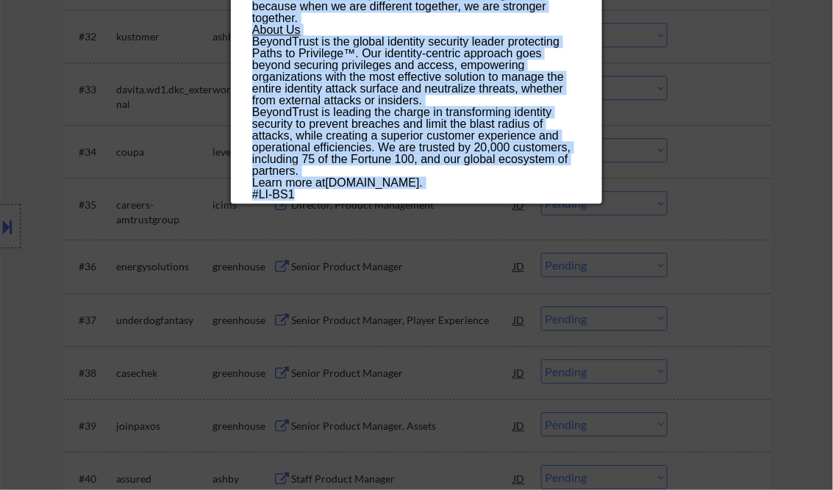
click at [298, 193] on p "#LI-BS1" at bounding box center [416, 195] width 328 height 12
copy div "Sr Product Manager, Password Safe beyondtrust Remote Canada | Remote United Sta…"
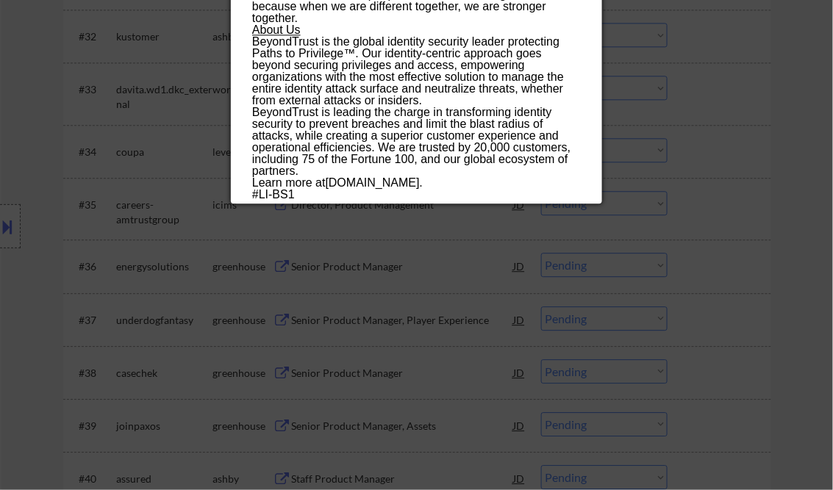
click at [793, 142] on div at bounding box center [416, 245] width 833 height 490
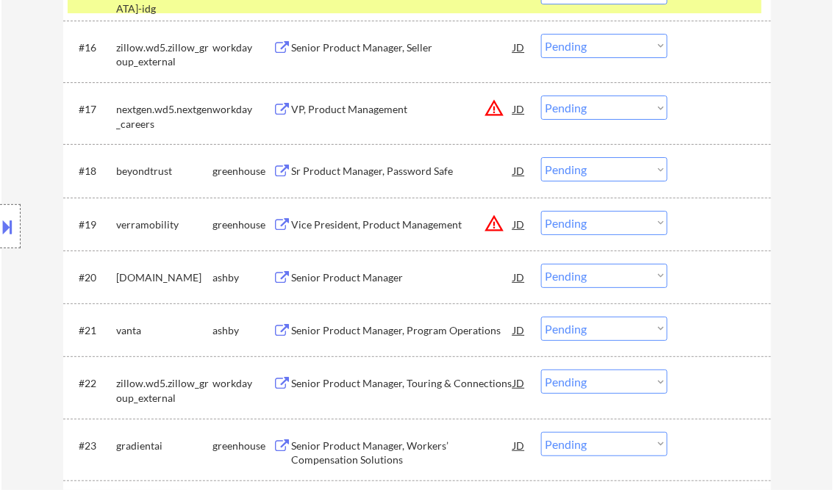
scroll to position [1326, 0]
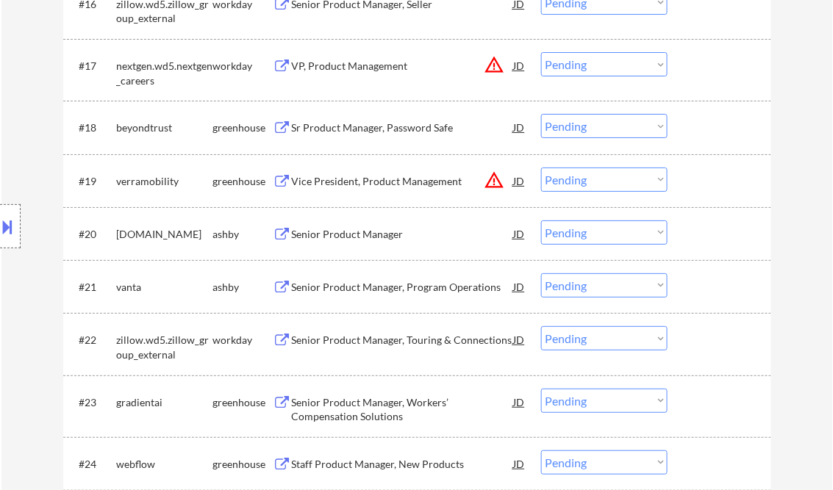
drag, startPoint x: 579, startPoint y: 131, endPoint x: 597, endPoint y: 135, distance: 18.2
click at [579, 130] on select "Choose an option... Pending Applied Excluded (Questions) Excluded (Expired) Exc…" at bounding box center [604, 126] width 126 height 24
drag, startPoint x: 589, startPoint y: 126, endPoint x: 612, endPoint y: 138, distance: 25.6
click at [590, 126] on select "Choose an option... Pending Applied Excluded (Questions) Excluded (Expired) Exc…" at bounding box center [604, 126] width 126 height 24
click at [541, 114] on select "Choose an option... Pending Applied Excluded (Questions) Excluded (Expired) Exc…" at bounding box center [604, 126] width 126 height 24
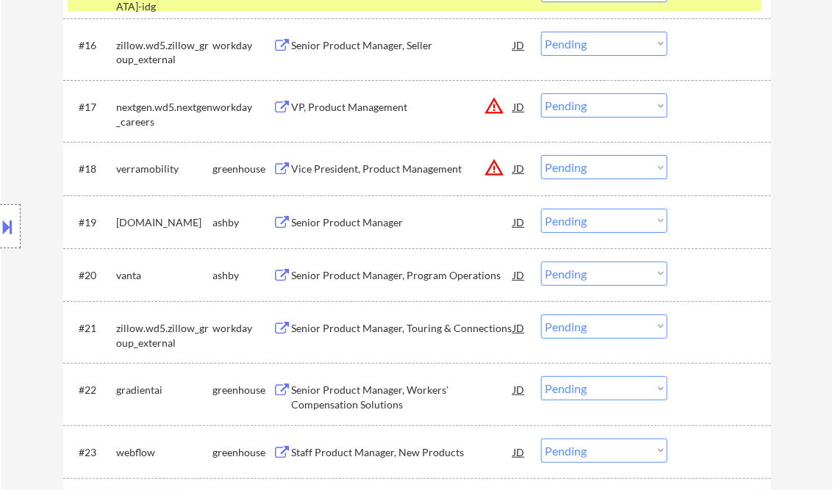
scroll to position [1267, 0]
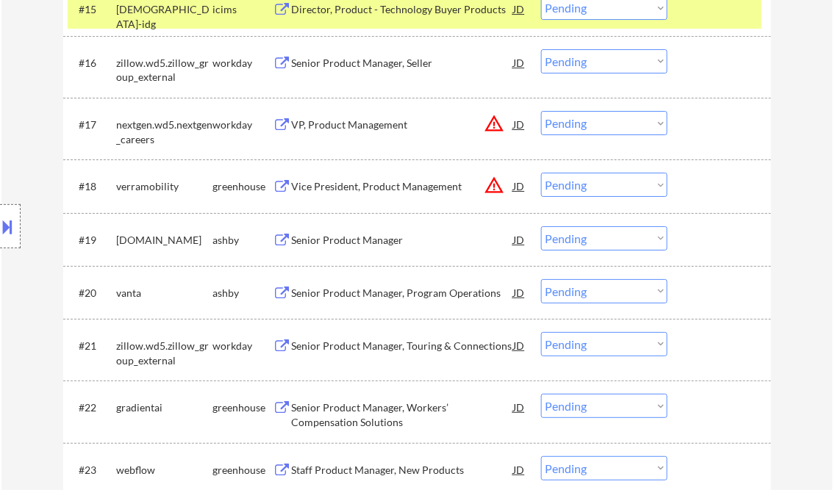
click at [338, 185] on div "Vice President, Product Management" at bounding box center [403, 186] width 222 height 15
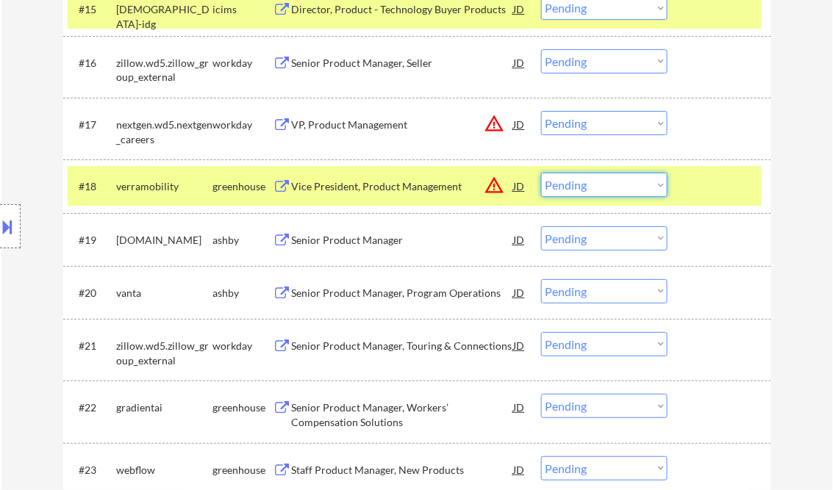
drag, startPoint x: 580, startPoint y: 185, endPoint x: 587, endPoint y: 190, distance: 8.4
click at [582, 186] on select "Choose an option... Pending Applied Excluded (Questions) Excluded (Expired) Exc…" at bounding box center [604, 185] width 126 height 24
click at [582, 196] on select "Choose an option... Pending Applied Excluded (Questions) Excluded (Expired) Exc…" at bounding box center [604, 185] width 126 height 24
click at [541, 173] on select "Choose an option... Pending Applied Excluded (Questions) Excluded (Expired) Exc…" at bounding box center [604, 185] width 126 height 24
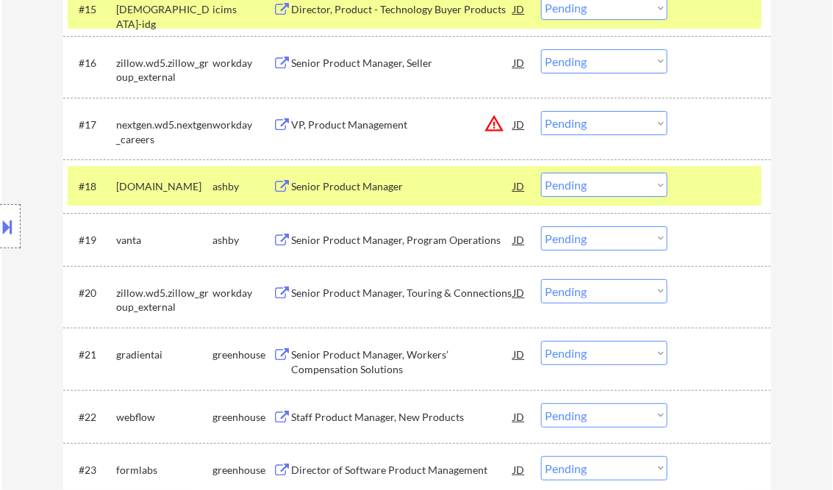
click at [322, 186] on div "Senior Product Manager" at bounding box center [403, 186] width 222 height 15
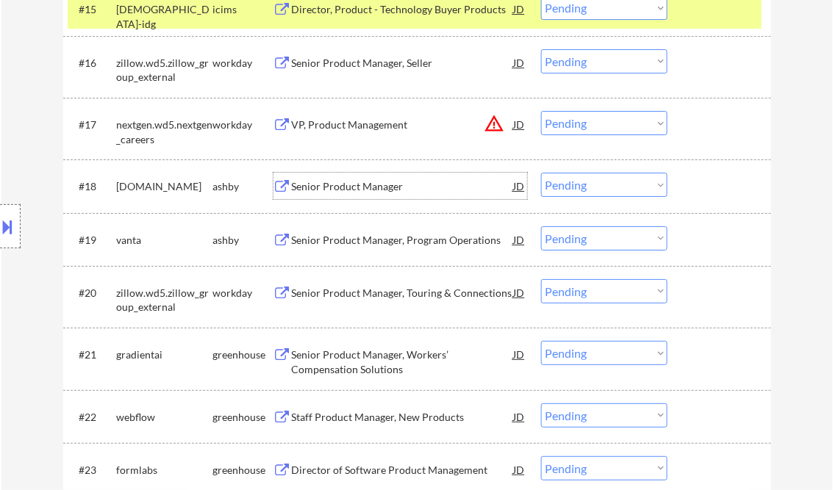
drag, startPoint x: 602, startPoint y: 187, endPoint x: 604, endPoint y: 198, distance: 11.2
click at [602, 187] on select "Choose an option... Pending Applied Excluded (Questions) Excluded (Expired) Exc…" at bounding box center [604, 185] width 126 height 24
click at [541, 173] on select "Choose an option... Pending Applied Excluded (Questions) Excluded (Expired) Exc…" at bounding box center [604, 185] width 126 height 24
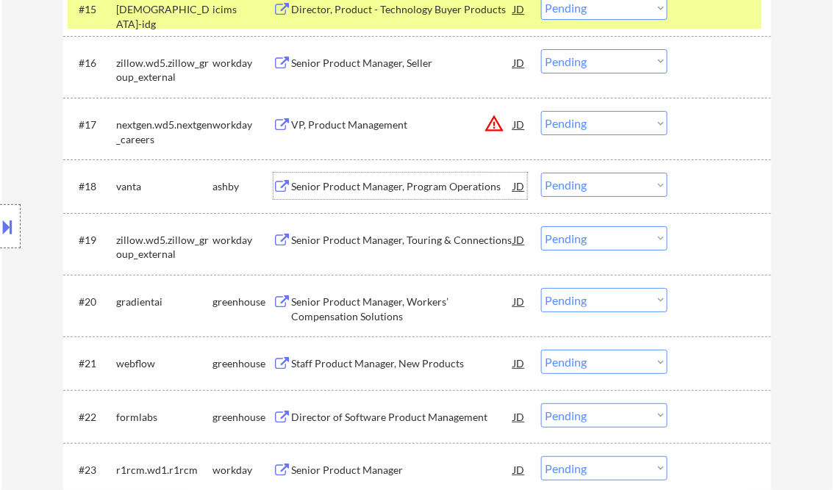
click at [376, 191] on div "Senior Product Manager, Program Operations" at bounding box center [403, 186] width 222 height 15
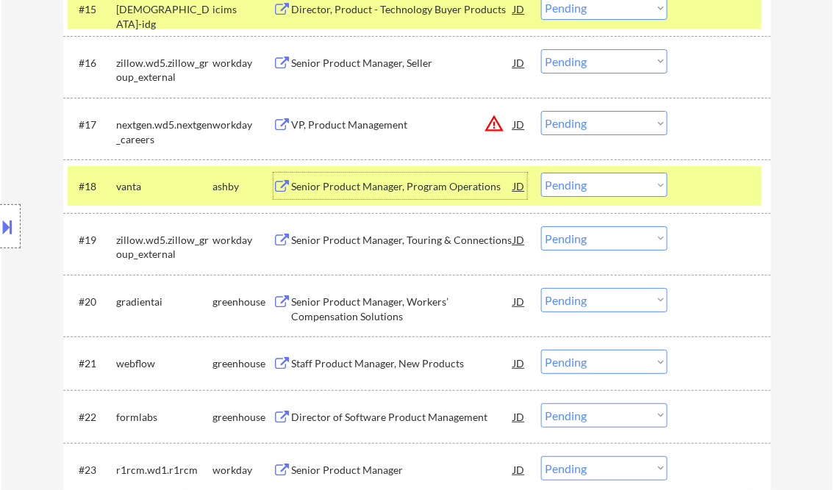
click at [598, 190] on select "Choose an option... Pending Applied Excluded (Questions) Excluded (Expired) Exc…" at bounding box center [604, 185] width 126 height 24
click at [541, 173] on select "Choose an option... Pending Applied Excluded (Questions) Excluded (Expired) Exc…" at bounding box center [604, 185] width 126 height 24
select select ""pending""
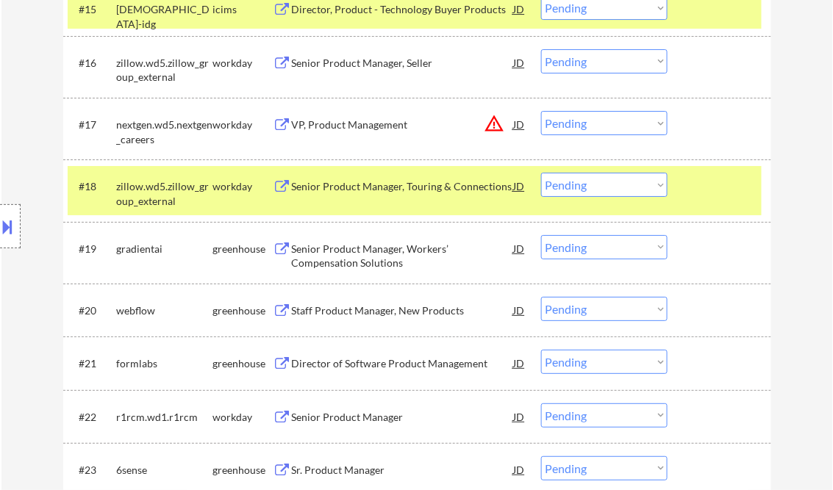
click at [379, 256] on div "Senior Product Manager, Workers’ Compensation Solutions" at bounding box center [403, 256] width 222 height 29
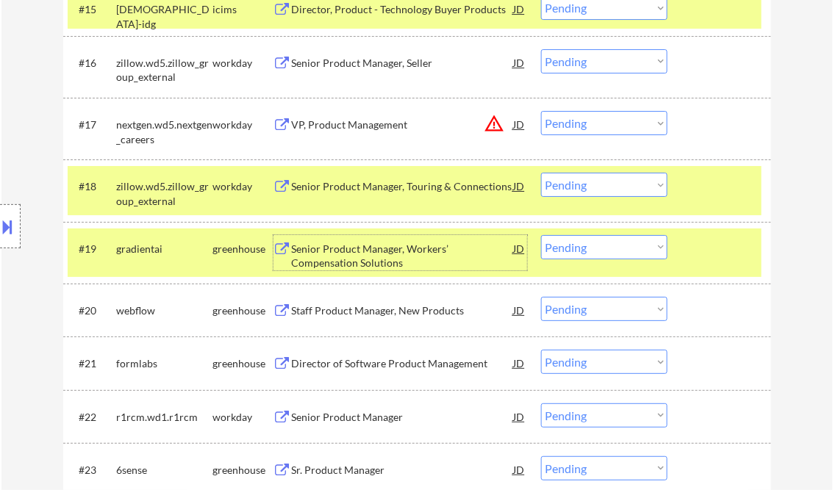
click at [567, 245] on select "Choose an option... Pending Applied Excluded (Questions) Excluded (Expired) Exc…" at bounding box center [604, 247] width 126 height 24
click at [541, 235] on select "Choose an option... Pending Applied Excluded (Questions) Excluded (Expired) Exc…" at bounding box center [604, 247] width 126 height 24
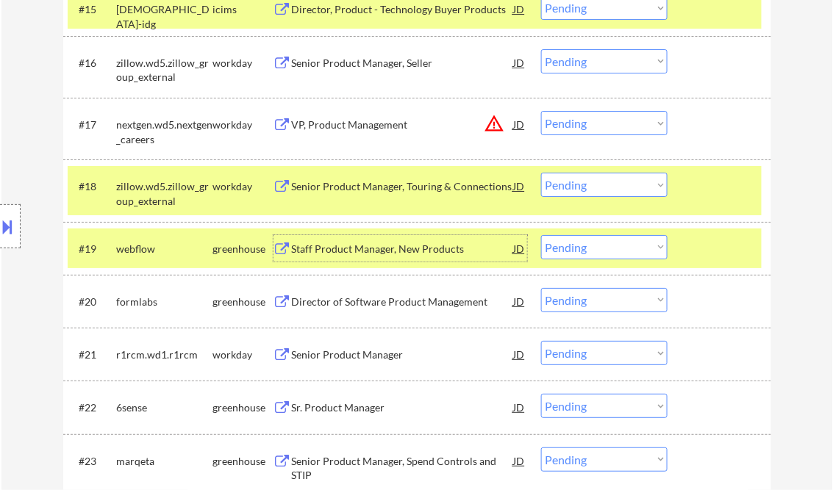
click at [369, 251] on div "Staff Product Manager, New Products" at bounding box center [403, 249] width 222 height 15
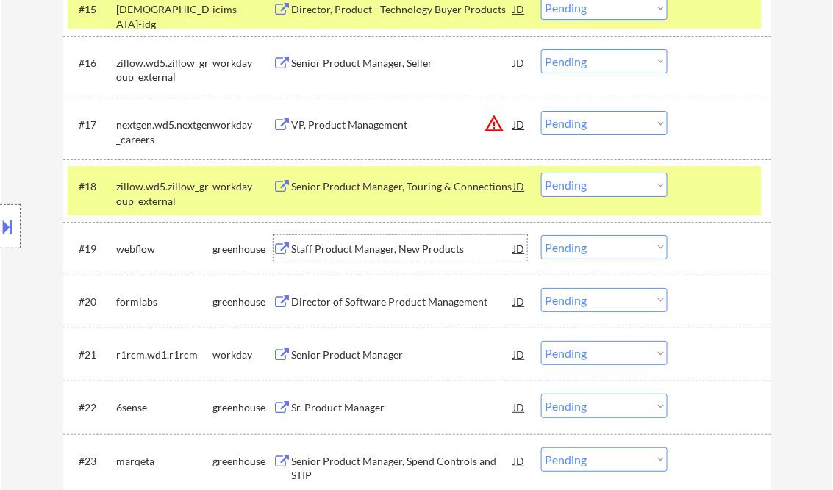
click at [590, 245] on select "Choose an option... Pending Applied Excluded (Questions) Excluded (Expired) Exc…" at bounding box center [604, 247] width 126 height 24
click at [541, 235] on select "Choose an option... Pending Applied Excluded (Questions) Excluded (Expired) Exc…" at bounding box center [604, 247] width 126 height 24
select select ""pending""
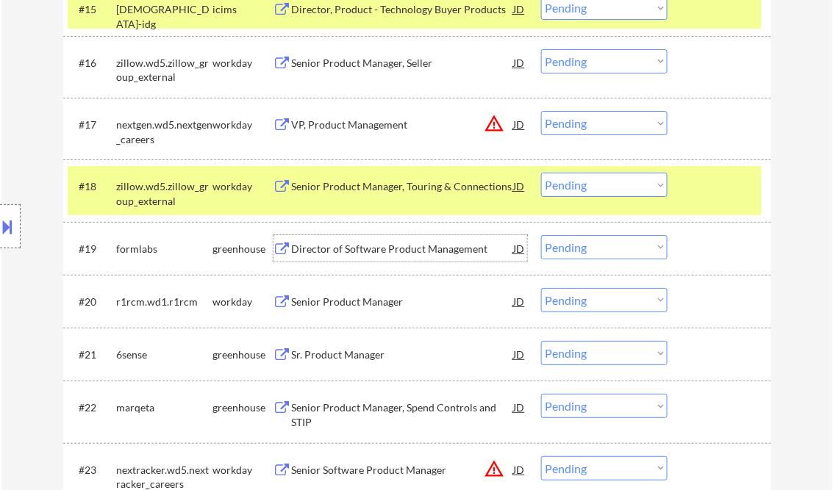
click at [382, 248] on div "Director of Software Product Management" at bounding box center [403, 249] width 222 height 15
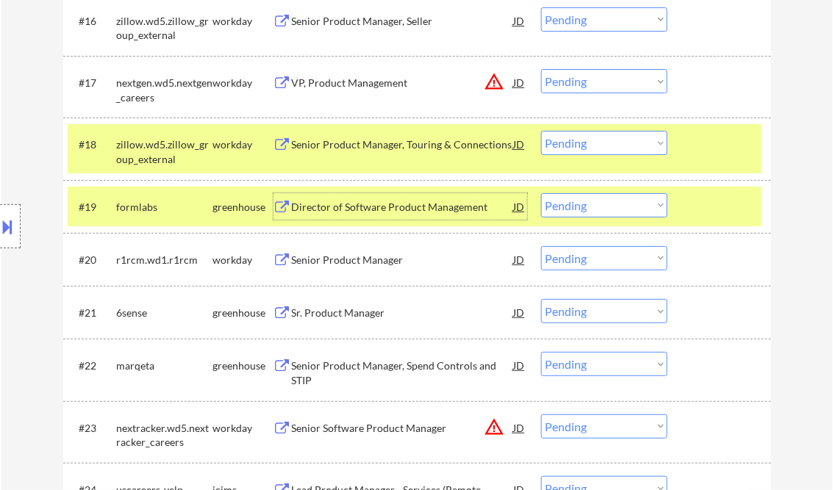
scroll to position [1326, 0]
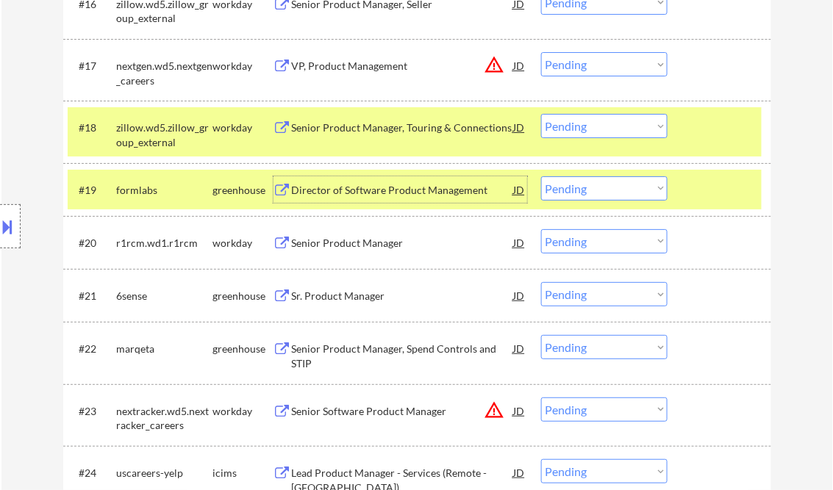
click at [330, 241] on div "Senior Product Manager" at bounding box center [403, 243] width 222 height 15
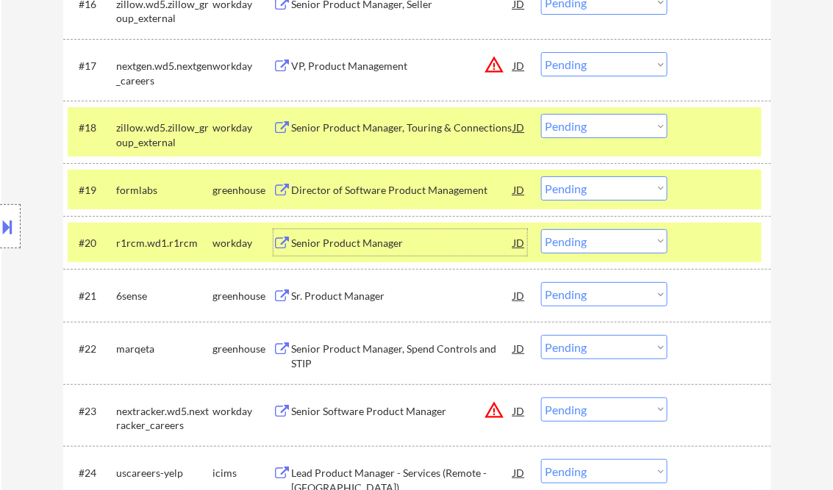
click at [562, 241] on select "Choose an option... Pending Applied Excluded (Questions) Excluded (Expired) Exc…" at bounding box center [604, 241] width 126 height 24
click at [541, 229] on select "Choose an option... Pending Applied Excluded (Questions) Excluded (Expired) Exc…" at bounding box center [604, 241] width 126 height 24
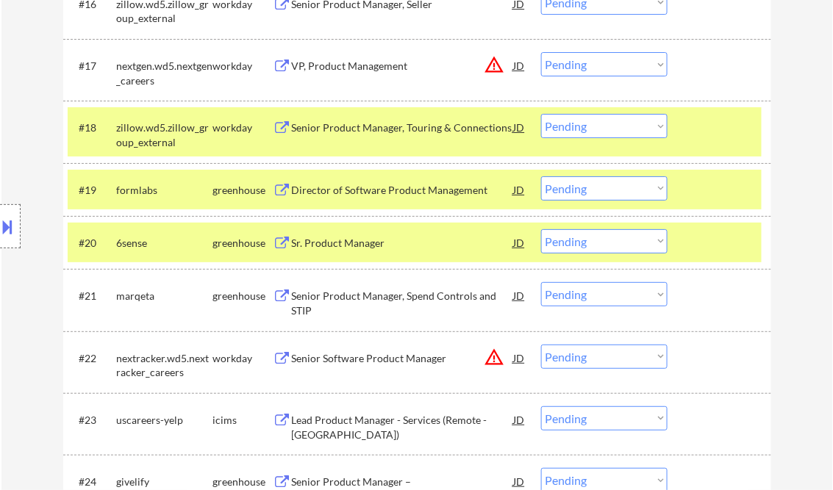
click at [352, 242] on div "Sr. Product Manager" at bounding box center [403, 243] width 222 height 15
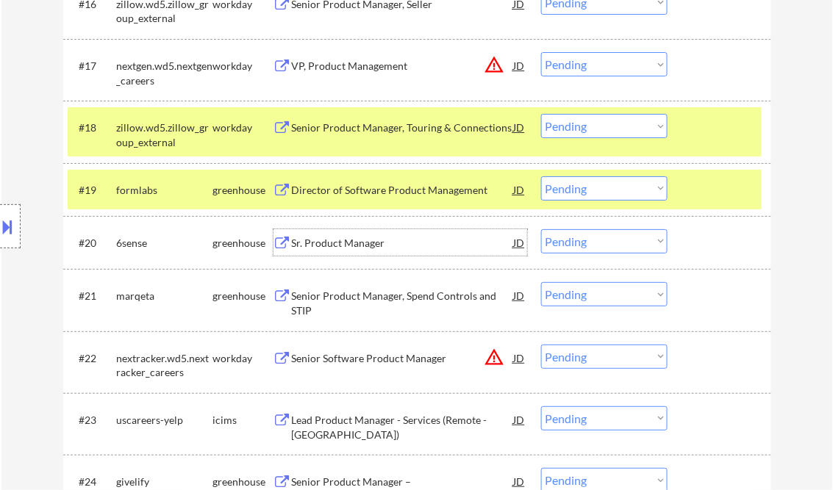
drag, startPoint x: 595, startPoint y: 237, endPoint x: 601, endPoint y: 253, distance: 16.3
click at [595, 237] on select "Choose an option... Pending Applied Excluded (Questions) Excluded (Expired) Exc…" at bounding box center [604, 241] width 126 height 24
click at [541, 229] on select "Choose an option... Pending Applied Excluded (Questions) Excluded (Expired) Exc…" at bounding box center [604, 241] width 126 height 24
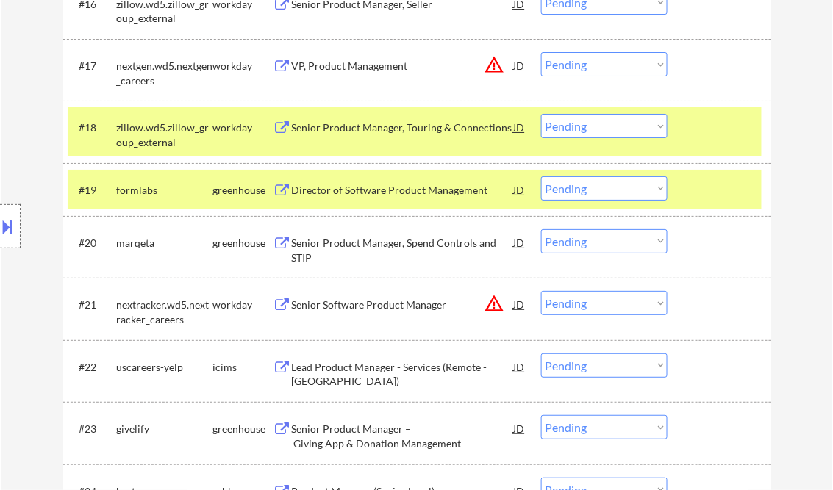
click at [345, 249] on div "Senior Product Manager, Spend Controls and STIP" at bounding box center [403, 250] width 222 height 29
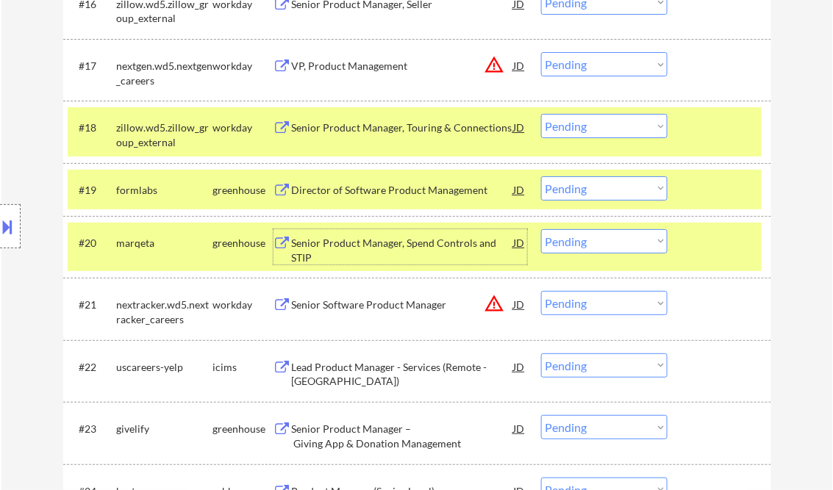
drag, startPoint x: 624, startPoint y: 240, endPoint x: 627, endPoint y: 248, distance: 9.3
click at [624, 240] on select "Choose an option... Pending Applied Excluded (Questions) Excluded (Expired) Exc…" at bounding box center [604, 241] width 126 height 24
click at [541, 229] on select "Choose an option... Pending Applied Excluded (Questions) Excluded (Expired) Exc…" at bounding box center [604, 241] width 126 height 24
select select ""pending""
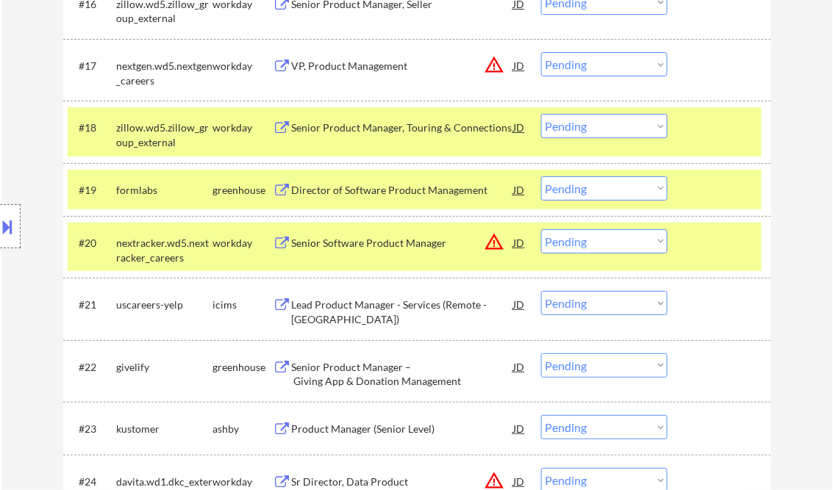
click at [717, 257] on div "#20 nextracker.wd5.nextracker_careers workday Senior Software Product Manager J…" at bounding box center [415, 247] width 694 height 49
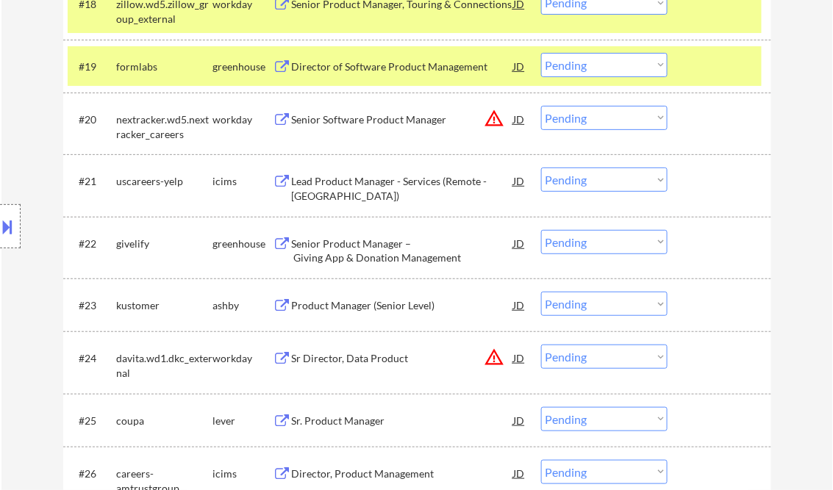
scroll to position [1503, 0]
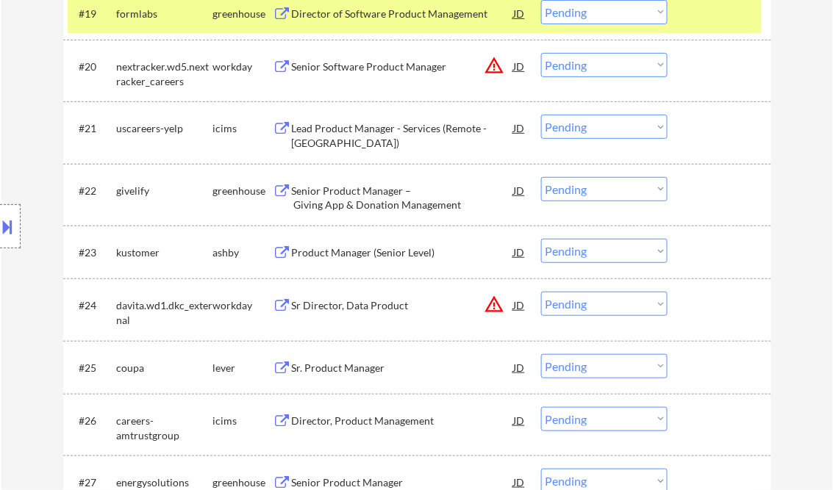
click at [351, 193] on div "Senior Product Manager – Giving App & Donation Management" at bounding box center [403, 198] width 222 height 29
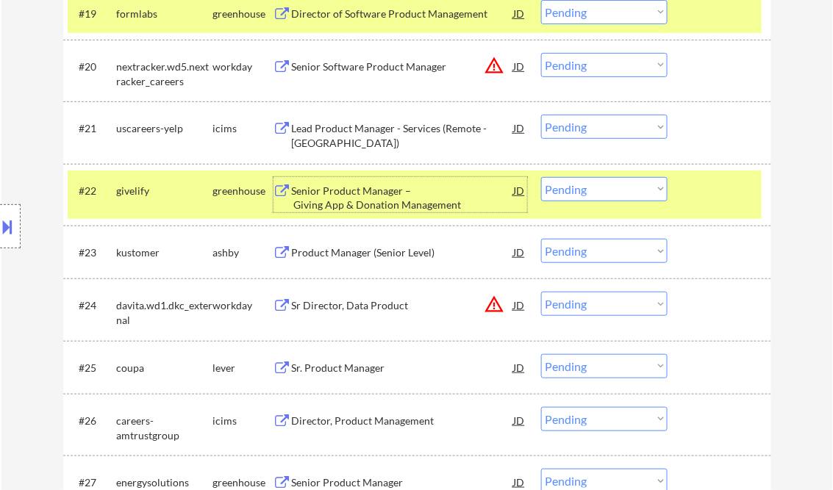
click at [407, 191] on div "Senior Product Manager – Giving App & Donation Management" at bounding box center [403, 198] width 222 height 29
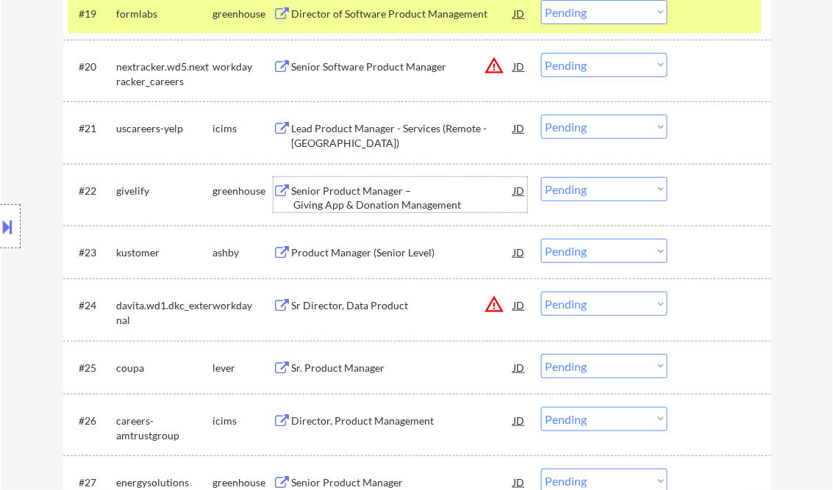
click at [573, 184] on select "Choose an option... Pending Applied Excluded (Questions) Excluded (Expired) Exc…" at bounding box center [604, 189] width 126 height 24
click at [541, 177] on select "Choose an option... Pending Applied Excluded (Questions) Excluded (Expired) Exc…" at bounding box center [604, 189] width 126 height 24
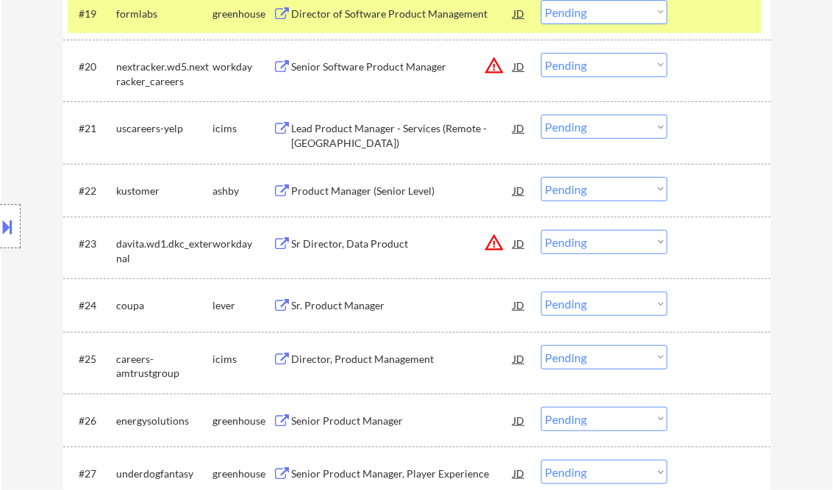
click at [365, 196] on div "Product Manager (Senior Level)" at bounding box center [403, 191] width 222 height 15
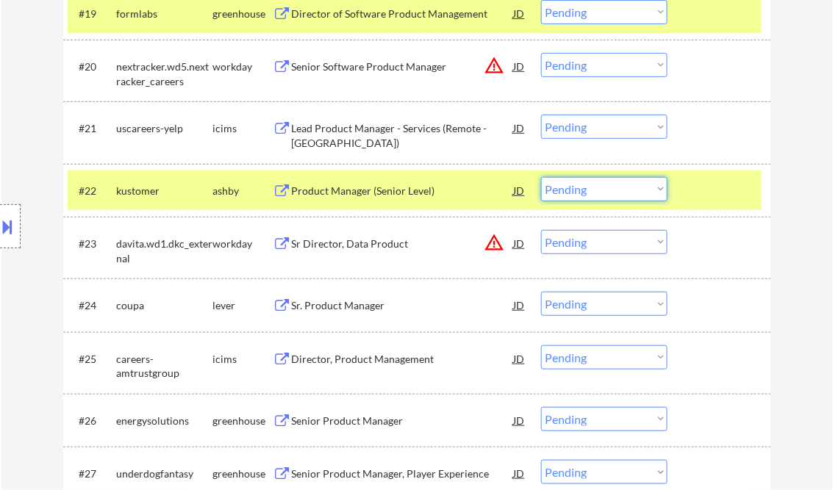
click at [595, 187] on select "Choose an option... Pending Applied Excluded (Questions) Excluded (Expired) Exc…" at bounding box center [604, 189] width 126 height 24
click at [541, 177] on select "Choose an option... Pending Applied Excluded (Questions) Excluded (Expired) Exc…" at bounding box center [604, 189] width 126 height 24
select select ""pending""
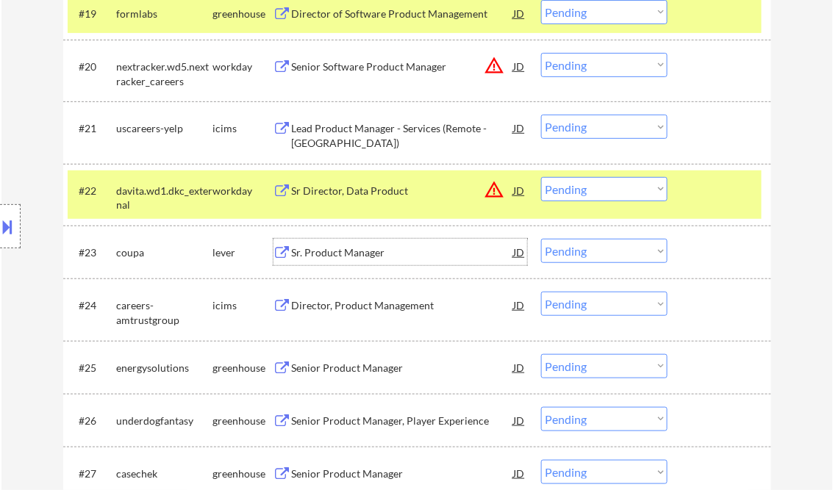
click at [359, 256] on div "Sr. Product Manager" at bounding box center [403, 253] width 222 height 15
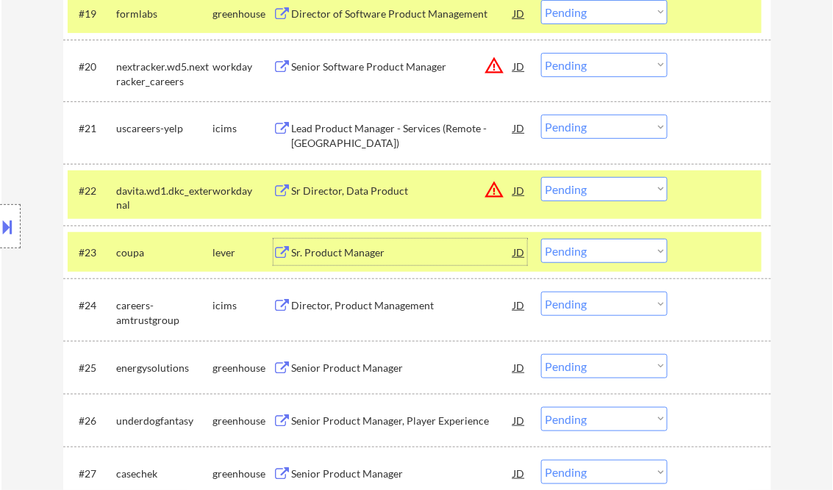
click at [610, 257] on select "Choose an option... Pending Applied Excluded (Questions) Excluded (Expired) Exc…" at bounding box center [604, 251] width 126 height 24
click at [541, 239] on select "Choose an option... Pending Applied Excluded (Questions) Excluded (Expired) Exc…" at bounding box center [604, 251] width 126 height 24
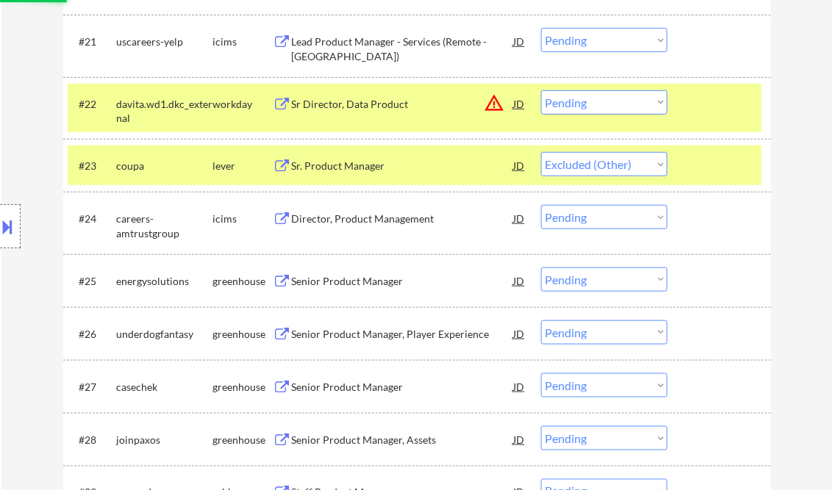
scroll to position [1620, 0]
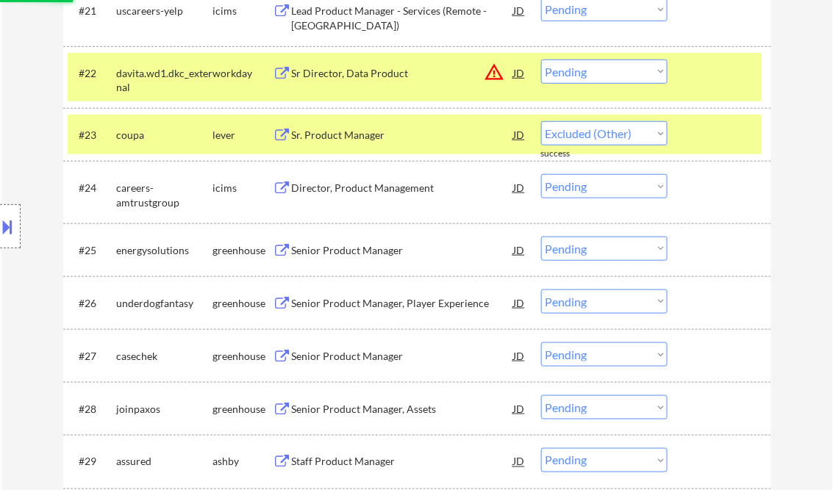
select select ""pending""
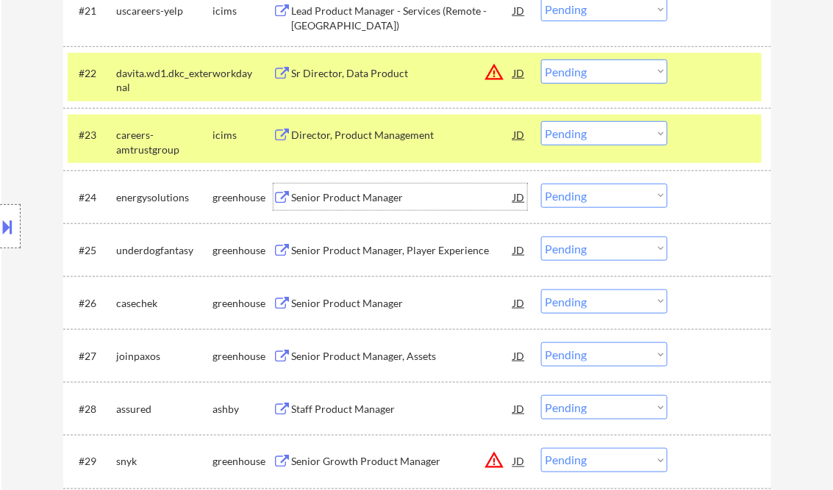
click at [348, 194] on div "Senior Product Manager" at bounding box center [403, 197] width 222 height 15
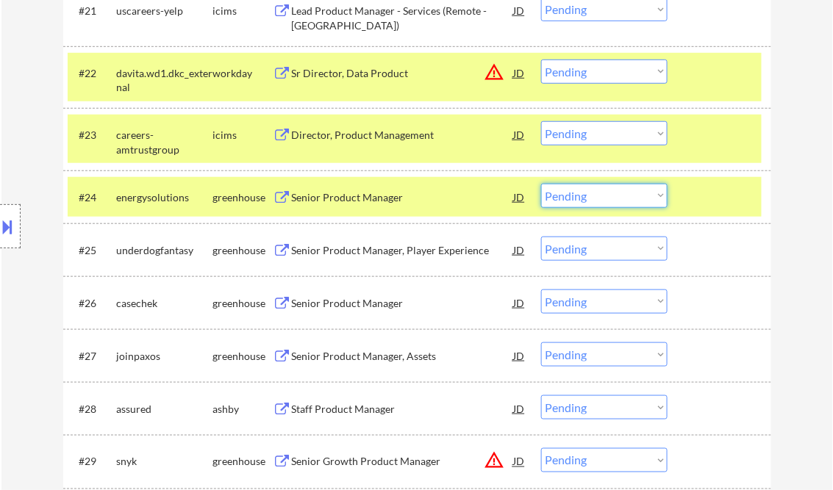
click at [613, 190] on select "Choose an option... Pending Applied Excluded (Questions) Excluded (Expired) Exc…" at bounding box center [604, 196] width 126 height 24
click at [541, 184] on select "Choose an option... Pending Applied Excluded (Questions) Excluded (Expired) Exc…" at bounding box center [604, 196] width 126 height 24
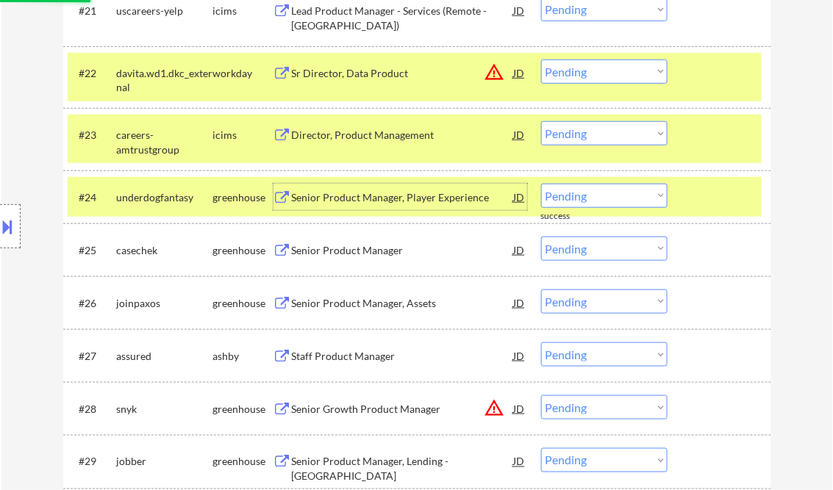
click at [354, 199] on div "Senior Product Manager, Player Experience" at bounding box center [403, 197] width 222 height 15
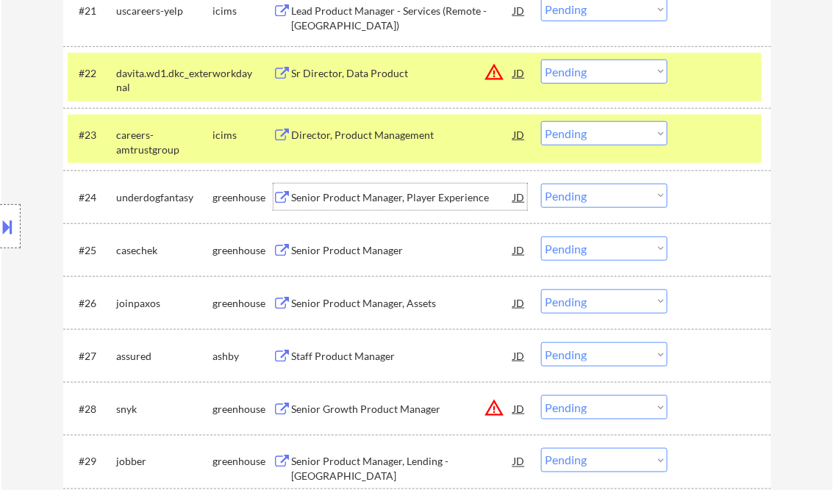
drag, startPoint x: 598, startPoint y: 196, endPoint x: 612, endPoint y: 207, distance: 17.2
click at [598, 196] on select "Choose an option... Pending Applied Excluded (Questions) Excluded (Expired) Exc…" at bounding box center [604, 196] width 126 height 24
click at [541, 184] on select "Choose an option... Pending Applied Excluded (Questions) Excluded (Expired) Exc…" at bounding box center [604, 196] width 126 height 24
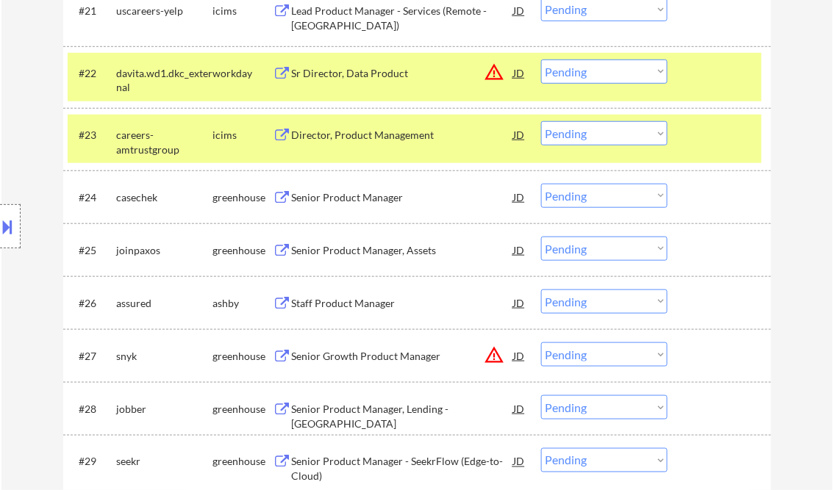
click at [355, 197] on div "Senior Product Manager" at bounding box center [403, 197] width 222 height 15
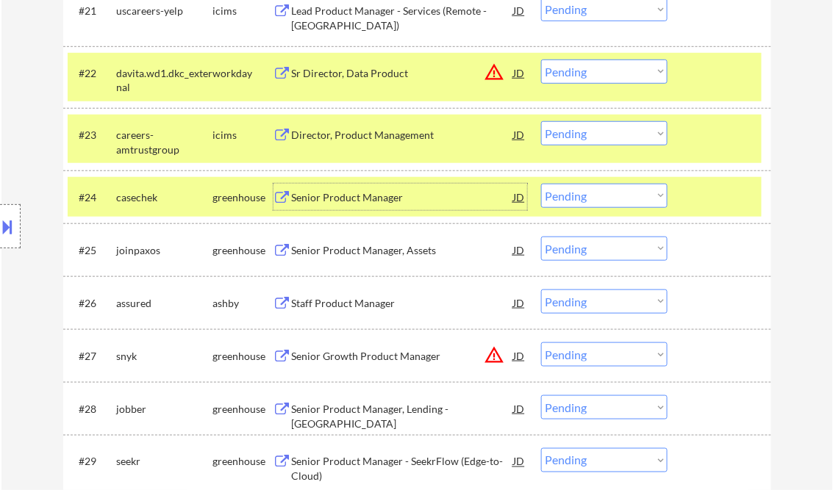
click at [587, 194] on select "Choose an option... Pending Applied Excluded (Questions) Excluded (Expired) Exc…" at bounding box center [604, 196] width 126 height 24
select select ""excluded__salary_""
click at [541, 184] on select "Choose an option... Pending Applied Excluded (Questions) Excluded (Expired) Exc…" at bounding box center [604, 196] width 126 height 24
drag, startPoint x: 722, startPoint y: 129, endPoint x: 726, endPoint y: 110, distance: 19.6
click at [722, 129] on div at bounding box center [721, 134] width 65 height 26
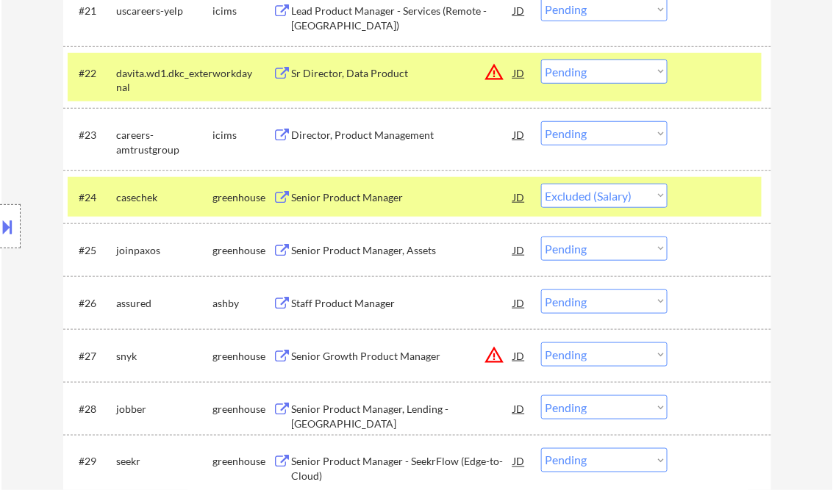
click at [717, 83] on div at bounding box center [721, 73] width 65 height 26
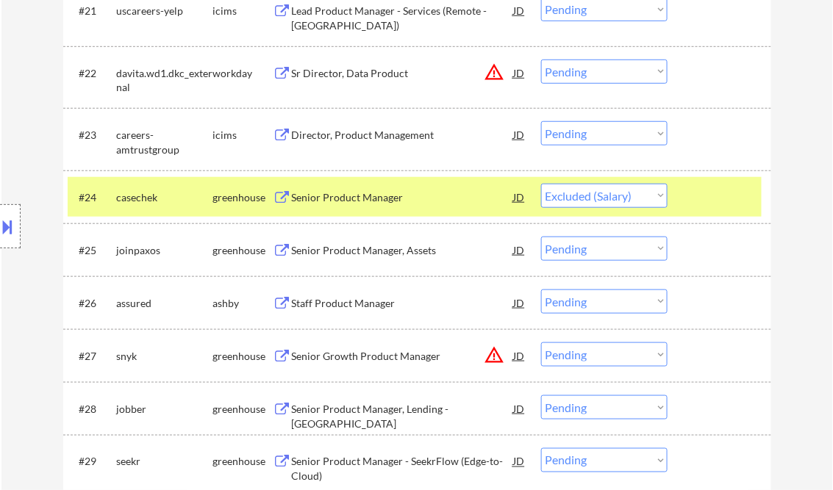
click at [710, 133] on div at bounding box center [721, 134] width 65 height 26
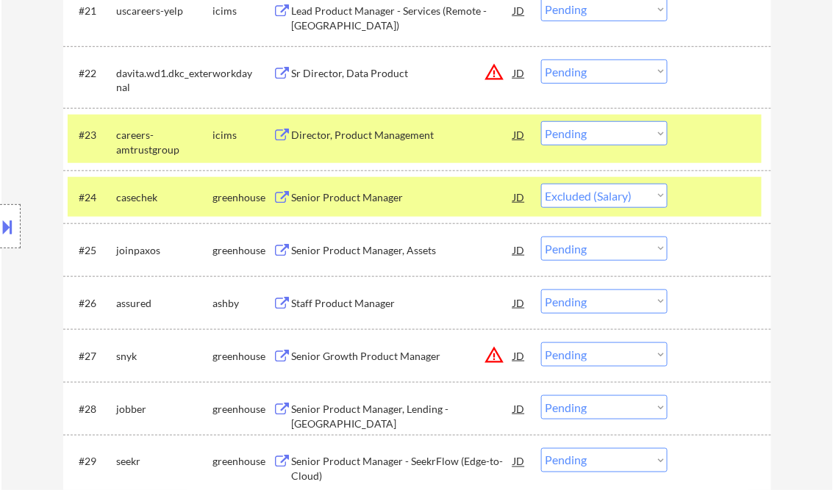
click at [376, 244] on div "Senior Product Manager, Assets" at bounding box center [403, 250] width 222 height 15
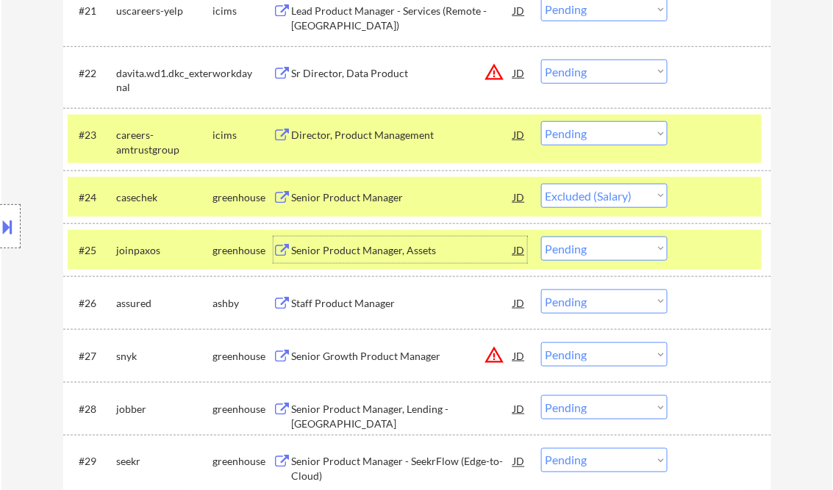
click at [617, 248] on select "Choose an option... Pending Applied Excluded (Questions) Excluded (Expired) Exc…" at bounding box center [604, 249] width 126 height 24
select select ""excluded__expired_""
click at [541, 237] on select "Choose an option... Pending Applied Excluded (Questions) Excluded (Expired) Exc…" at bounding box center [604, 249] width 126 height 24
click at [366, 307] on div "Staff Product Manager" at bounding box center [403, 303] width 222 height 15
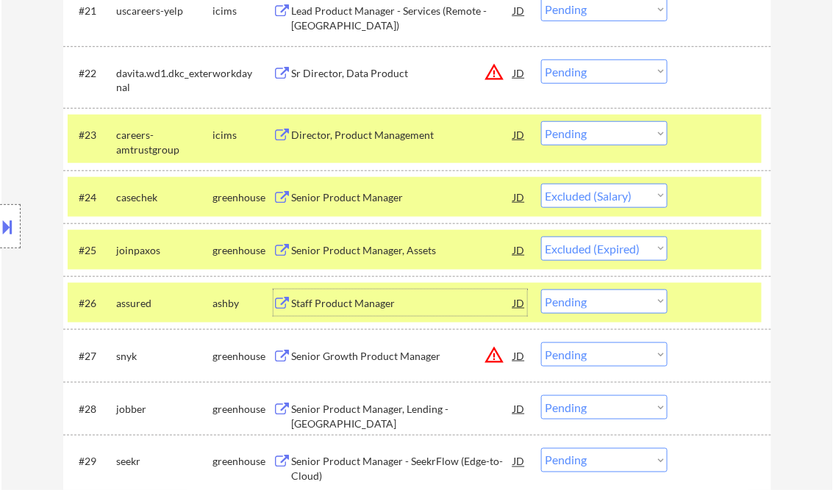
drag, startPoint x: 610, startPoint y: 305, endPoint x: 617, endPoint y: 309, distance: 7.6
click at [610, 305] on select "Choose an option... Pending Applied Excluded (Questions) Excluded (Expired) Exc…" at bounding box center [604, 302] width 126 height 24
select select ""excluded__salary_""
click at [541, 290] on select "Choose an option... Pending Applied Excluded (Questions) Excluded (Expired) Exc…" at bounding box center [604, 302] width 126 height 24
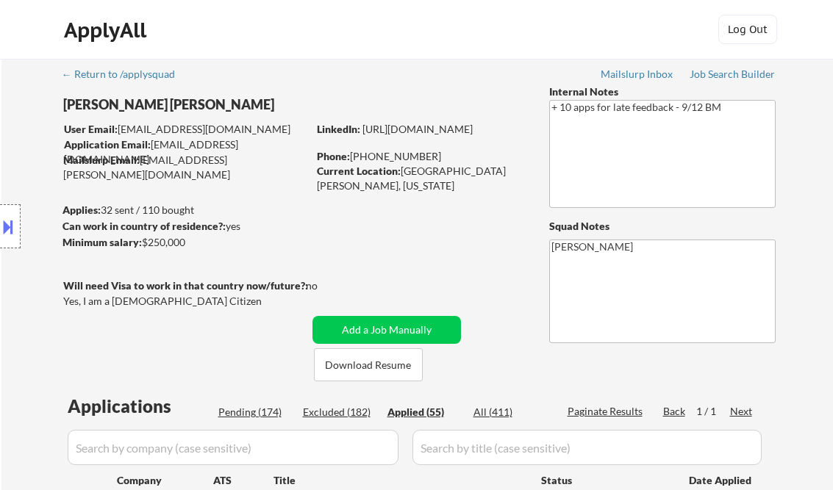
select select ""applied""
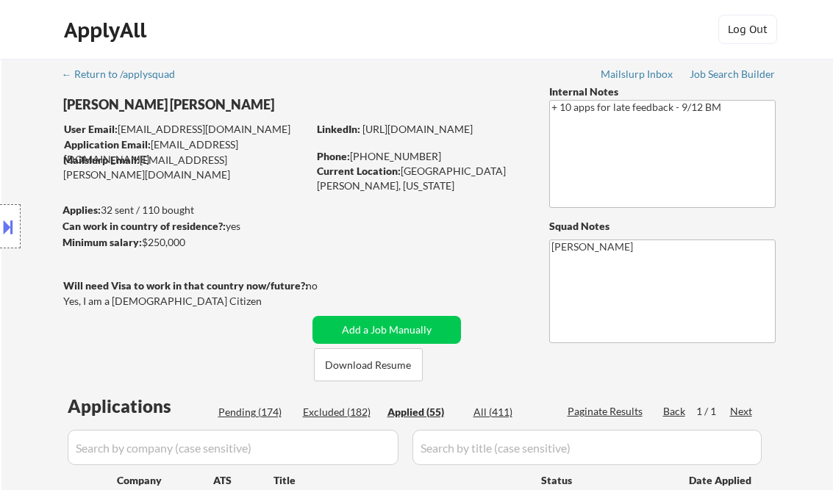
select select ""applied""
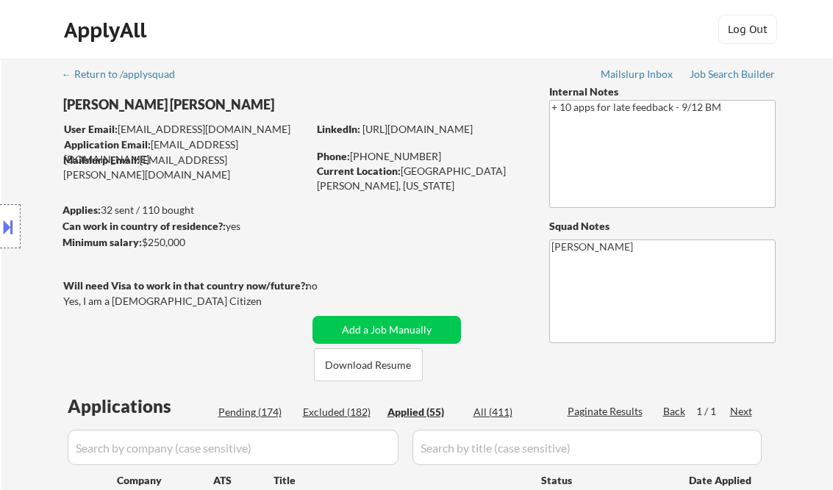
select select ""applied""
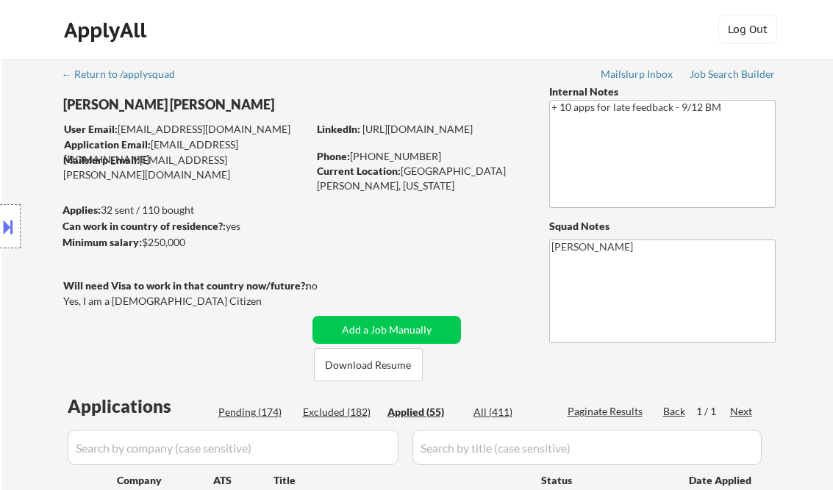
select select ""applied""
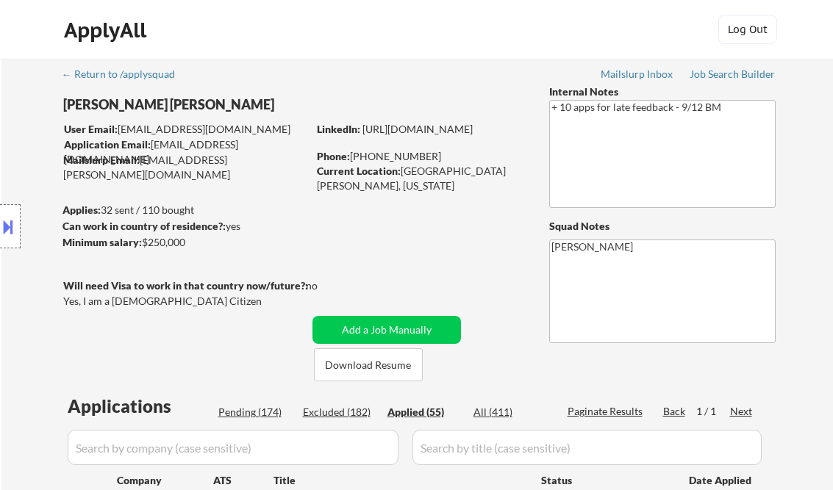
select select ""applied""
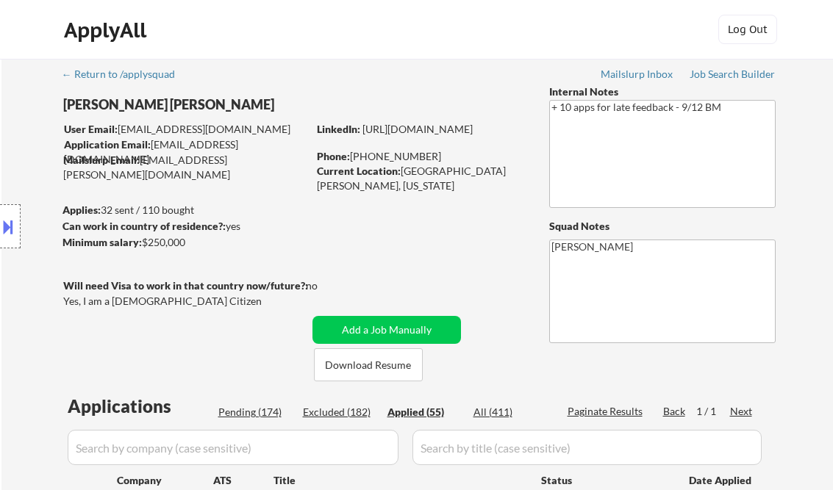
select select ""applied""
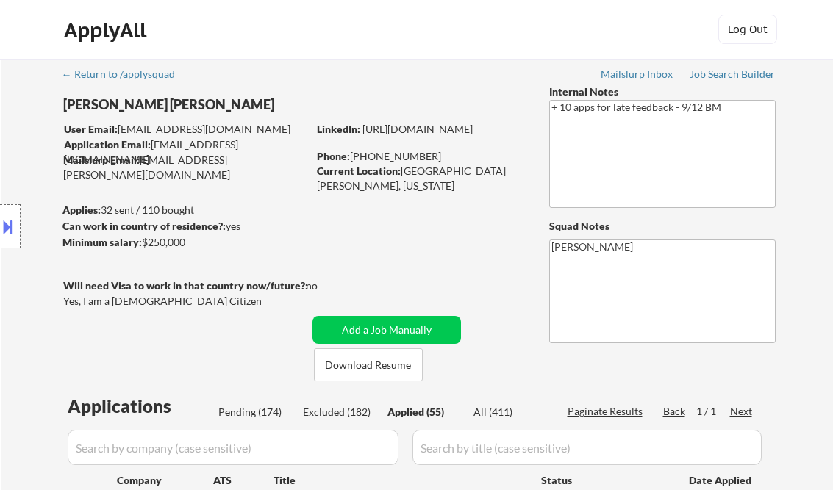
select select ""applied""
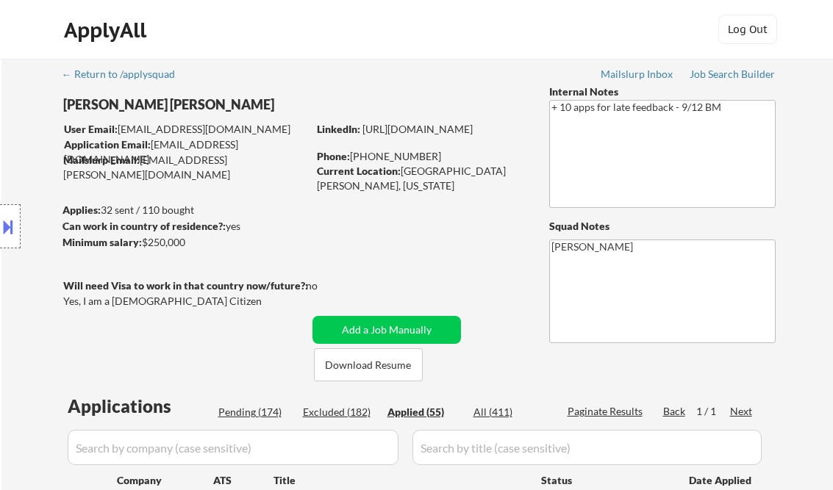
select select ""applied""
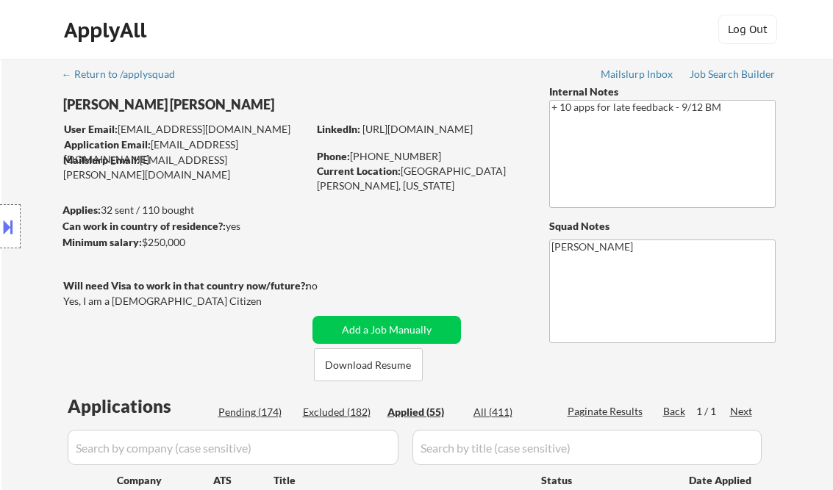
select select ""applied""
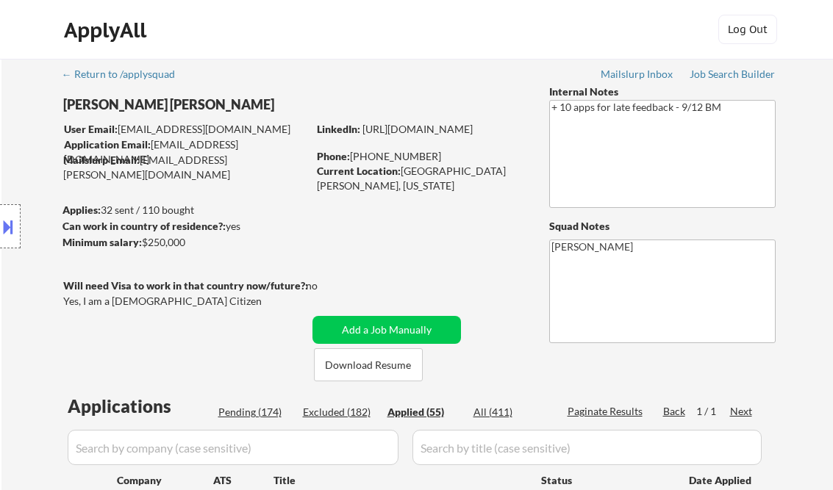
select select ""applied""
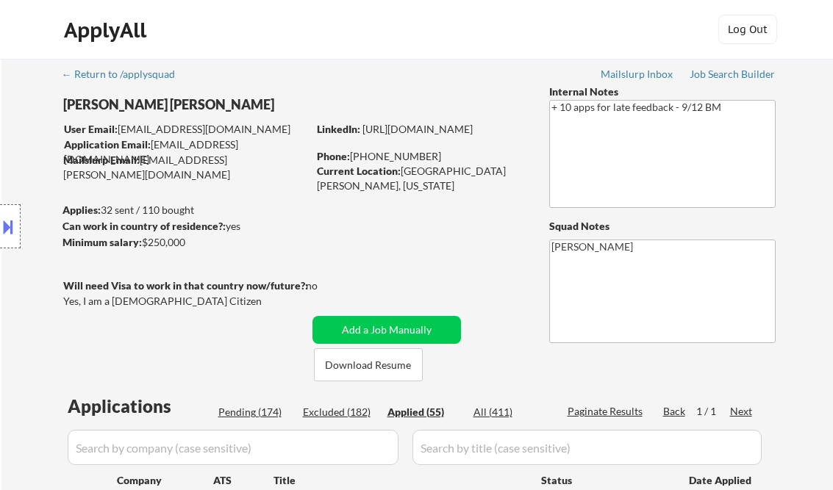
select select ""applied""
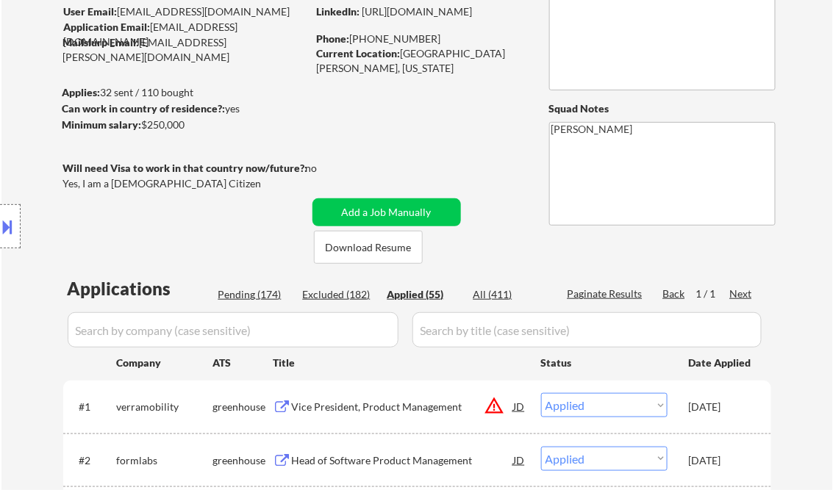
scroll to position [118, 0]
select select ""applied""
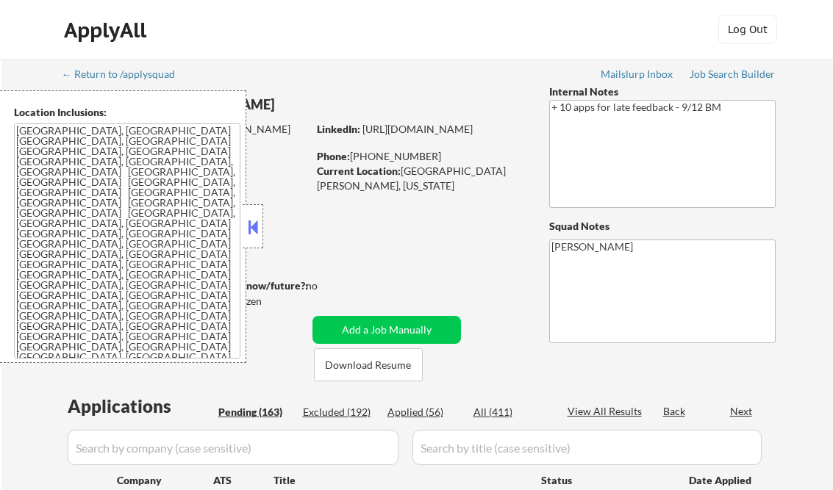
scroll to position [1597, 0]
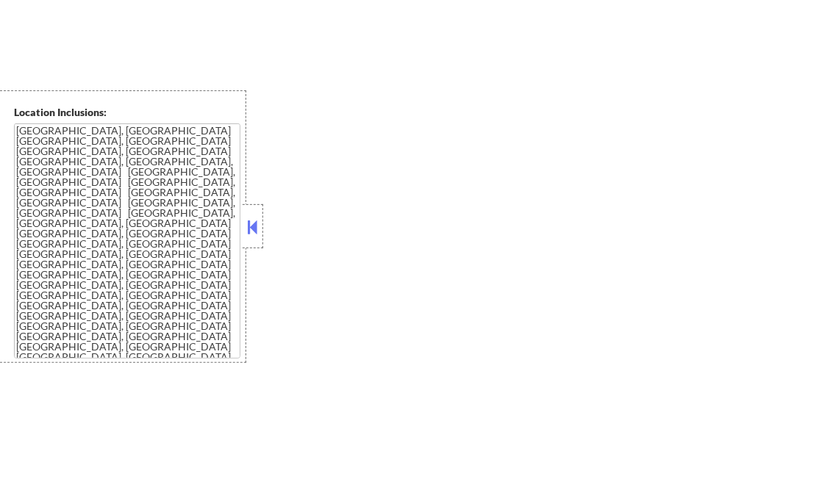
select select ""pending""
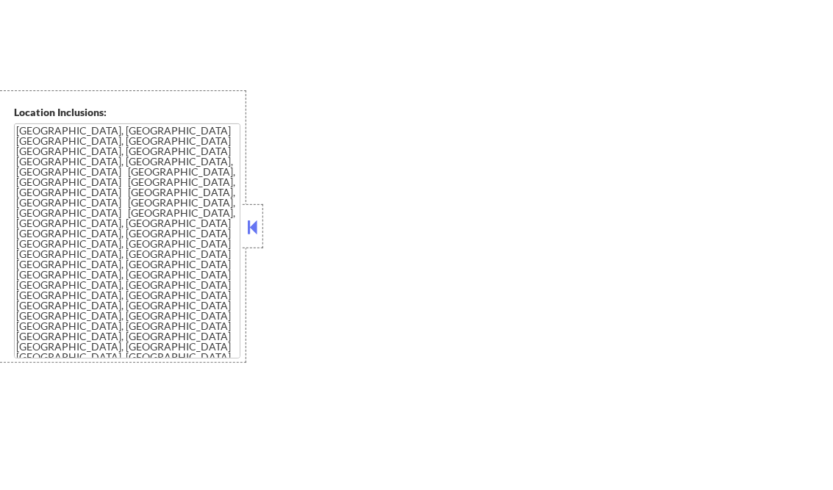
select select ""pending""
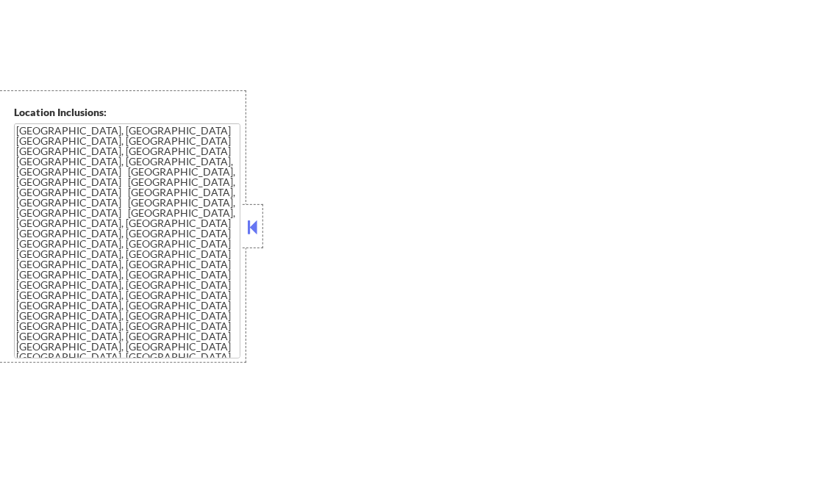
select select ""pending""
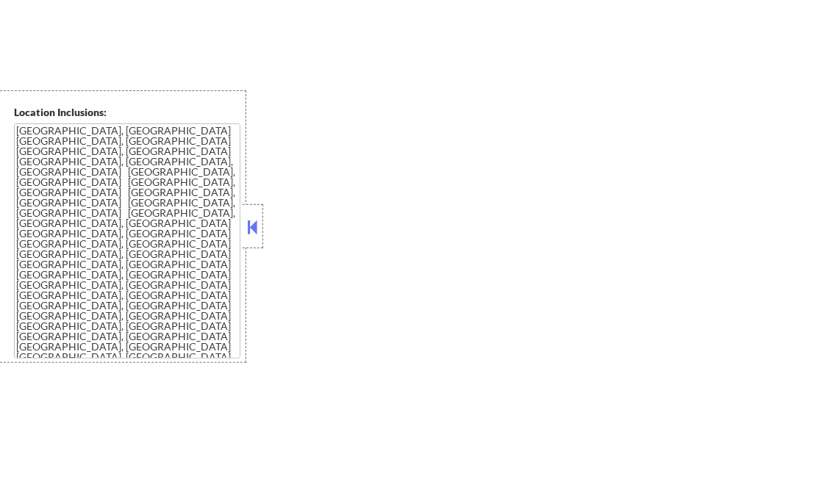
select select ""pending""
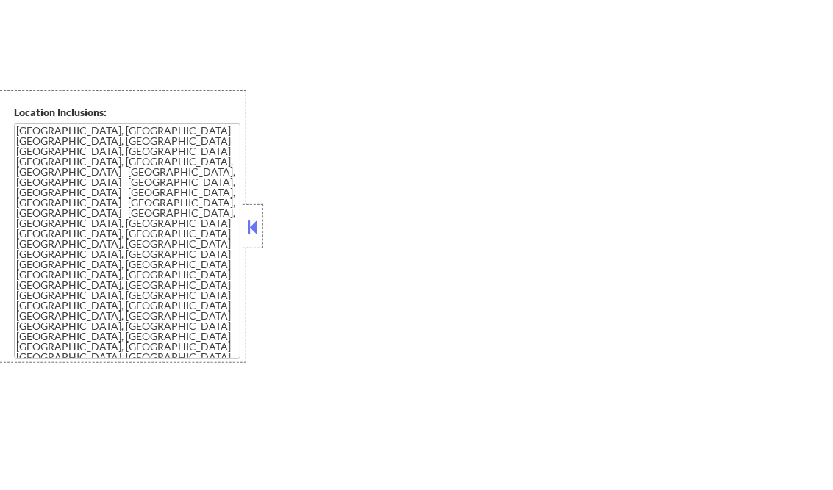
select select ""pending""
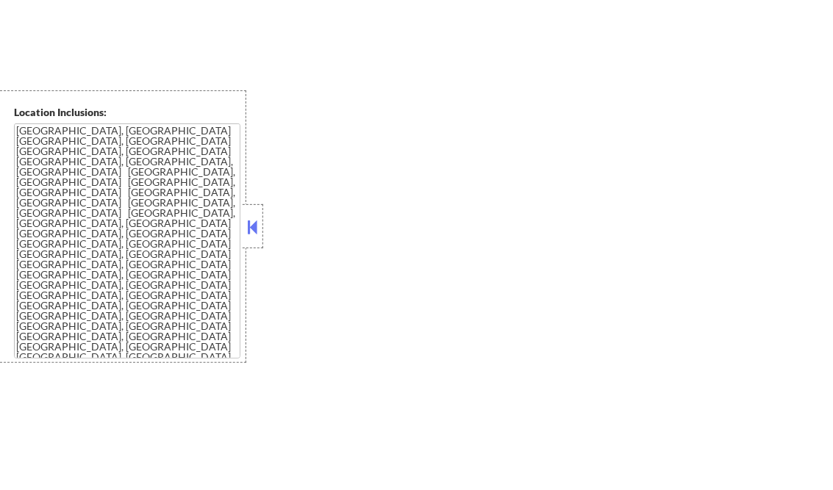
select select ""pending""
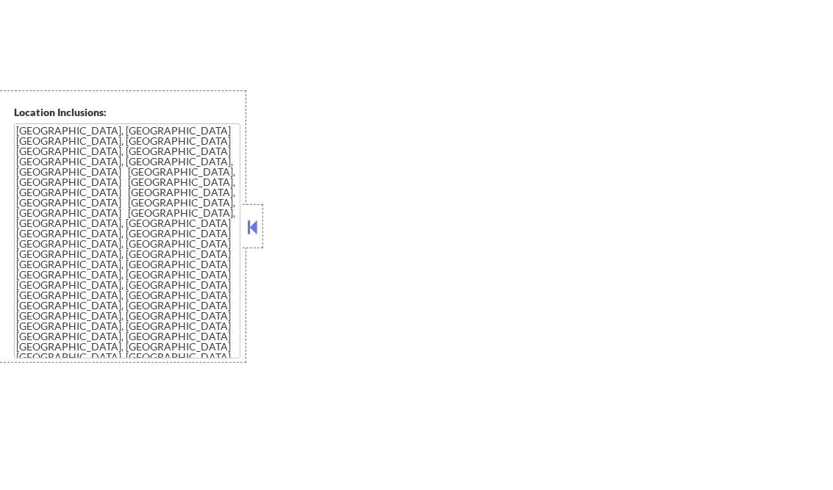
select select ""pending""
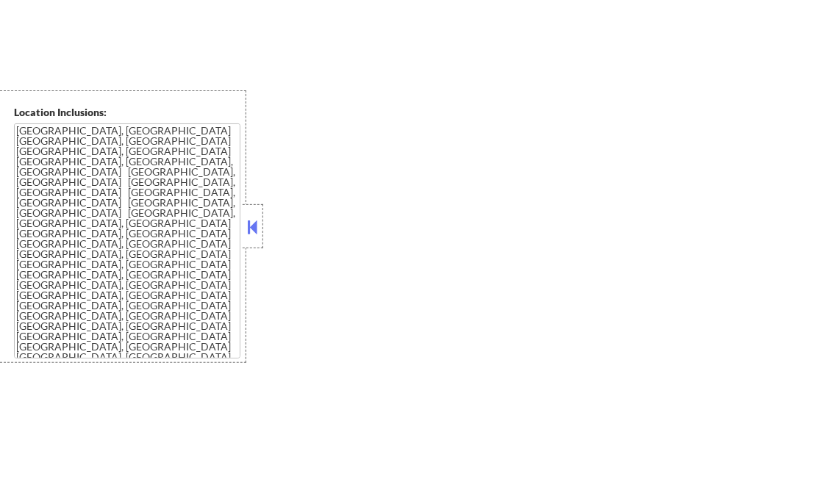
select select ""pending""
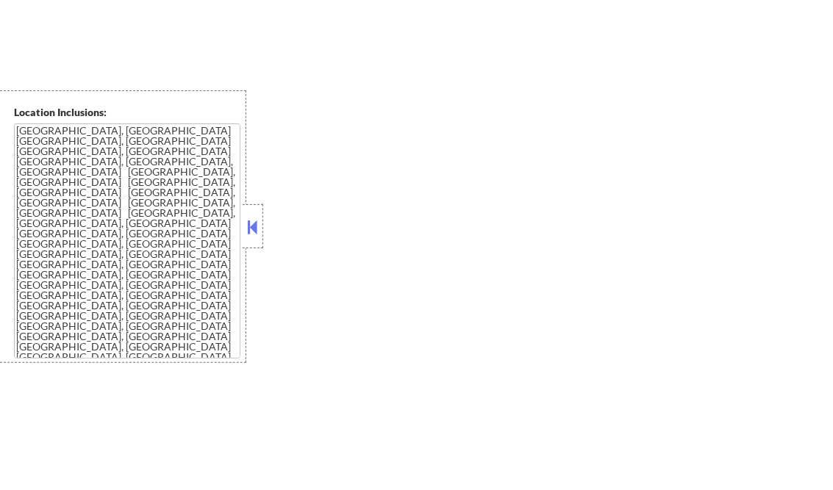
select select ""pending""
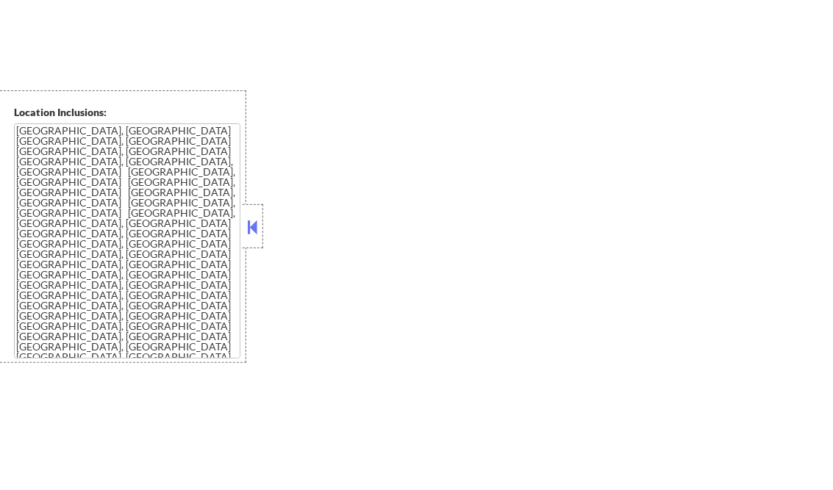
select select ""pending""
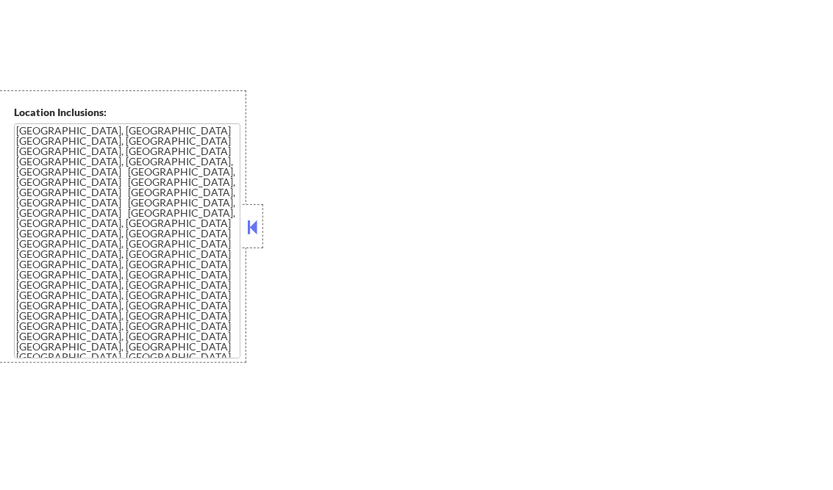
select select ""pending""
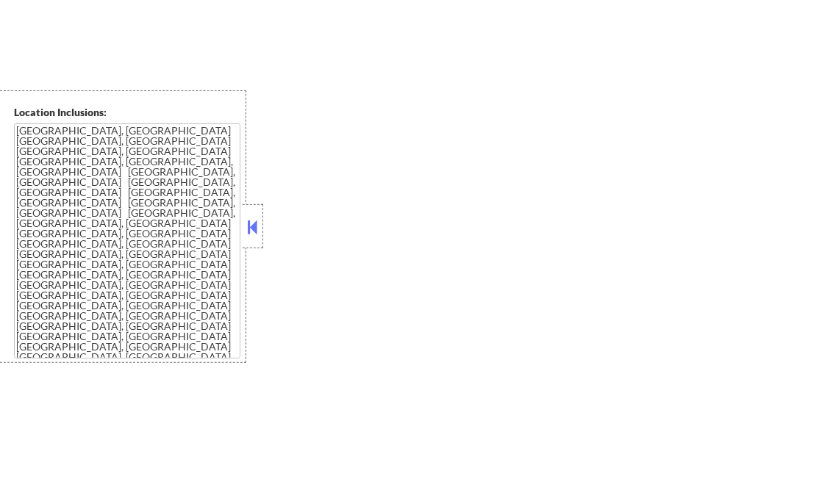
select select ""pending""
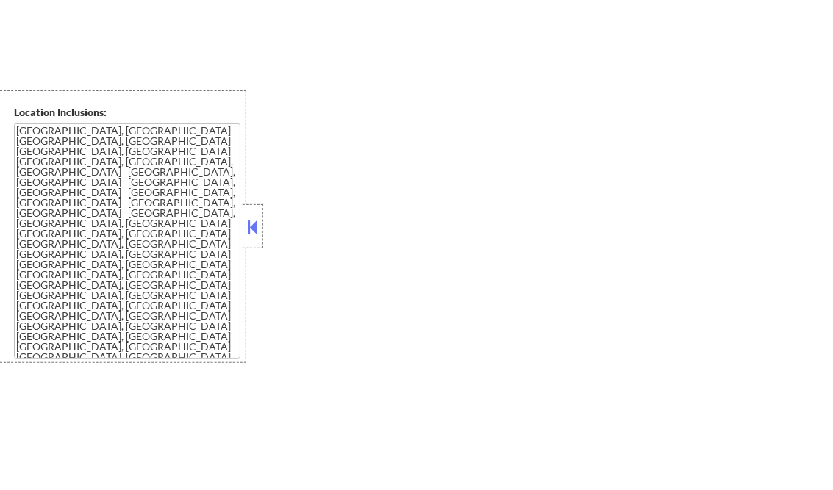
select select ""pending""
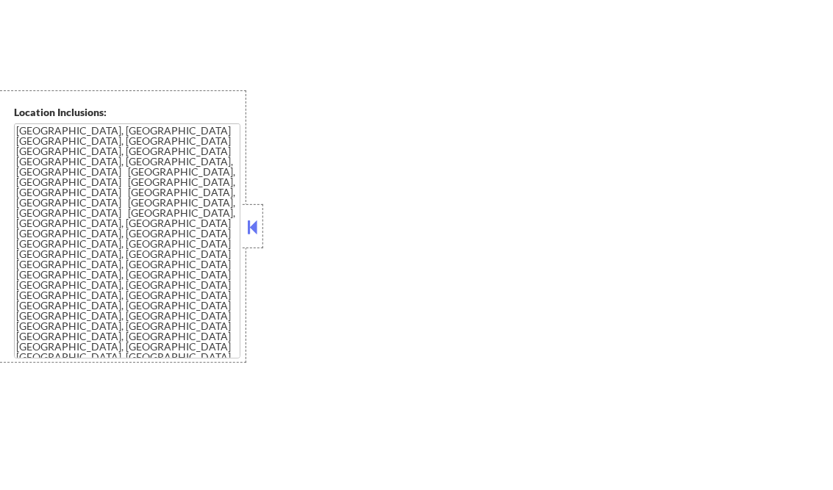
select select ""pending""
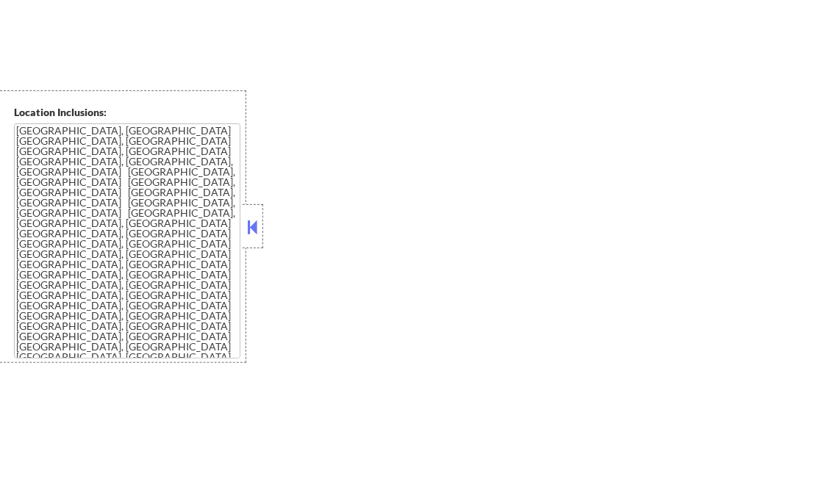
select select ""pending""
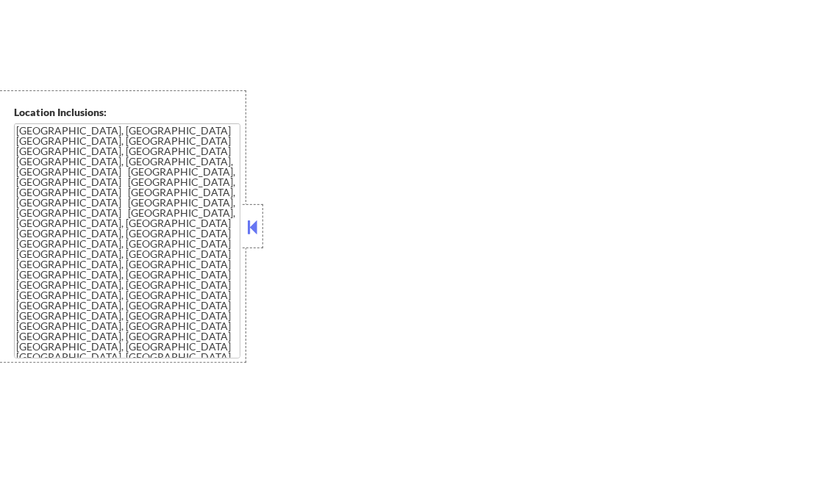
select select ""pending""
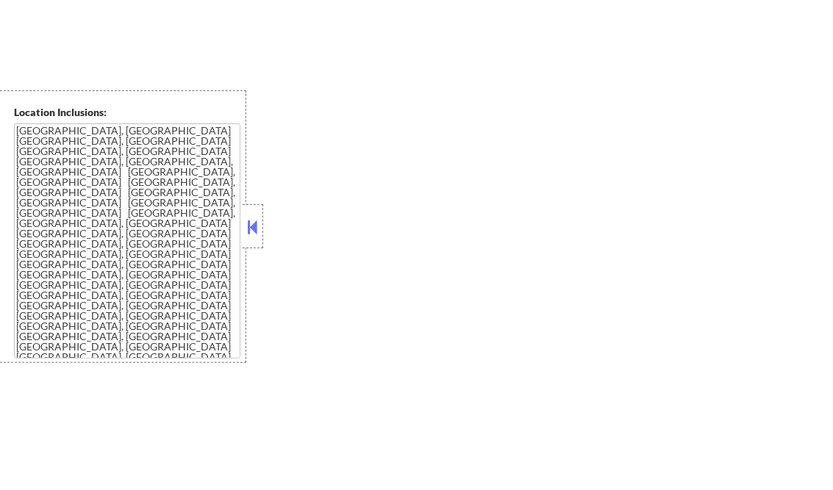
select select ""pending""
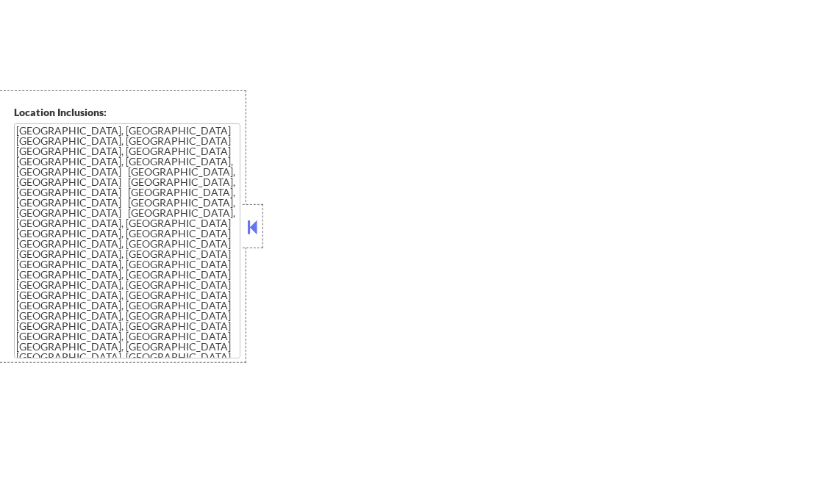
select select ""pending""
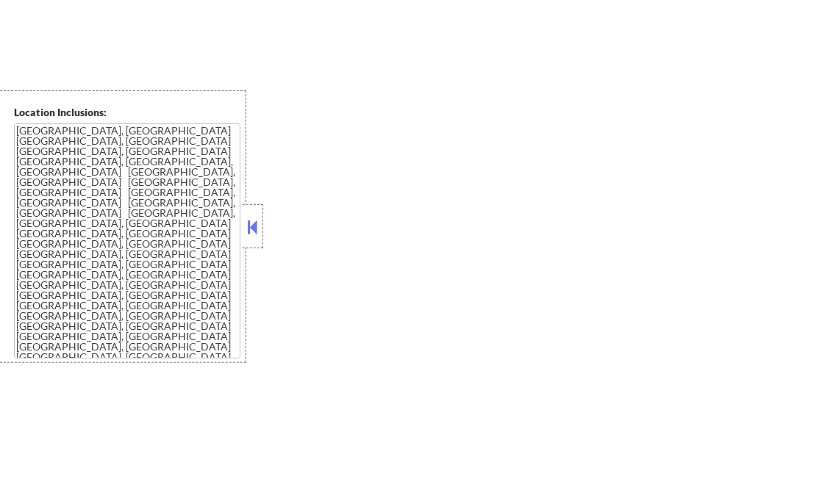
select select ""pending""
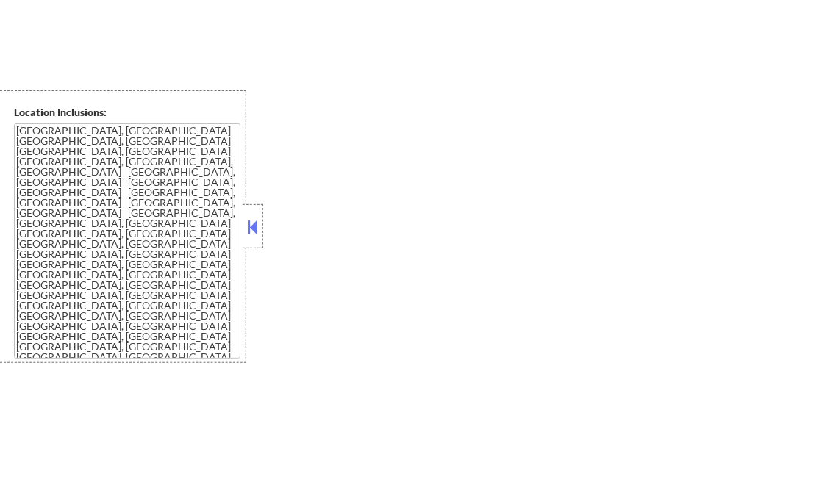
select select ""pending""
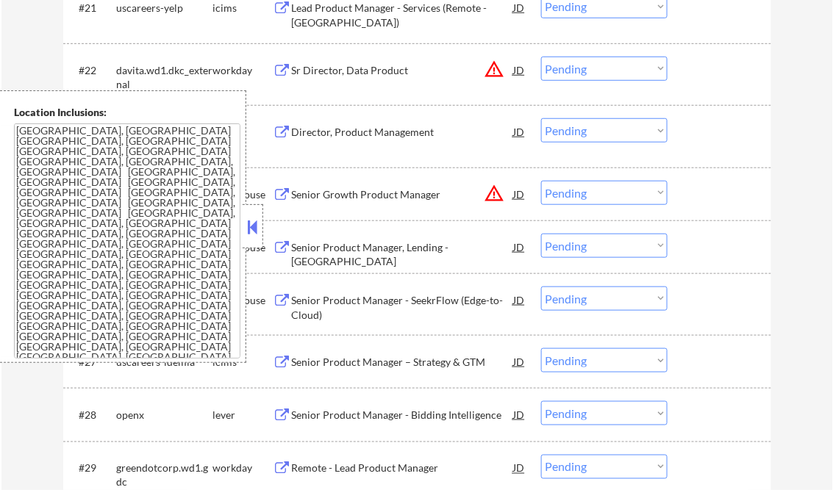
scroll to position [1620, 0]
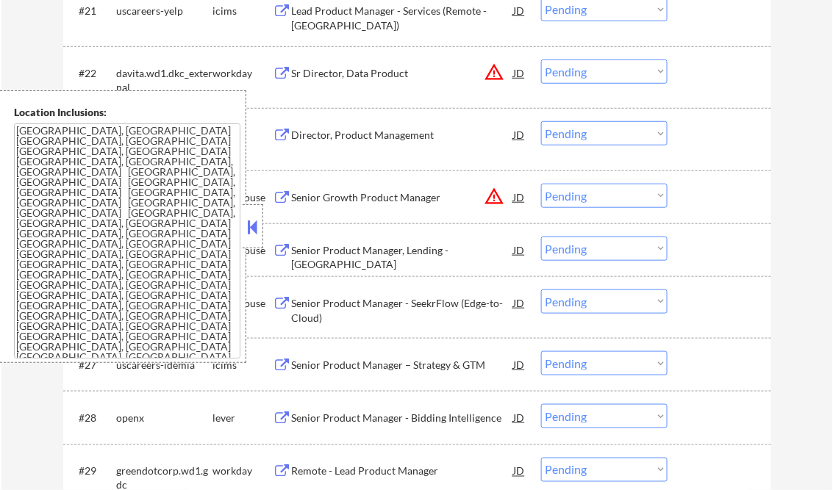
click at [254, 223] on button at bounding box center [253, 227] width 16 height 22
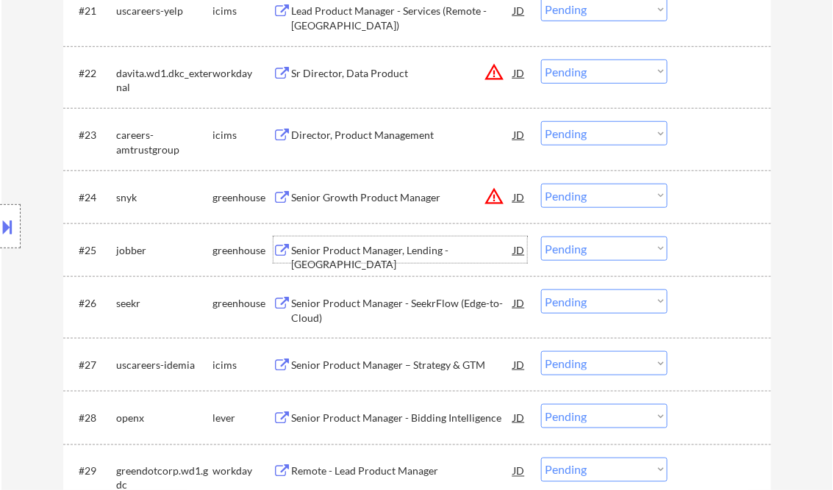
click at [348, 251] on div "Senior Product Manager, Lending - [GEOGRAPHIC_DATA]" at bounding box center [403, 257] width 222 height 29
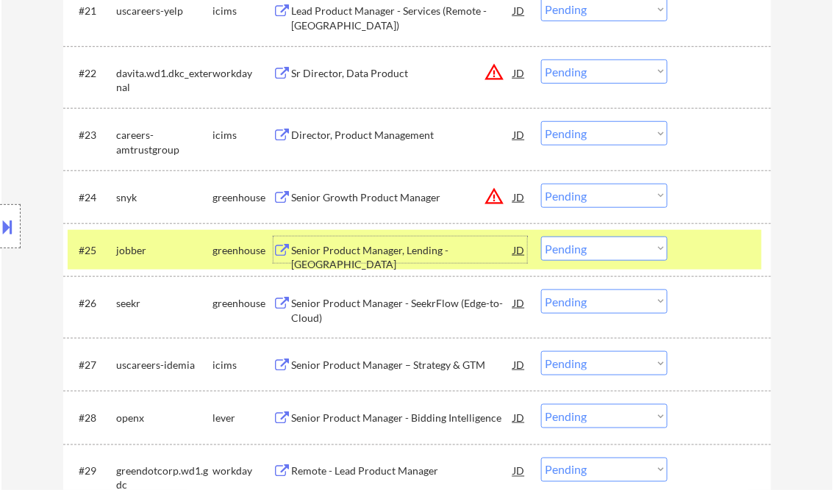
drag, startPoint x: 583, startPoint y: 247, endPoint x: 604, endPoint y: 261, distance: 25.5
click at [583, 247] on select "Choose an option... Pending Applied Excluded (Questions) Excluded (Expired) Exc…" at bounding box center [604, 249] width 126 height 24
click at [541, 237] on select "Choose an option... Pending Applied Excluded (Questions) Excluded (Expired) Exc…" at bounding box center [604, 249] width 126 height 24
select select ""pending""
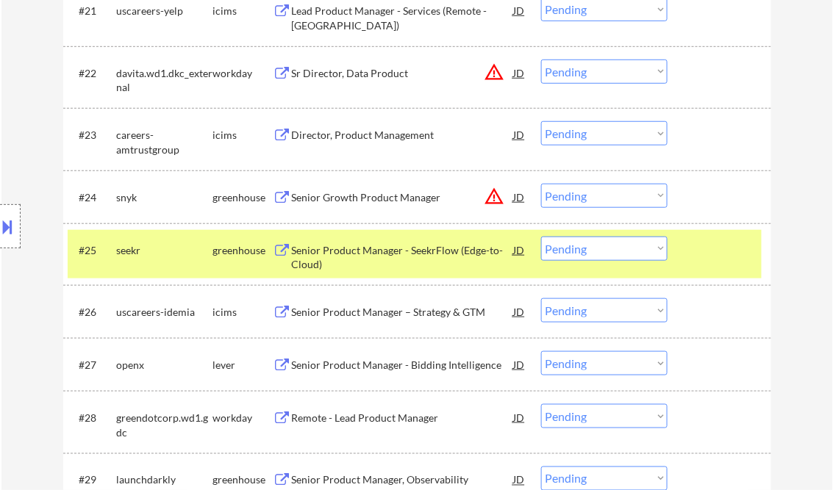
click at [355, 253] on div "Senior Product Manager - SeekrFlow (Edge-to-Cloud)" at bounding box center [403, 257] width 222 height 29
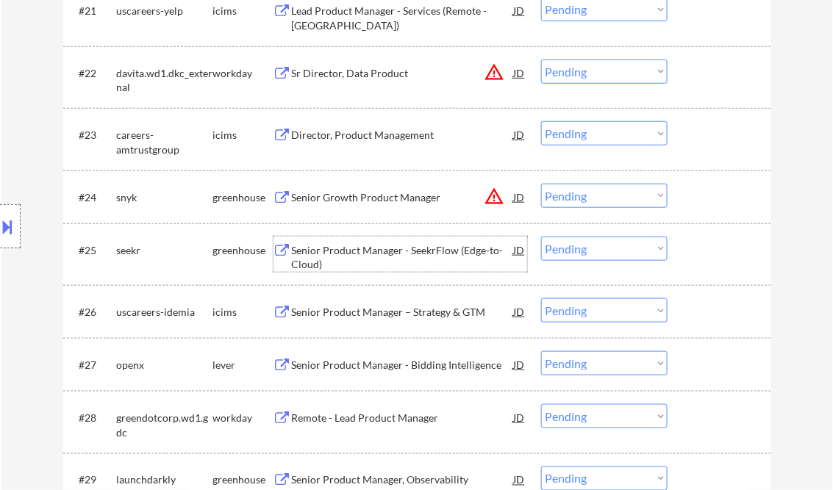
click at [576, 251] on select "Choose an option... Pending Applied Excluded (Questions) Excluded (Expired) Exc…" at bounding box center [604, 249] width 126 height 24
click at [373, 198] on div "Senior Growth Product Manager" at bounding box center [403, 197] width 222 height 15
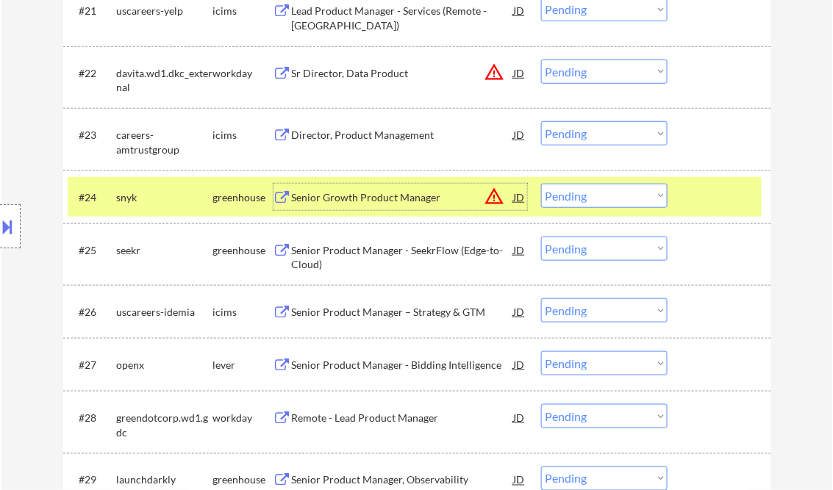
click at [592, 194] on select "Choose an option... Pending Applied Excluded (Questions) Excluded (Expired) Exc…" at bounding box center [604, 196] width 126 height 24
click at [541, 184] on select "Choose an option... Pending Applied Excluded (Questions) Excluded (Expired) Exc…" at bounding box center [604, 196] width 126 height 24
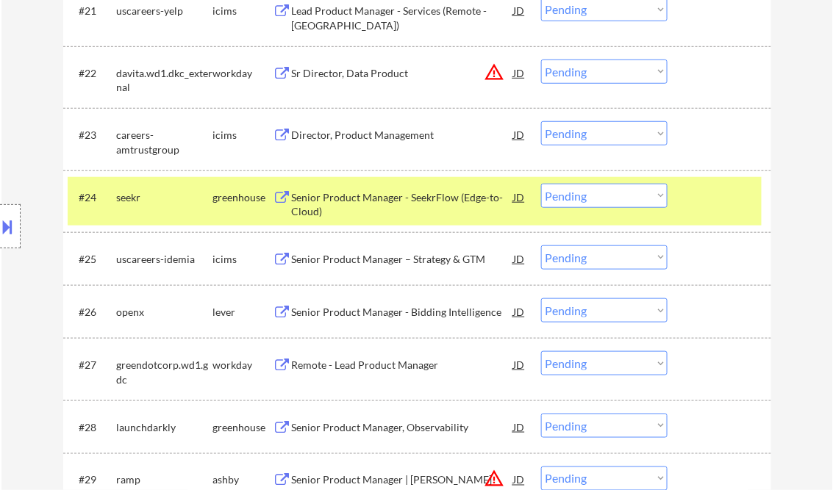
click at [368, 209] on div "Senior Product Manager - SeekrFlow (Edge-to-Cloud)" at bounding box center [403, 204] width 222 height 29
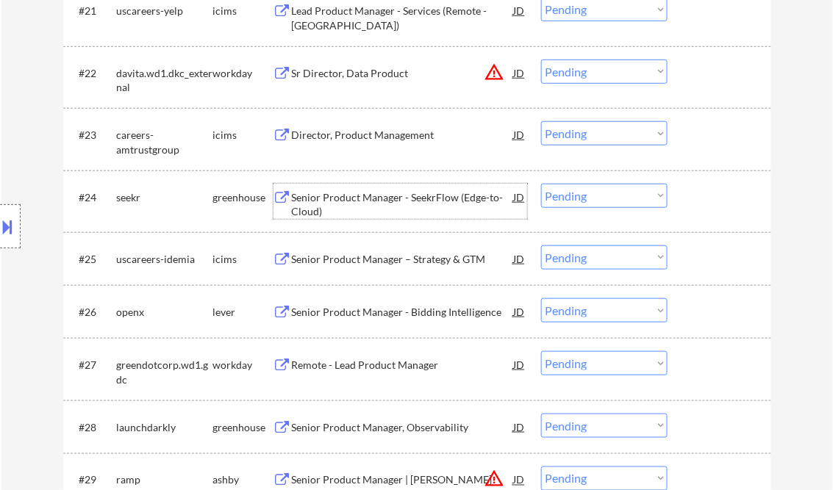
drag, startPoint x: 577, startPoint y: 198, endPoint x: 580, endPoint y: 209, distance: 11.4
click at [577, 198] on select "Choose an option... Pending Applied Excluded (Questions) Excluded (Expired) Exc…" at bounding box center [604, 196] width 126 height 24
click at [541, 184] on select "Choose an option... Pending Applied Excluded (Questions) Excluded (Expired) Exc…" at bounding box center [604, 196] width 126 height 24
select select ""pending""
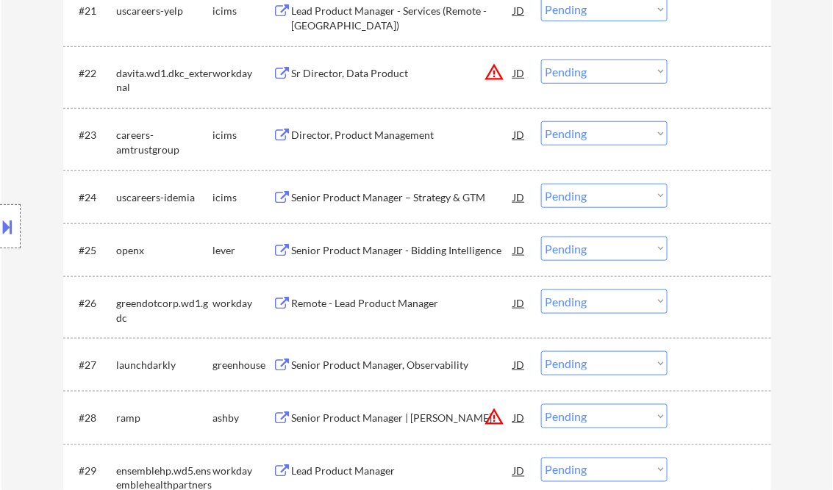
click at [355, 250] on div "Senior Product Manager - Bidding Intelligence" at bounding box center [403, 250] width 222 height 15
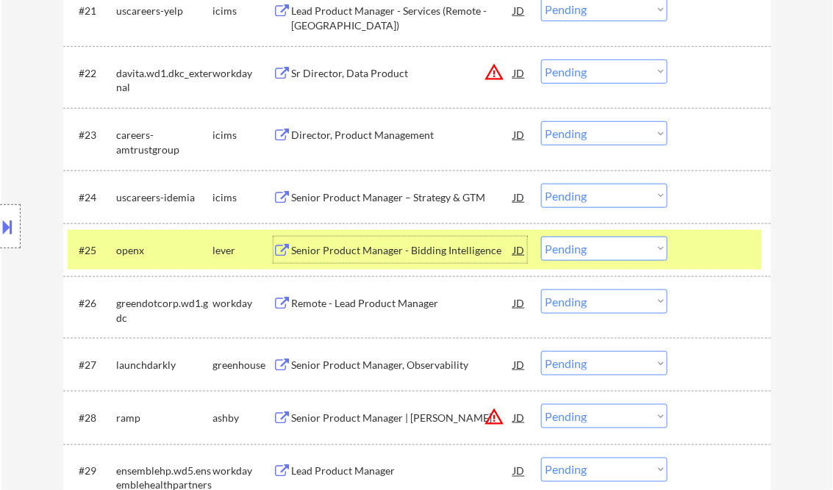
click at [567, 252] on select "Choose an option... Pending Applied Excluded (Questions) Excluded (Expired) Exc…" at bounding box center [604, 249] width 126 height 24
click at [541, 237] on select "Choose an option... Pending Applied Excluded (Questions) Excluded (Expired) Exc…" at bounding box center [604, 249] width 126 height 24
select select ""pending""
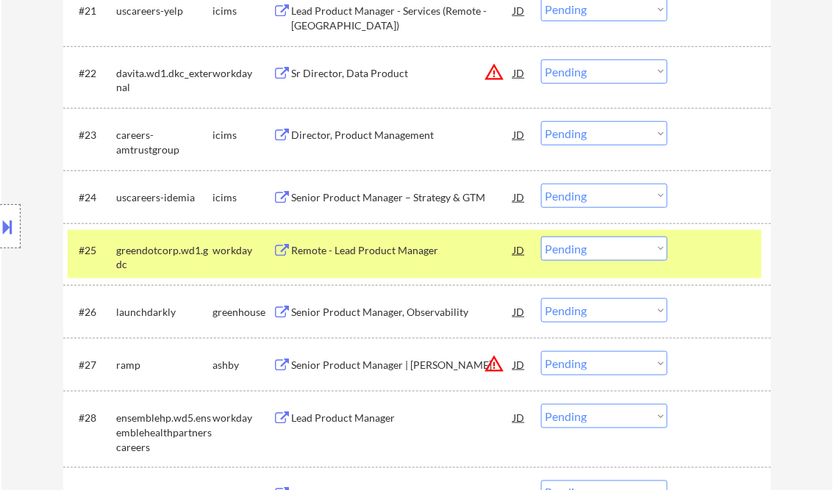
click at [337, 309] on div "Senior Product Manager, Observability" at bounding box center [403, 312] width 222 height 15
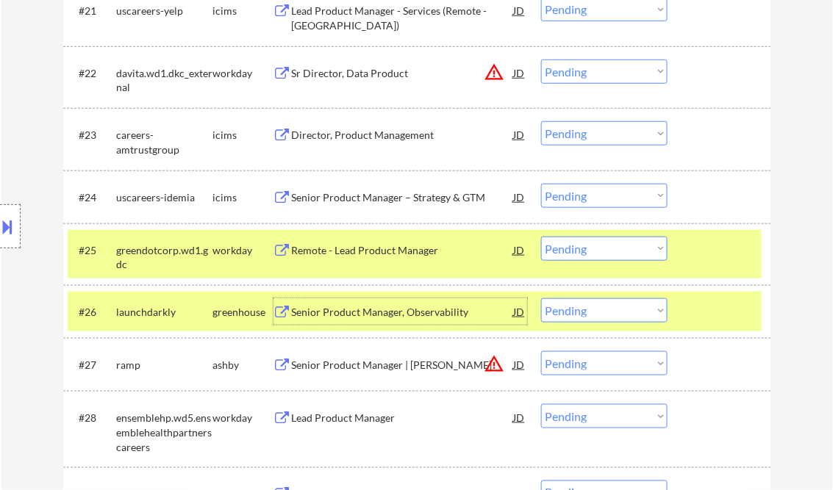
drag, startPoint x: 569, startPoint y: 309, endPoint x: 591, endPoint y: 329, distance: 29.2
click at [569, 309] on select "Choose an option... Pending Applied Excluded (Questions) Excluded (Expired) Exc…" at bounding box center [604, 310] width 126 height 24
click at [541, 298] on select "Choose an option... Pending Applied Excluded (Questions) Excluded (Expired) Exc…" at bounding box center [604, 310] width 126 height 24
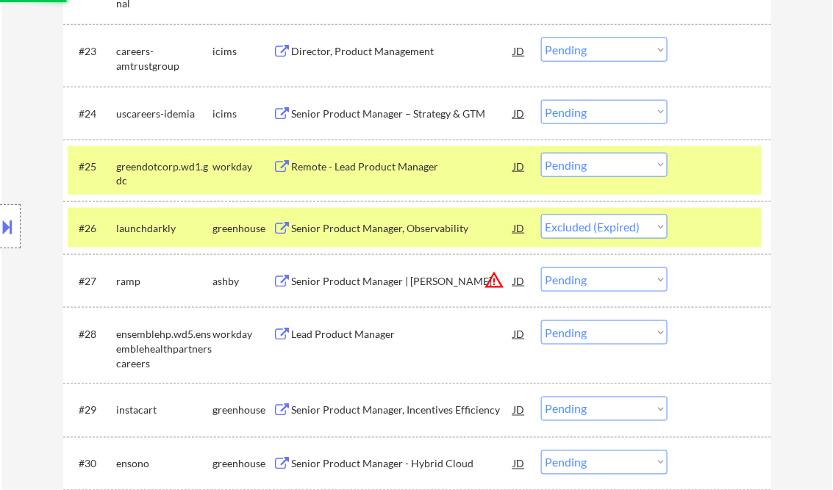
scroll to position [1797, 0]
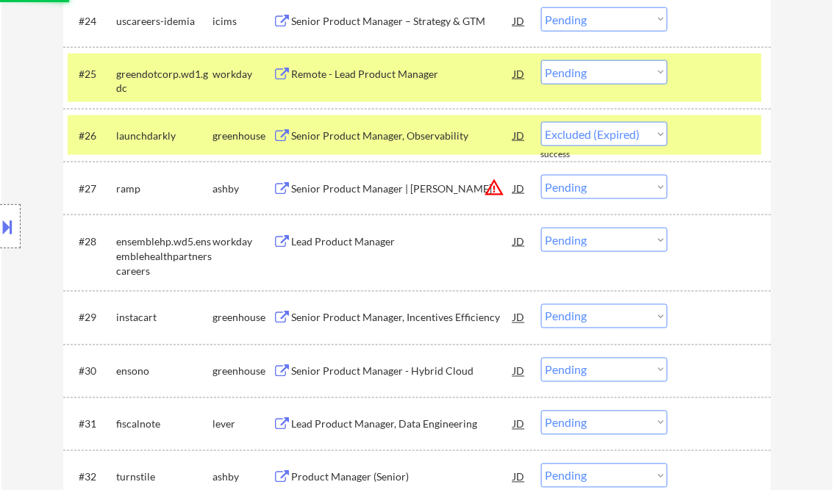
select select ""pending""
